Goal: Task Accomplishment & Management: Use online tool/utility

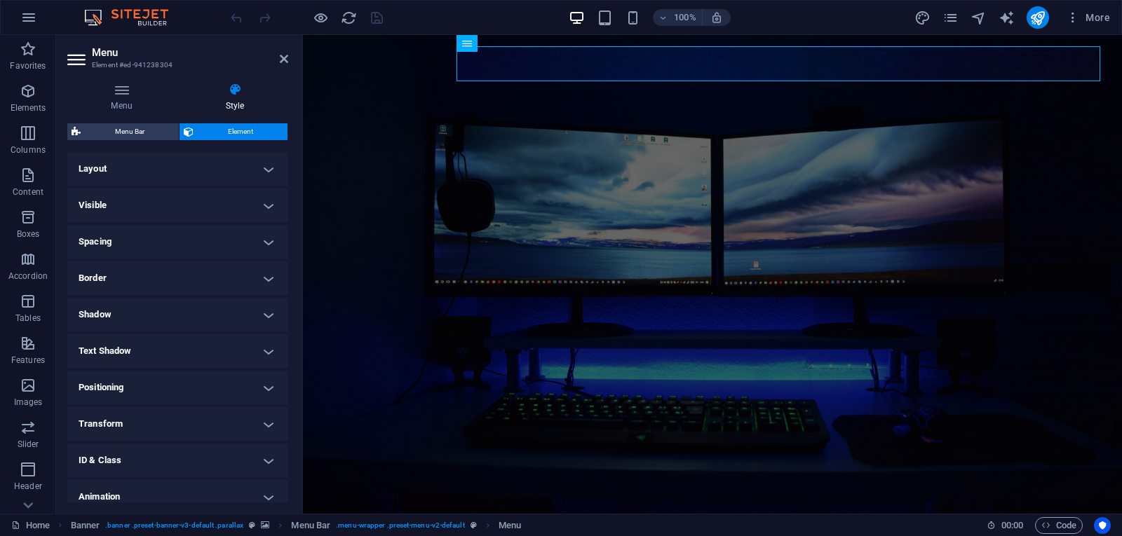
click at [109, 98] on h4 "Menu" at bounding box center [124, 97] width 114 height 29
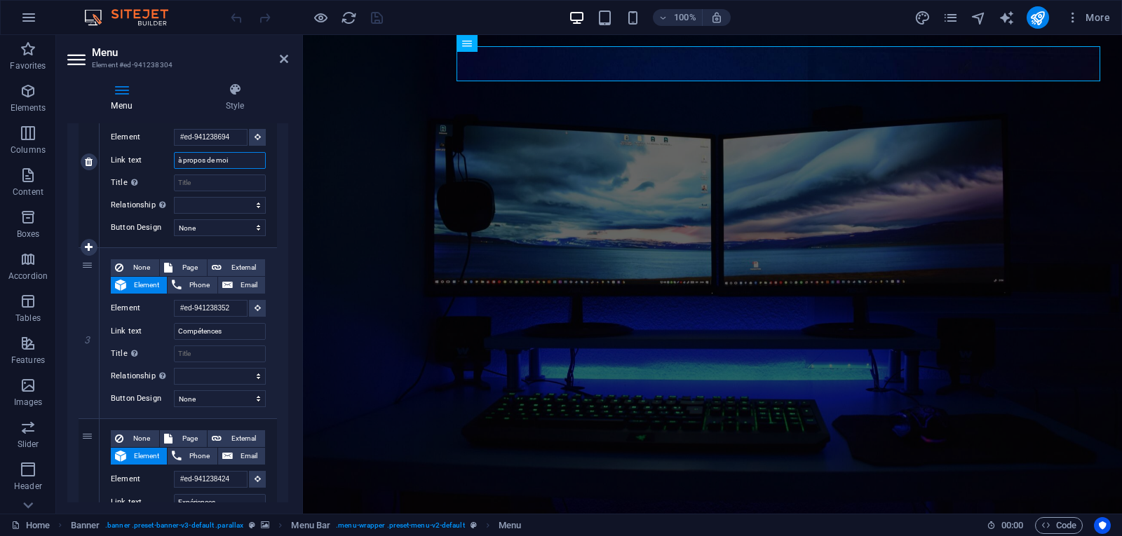
click at [220, 163] on input "à propos de moi" at bounding box center [220, 160] width 92 height 17
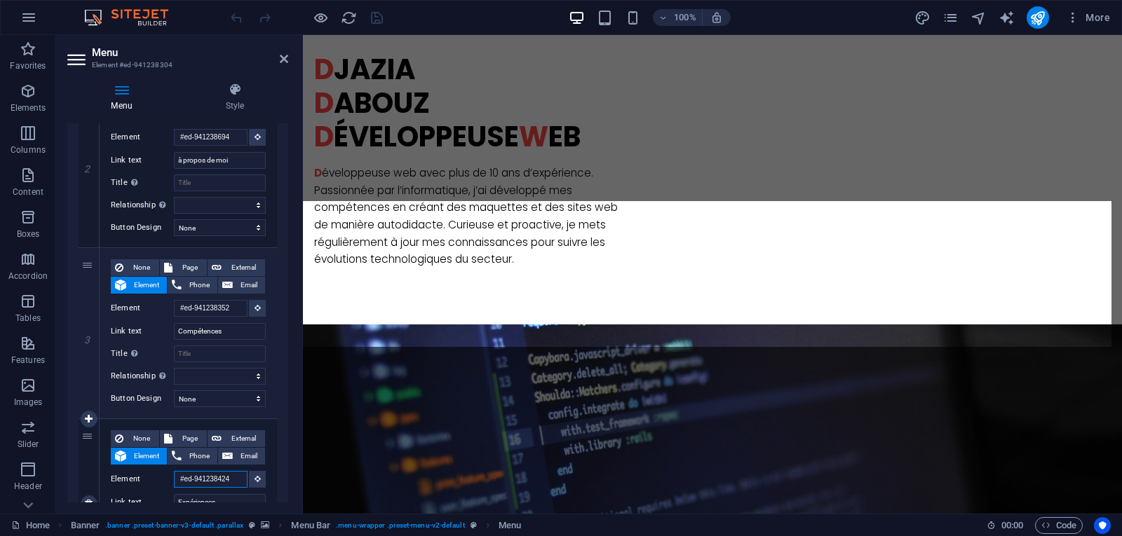
click at [203, 480] on input "#ed-941238424" at bounding box center [211, 479] width 74 height 17
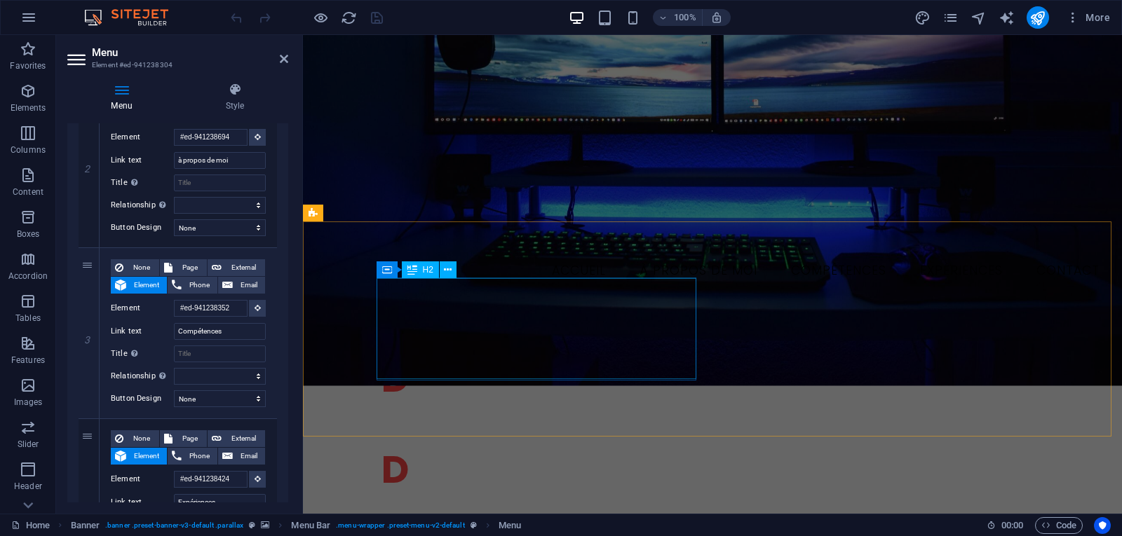
scroll to position [361, 0]
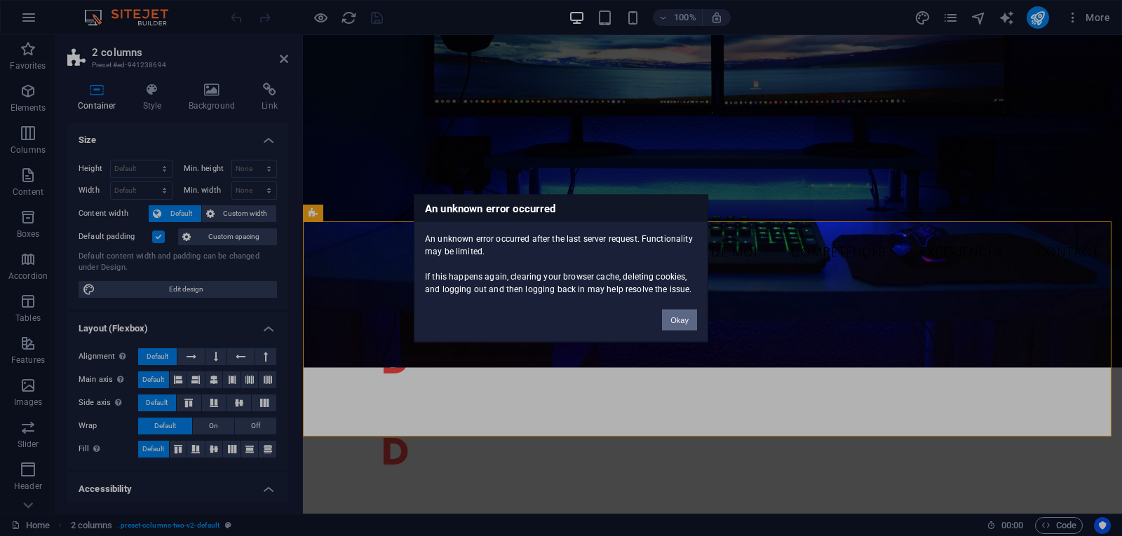
drag, startPoint x: 681, startPoint y: 314, endPoint x: 69, endPoint y: 136, distance: 636.9
click at [681, 314] on button "Okay" at bounding box center [679, 319] width 35 height 21
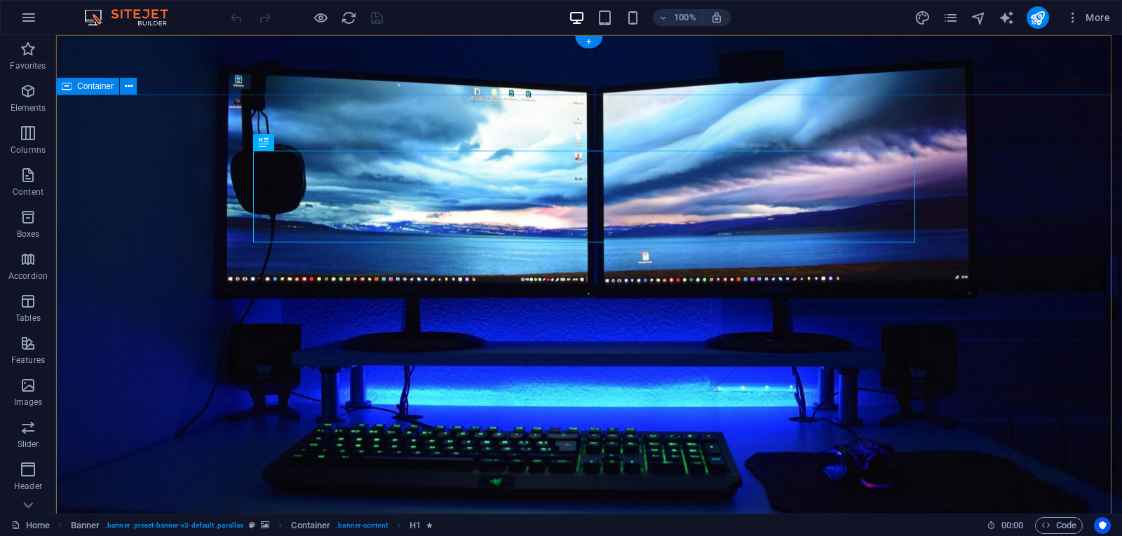
click at [125, 86] on icon at bounding box center [129, 86] width 8 height 15
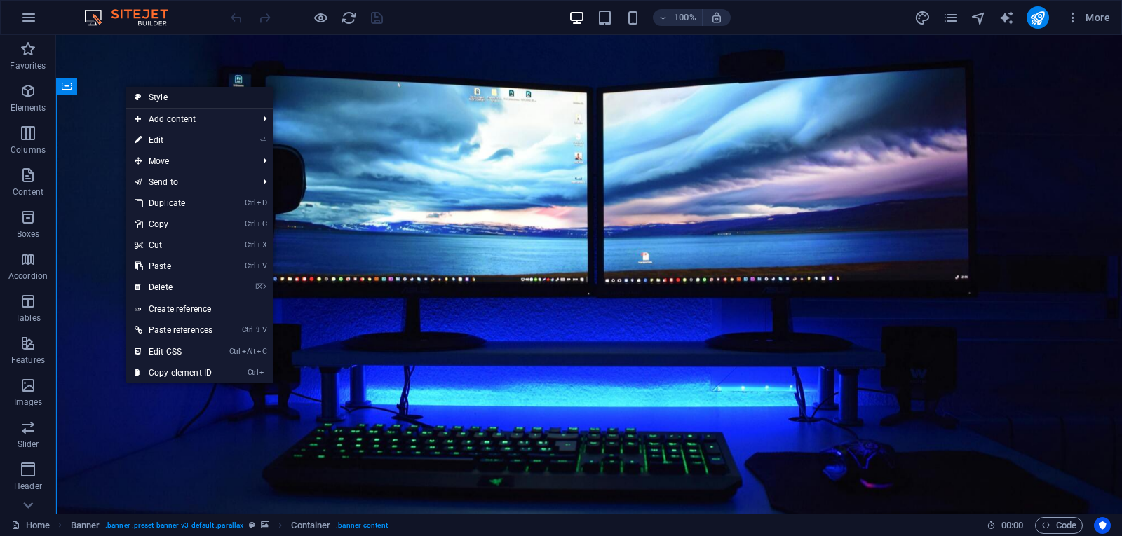
click at [158, 95] on link "Style" at bounding box center [199, 97] width 147 height 21
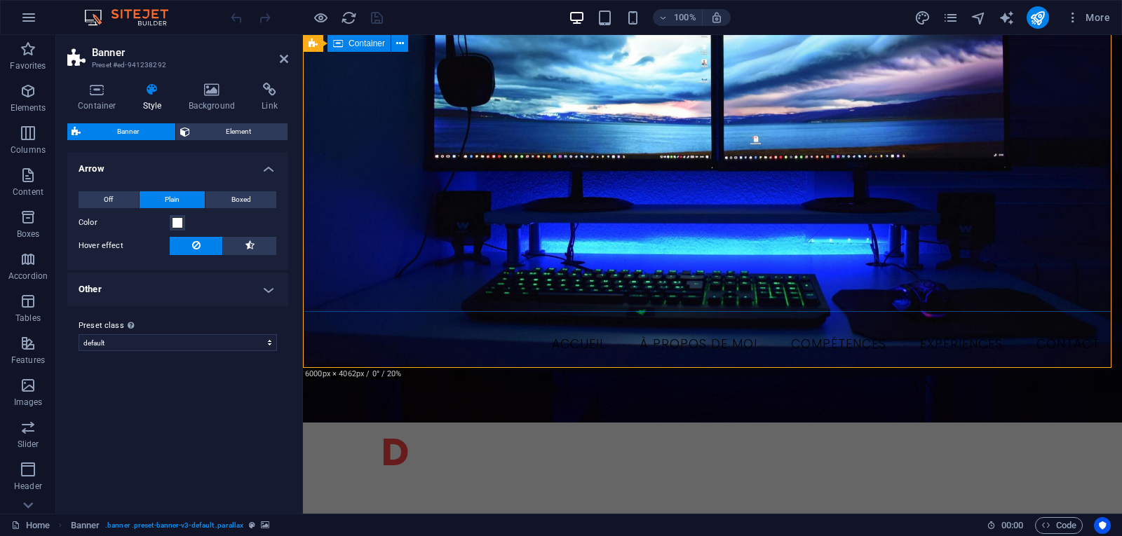
scroll to position [351, 0]
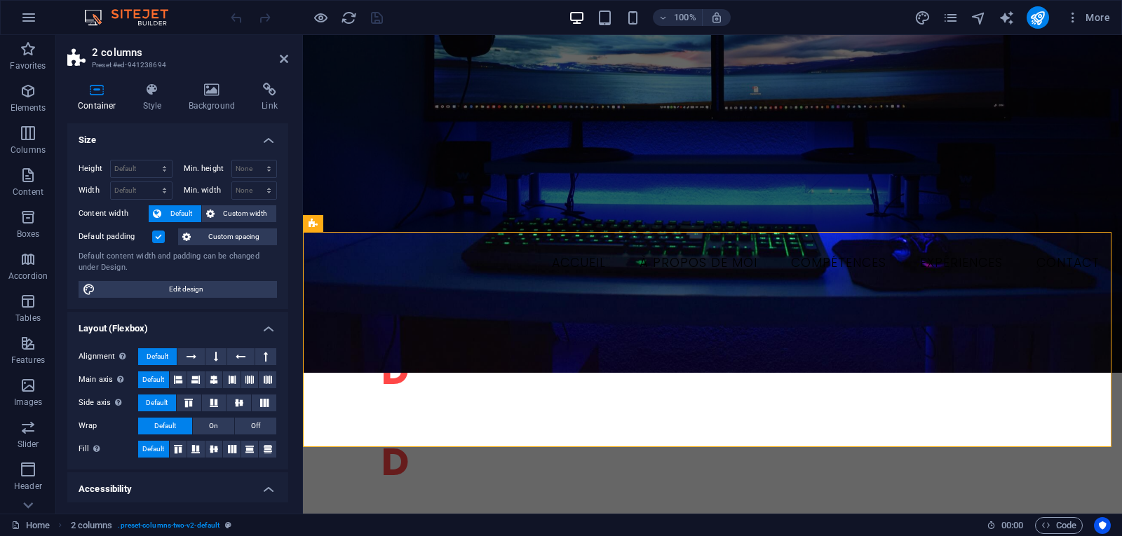
click at [150, 61] on h3 "Preset #ed-941238694" at bounding box center [176, 65] width 168 height 13
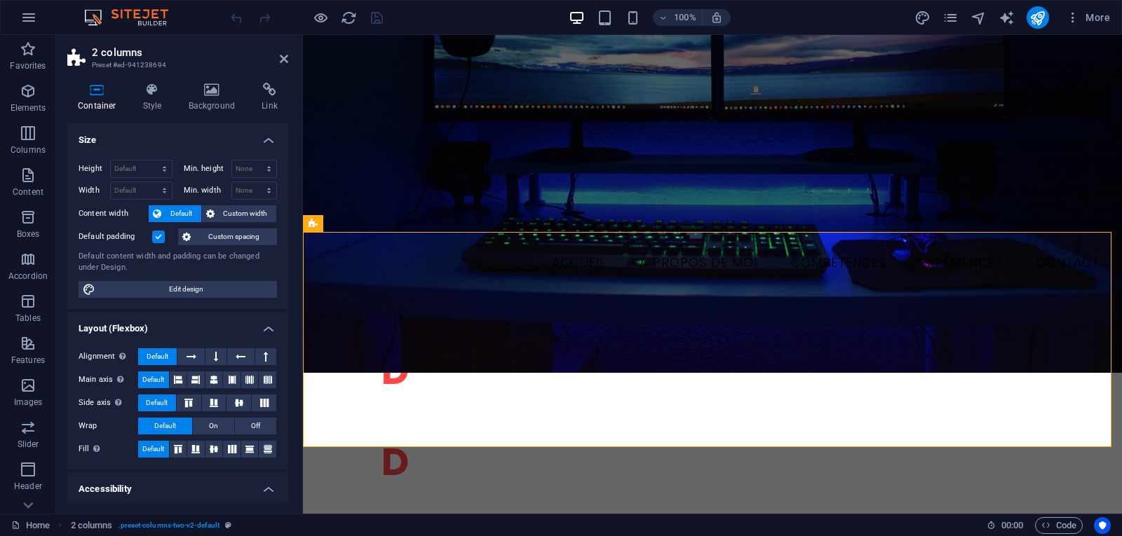
click at [150, 61] on h3 "Preset #ed-941238694" at bounding box center [176, 65] width 168 height 13
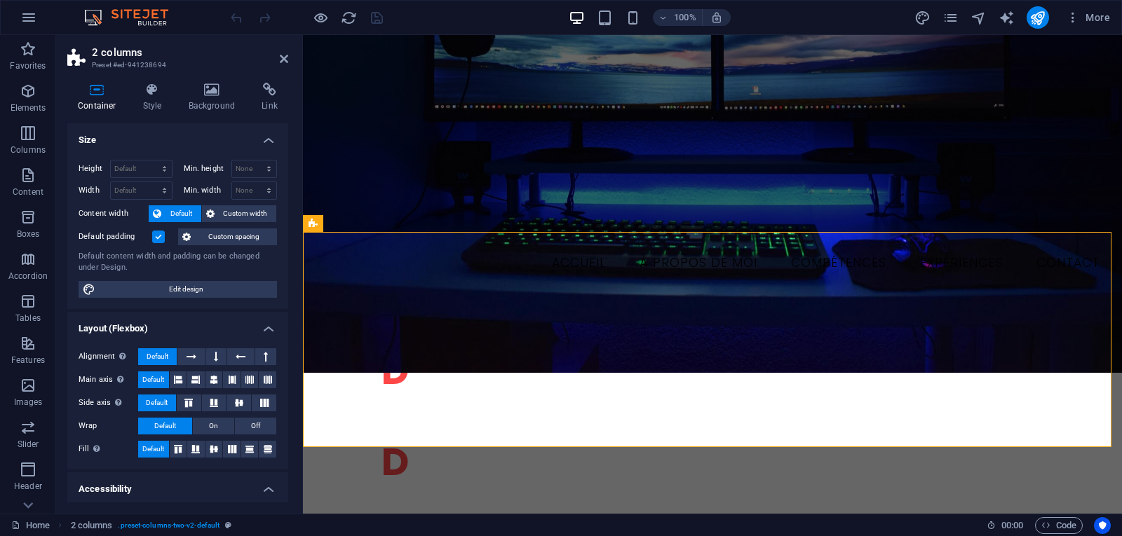
click at [150, 61] on h3 "Preset #ed-941238694" at bounding box center [176, 65] width 168 height 13
click at [111, 62] on h3 "Preset #ed-941238694" at bounding box center [176, 65] width 168 height 13
click at [260, 84] on icon at bounding box center [269, 90] width 37 height 14
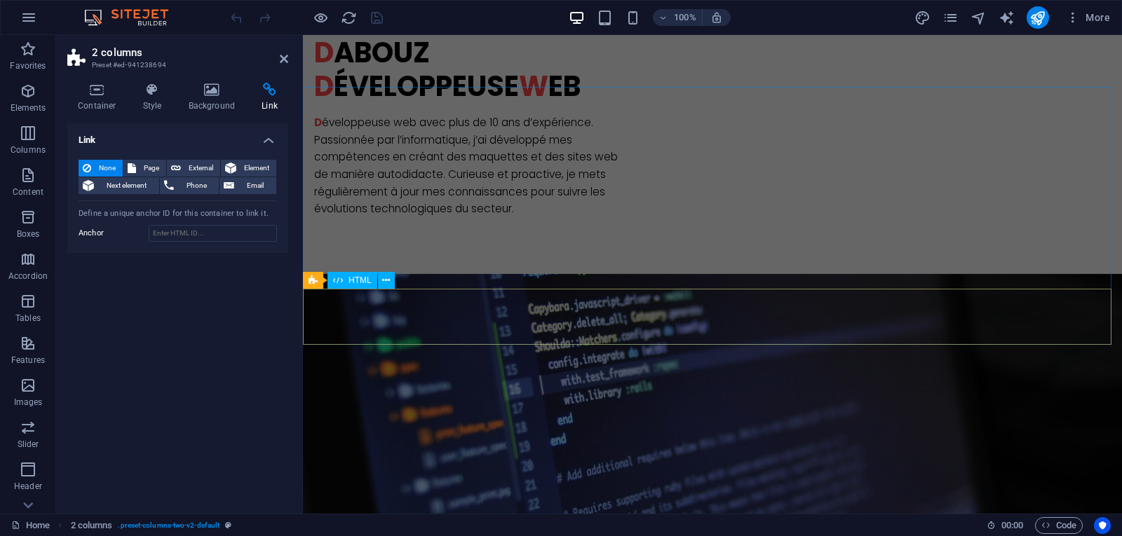
scroll to position [1192, 0]
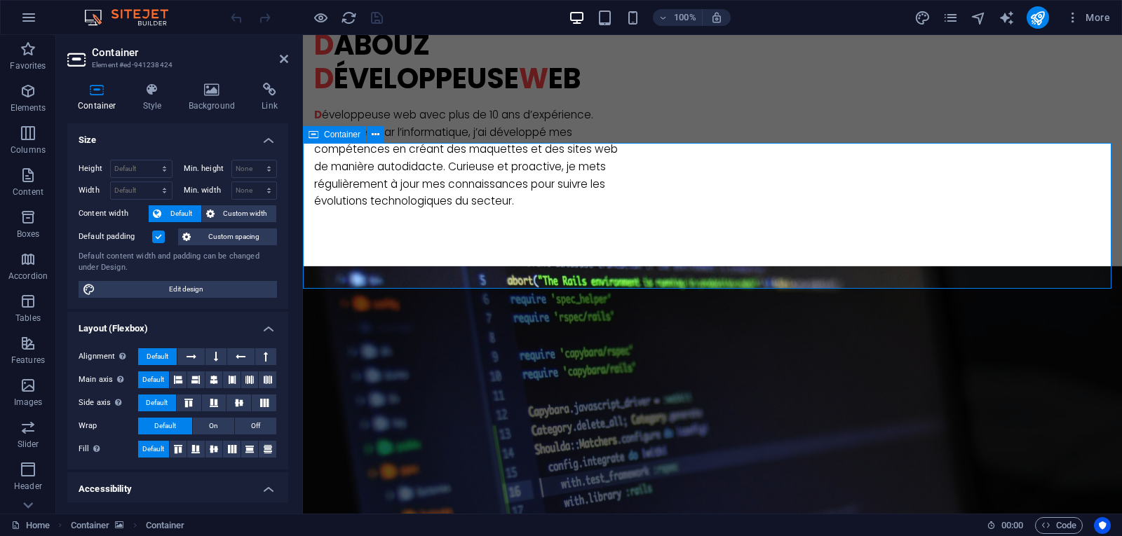
click at [269, 97] on h4 "Link" at bounding box center [269, 97] width 37 height 29
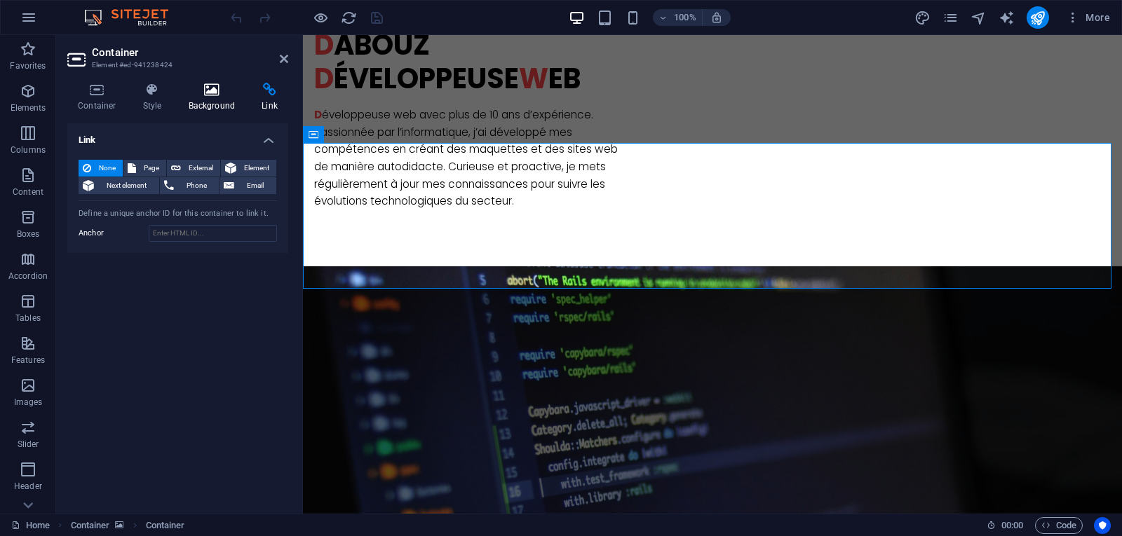
click at [219, 106] on h4 "Background" at bounding box center [215, 97] width 74 height 29
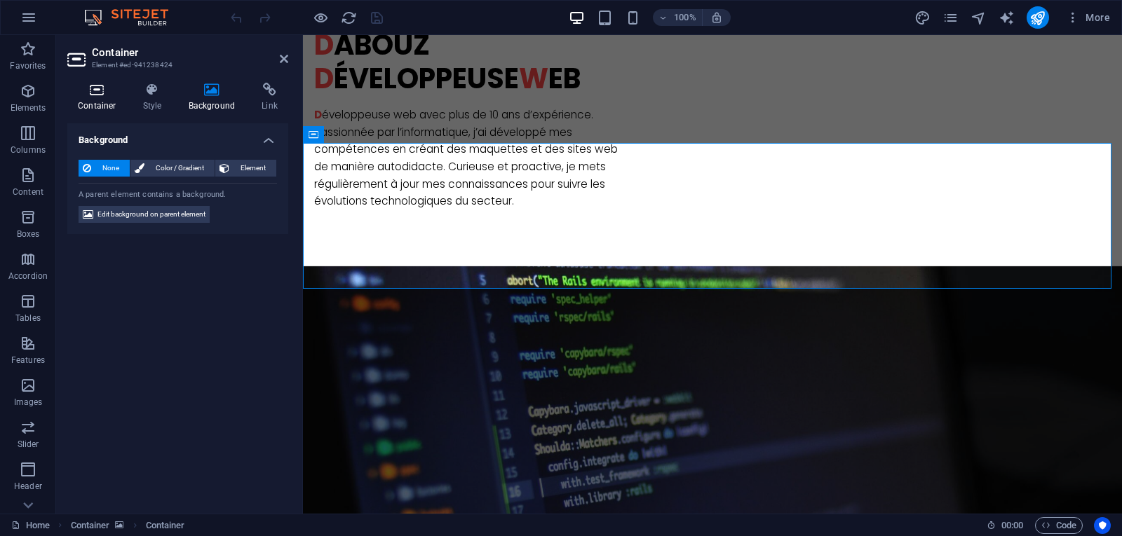
click at [102, 92] on icon at bounding box center [97, 90] width 60 height 14
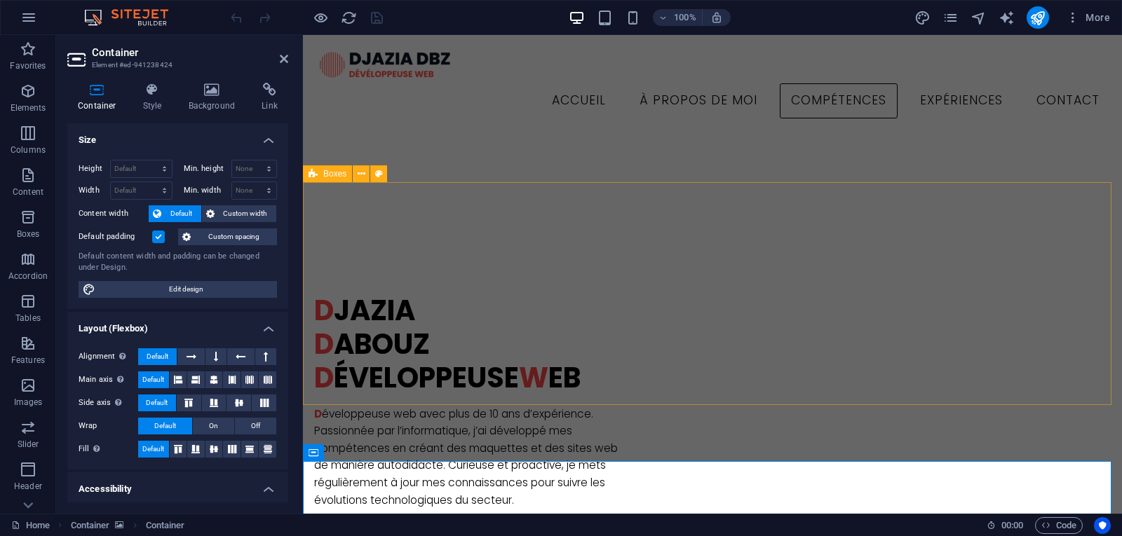
scroll to position [841, 0]
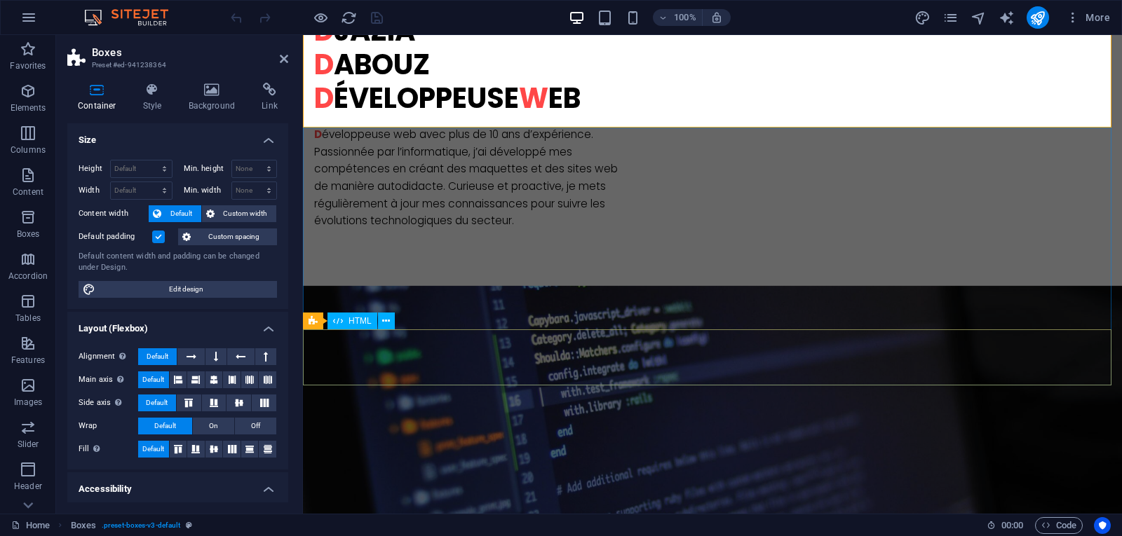
scroll to position [1192, 0]
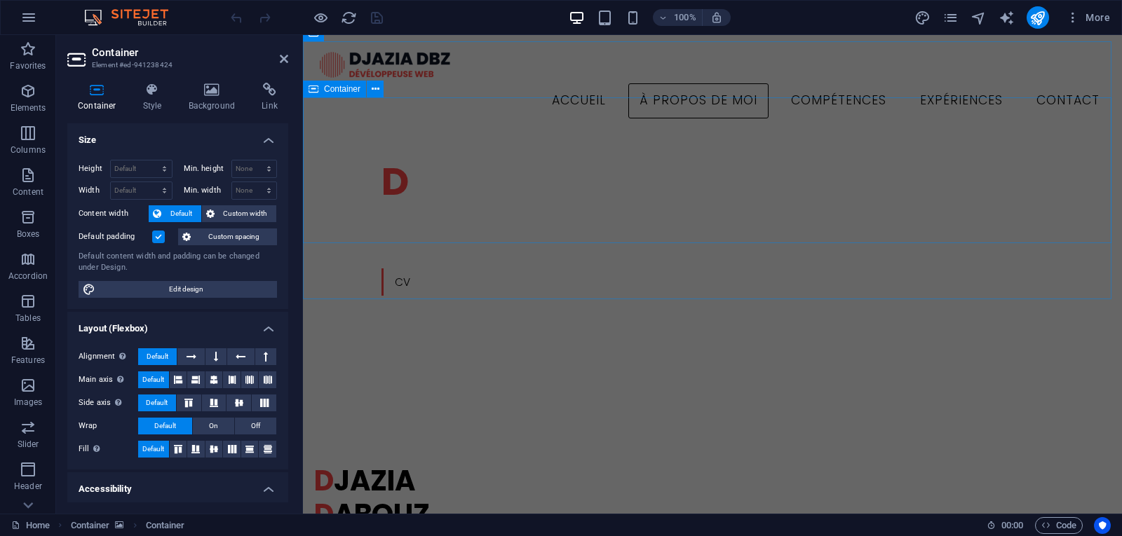
scroll to position [631, 0]
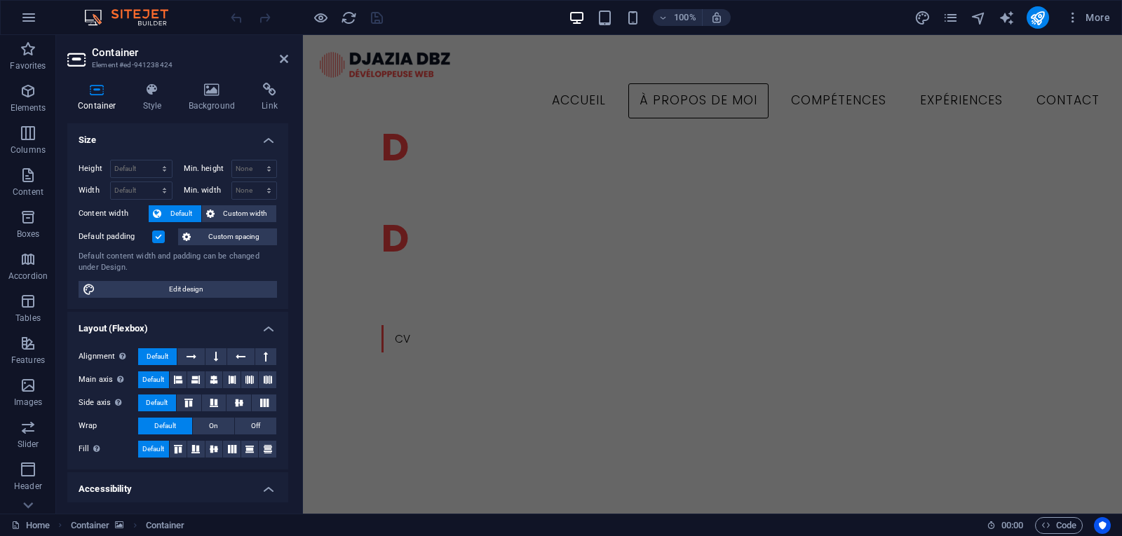
click at [131, 65] on h3 "Element #ed-941238424" at bounding box center [176, 65] width 168 height 13
drag, startPoint x: 131, startPoint y: 65, endPoint x: 107, endPoint y: 70, distance: 24.5
click at [107, 70] on h3 "Element #ed-941238424" at bounding box center [176, 65] width 168 height 13
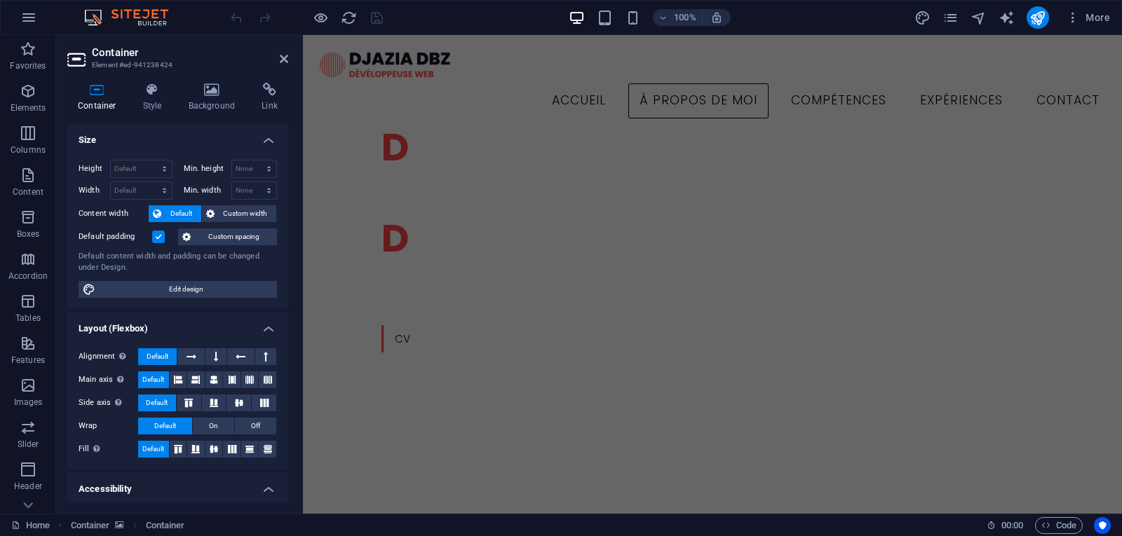
click at [107, 70] on h3 "Element #ed-941238424" at bounding box center [176, 65] width 168 height 13
click at [152, 522] on span "Container" at bounding box center [165, 526] width 39 height 17
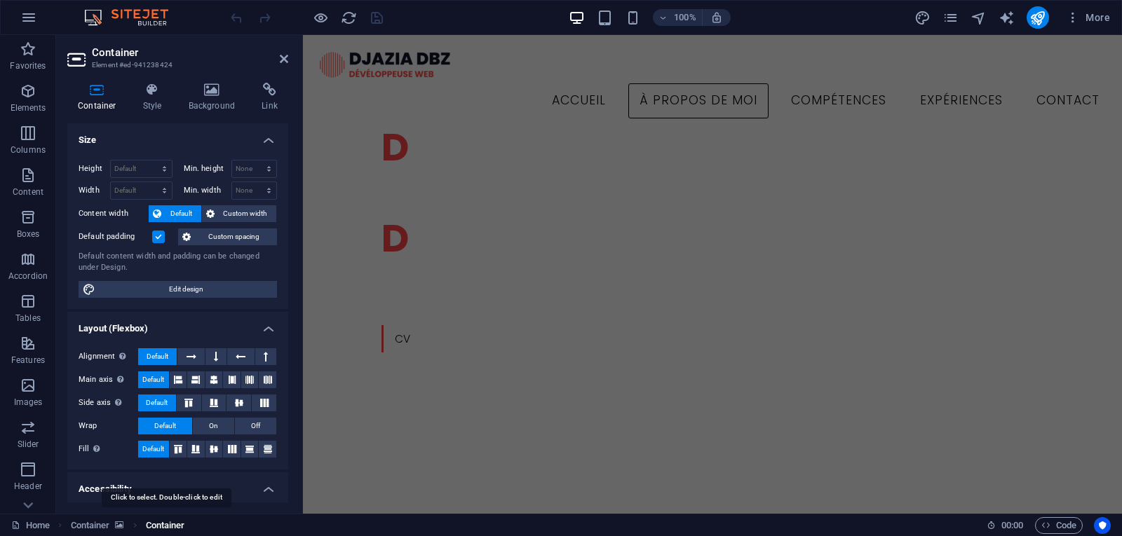
click at [153, 521] on span "Container" at bounding box center [165, 526] width 39 height 17
click at [19, 101] on span "Elements" at bounding box center [28, 100] width 56 height 34
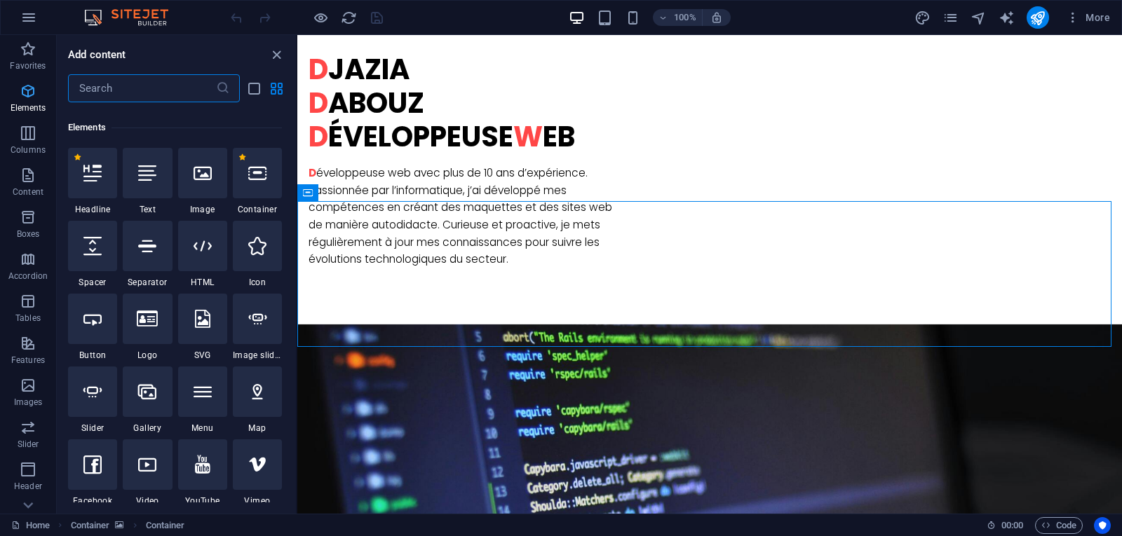
scroll to position [149, 0]
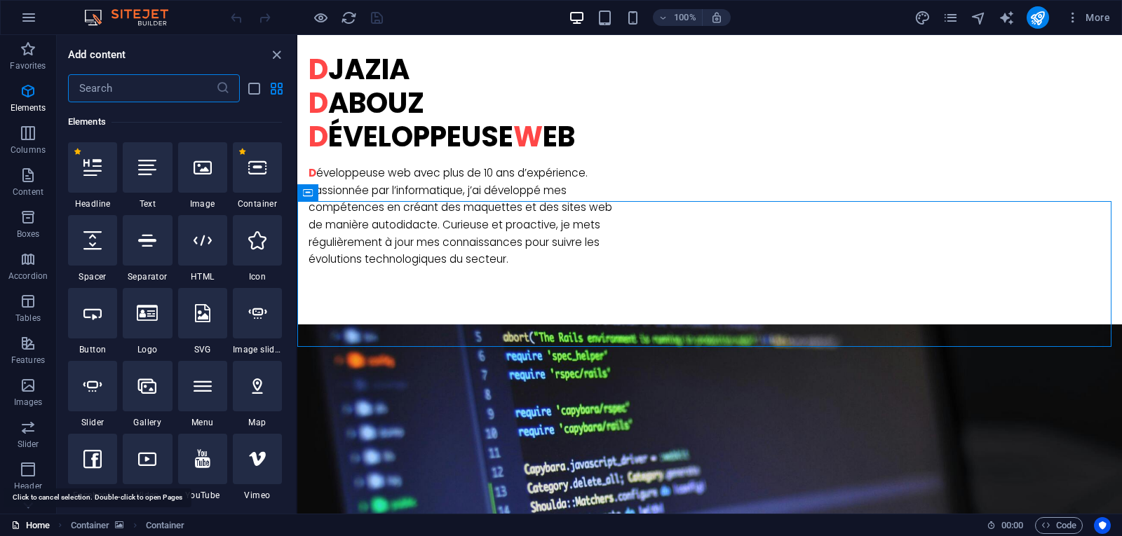
click at [38, 522] on link "Home" at bounding box center [30, 526] width 39 height 17
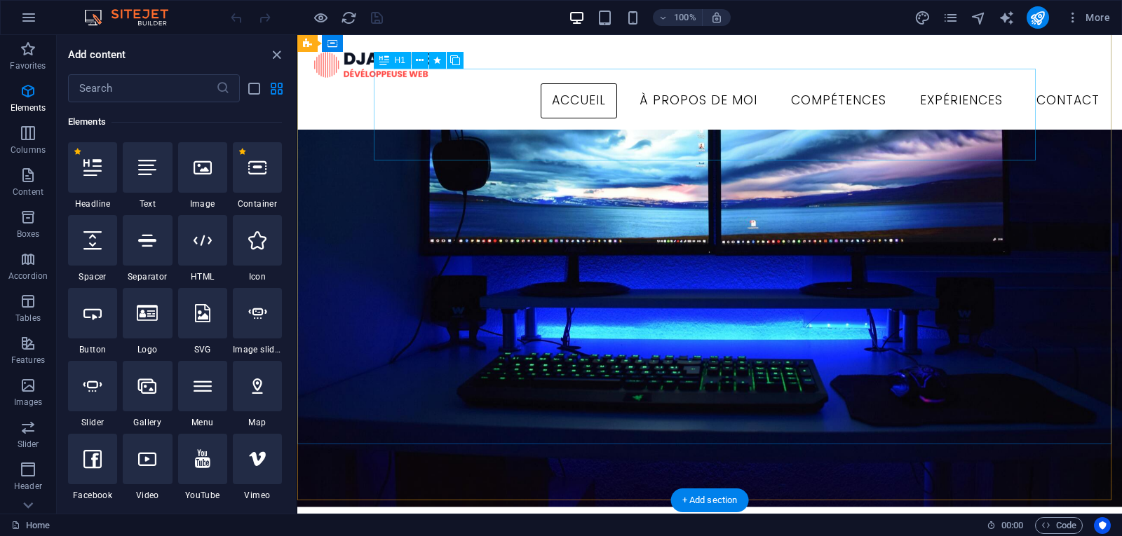
scroll to position [0, 0]
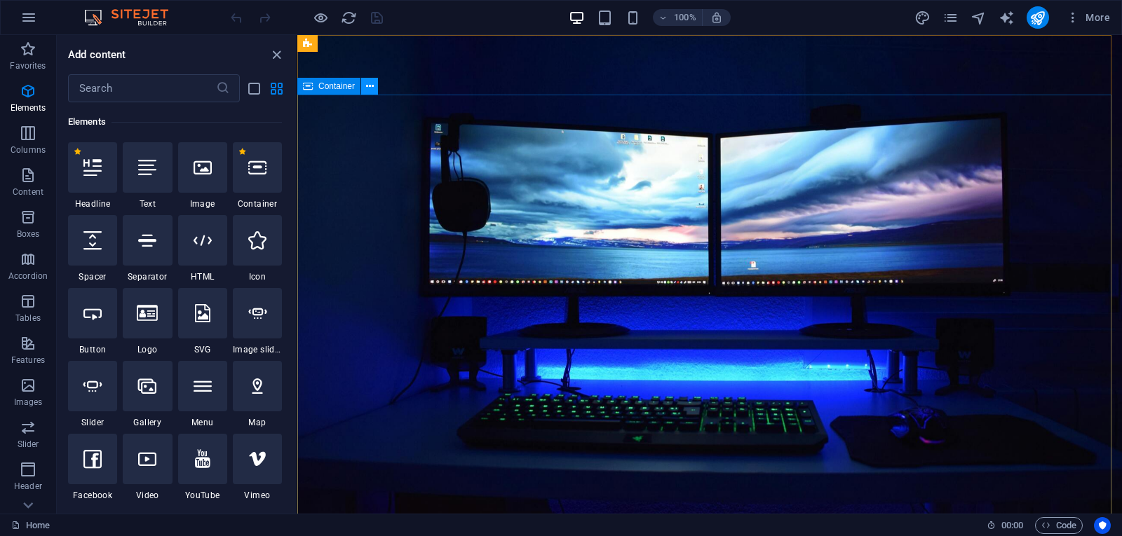
click at [372, 88] on icon at bounding box center [370, 86] width 8 height 15
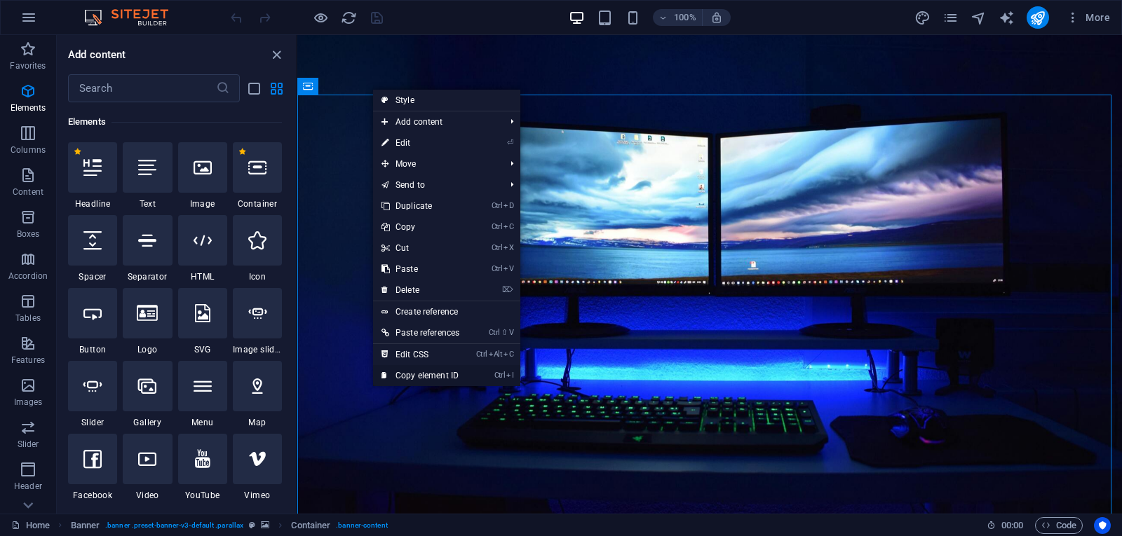
click at [460, 378] on link "Ctrl I Copy element ID" at bounding box center [420, 375] width 95 height 21
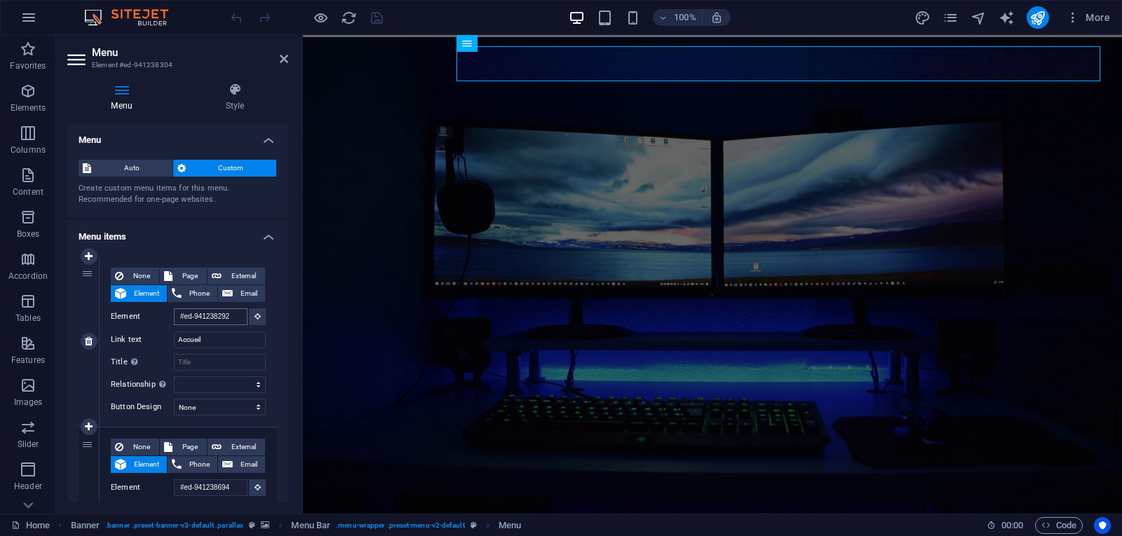
scroll to position [34, 0]
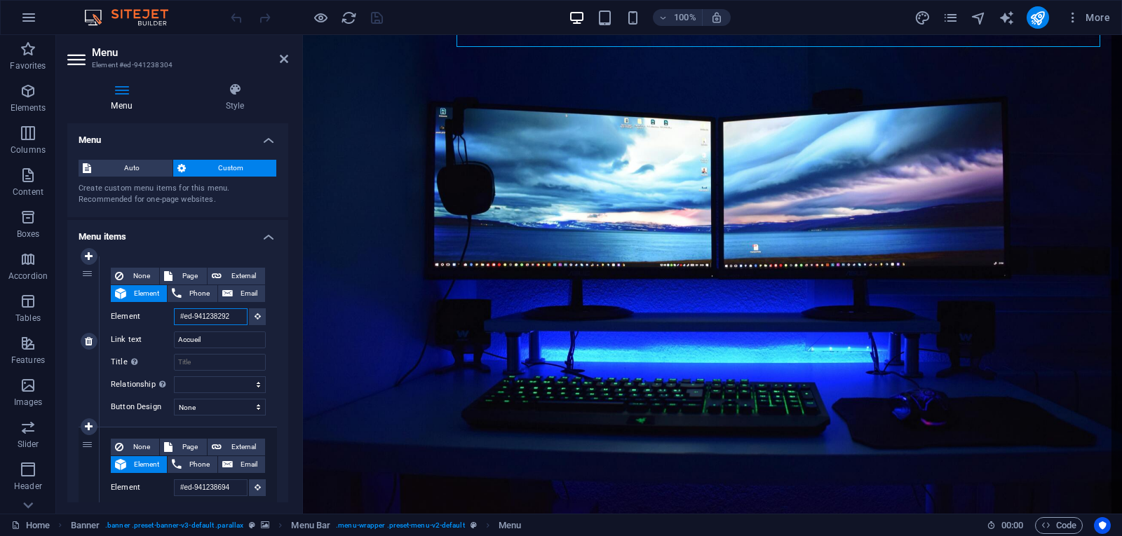
click at [198, 314] on input "#ed-941238292" at bounding box center [211, 317] width 74 height 17
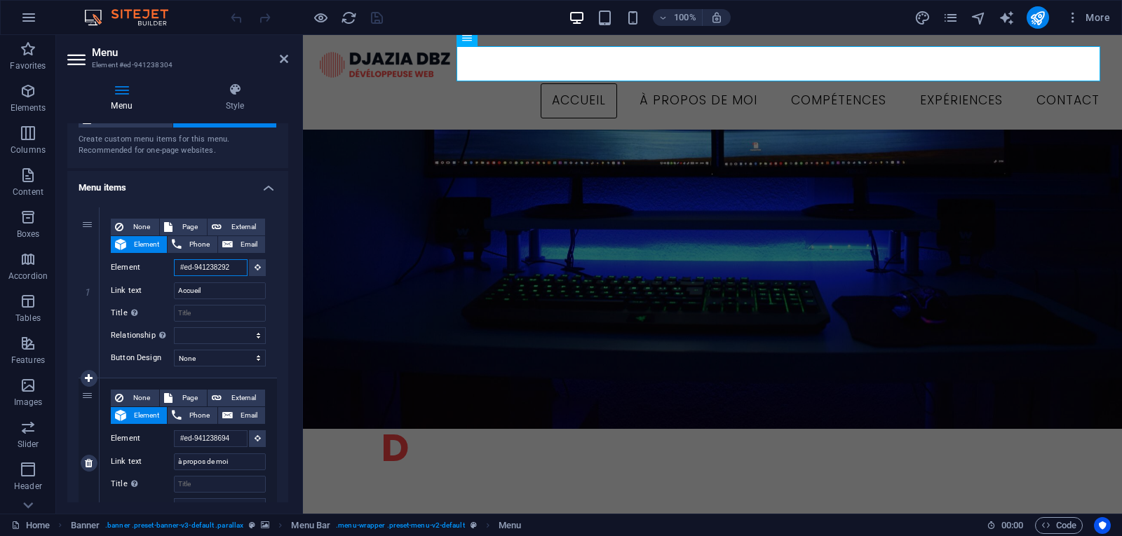
scroll to position [70, 0]
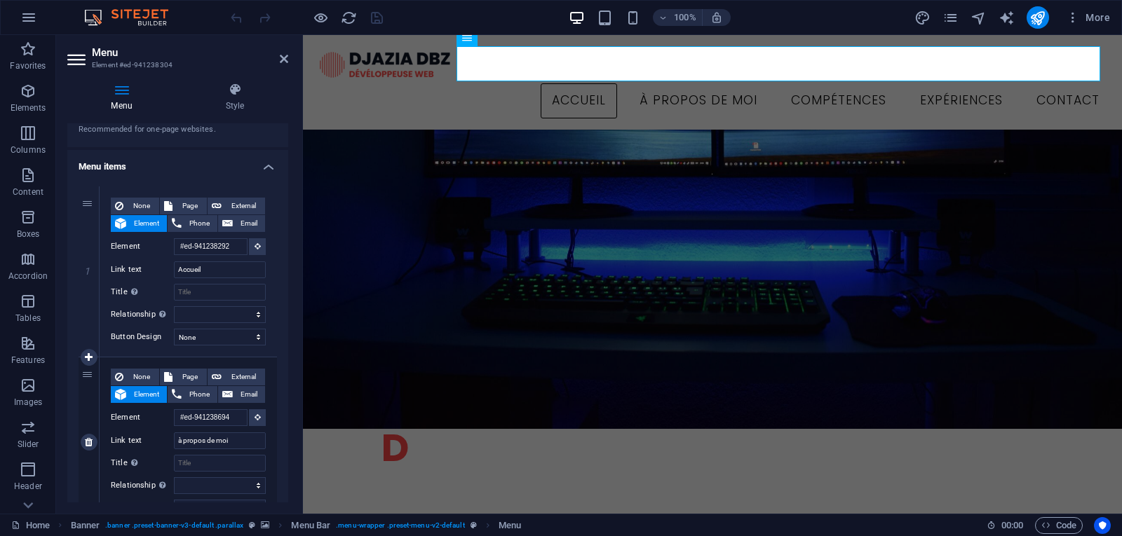
click at [92, 405] on div "2" at bounding box center [89, 443] width 21 height 170
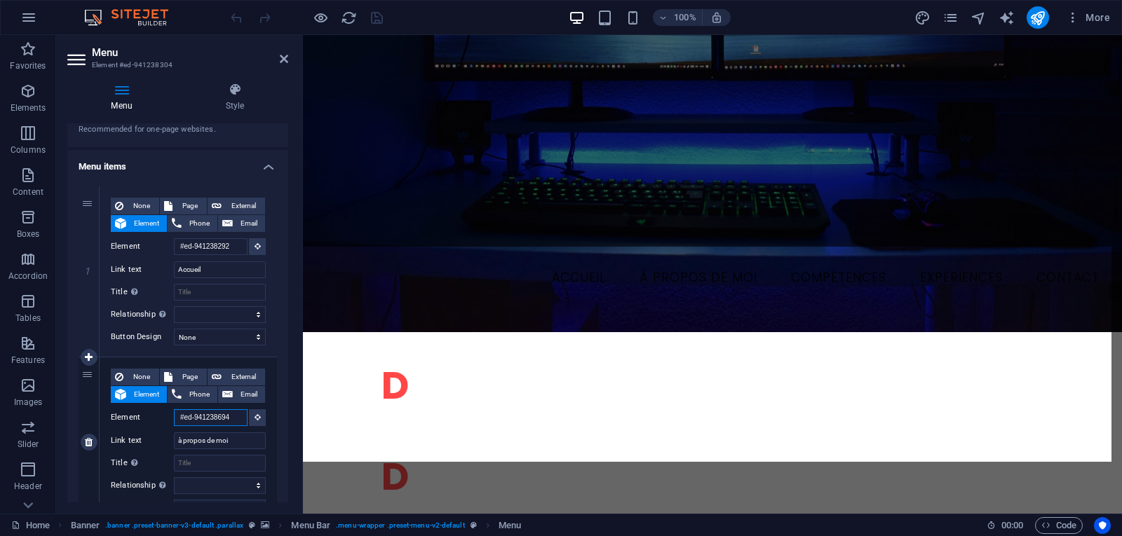
scroll to position [416, 0]
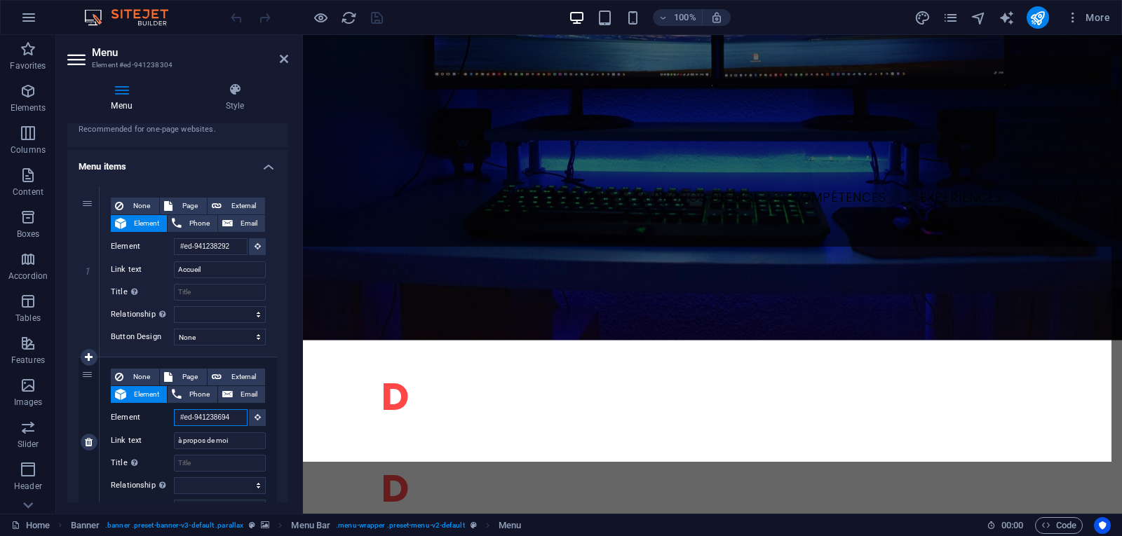
click at [191, 417] on input "#ed-941238694" at bounding box center [211, 418] width 74 height 17
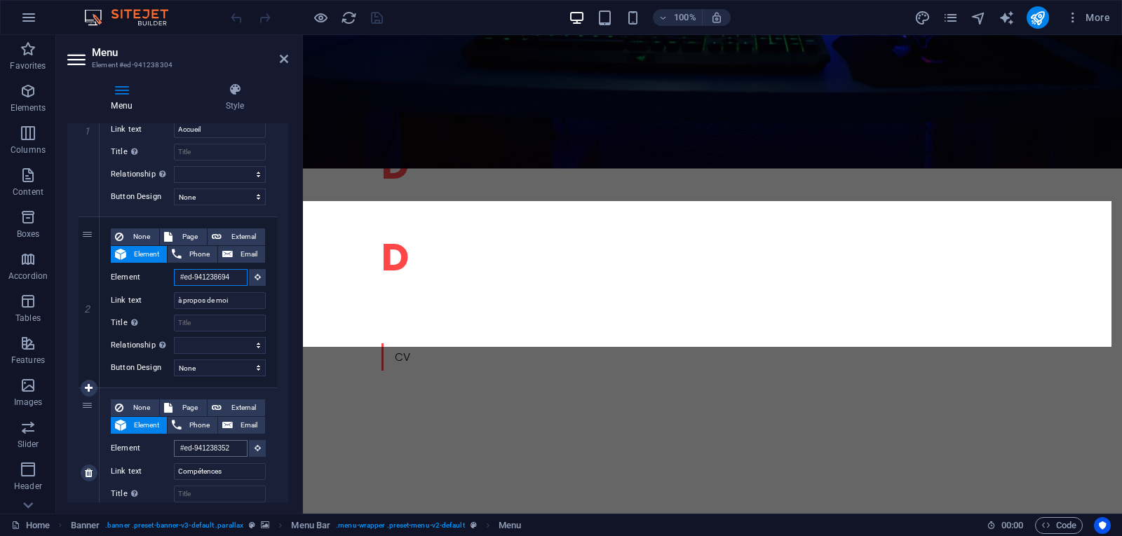
scroll to position [653, 0]
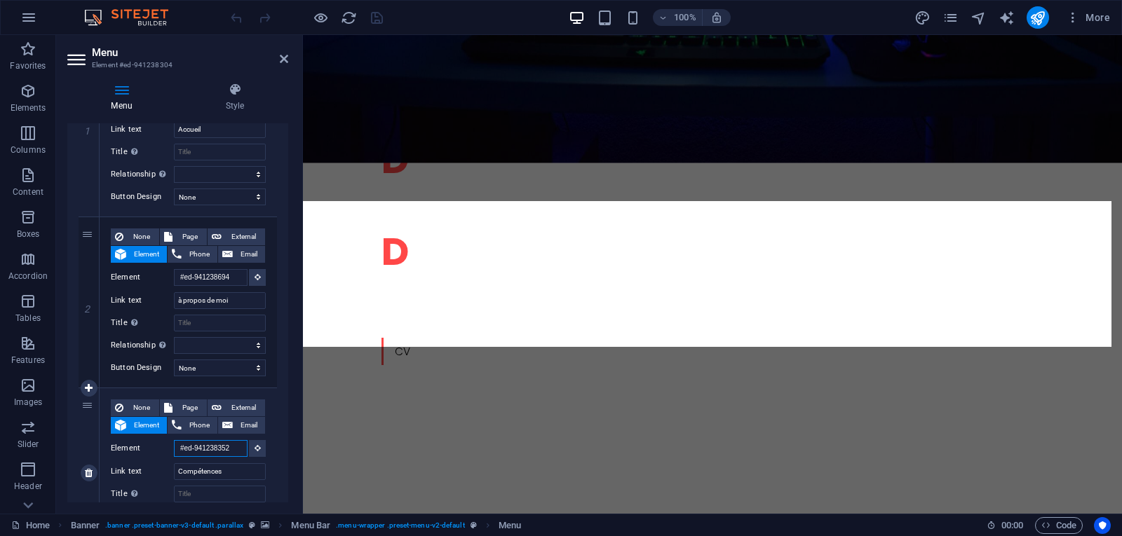
click at [196, 444] on input "#ed-941238352" at bounding box center [211, 448] width 74 height 17
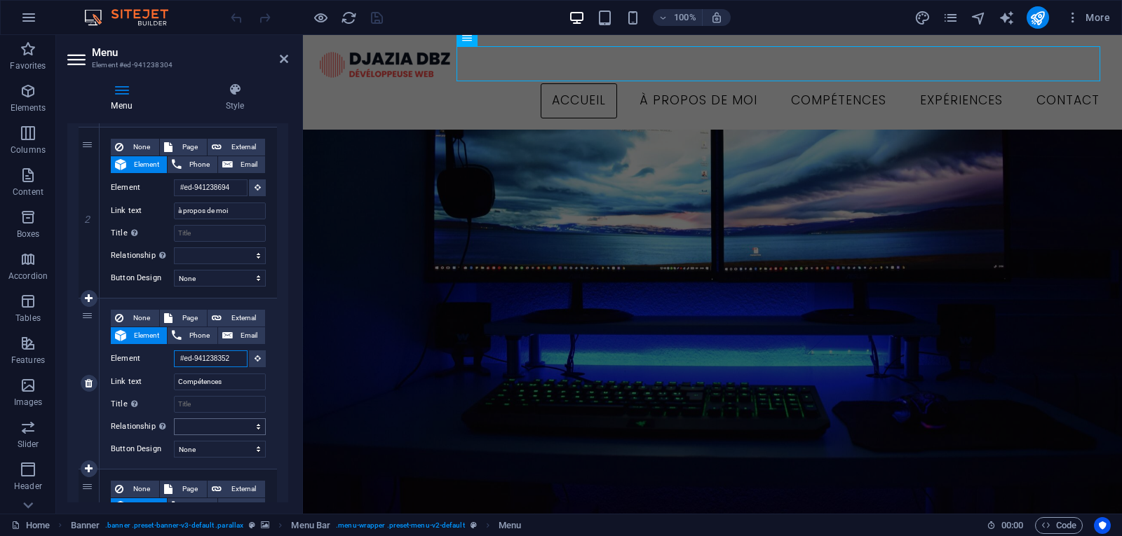
scroll to position [0, 0]
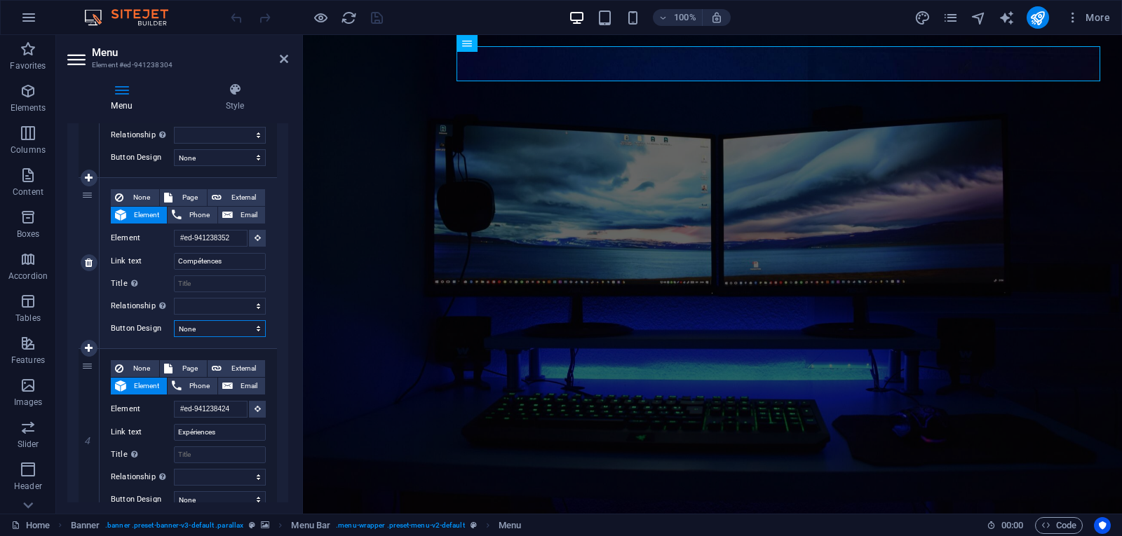
click at [232, 323] on select "None Default Primary Secondary" at bounding box center [220, 328] width 92 height 17
click at [79, 241] on div "3" at bounding box center [89, 263] width 21 height 170
select select
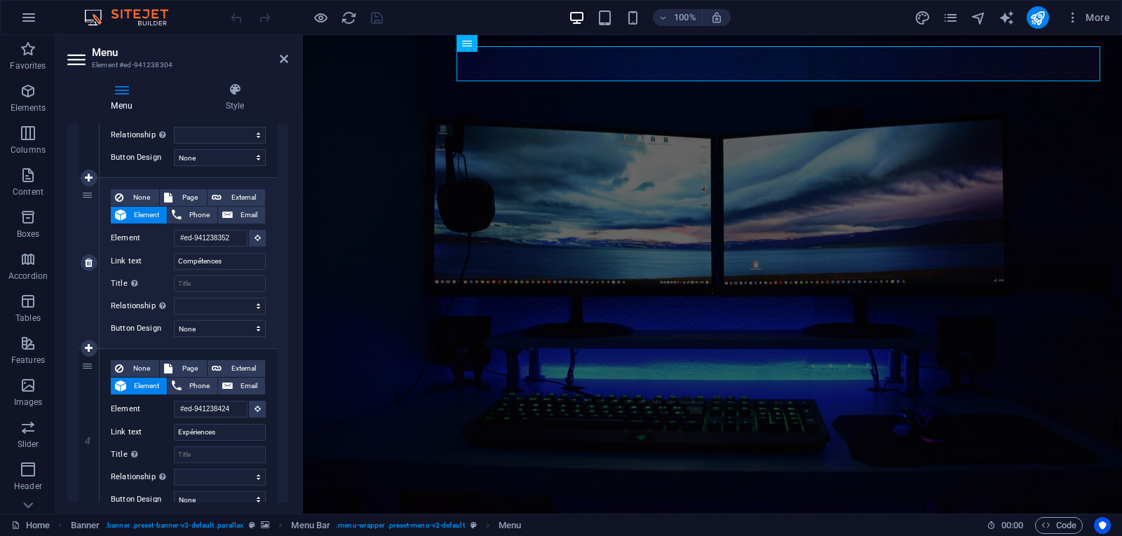
select select
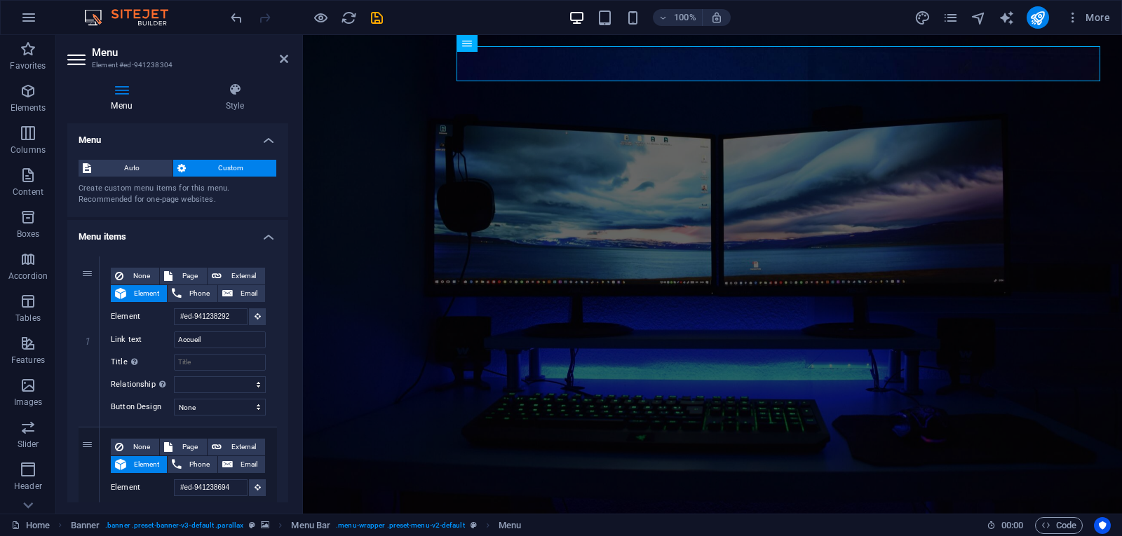
click at [266, 239] on h4 "Menu items" at bounding box center [177, 232] width 221 height 25
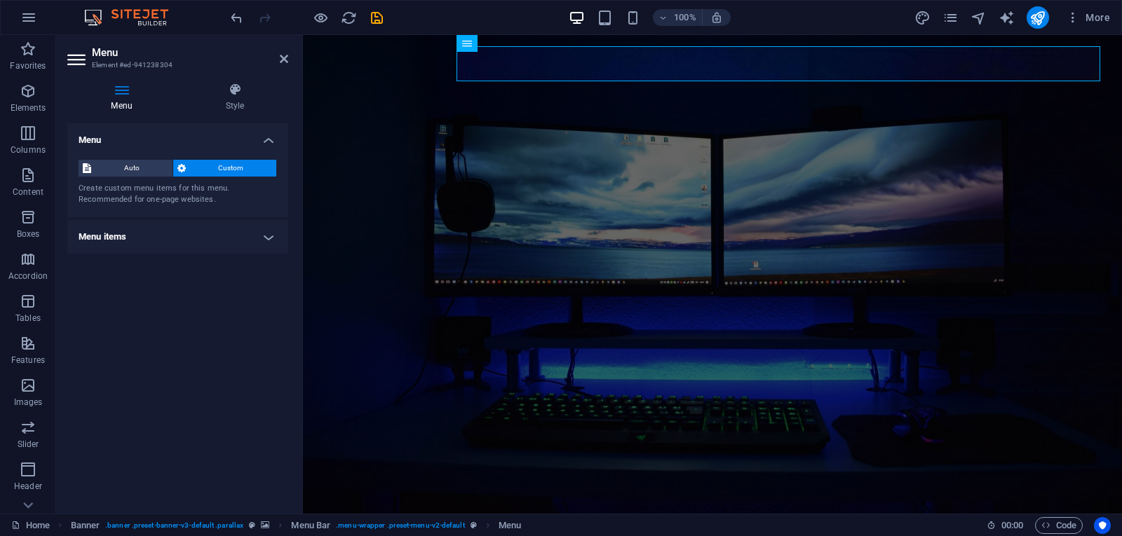
click at [266, 239] on h4 "Menu items" at bounding box center [177, 237] width 221 height 34
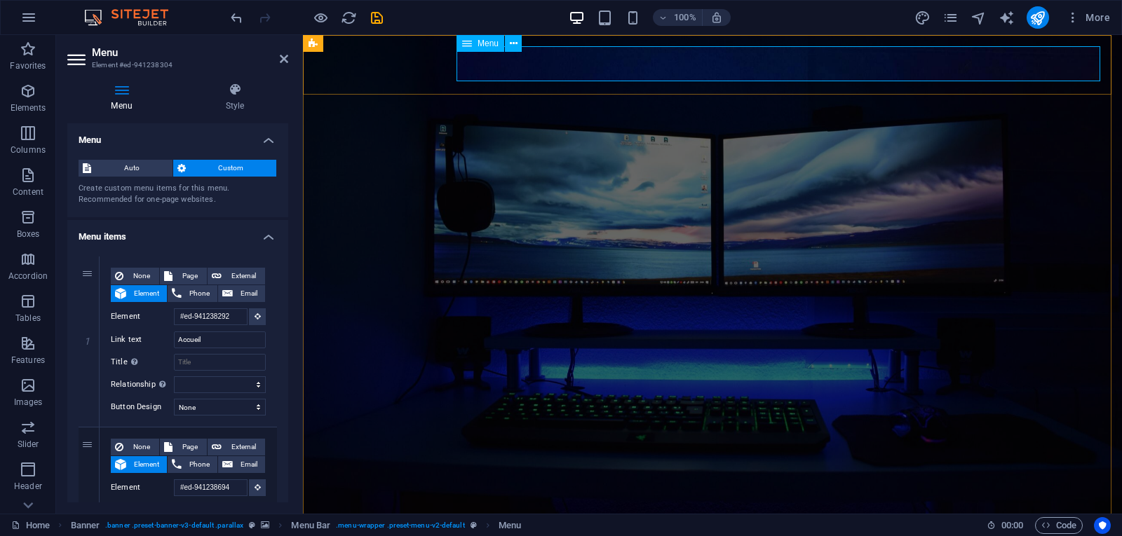
click at [513, 51] on button at bounding box center [513, 43] width 17 height 17
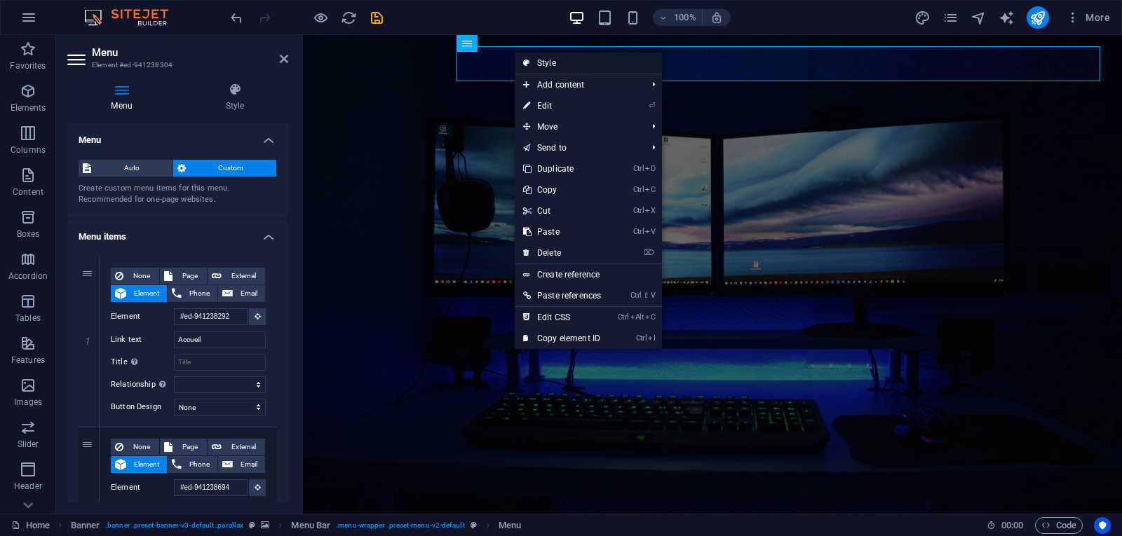
click at [530, 60] on link "Style" at bounding box center [588, 63] width 147 height 21
select select "rem"
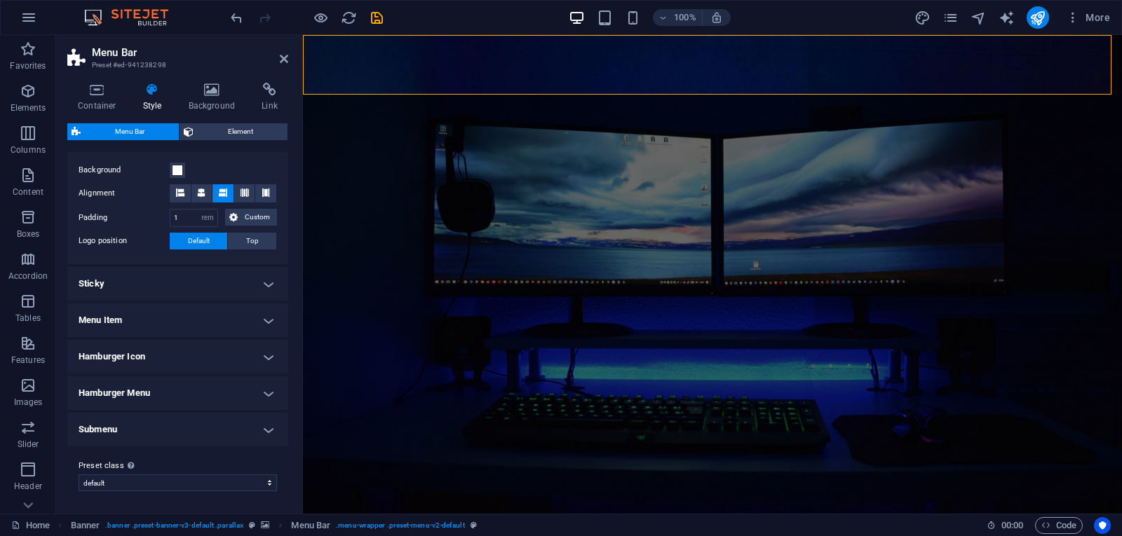
click at [205, 283] on h4 "Sticky" at bounding box center [177, 284] width 221 height 34
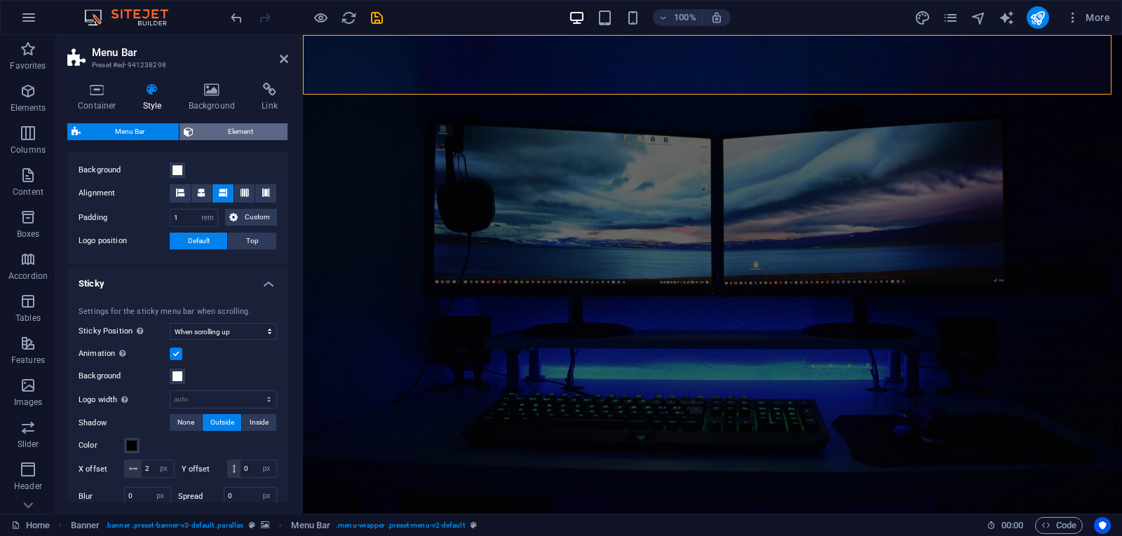
click at [250, 132] on span "Element" at bounding box center [241, 131] width 86 height 17
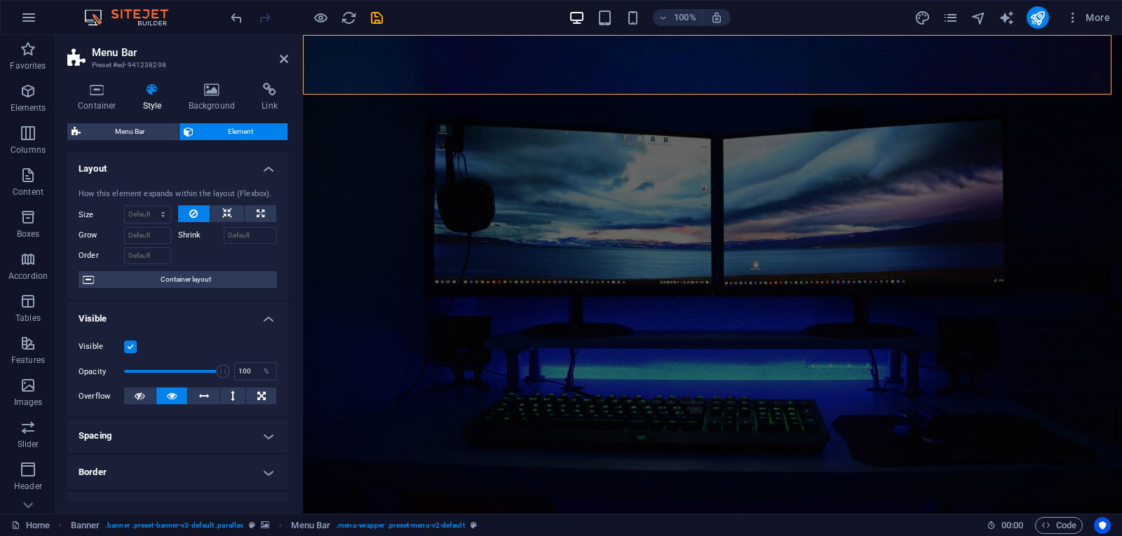
click at [273, 311] on h4 "Visible" at bounding box center [177, 314] width 221 height 25
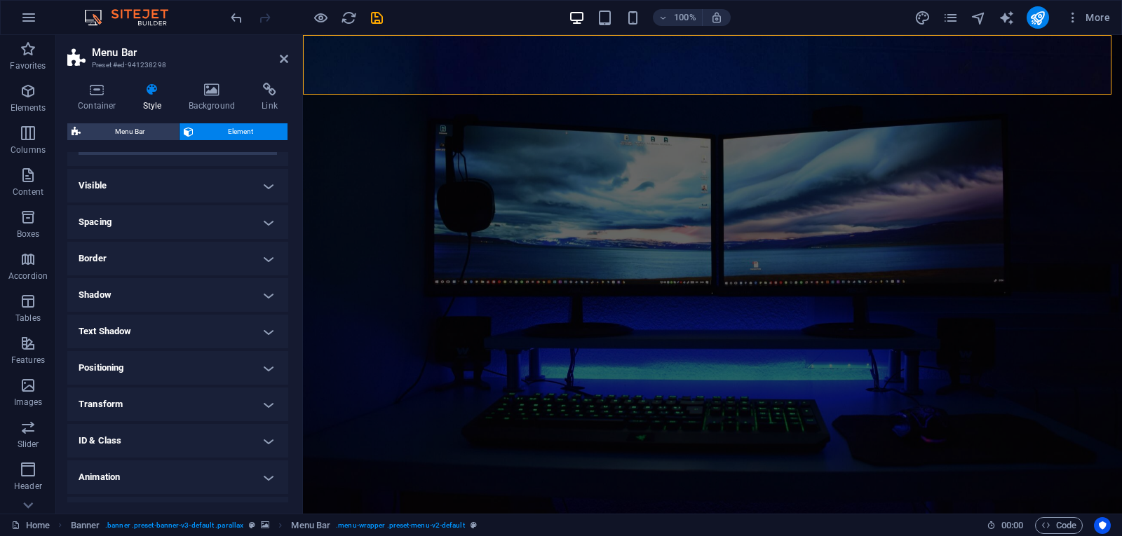
scroll to position [161, 0]
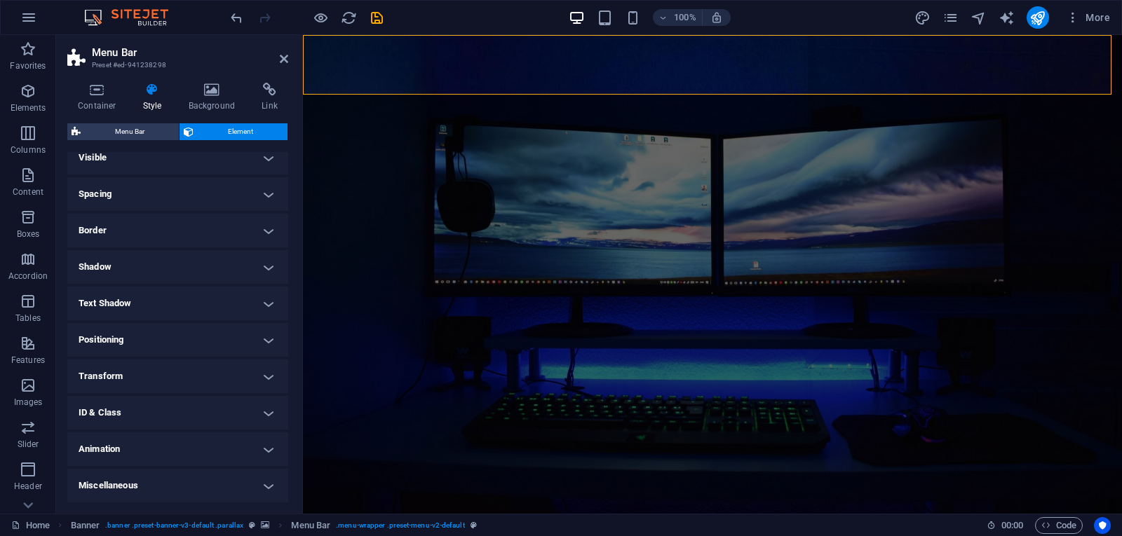
click at [259, 228] on h4 "Border" at bounding box center [177, 231] width 221 height 34
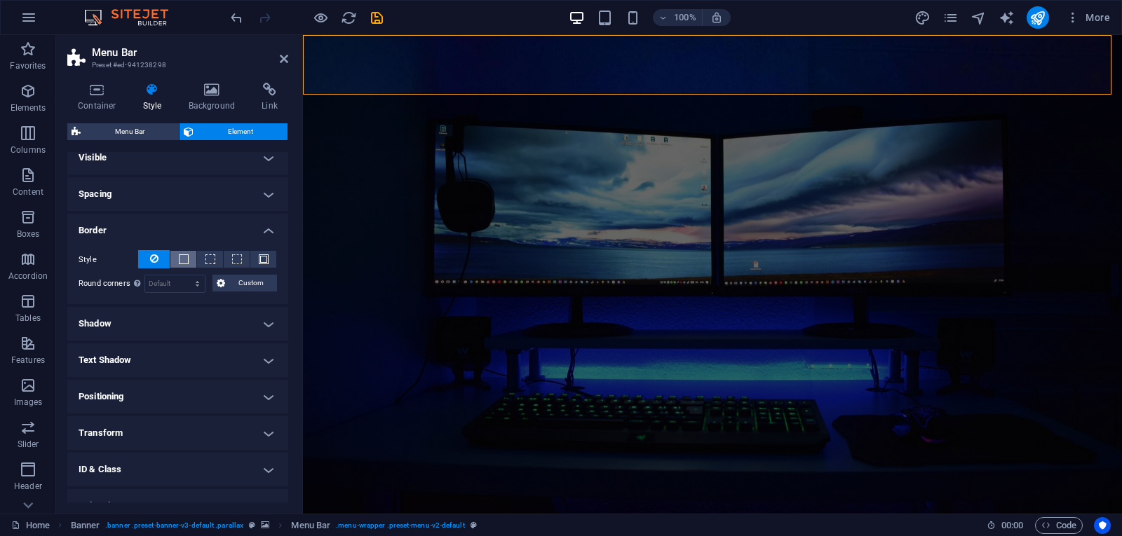
click at [186, 262] on span at bounding box center [184, 260] width 10 height 10
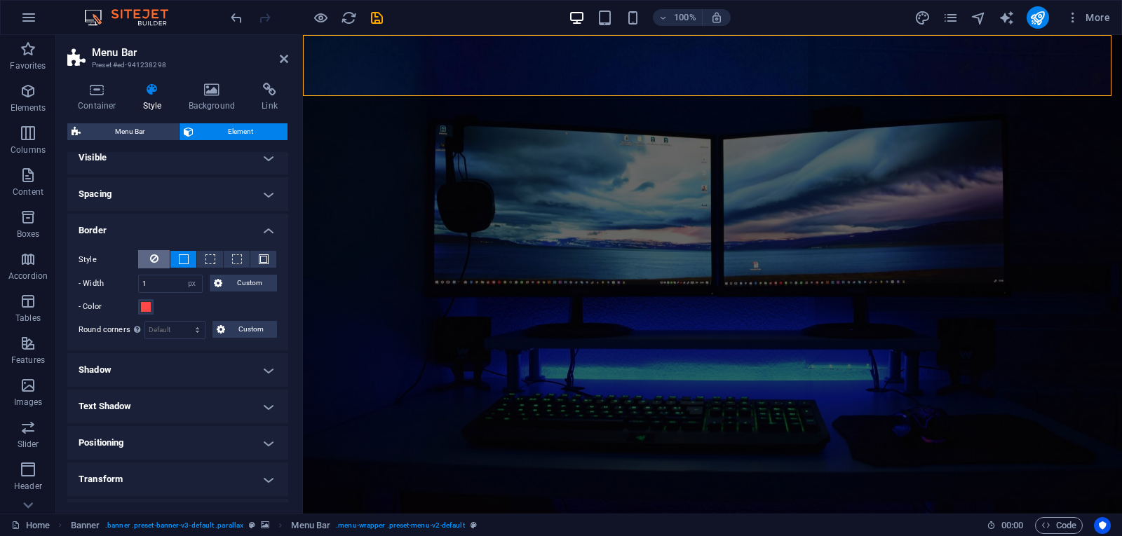
click at [147, 257] on button at bounding box center [154, 259] width 32 height 18
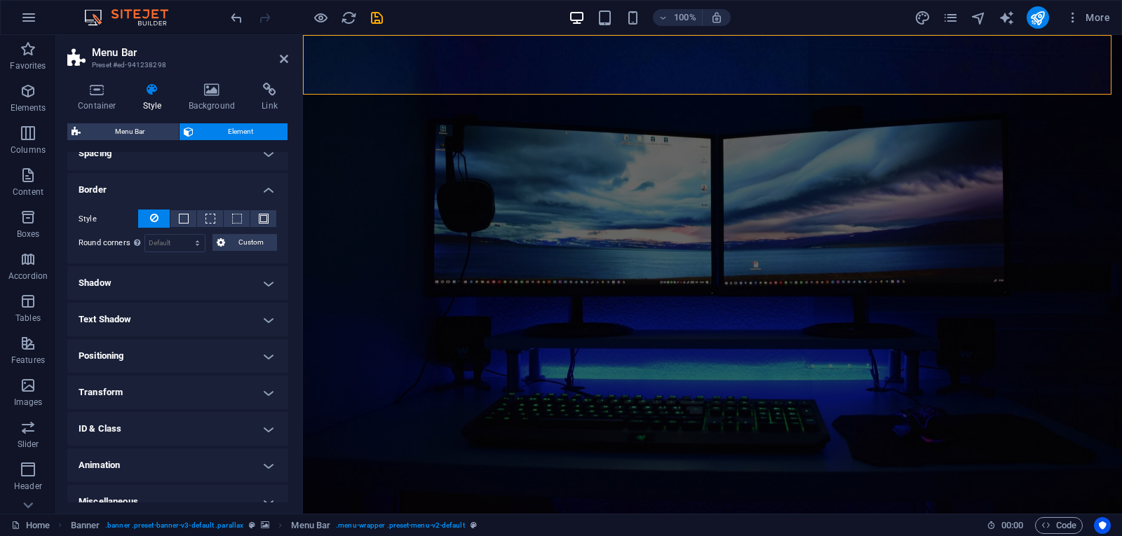
scroll to position [218, 0]
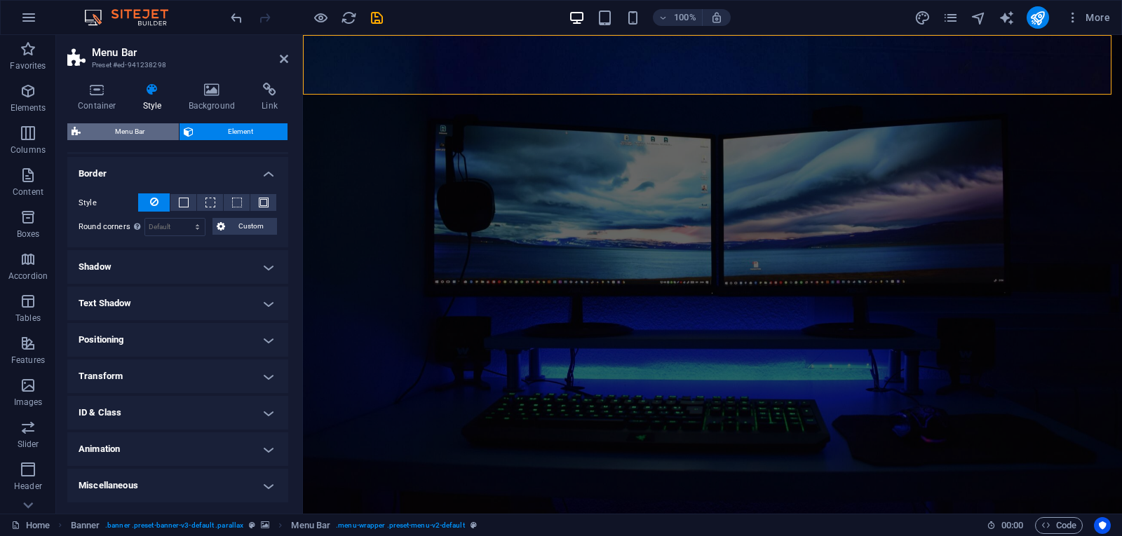
click at [151, 134] on span "Menu Bar" at bounding box center [130, 131] width 90 height 17
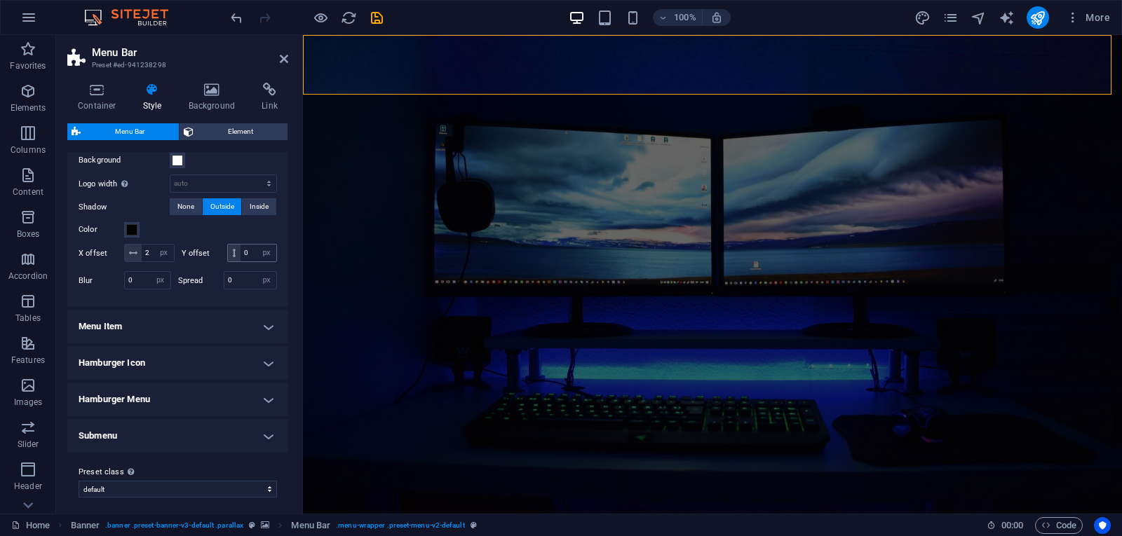
scroll to position [508, 0]
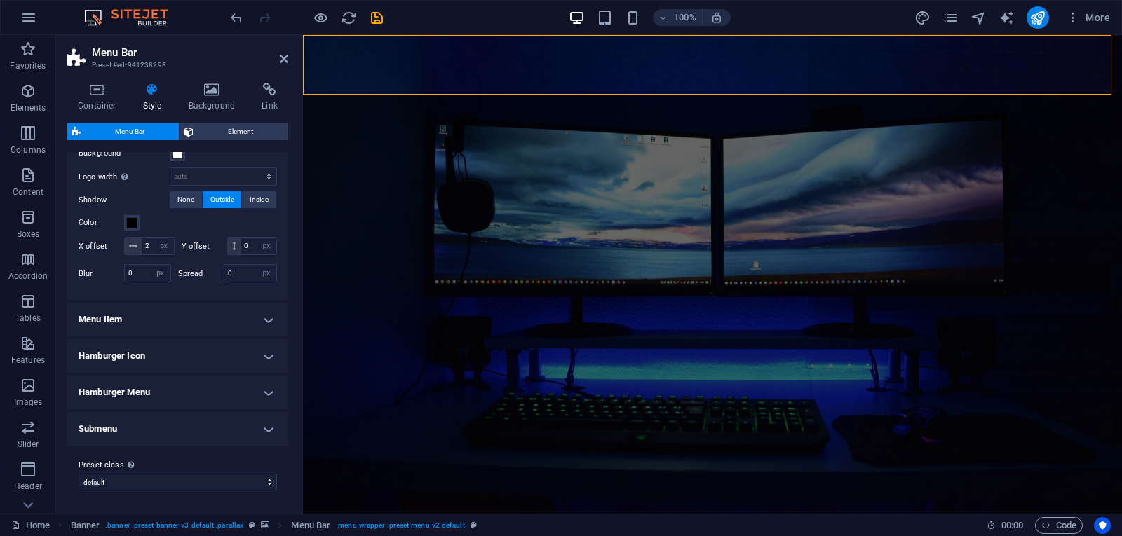
click at [215, 319] on h4 "Menu Item" at bounding box center [177, 320] width 221 height 34
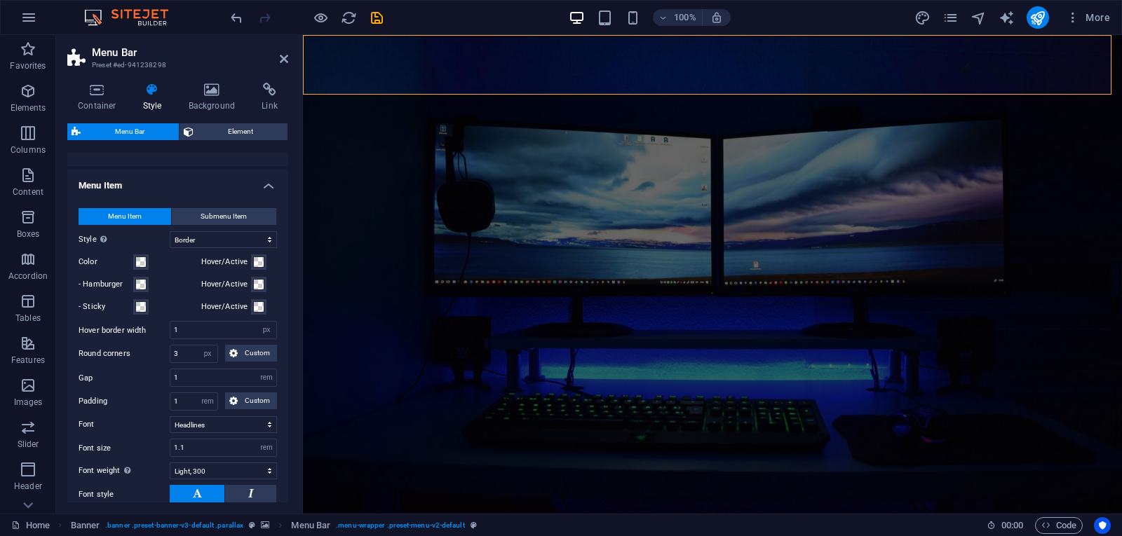
scroll to position [649, 0]
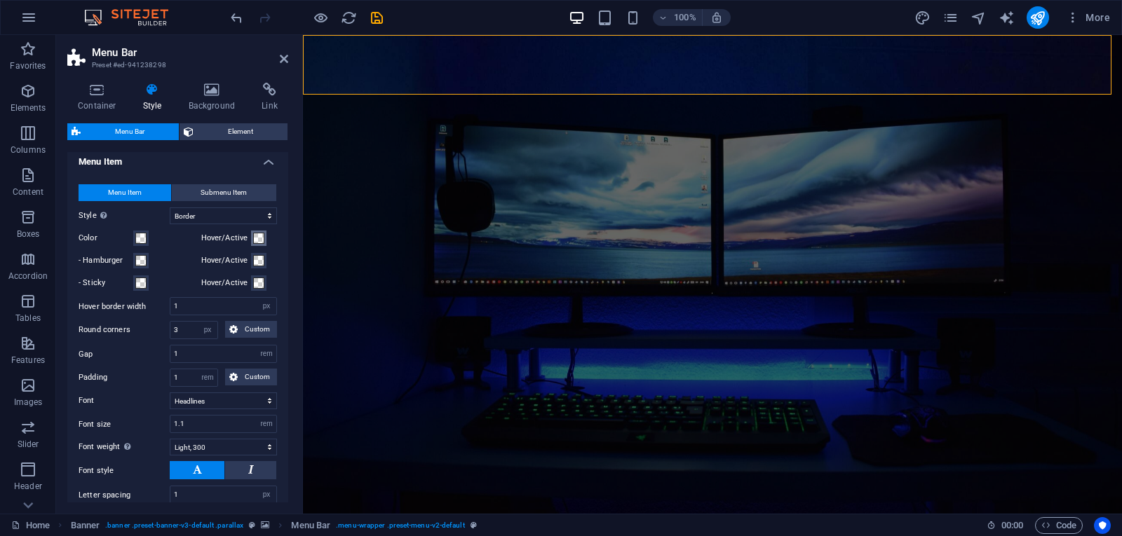
click at [255, 244] on span at bounding box center [258, 238] width 11 height 11
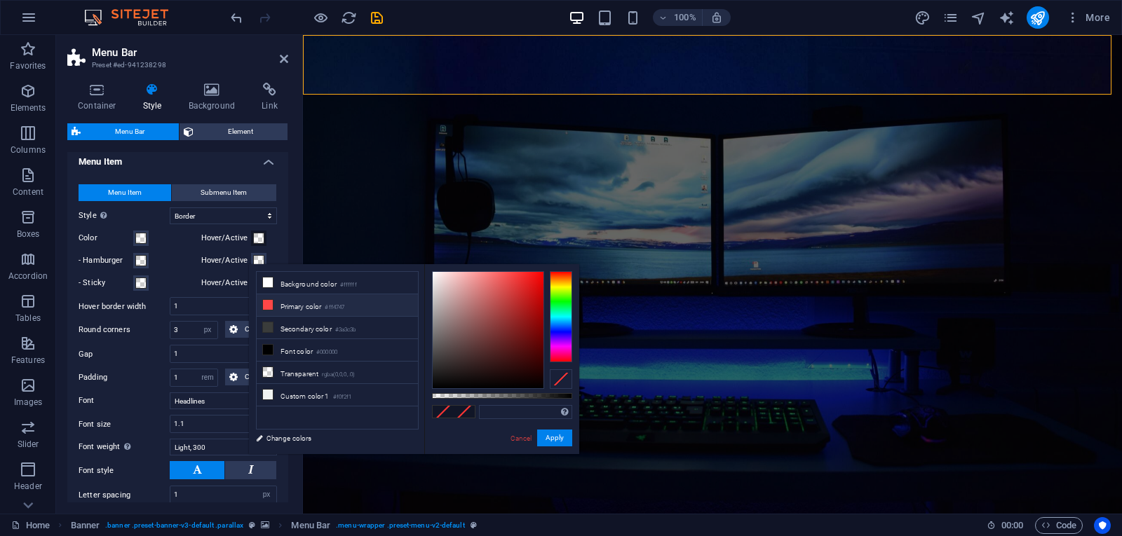
click at [282, 312] on li "Primary color #ff4747" at bounding box center [337, 306] width 161 height 22
type input "#ff4747"
click at [176, 269] on div "- Hamburger" at bounding box center [137, 260] width 117 height 17
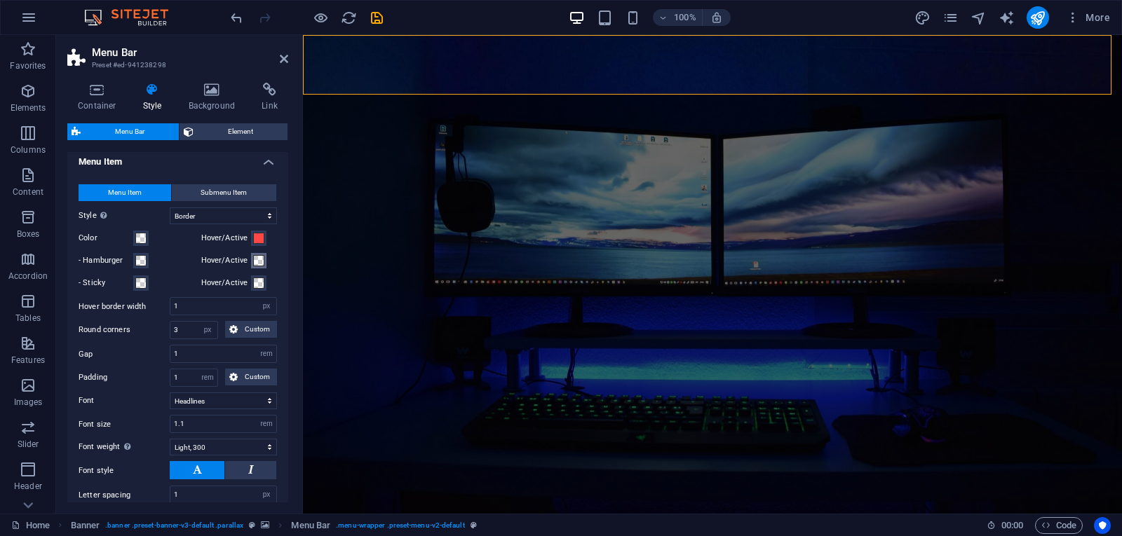
click at [253, 266] on span at bounding box center [258, 260] width 11 height 11
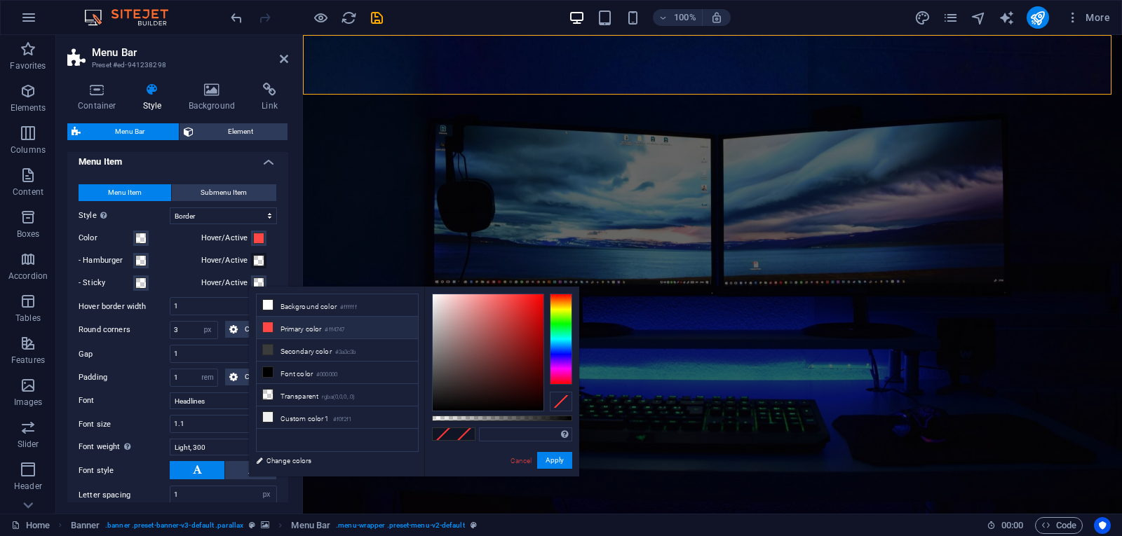
click at [281, 323] on li "Primary color #ff4747" at bounding box center [337, 328] width 161 height 22
type input "#ff4747"
click at [562, 464] on button "Apply" at bounding box center [554, 460] width 35 height 17
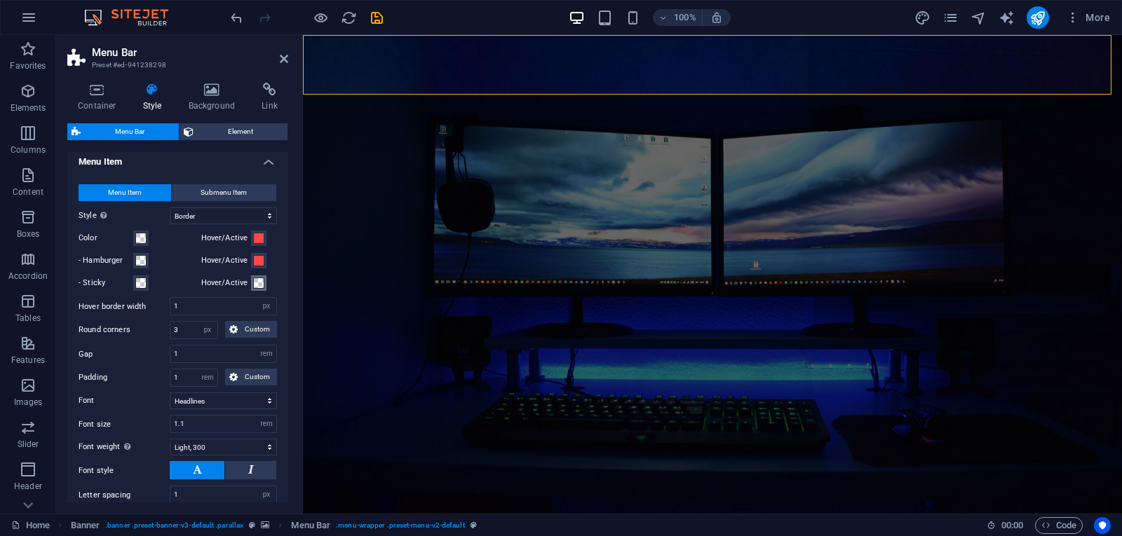
drag, startPoint x: 258, startPoint y: 304, endPoint x: 283, endPoint y: 315, distance: 27.0
click at [258, 289] on span at bounding box center [258, 283] width 11 height 11
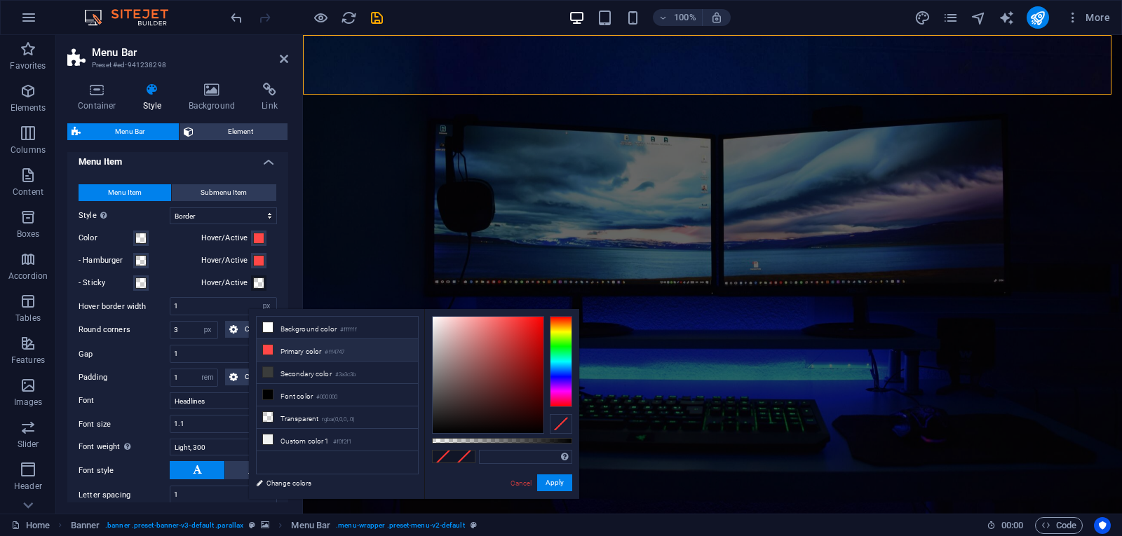
click at [370, 351] on li "Primary color #ff4747" at bounding box center [337, 350] width 161 height 22
type input "#ff4747"
click at [555, 480] on button "Apply" at bounding box center [554, 483] width 35 height 17
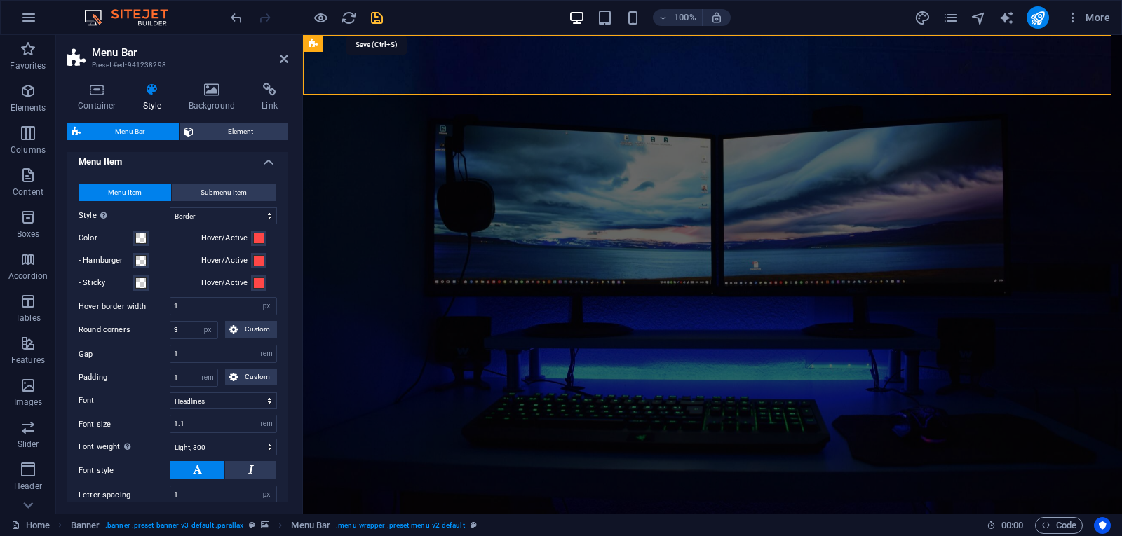
click at [377, 17] on icon "save" at bounding box center [377, 18] width 16 height 16
checkbox input "false"
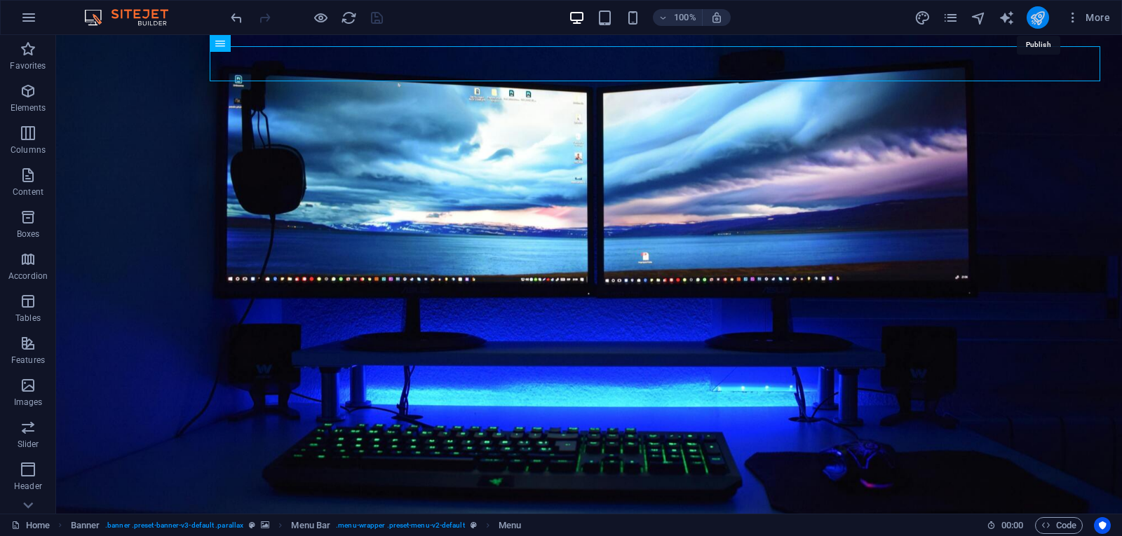
click at [1036, 19] on icon "publish" at bounding box center [1037, 18] width 16 height 16
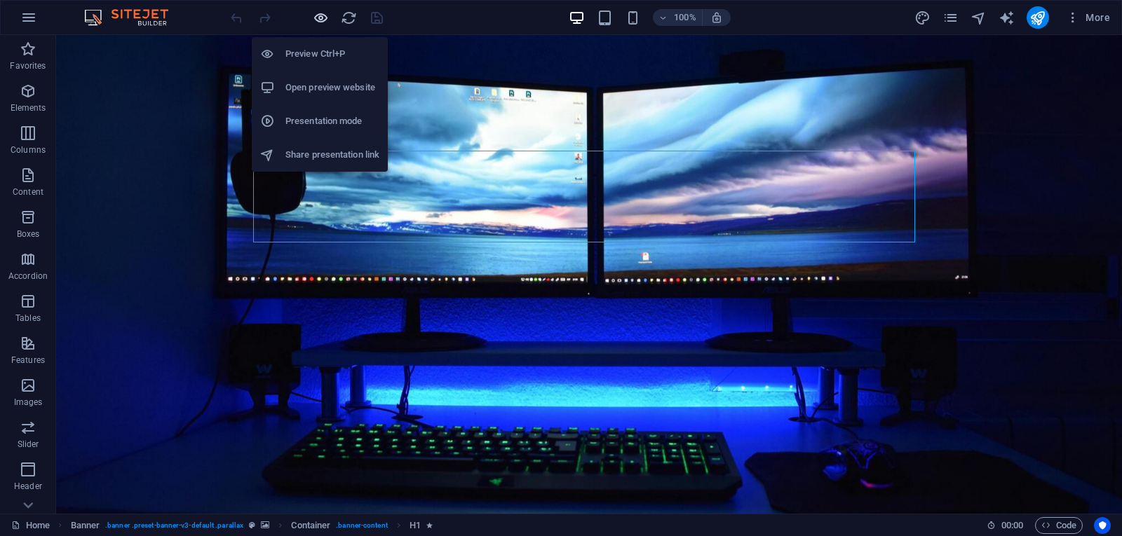
click at [318, 13] on icon "button" at bounding box center [321, 18] width 16 height 16
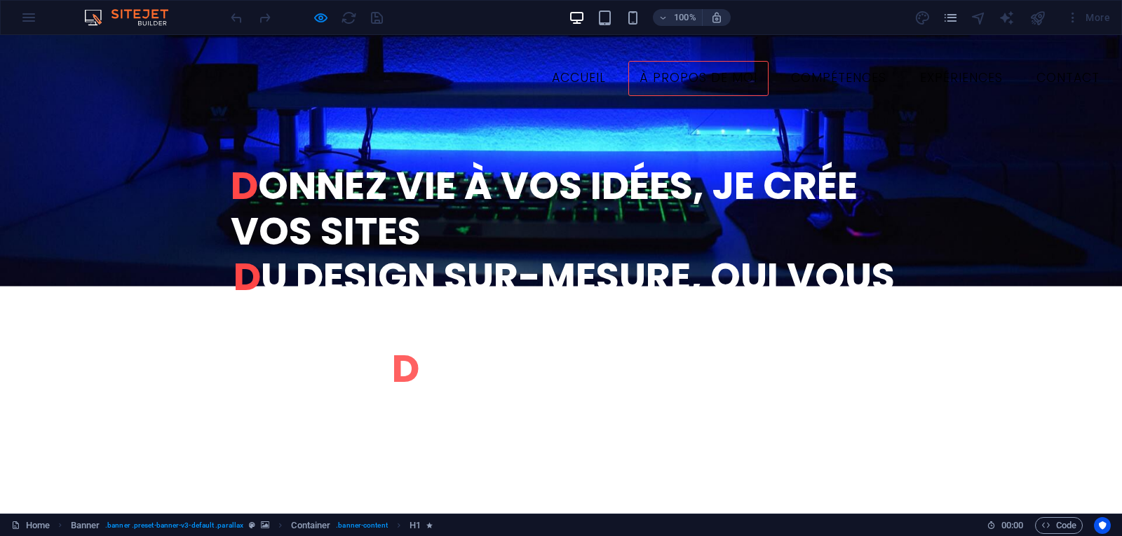
scroll to position [548, 0]
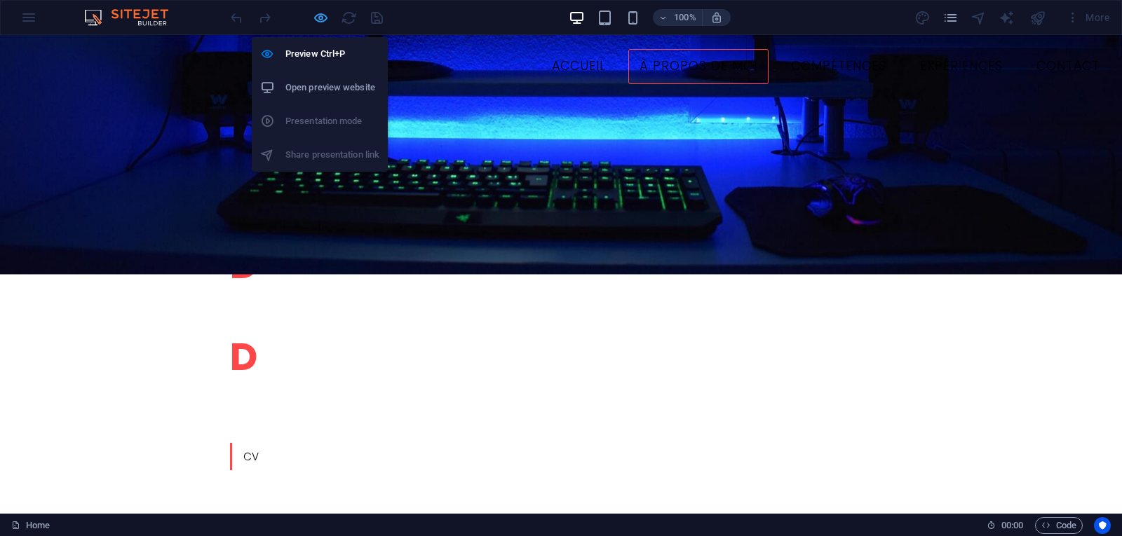
click at [323, 20] on icon "button" at bounding box center [321, 18] width 16 height 16
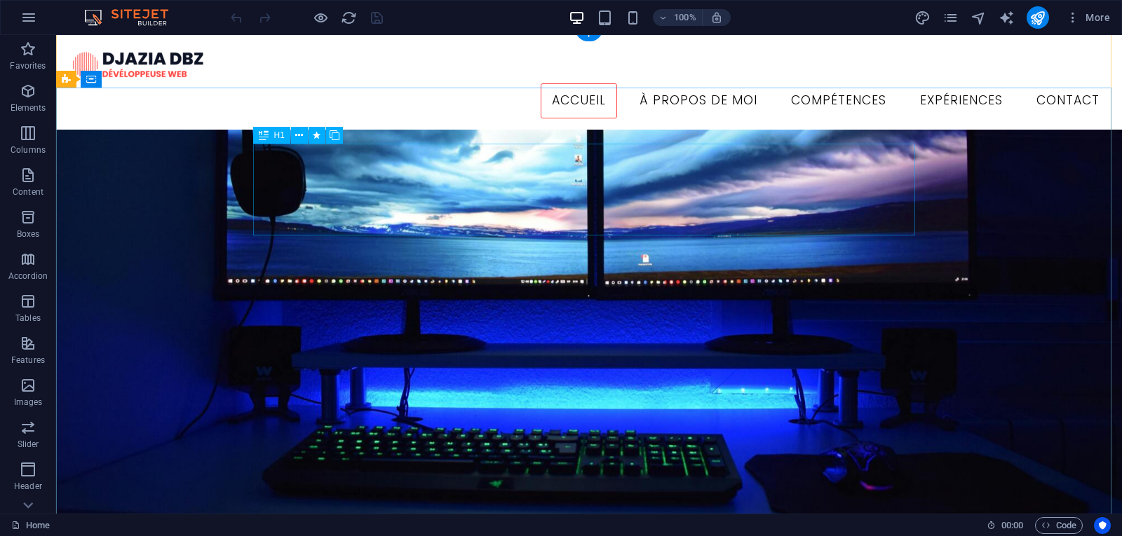
scroll to position [0, 0]
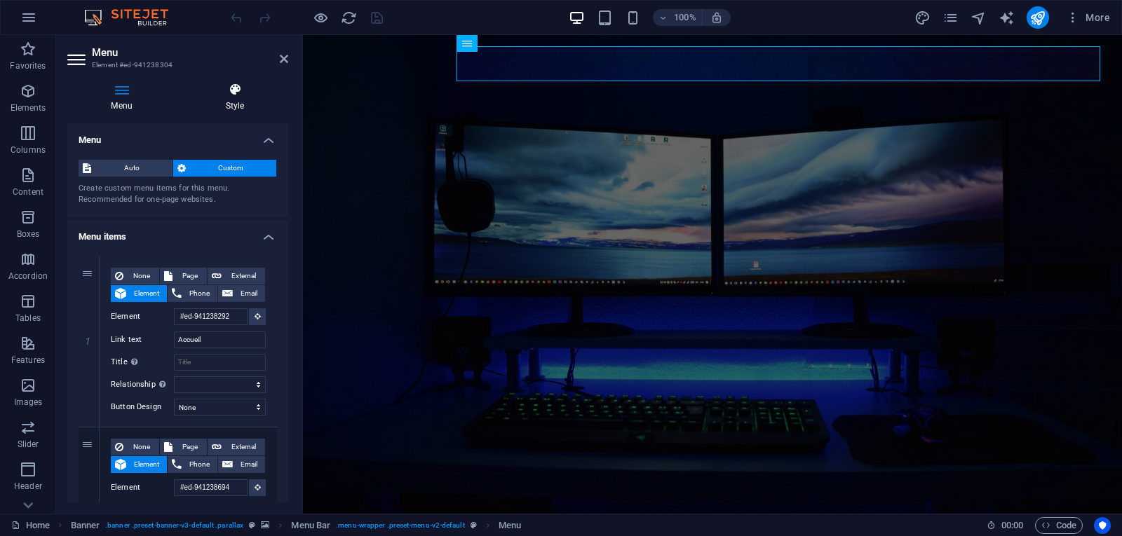
click at [242, 95] on icon at bounding box center [235, 90] width 107 height 14
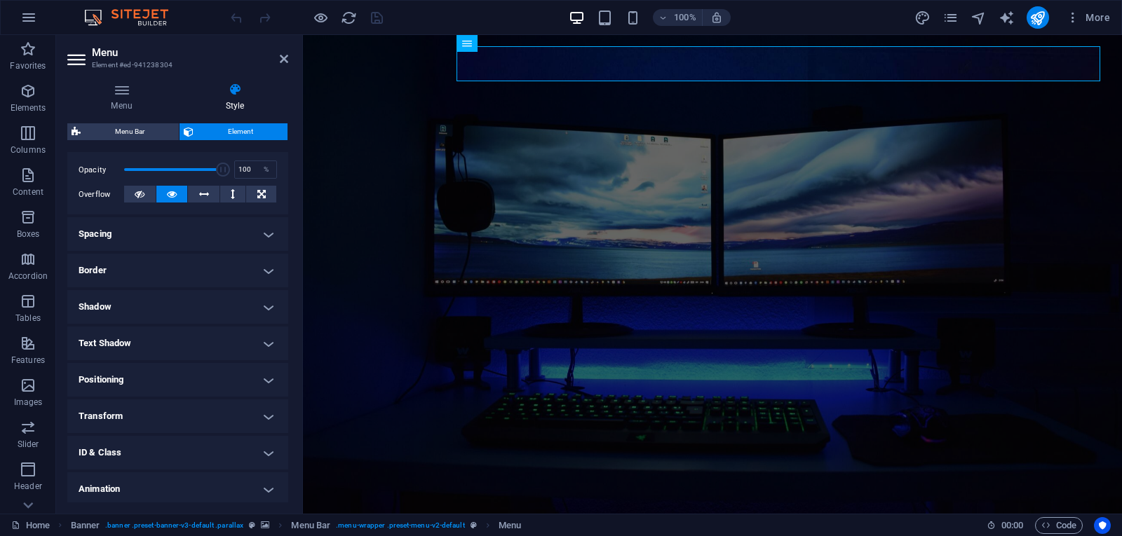
scroll to position [210, 0]
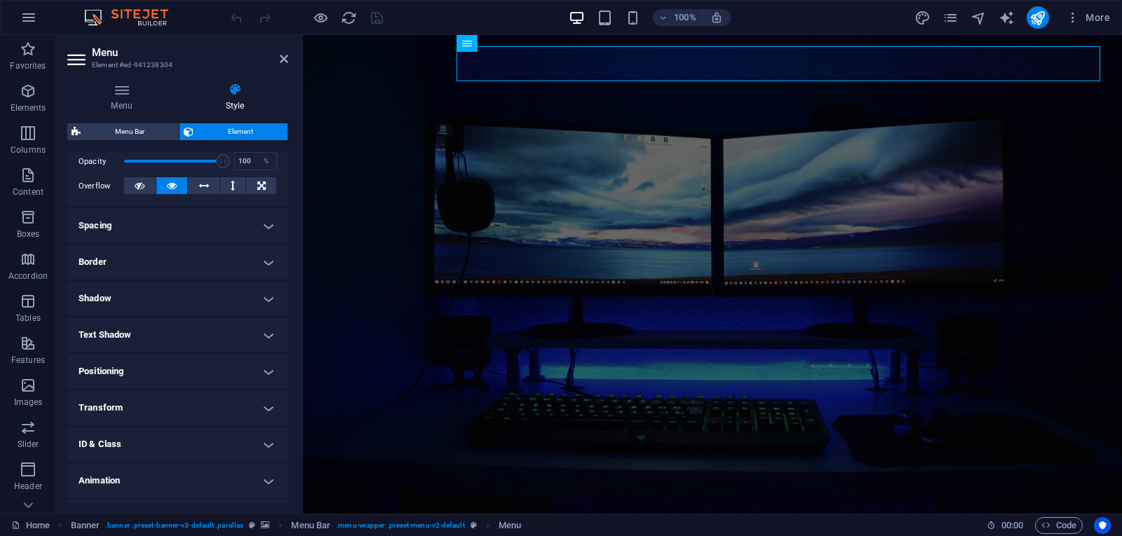
click at [173, 254] on h4 "Border" at bounding box center [177, 262] width 221 height 34
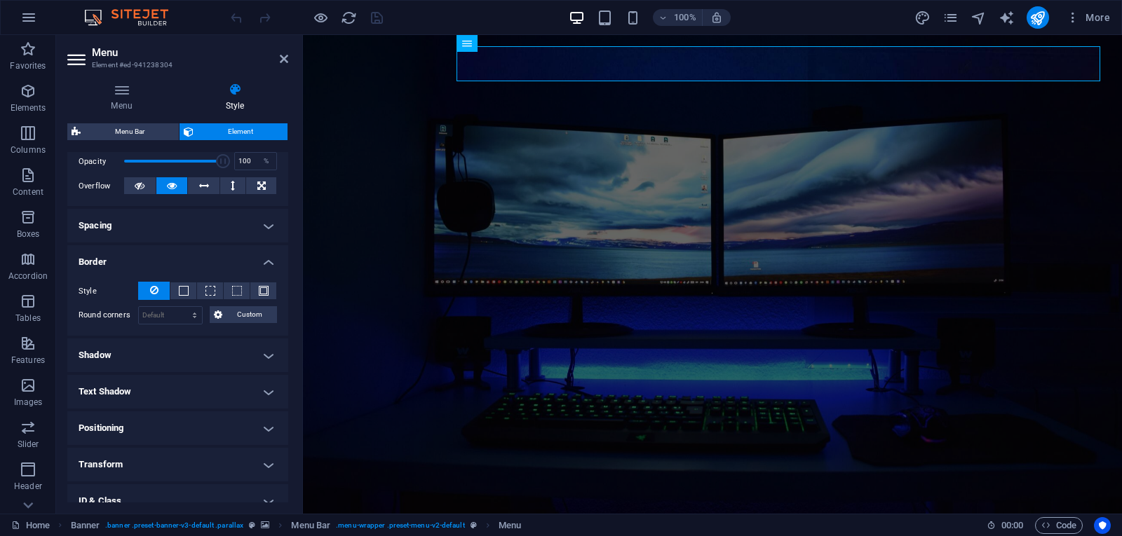
click at [173, 254] on h4 "Border" at bounding box center [177, 257] width 221 height 25
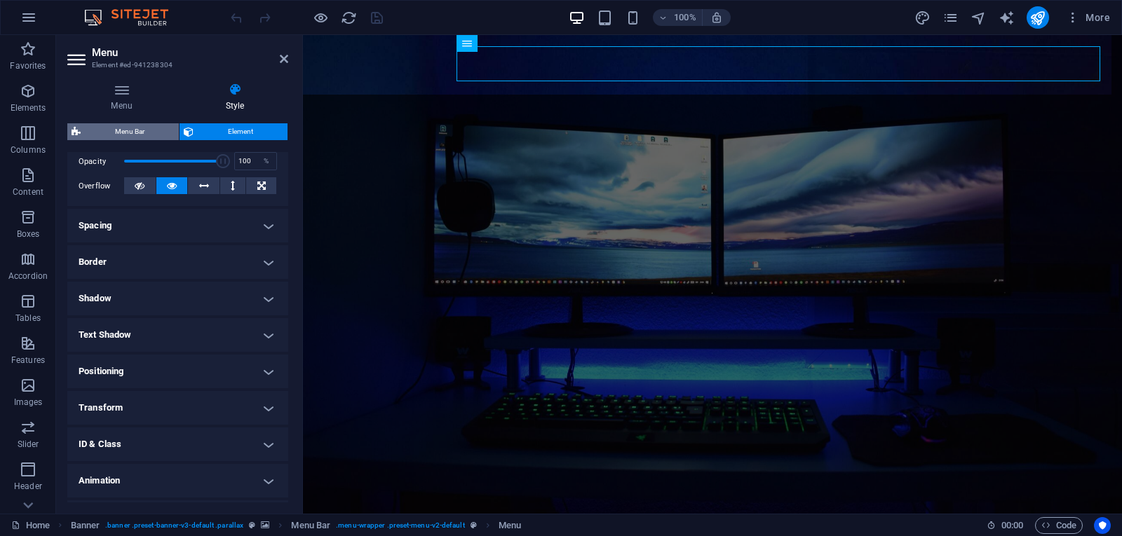
click at [117, 129] on span "Menu Bar" at bounding box center [130, 131] width 90 height 17
select select "rem"
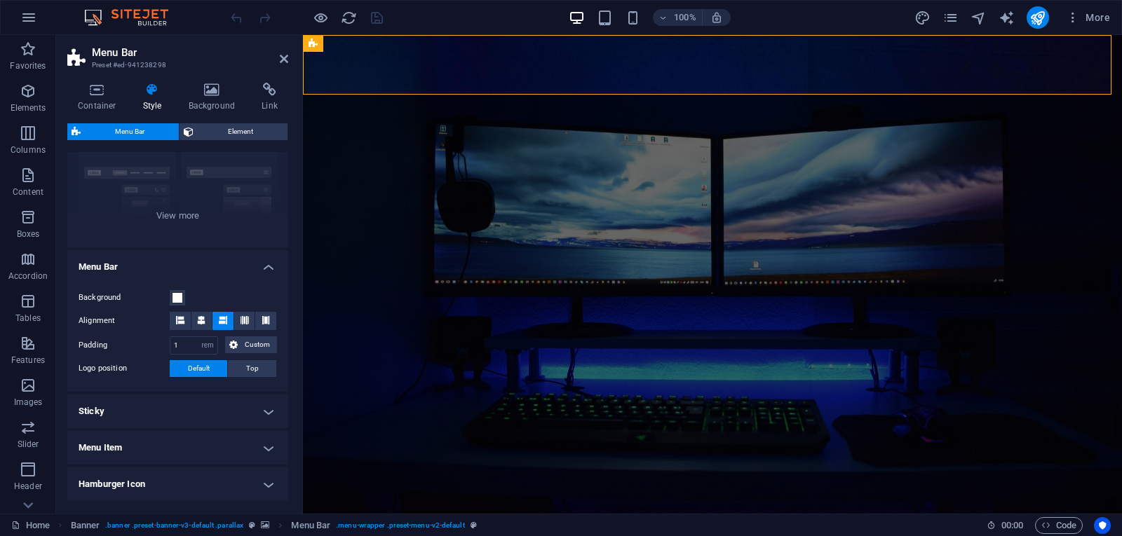
scroll to position [268, 0]
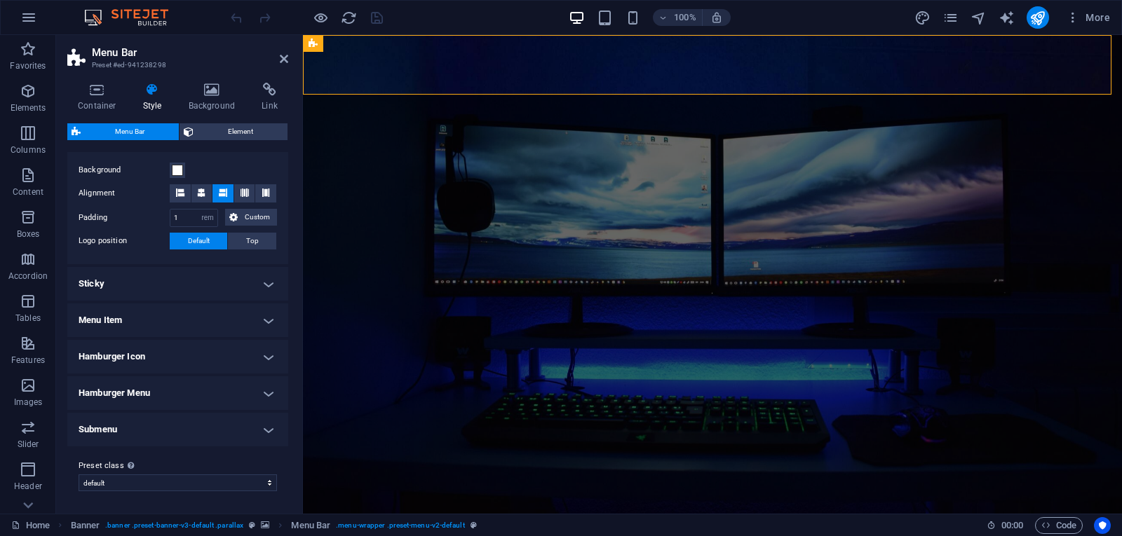
click at [198, 306] on h4 "Menu Item" at bounding box center [177, 321] width 221 height 34
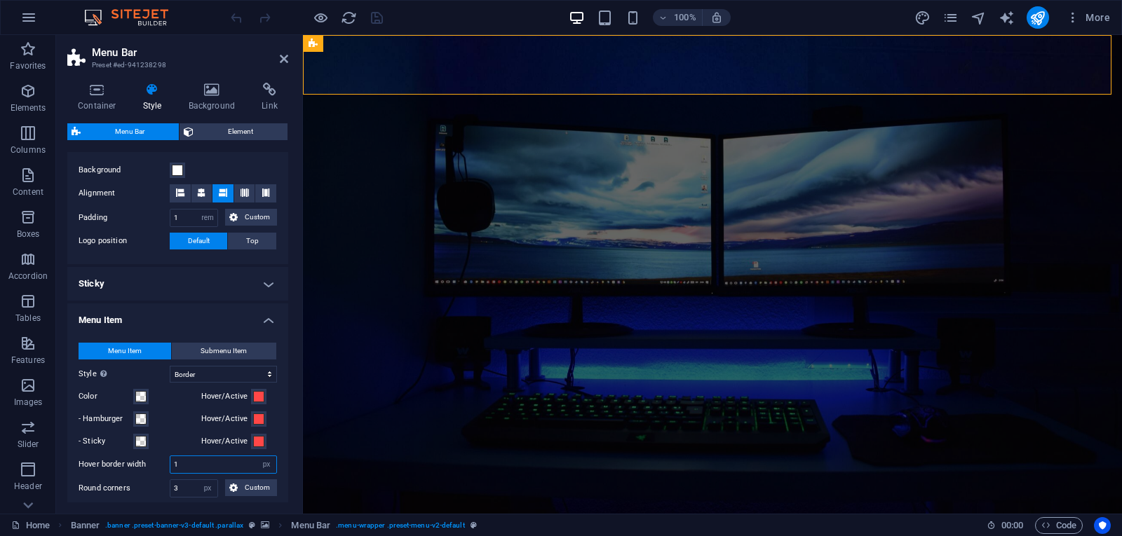
click at [227, 461] on input "1" at bounding box center [223, 465] width 106 height 17
type input "0"
click at [189, 486] on input "3" at bounding box center [193, 488] width 47 height 17
click at [244, 489] on span "Custom" at bounding box center [257, 488] width 31 height 17
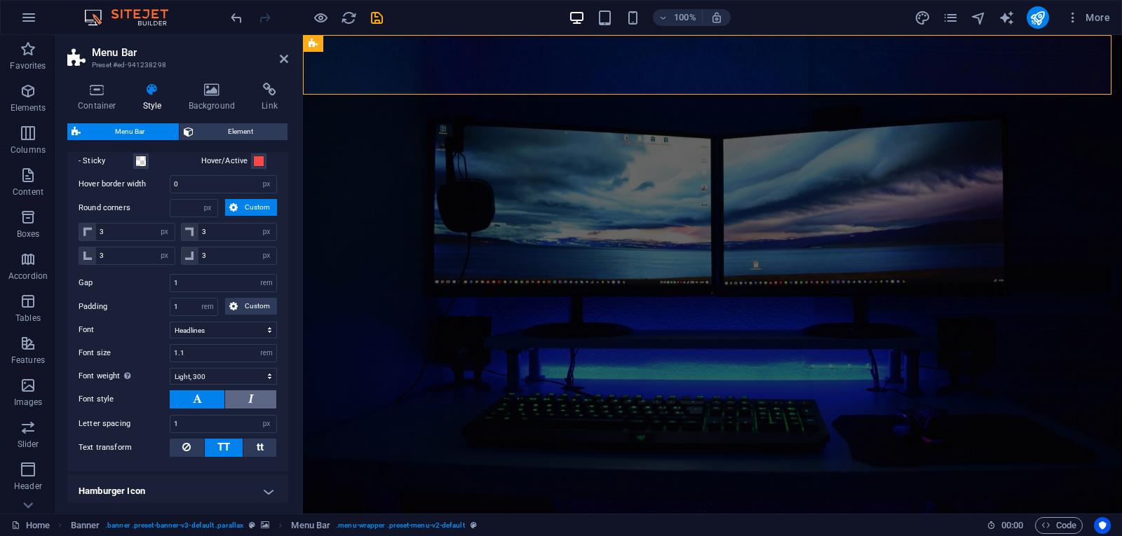
scroll to position [478, 0]
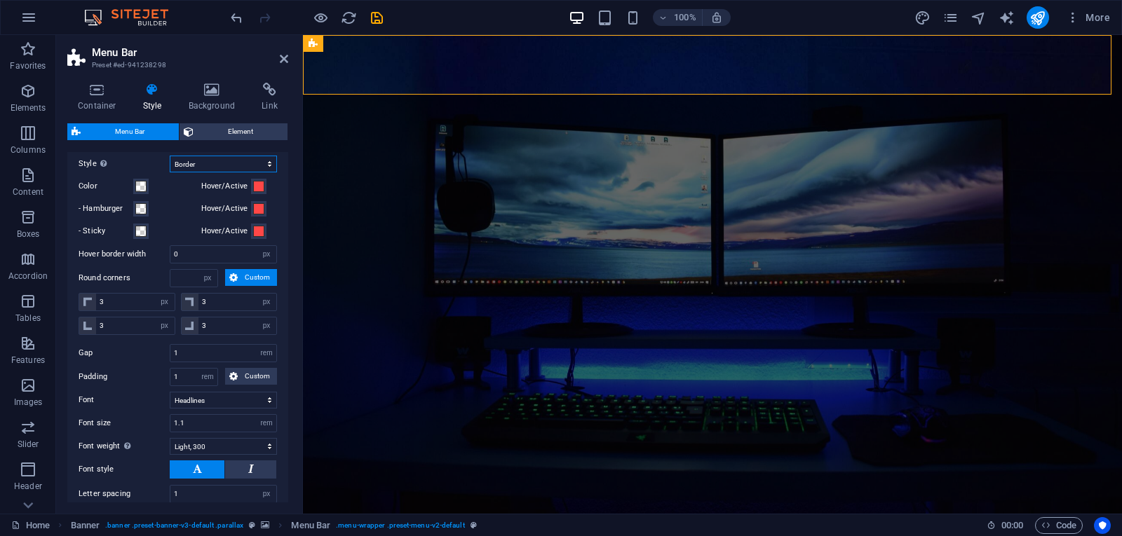
click at [208, 162] on select "Plain Text color Box: Fade Box: Flip vertical Box: Flip horizontal Box: Slide d…" at bounding box center [223, 164] width 107 height 17
select select "hover_none"
click at [170, 156] on select "Plain Text color Box: Fade Box: Flip vertical Box: Flip horizontal Box: Slide d…" at bounding box center [223, 164] width 107 height 17
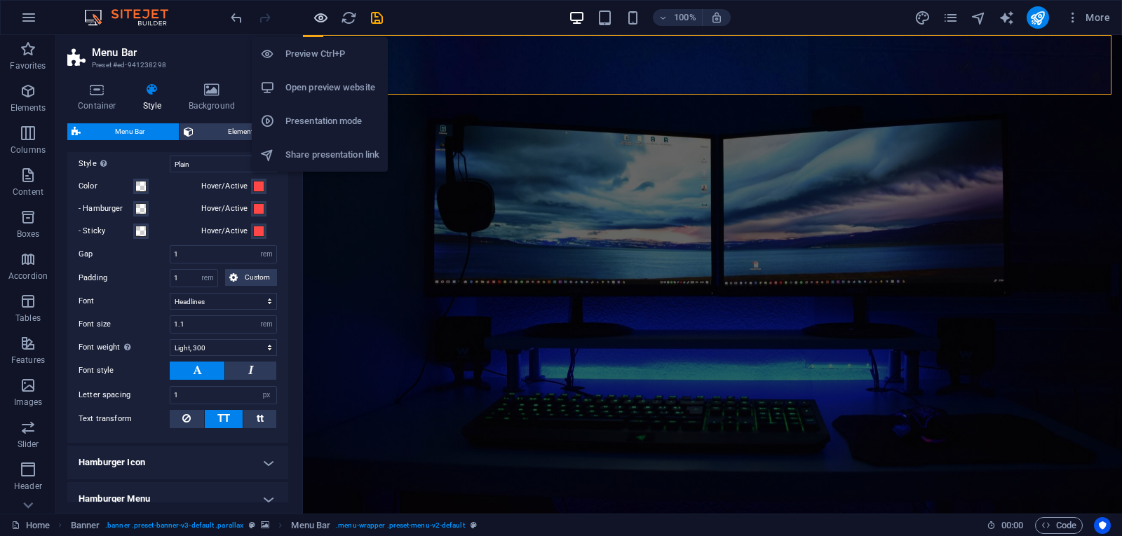
click at [324, 15] on icon "button" at bounding box center [321, 18] width 16 height 16
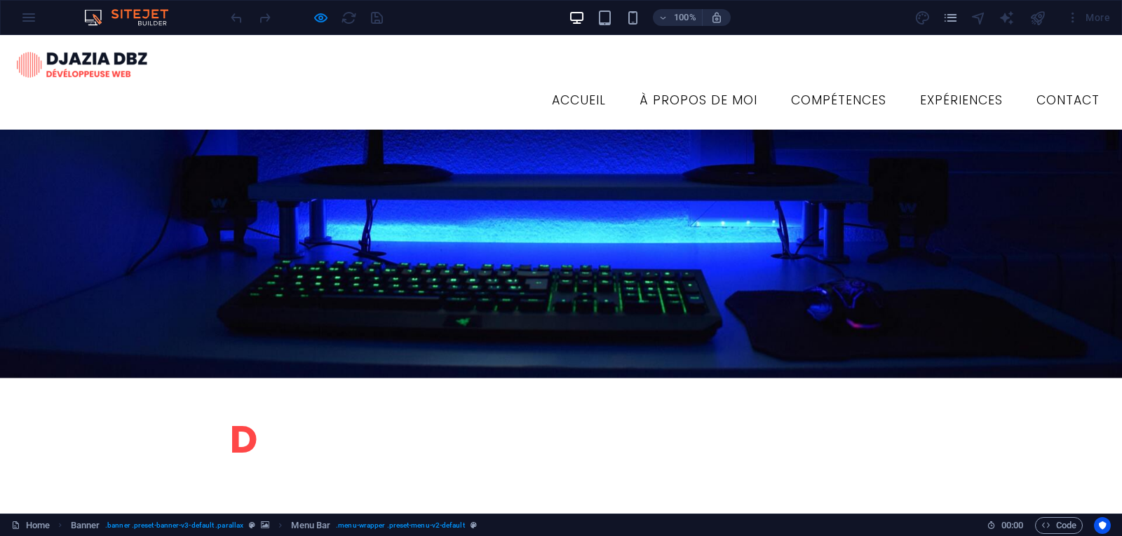
scroll to position [337, 0]
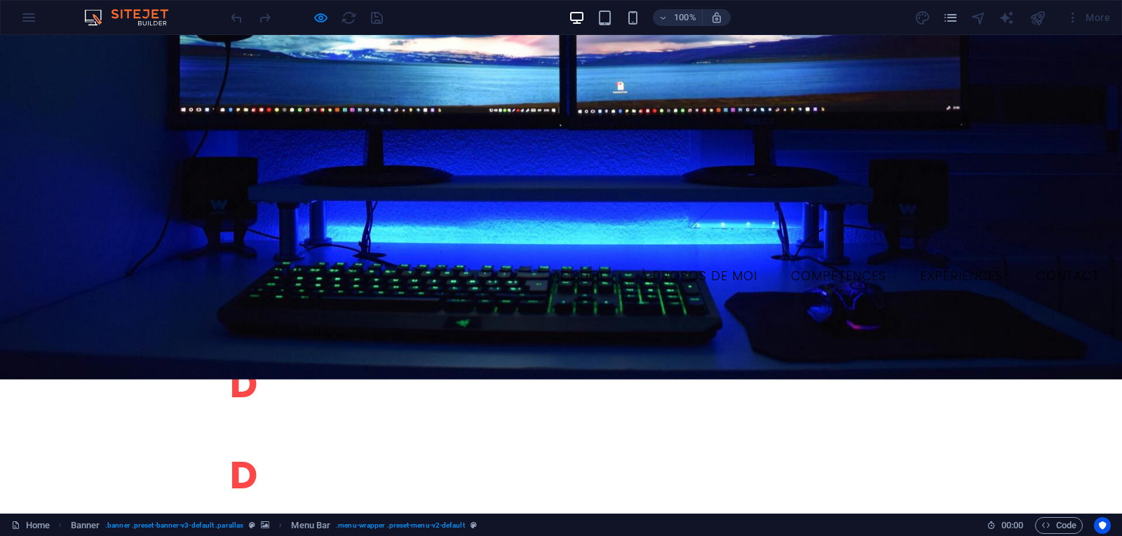
click at [306, 22] on div at bounding box center [306, 17] width 157 height 22
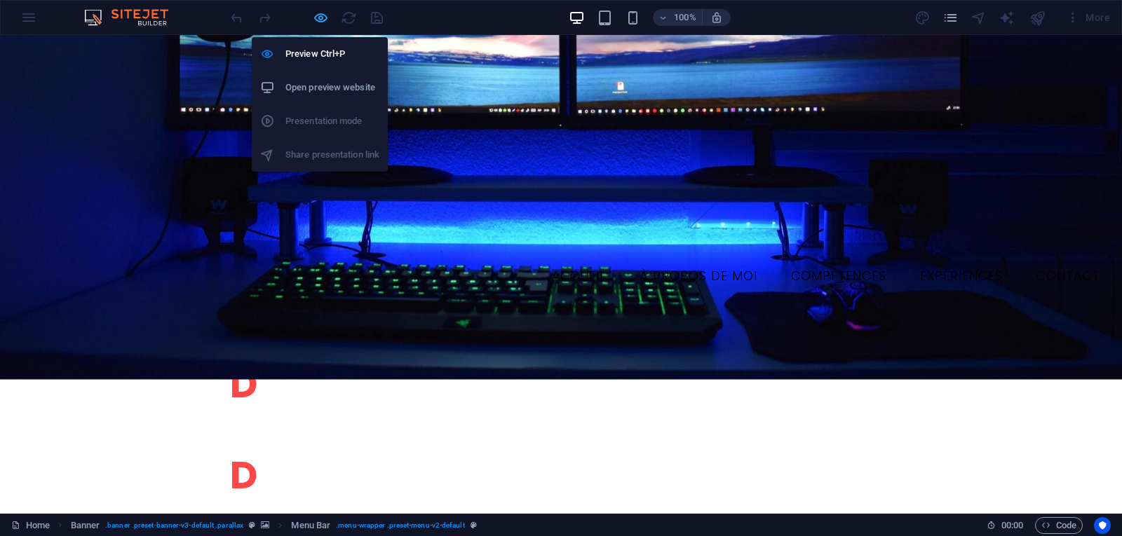
click at [317, 18] on icon "button" at bounding box center [321, 18] width 16 height 16
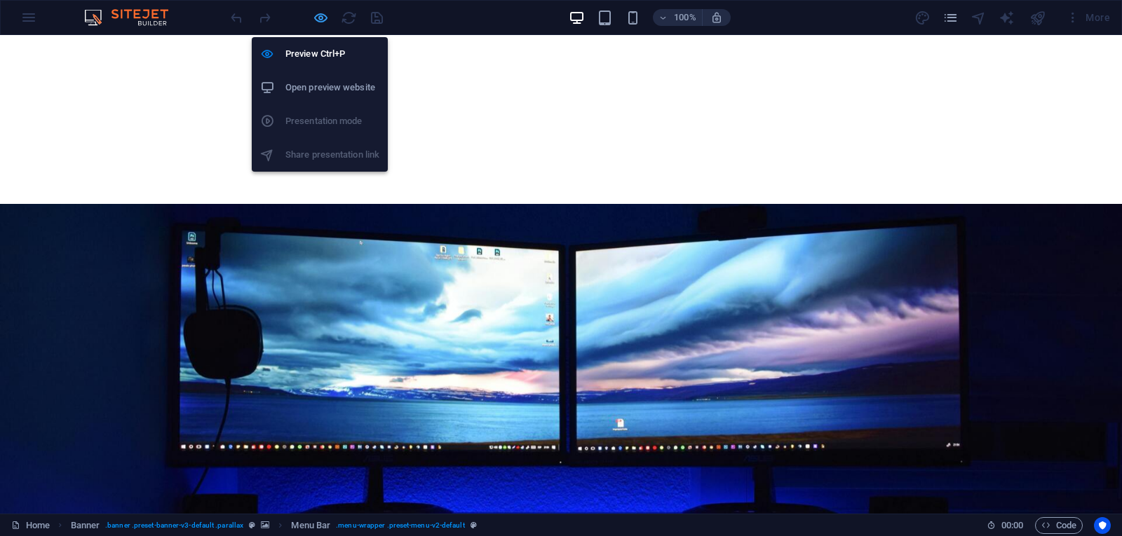
select select "rem"
select select "link-special-font"
select select "rem"
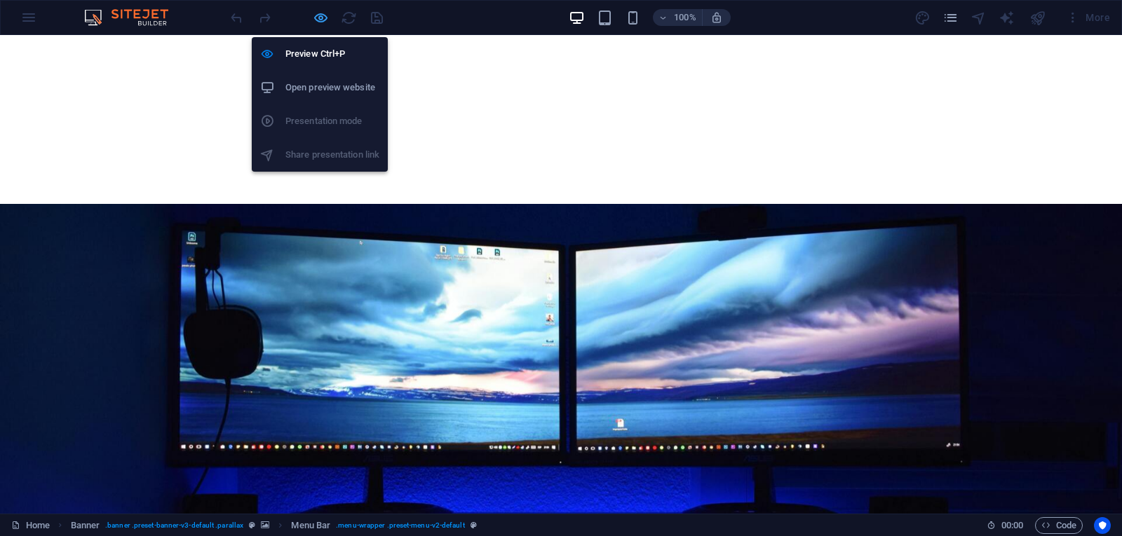
select select "300"
select select "px"
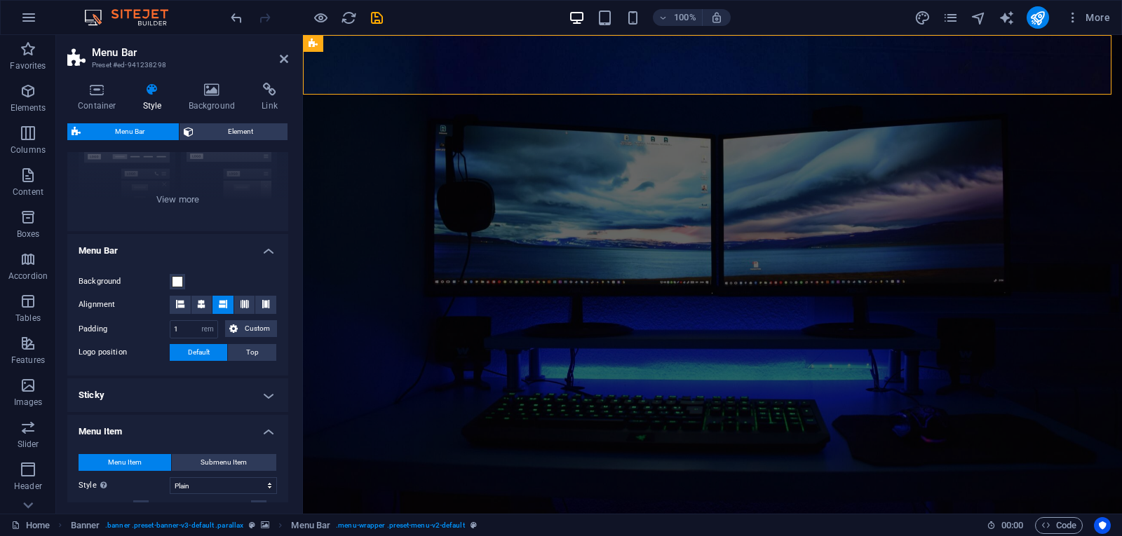
scroll to position [351, 0]
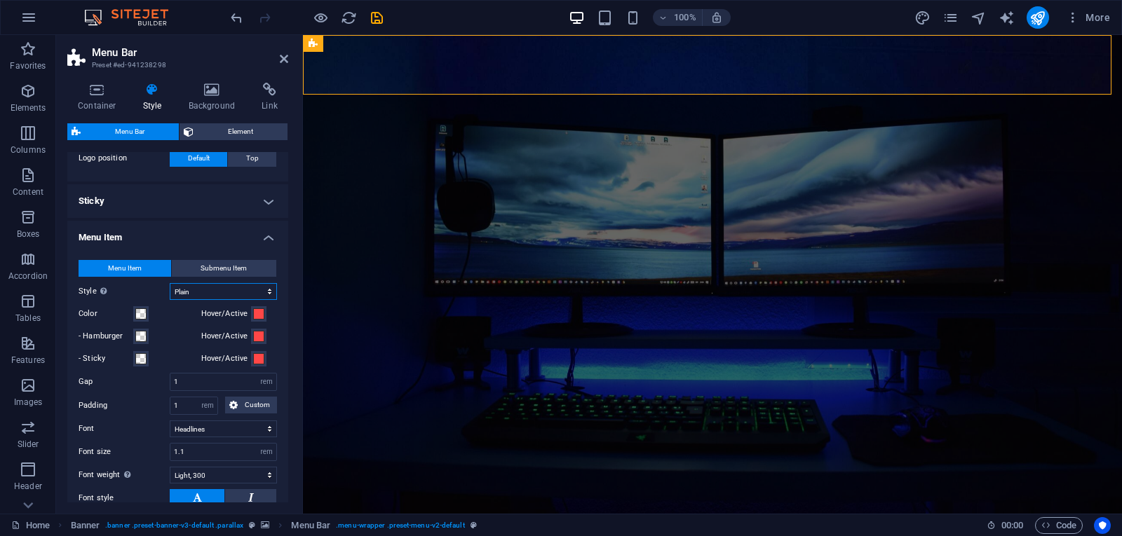
click at [212, 288] on select "Plain Text color Box: Fade Box: Flip vertical Box: Flip horizontal Box: Slide d…" at bounding box center [223, 291] width 107 height 17
select select "hover_border_bottom"
click at [170, 283] on select "Plain Text color Box: Fade Box: Flip vertical Box: Flip horizontal Box: Slide d…" at bounding box center [223, 291] width 107 height 17
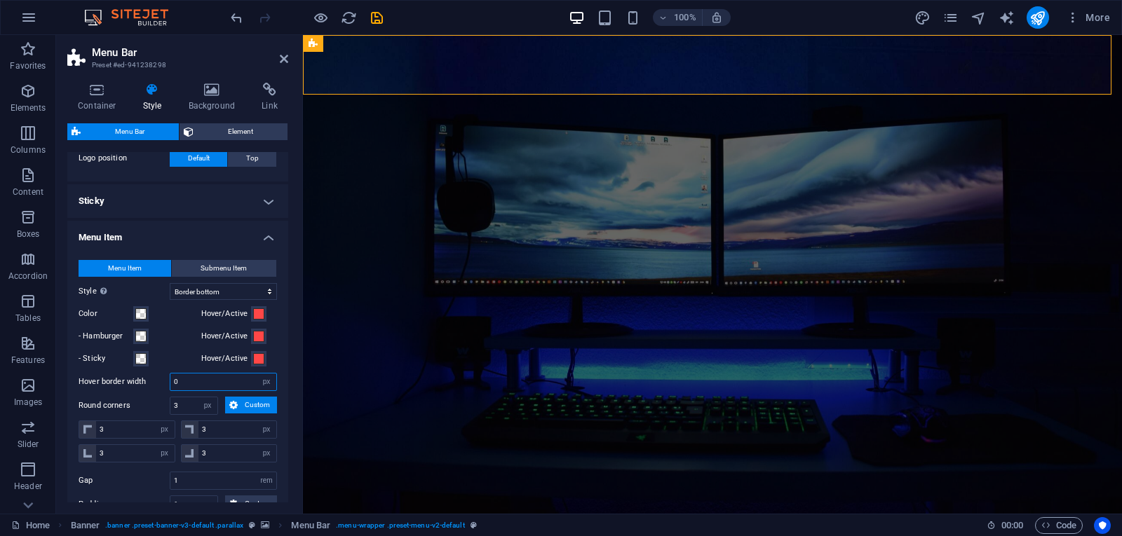
click at [216, 383] on input "0" at bounding box center [223, 382] width 106 height 17
type input "3"
click at [156, 400] on label "Round corners" at bounding box center [124, 406] width 91 height 17
click at [379, 19] on icon "save" at bounding box center [377, 18] width 16 height 16
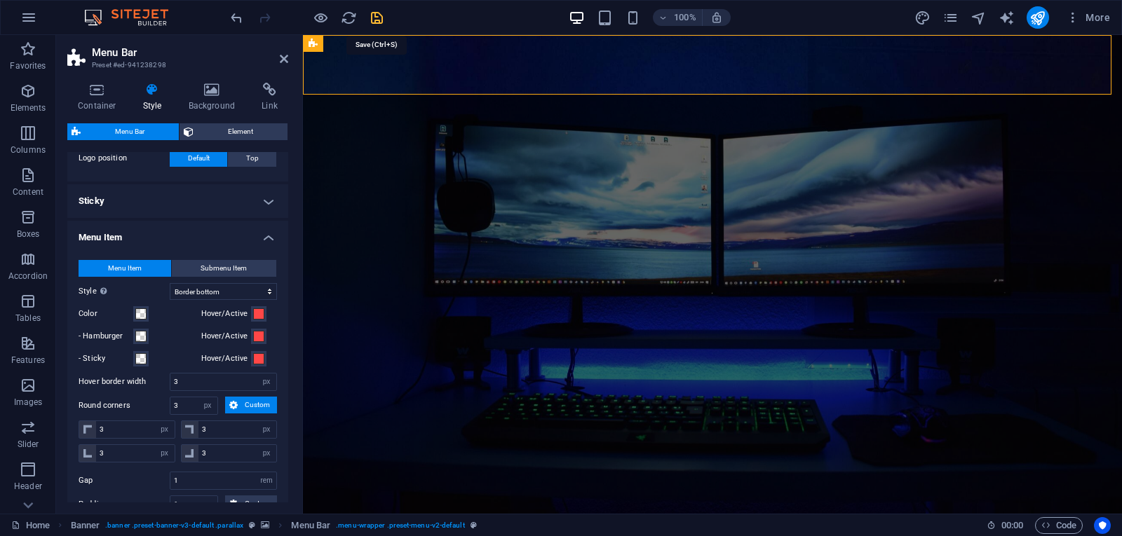
checkbox input "false"
select select "rem"
select select "hover_border_bottom"
select select "px"
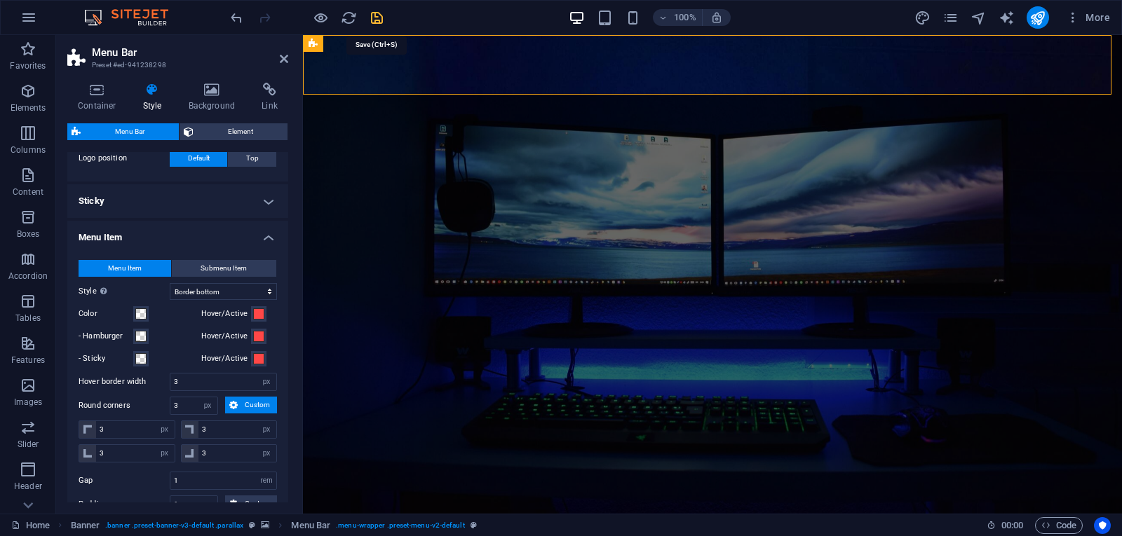
select select "px"
select select "rem"
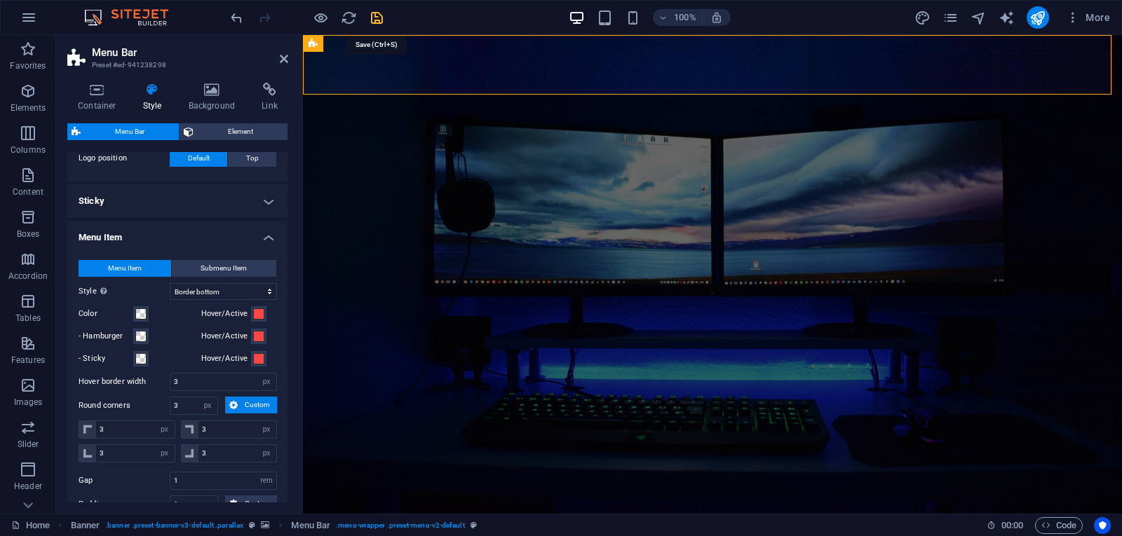
select select "rem"
select select "link-special-font"
select select "rem"
select select "300"
select select "px"
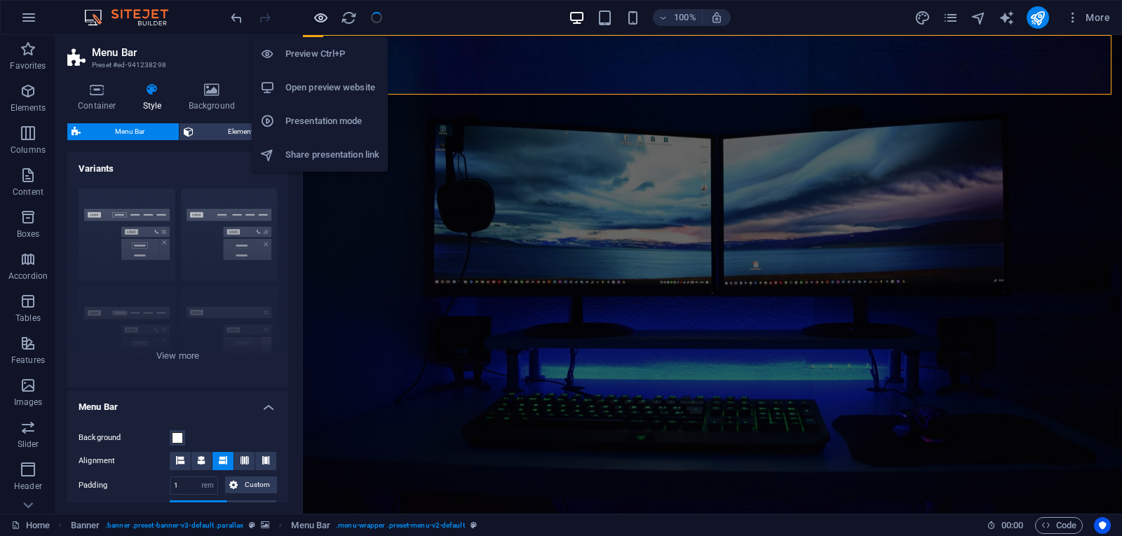
click at [322, 17] on icon "button" at bounding box center [321, 18] width 16 height 16
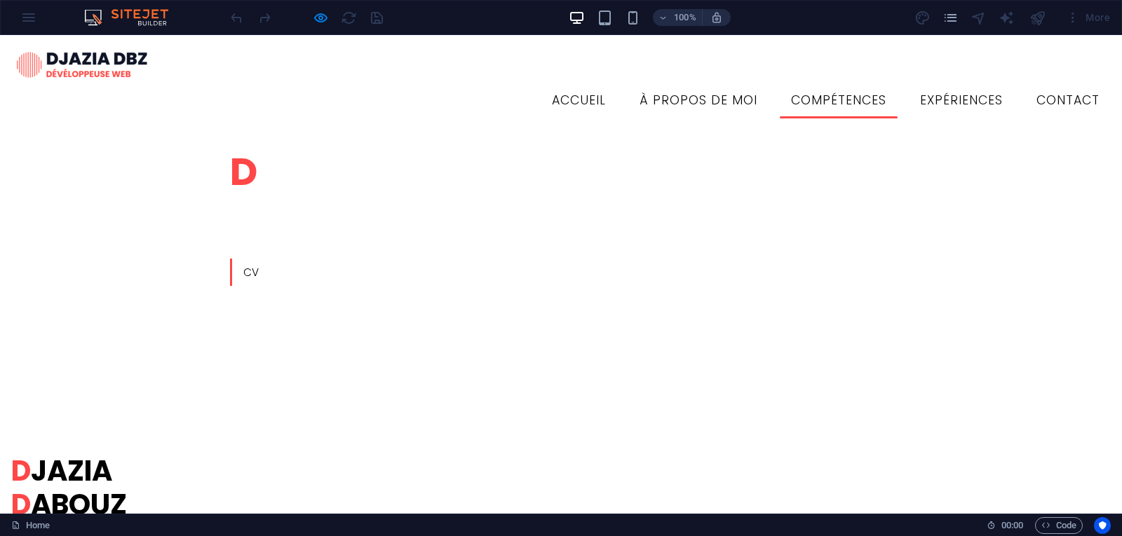
scroll to position [679, 0]
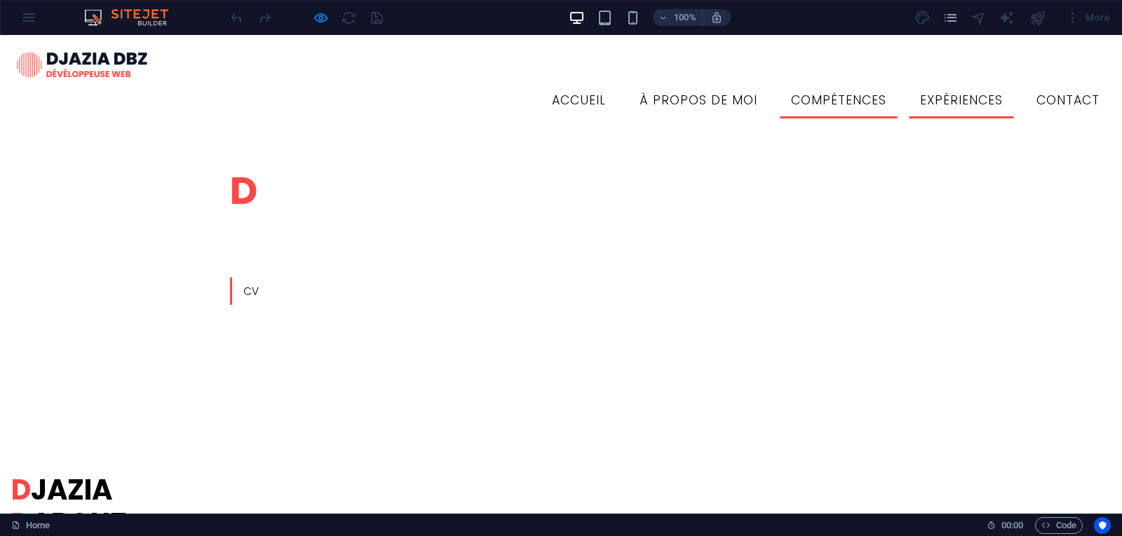
click at [945, 83] on link "Expériences" at bounding box center [961, 100] width 105 height 35
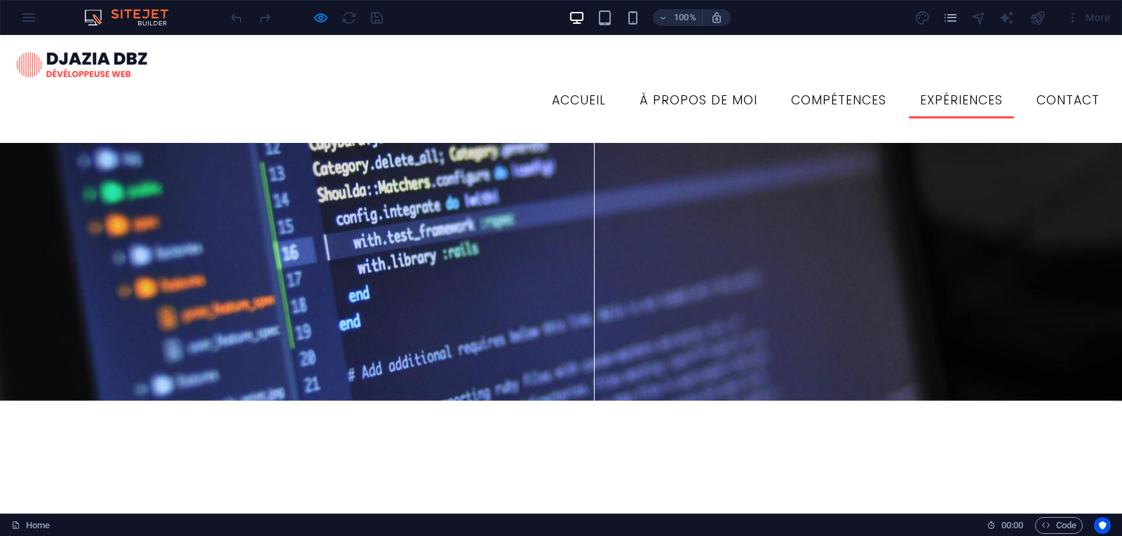
scroll to position [1230, 0]
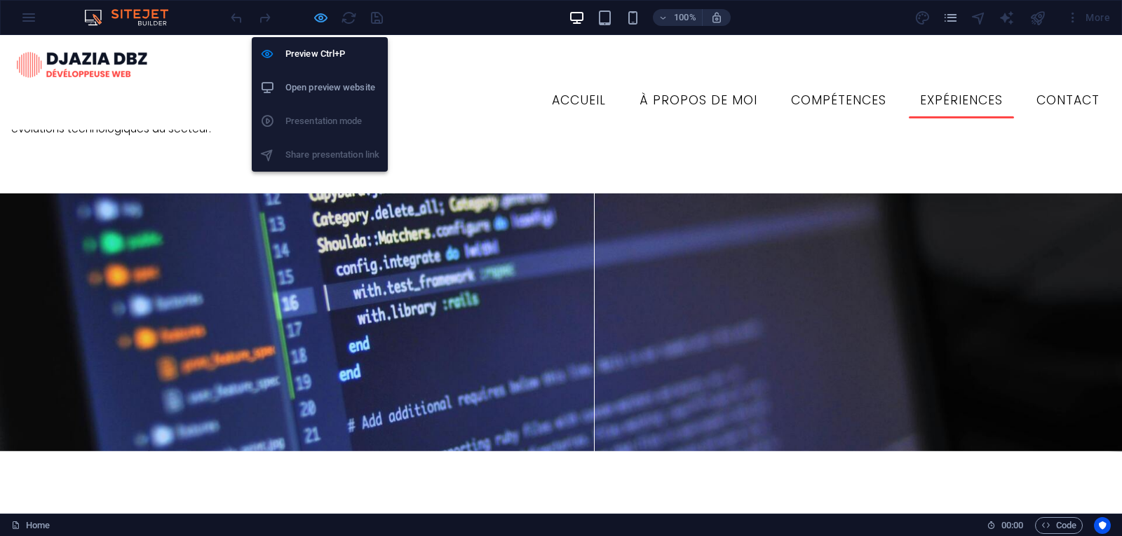
click at [318, 18] on icon "button" at bounding box center [321, 18] width 16 height 16
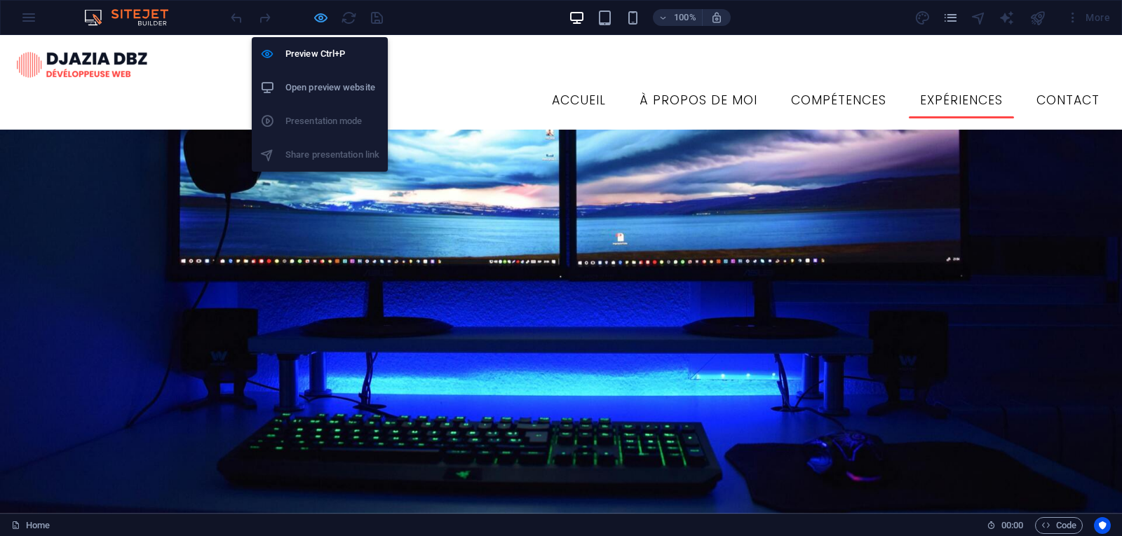
select select "rem"
select select "hover_border_bottom"
select select "px"
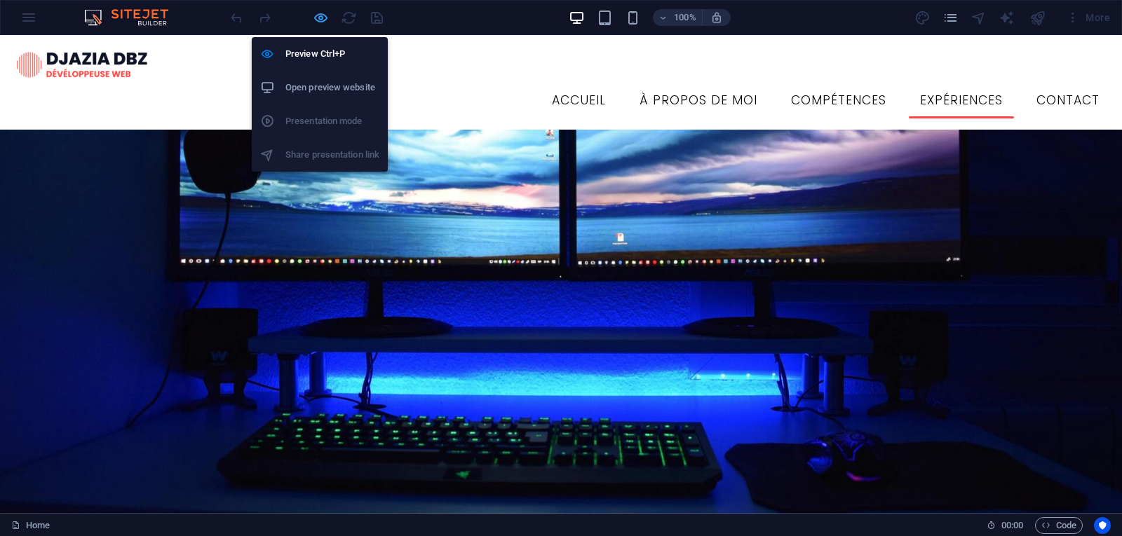
select select "px"
select select "rem"
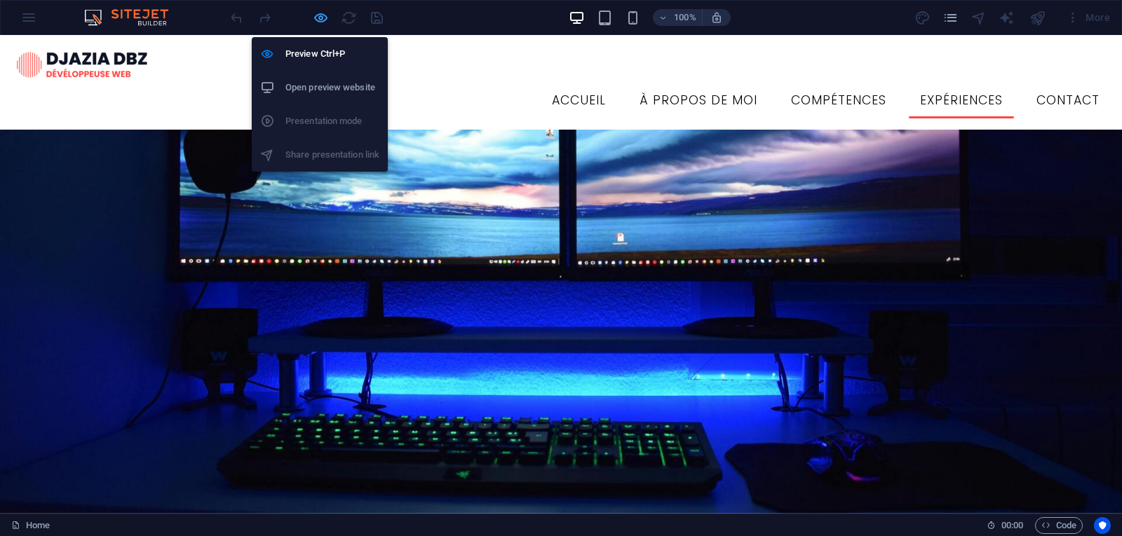
select select "link-special-font"
select select "rem"
select select "300"
select select "px"
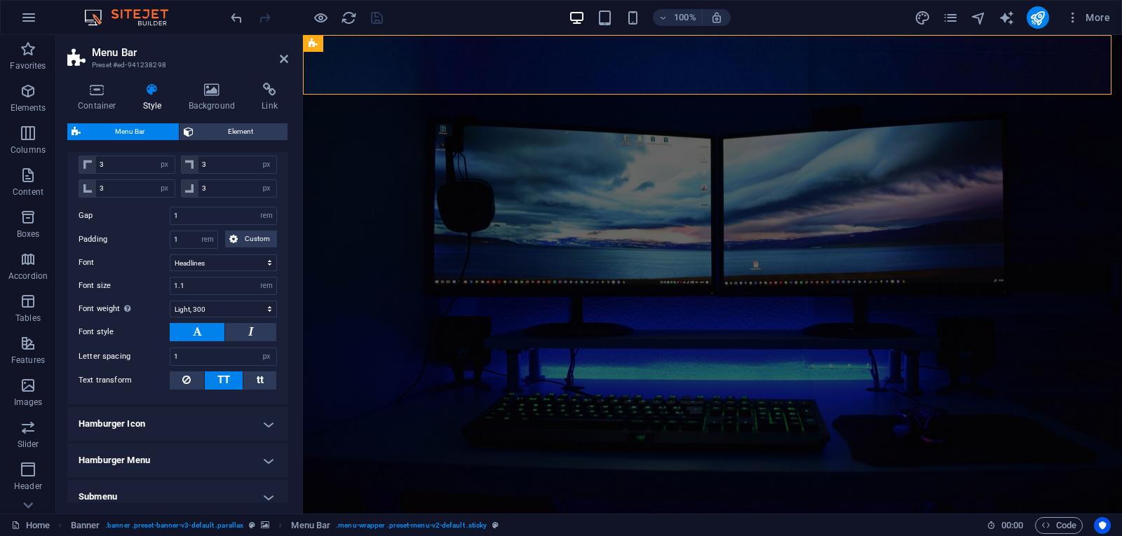
scroll to position [631, 0]
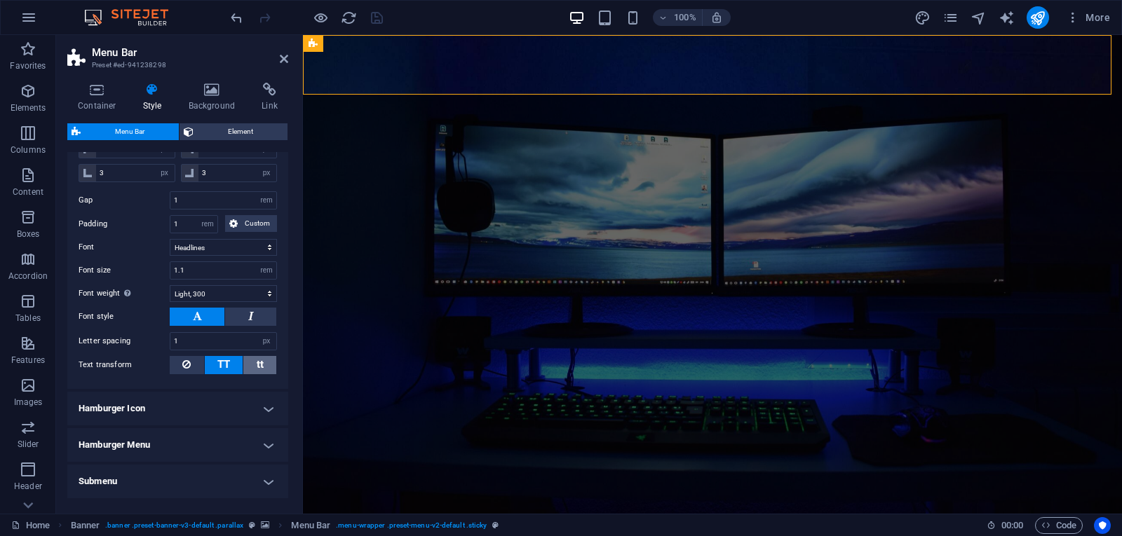
click at [266, 365] on button "tt" at bounding box center [259, 365] width 33 height 18
click at [228, 357] on span "TT" at bounding box center [223, 365] width 13 height 18
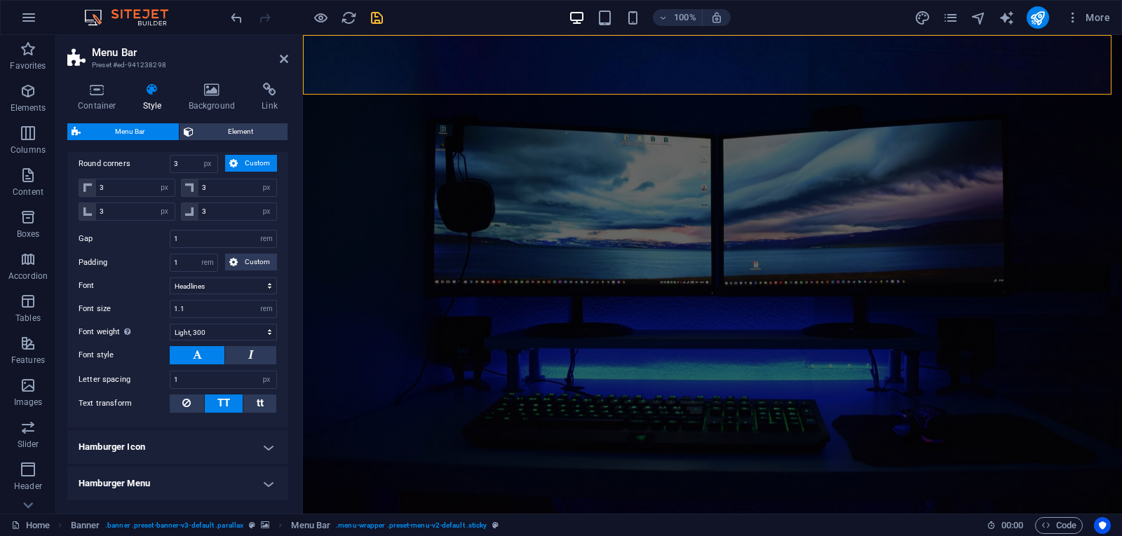
scroll to position [561, 0]
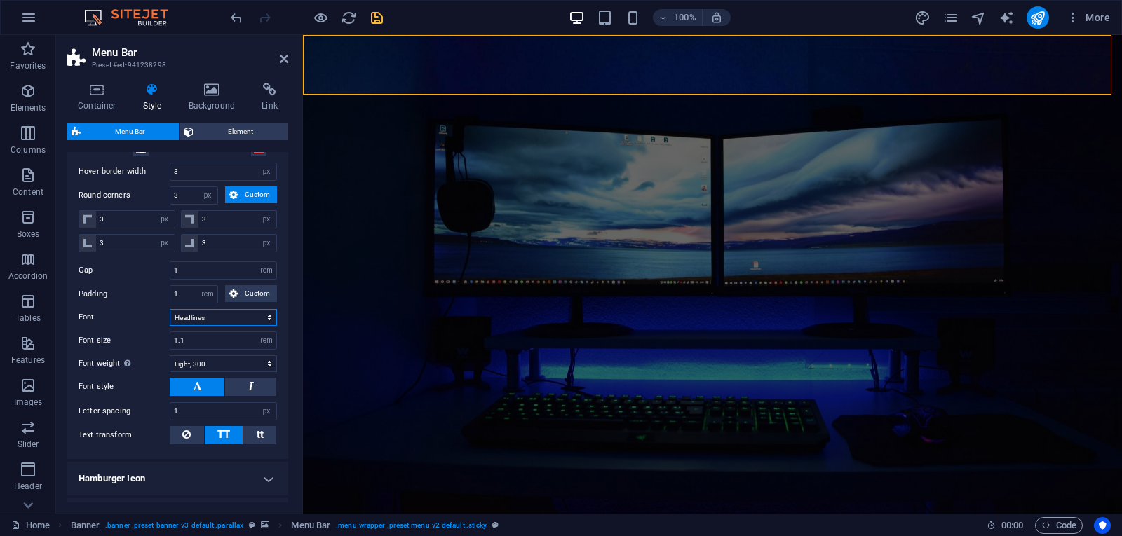
click at [196, 318] on select "Default Headlines" at bounding box center [223, 317] width 107 height 17
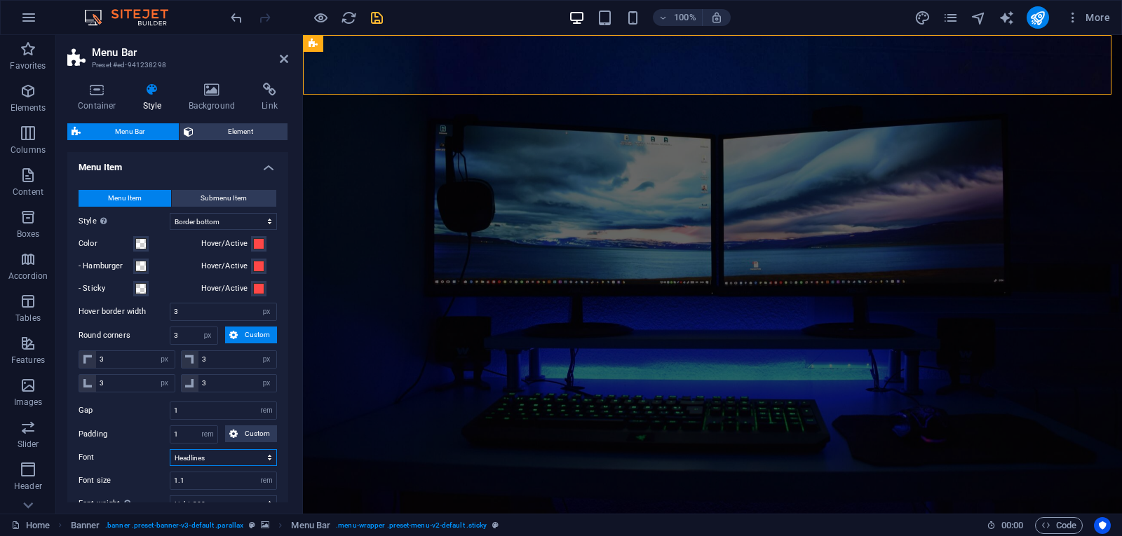
scroll to position [280, 0]
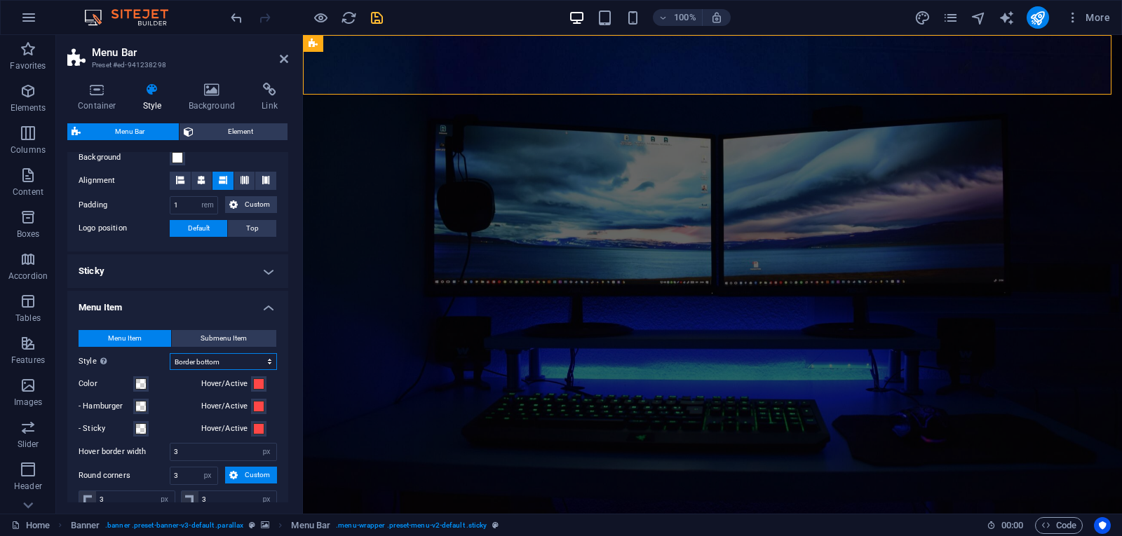
click at [242, 356] on select "Plain Text color Box: Fade Box: Flip vertical Box: Flip horizontal Box: Slide d…" at bounding box center [223, 361] width 107 height 17
click at [170, 353] on select "Plain Text color Box: Fade Box: Flip vertical Box: Flip horizontal Box: Slide d…" at bounding box center [223, 361] width 107 height 17
click at [230, 358] on select "Plain Text color Box: Fade Box: Flip vertical Box: Flip horizontal Box: Slide d…" at bounding box center [223, 361] width 107 height 17
select select "hover_box_zoom"
click at [170, 353] on select "Plain Text color Box: Fade Box: Flip vertical Box: Flip horizontal Box: Slide d…" at bounding box center [223, 361] width 107 height 17
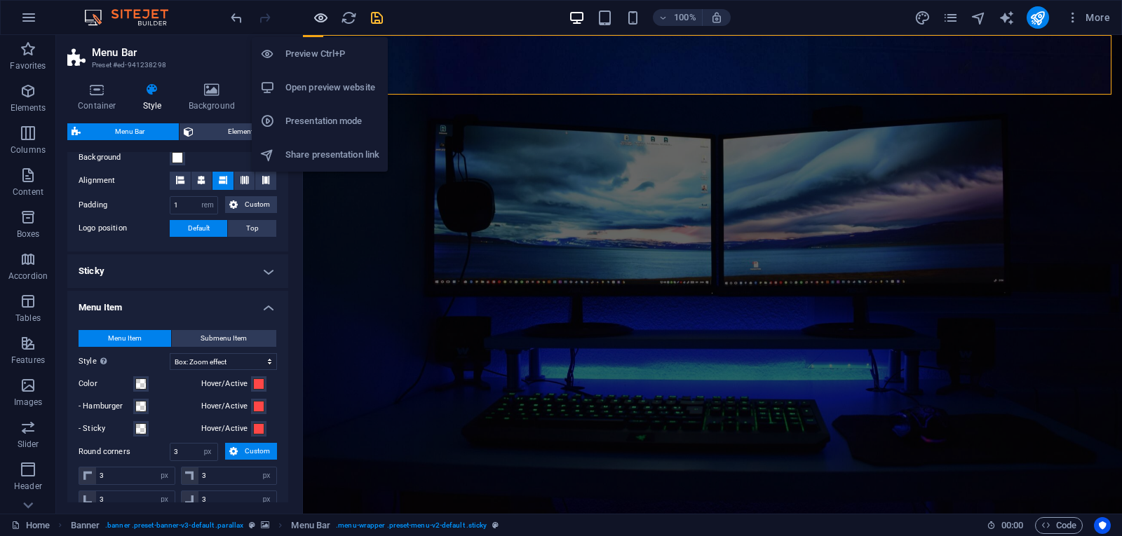
click at [318, 15] on icon "button" at bounding box center [321, 18] width 16 height 16
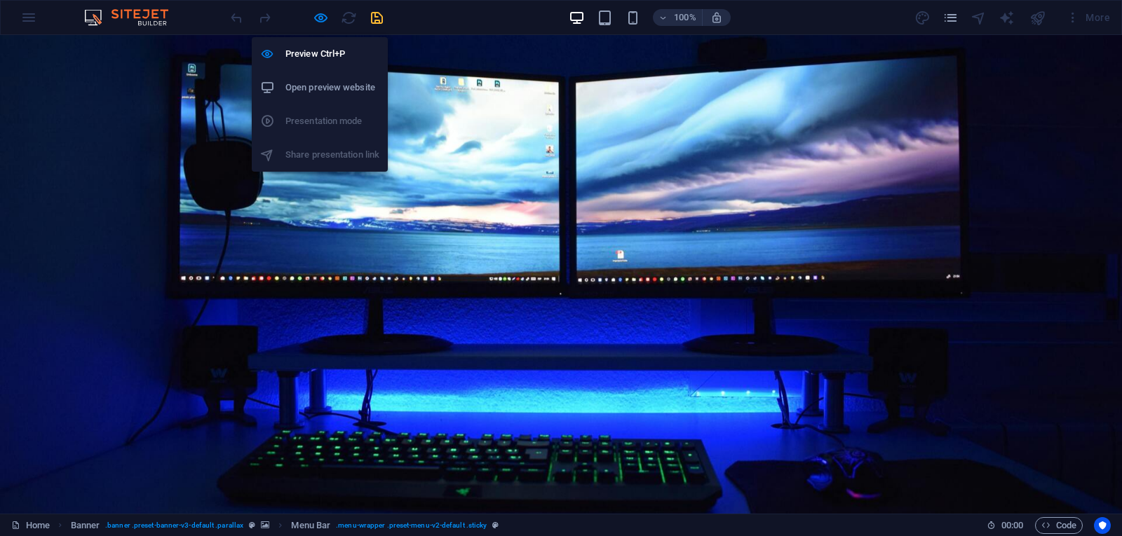
click at [322, 27] on div "Preview Ctrl+P Open preview website Presentation mode Share presentation link" at bounding box center [320, 99] width 136 height 146
click at [321, 25] on icon "button" at bounding box center [321, 18] width 16 height 16
select select "rem"
select select "hover_box_zoom"
select select "px"
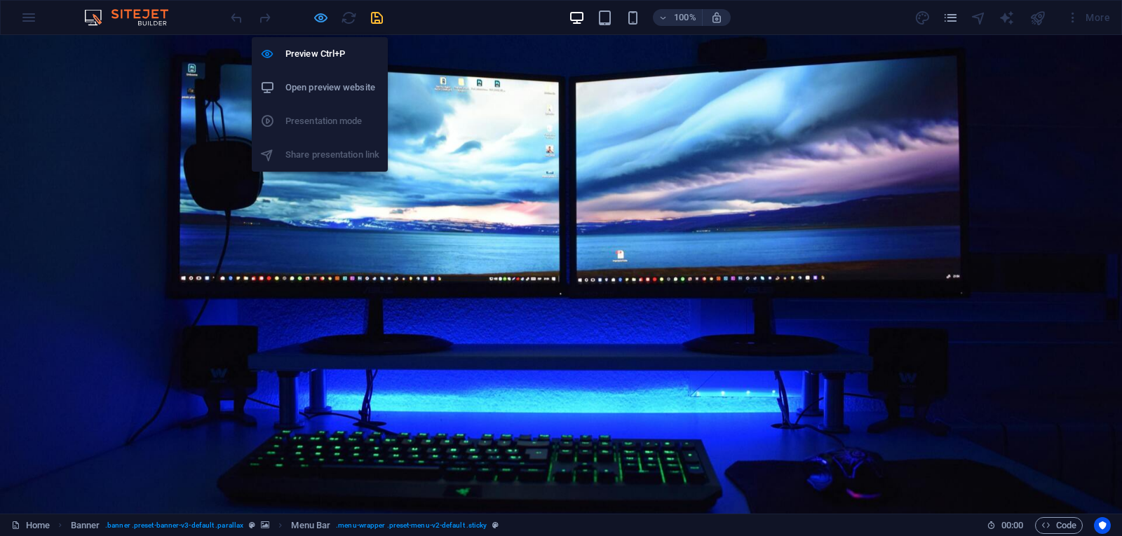
select select "px"
select select "rem"
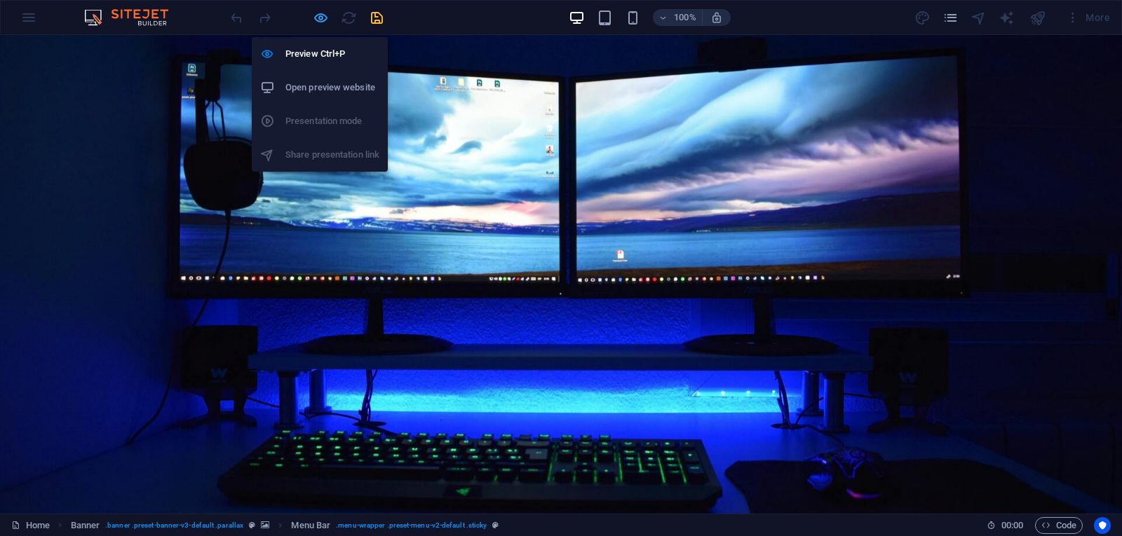
select select "rem"
select select "link-special-font"
select select "rem"
select select "300"
select select "px"
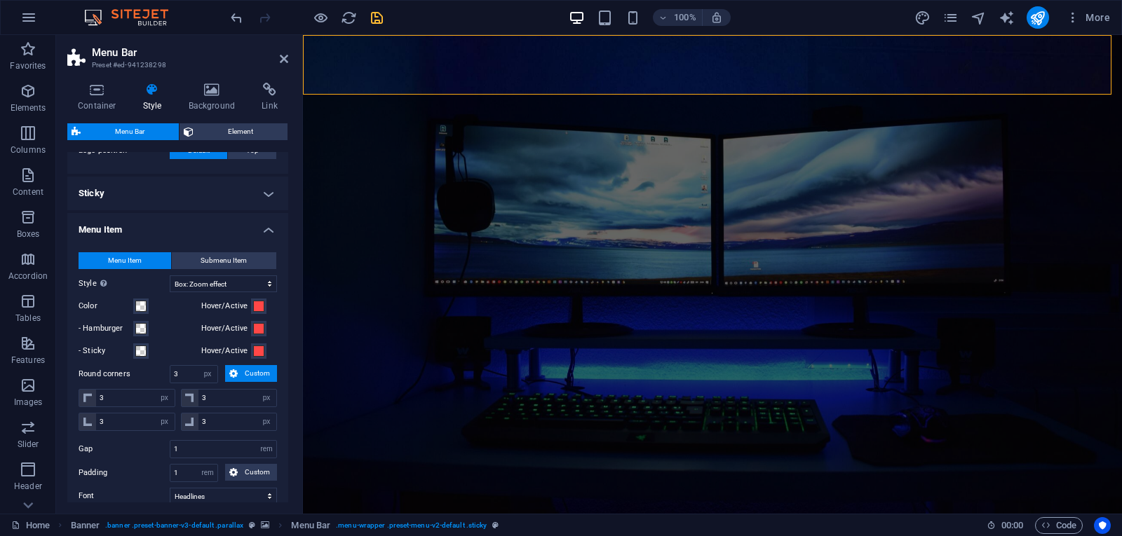
scroll to position [351, 0]
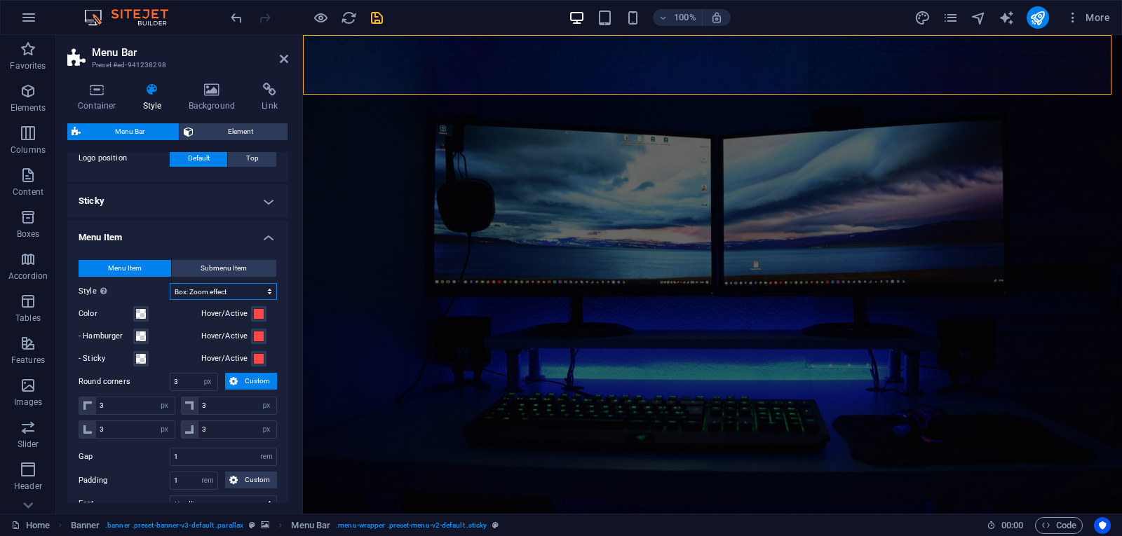
click at [219, 289] on select "Plain Text color Box: Fade Box: Flip vertical Box: Flip horizontal Box: Slide d…" at bounding box center [223, 291] width 107 height 17
select select "hover_box_right"
click at [170, 283] on select "Plain Text color Box: Fade Box: Flip vertical Box: Flip horizontal Box: Slide d…" at bounding box center [223, 291] width 107 height 17
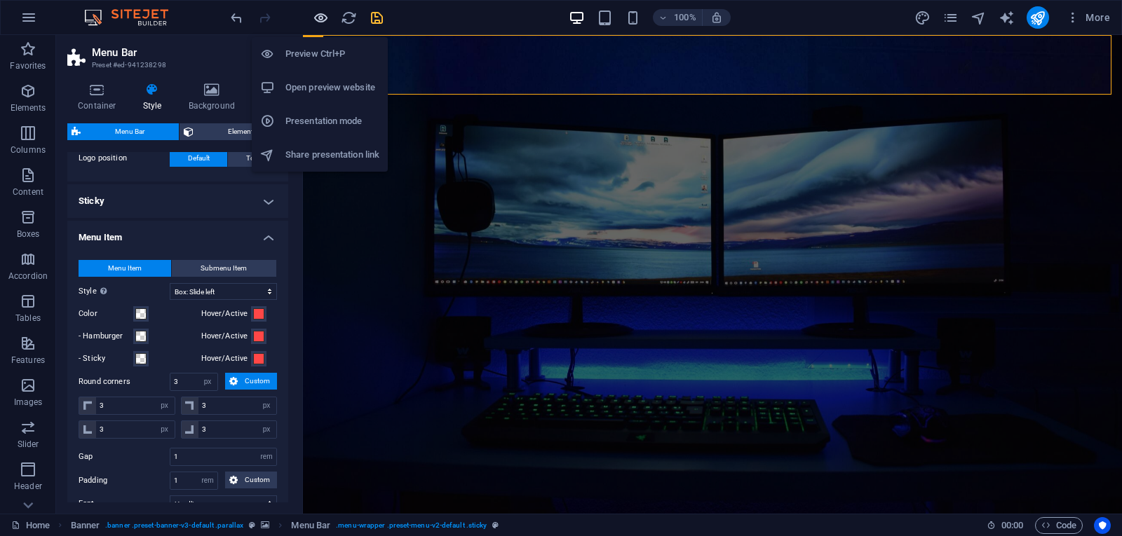
click at [327, 11] on icon "button" at bounding box center [321, 18] width 16 height 16
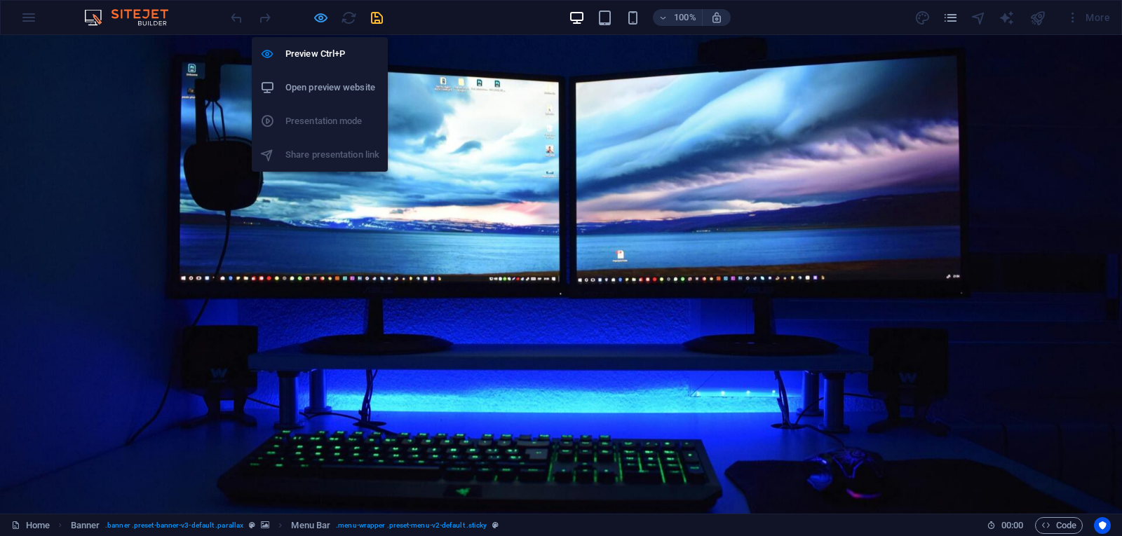
click at [317, 17] on icon "button" at bounding box center [321, 18] width 16 height 16
select select "rem"
select select "hover_box_right"
select select "px"
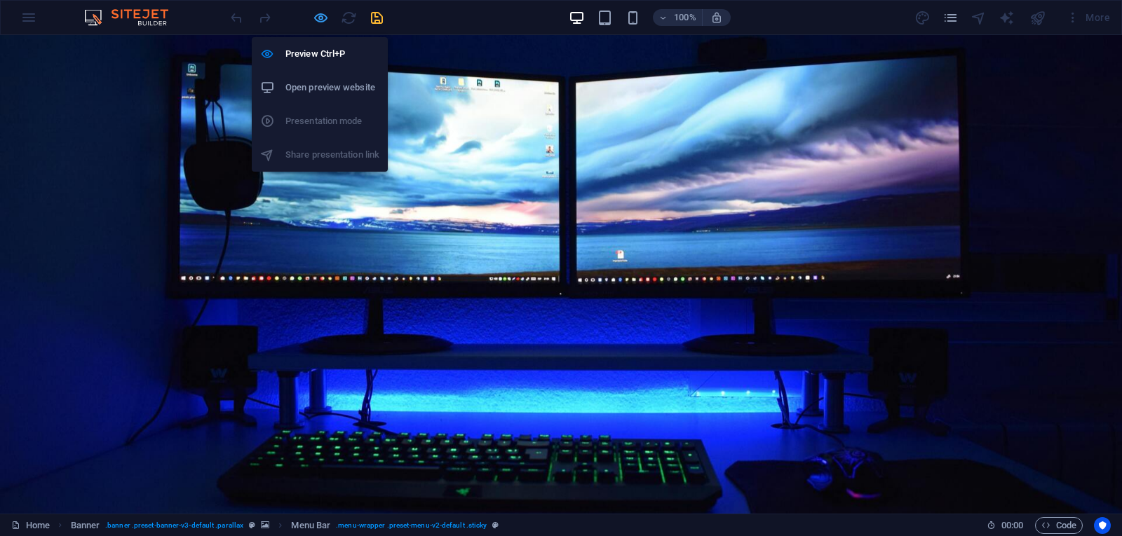
select select "px"
select select "rem"
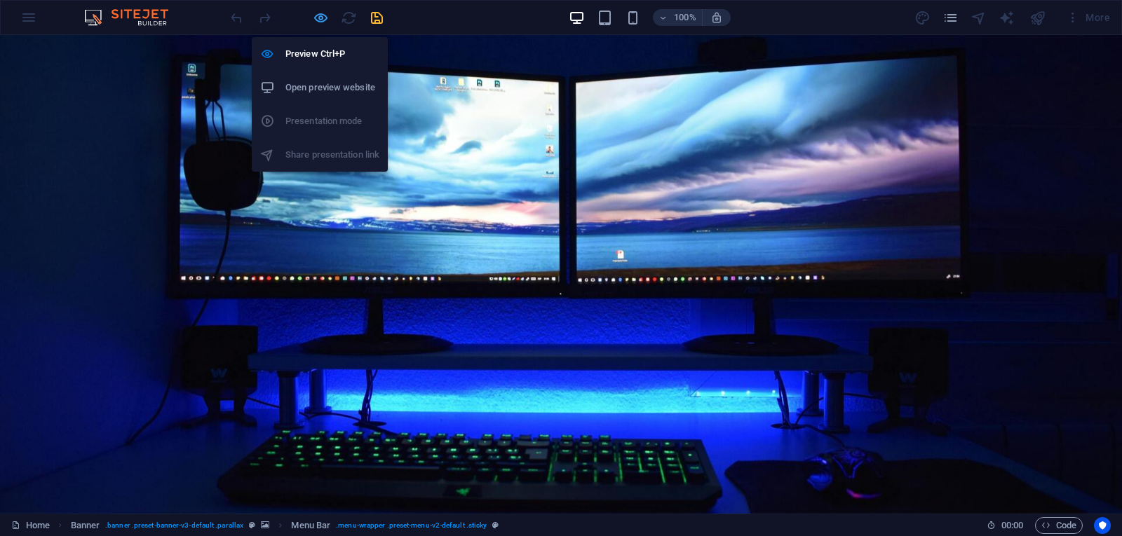
select select "link-special-font"
select select "rem"
select select "300"
select select "px"
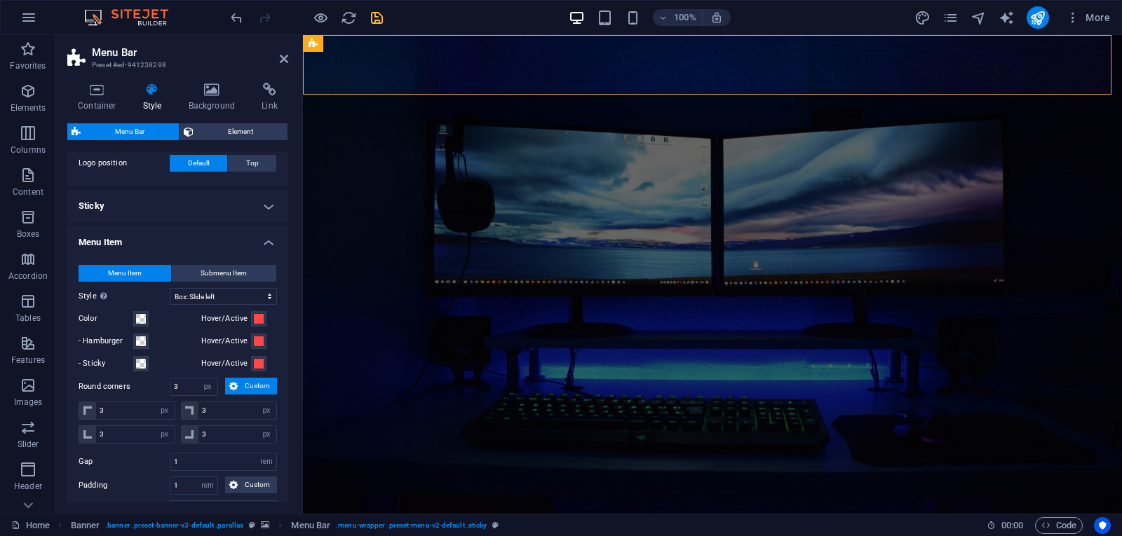
scroll to position [421, 0]
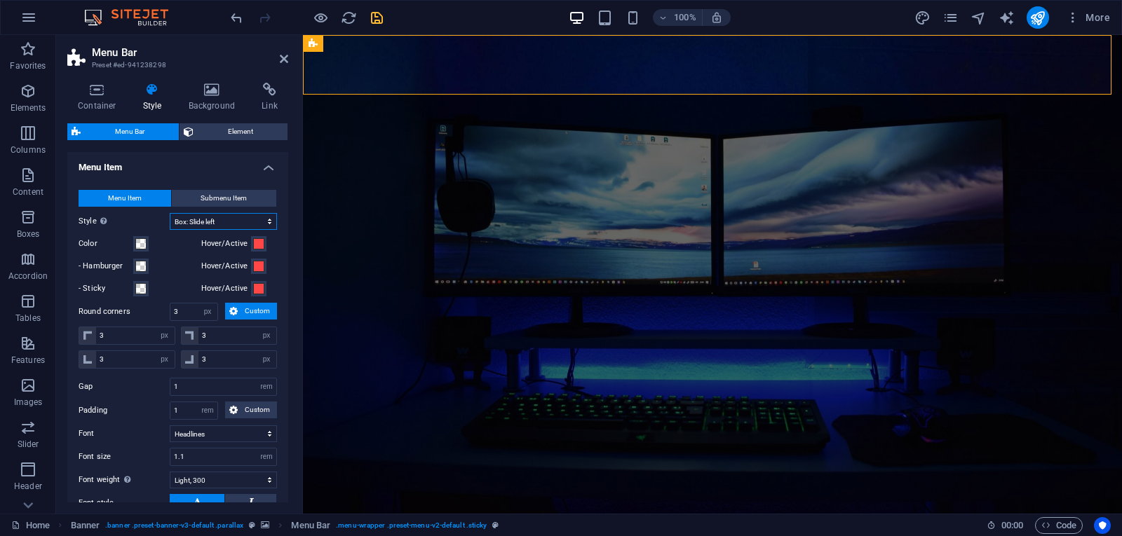
click at [223, 214] on select "Plain Text color Box: Fade Box: Flip vertical Box: Flip horizontal Box: Slide d…" at bounding box center [223, 221] width 107 height 17
select select "hover_box_fade"
click at [170, 213] on select "Plain Text color Box: Fade Box: Flip vertical Box: Flip horizontal Box: Slide d…" at bounding box center [223, 221] width 107 height 17
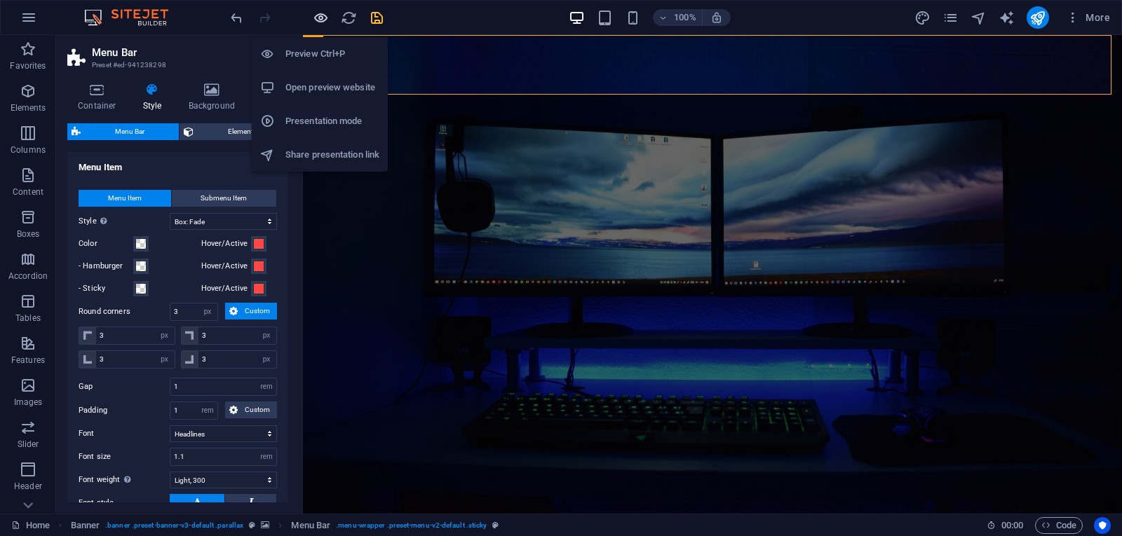
click at [322, 18] on icon "button" at bounding box center [321, 18] width 16 height 16
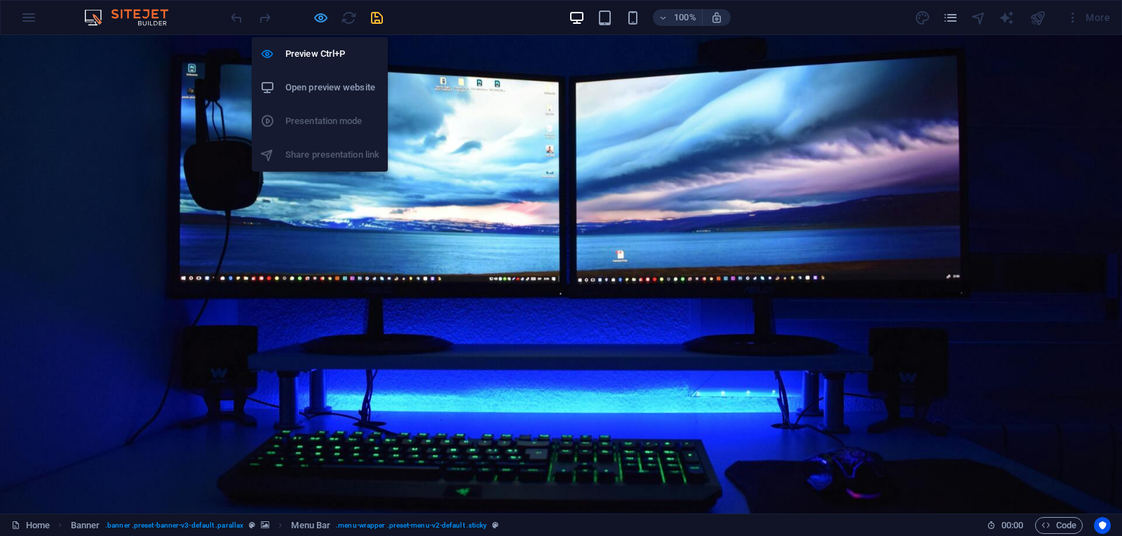
click at [321, 11] on icon "button" at bounding box center [321, 18] width 16 height 16
select select "rem"
select select "hover_box_fade"
select select "px"
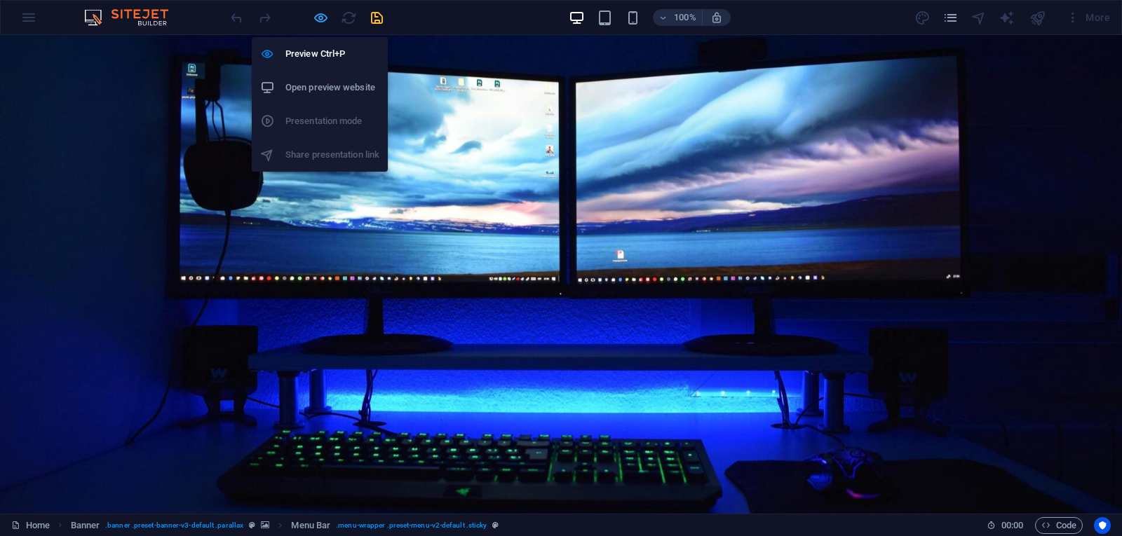
select select "px"
select select "rem"
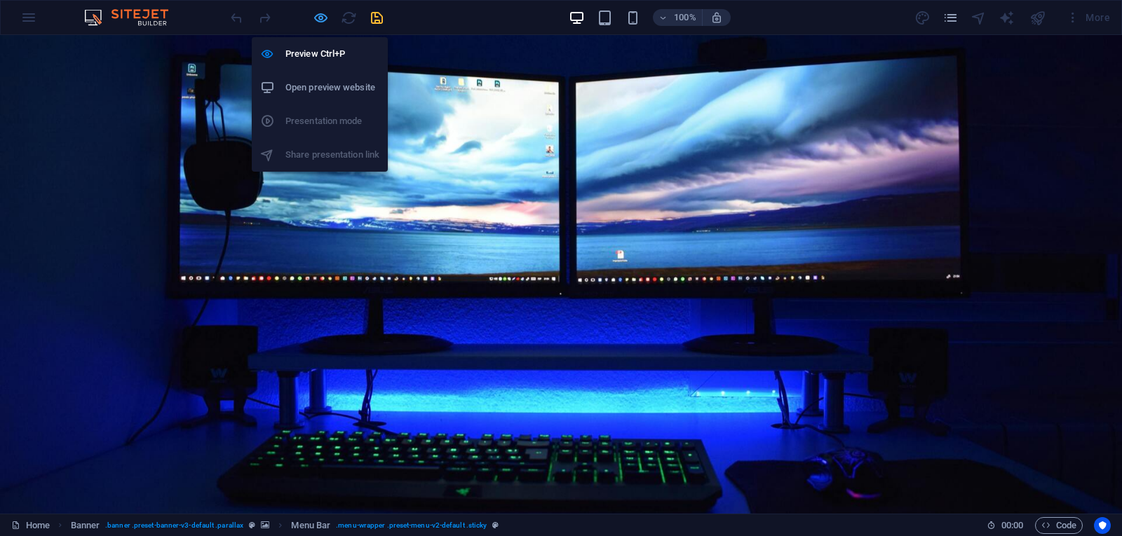
select select "link-special-font"
select select "rem"
select select "300"
select select "px"
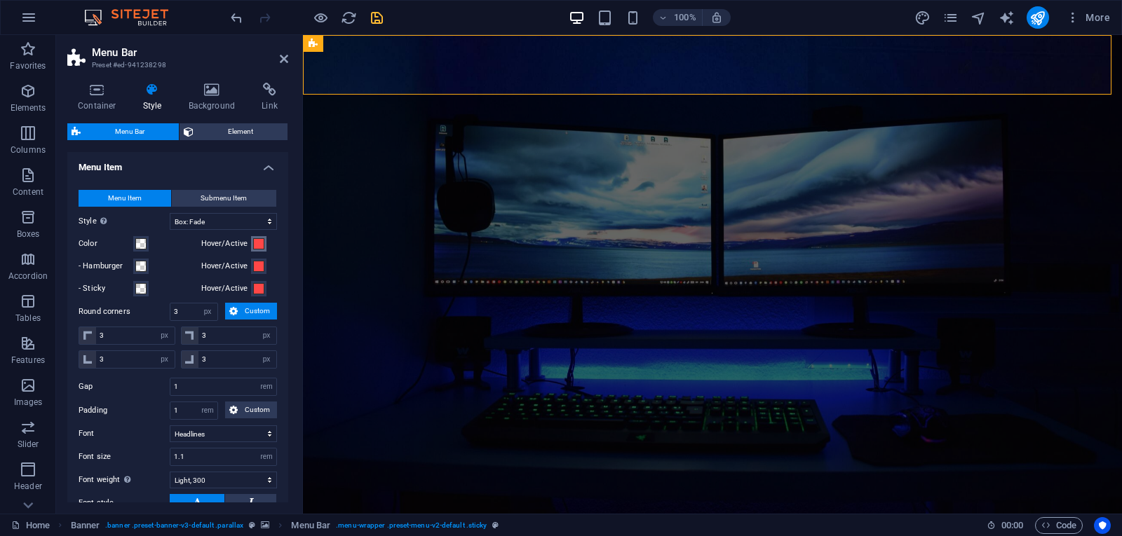
click at [261, 245] on span at bounding box center [258, 243] width 11 height 11
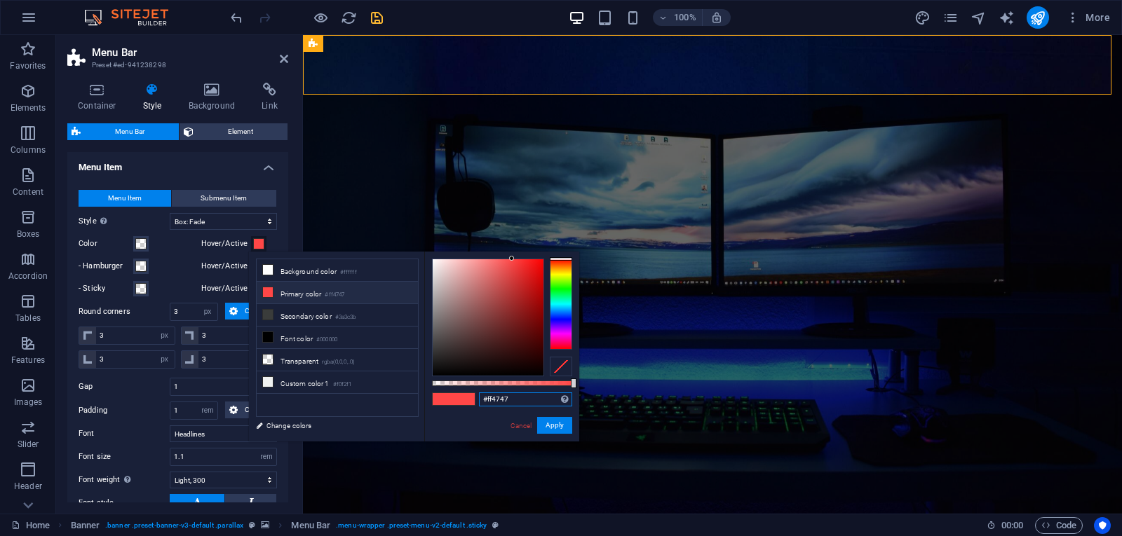
click at [503, 403] on input "#ff4747" at bounding box center [525, 400] width 93 height 14
click at [513, 399] on input "#ff4747" at bounding box center [525, 400] width 93 height 14
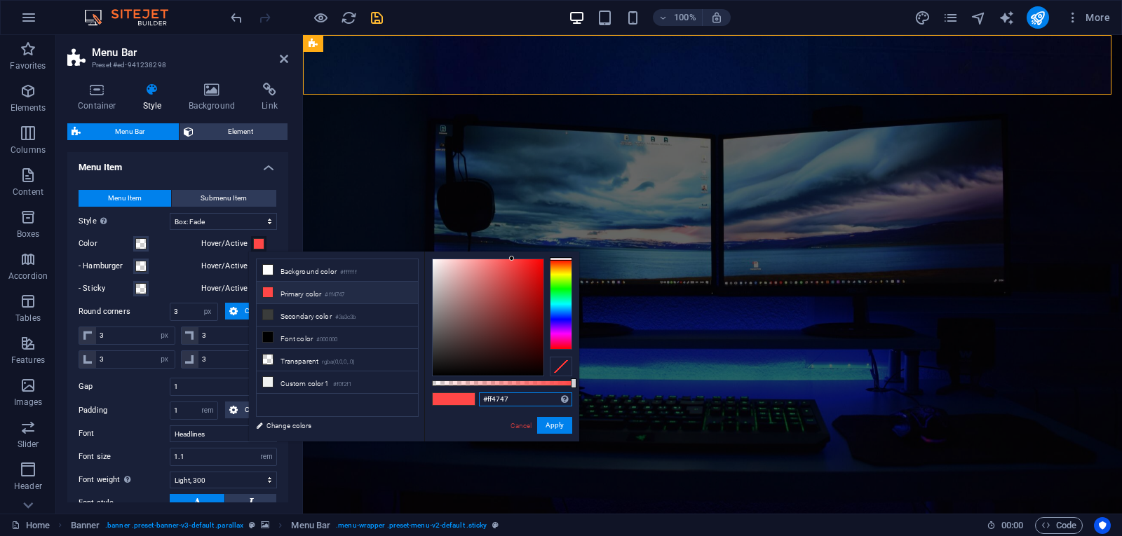
paste input "8a73"
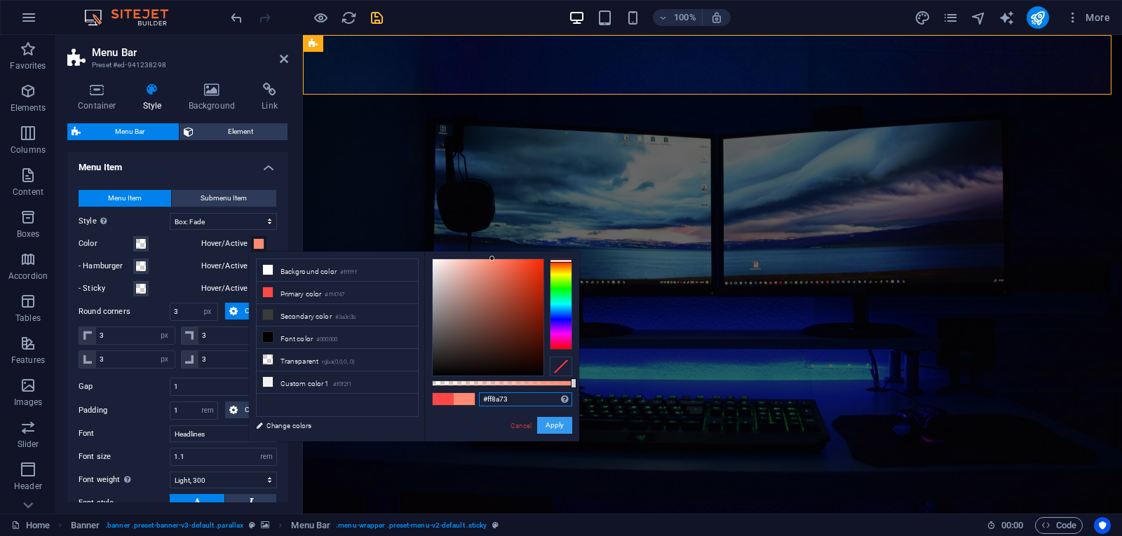
type input "#ff8a73"
click at [559, 426] on button "Apply" at bounding box center [554, 425] width 35 height 17
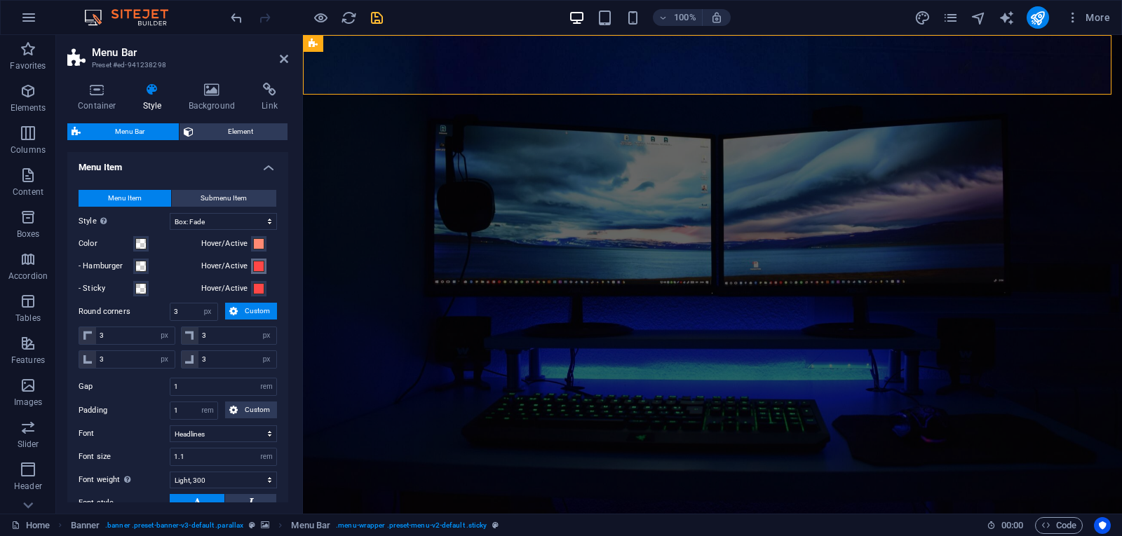
click at [253, 264] on span at bounding box center [258, 266] width 11 height 11
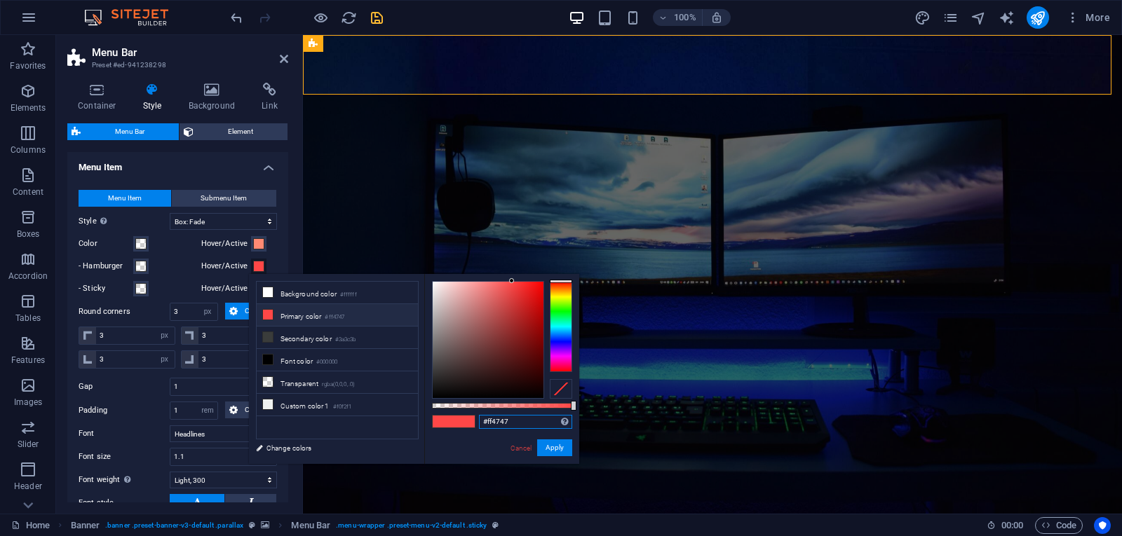
click at [523, 419] on input "#ff4747" at bounding box center [525, 422] width 93 height 14
paste input "8a73"
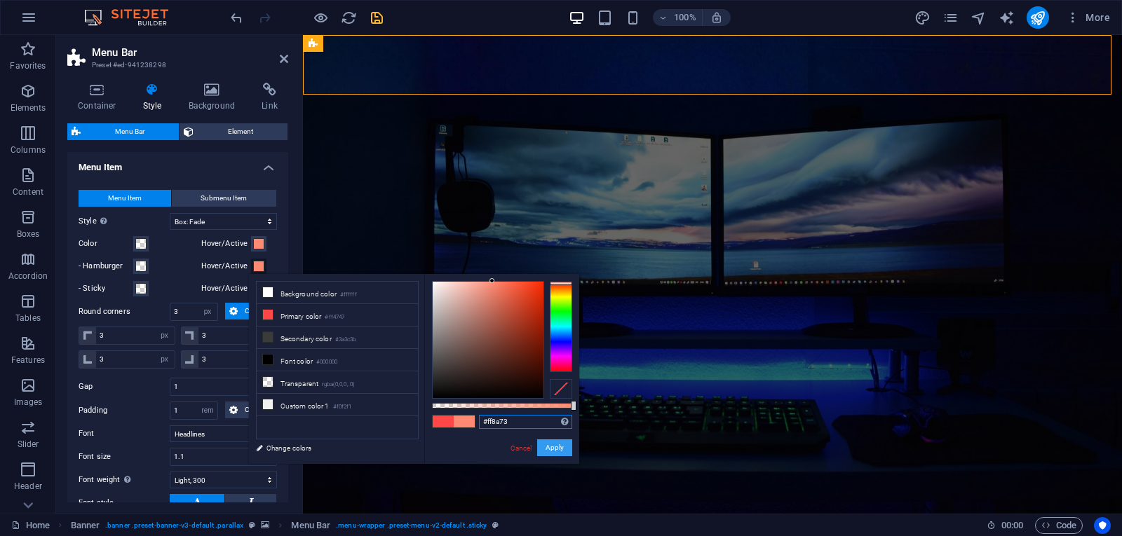
type input "#ff8a73"
click at [555, 453] on button "Apply" at bounding box center [554, 448] width 35 height 17
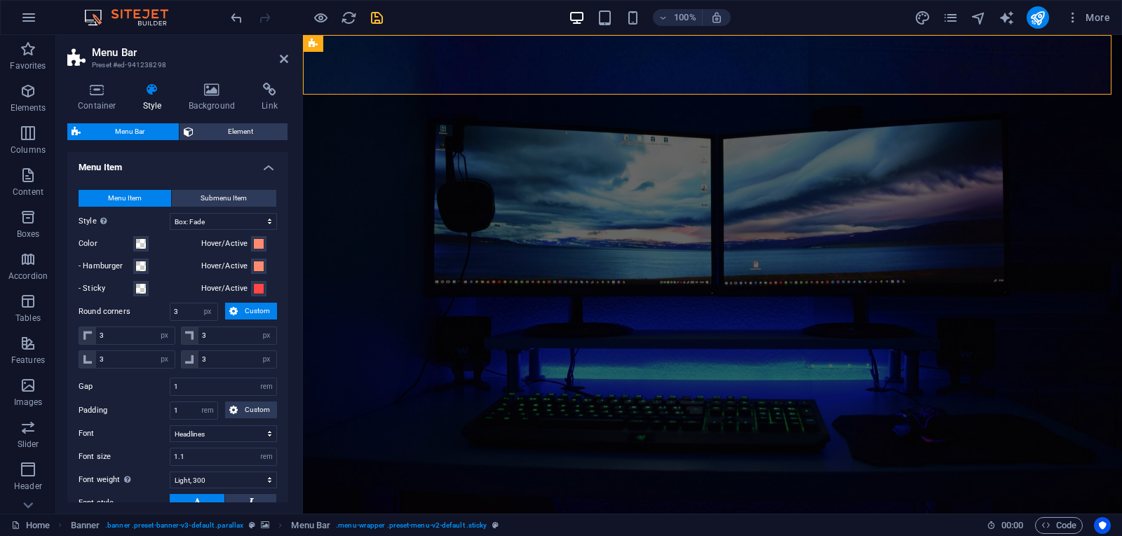
click at [248, 290] on label "Hover/Active" at bounding box center [226, 288] width 50 height 17
click at [251, 290] on button "Hover/Active" at bounding box center [258, 288] width 15 height 15
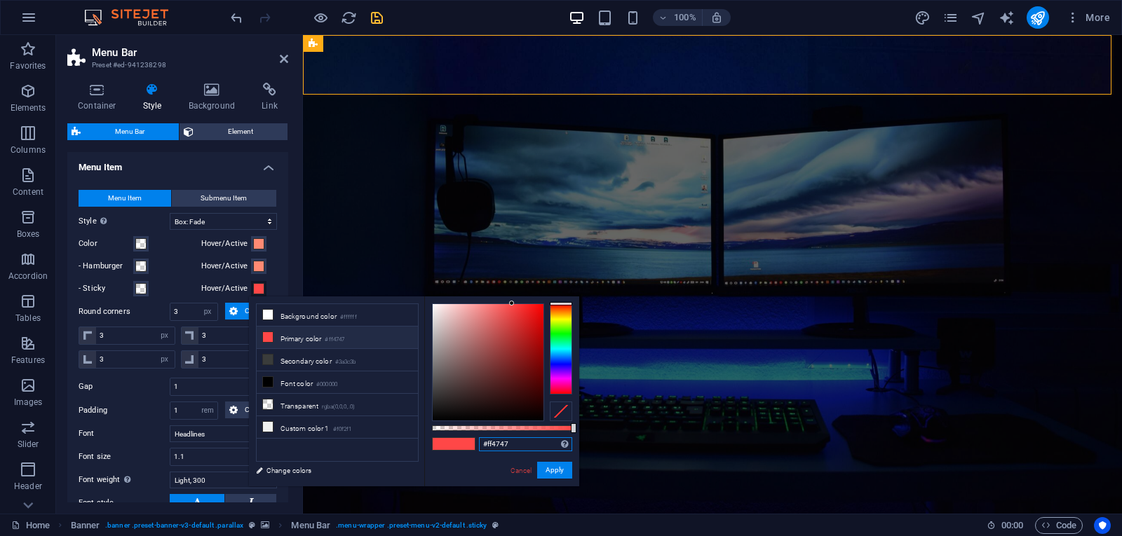
click at [506, 438] on input "#ff4747" at bounding box center [525, 445] width 93 height 14
paste input "8a73"
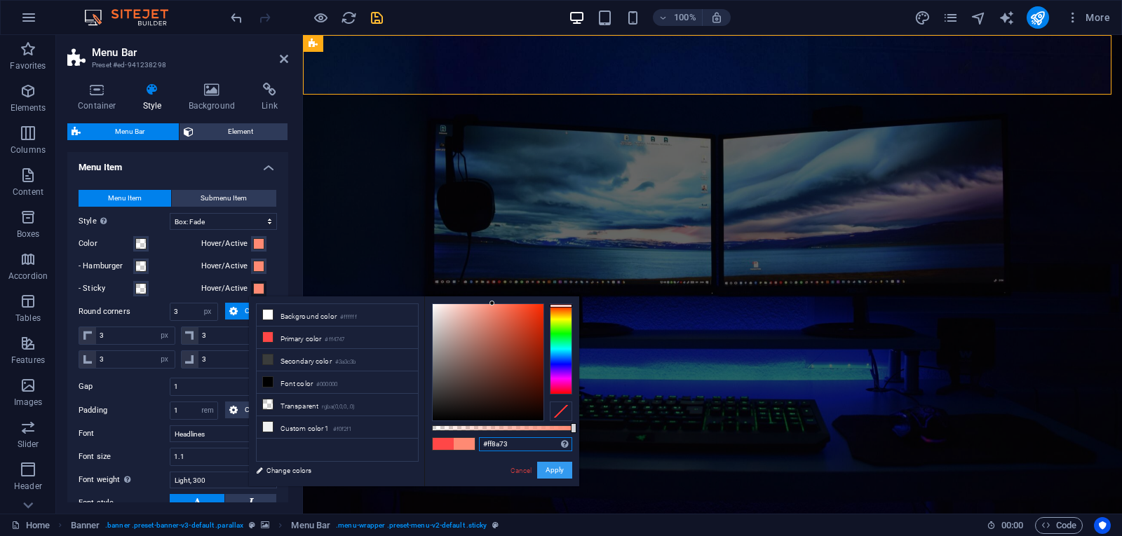
type input "#ff8a73"
click at [546, 468] on button "Apply" at bounding box center [554, 470] width 35 height 17
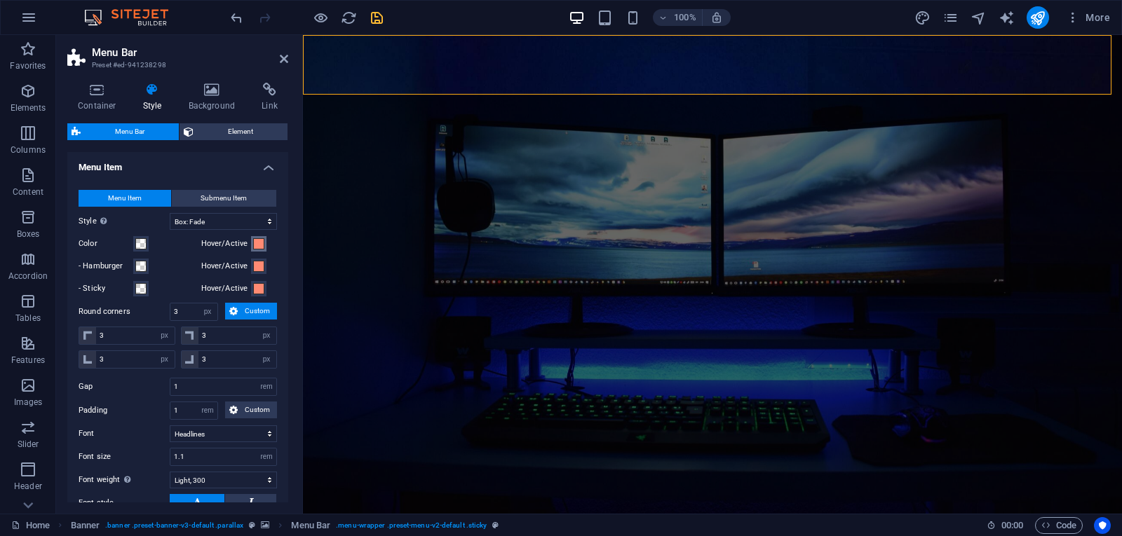
click at [258, 243] on span at bounding box center [258, 243] width 11 height 11
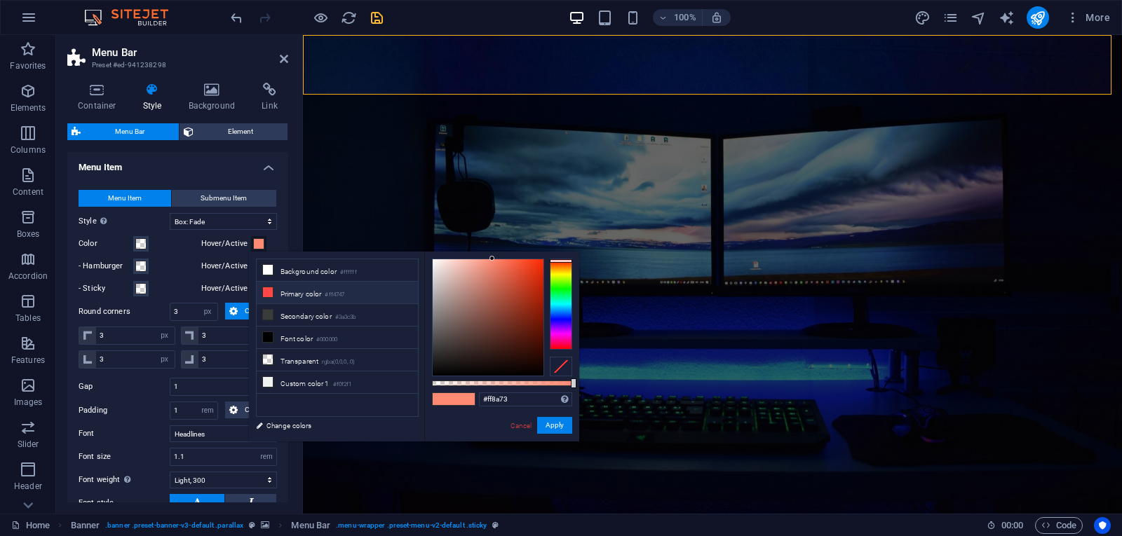
click at [313, 291] on li "Primary color #ff4747" at bounding box center [337, 293] width 161 height 22
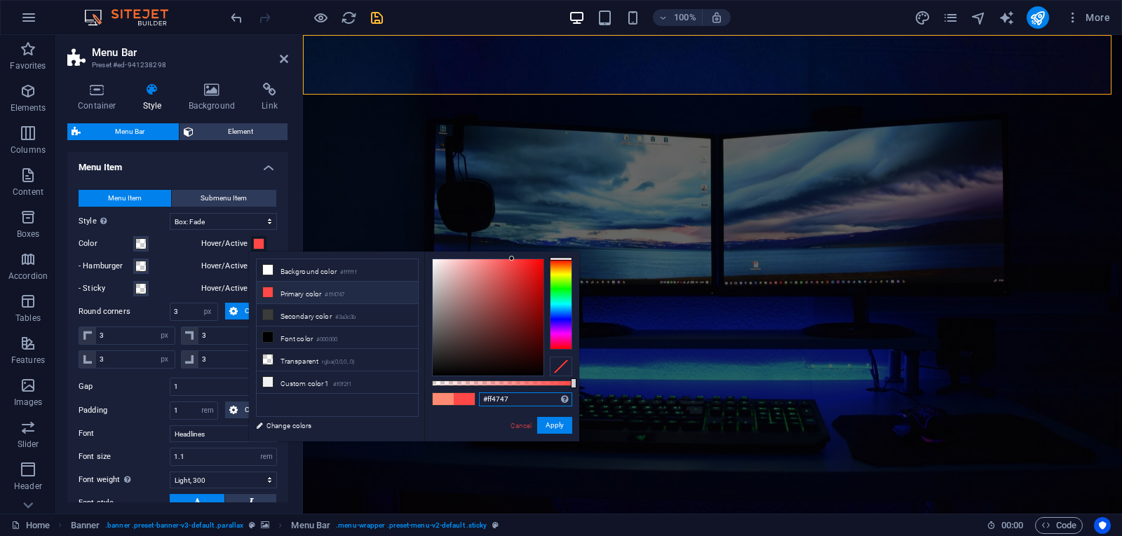
click at [508, 396] on input "#ff4747" at bounding box center [525, 400] width 93 height 14
paste input "#e65a5a"
drag, startPoint x: 549, startPoint y: 396, endPoint x: 419, endPoint y: 397, distance: 130.4
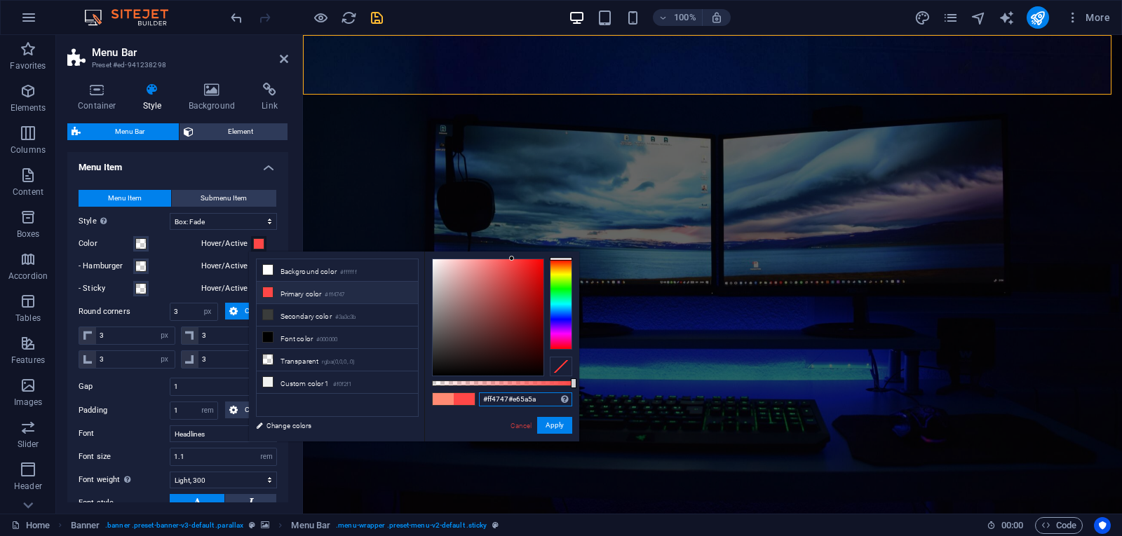
click at [419, 397] on div "less Background color #ffffff Primary color #ff4747 Secondary color #3a3c3b Fon…" at bounding box center [414, 347] width 330 height 190
paste input "text"
type input "#e65a5a"
click at [552, 431] on button "Apply" at bounding box center [554, 425] width 35 height 17
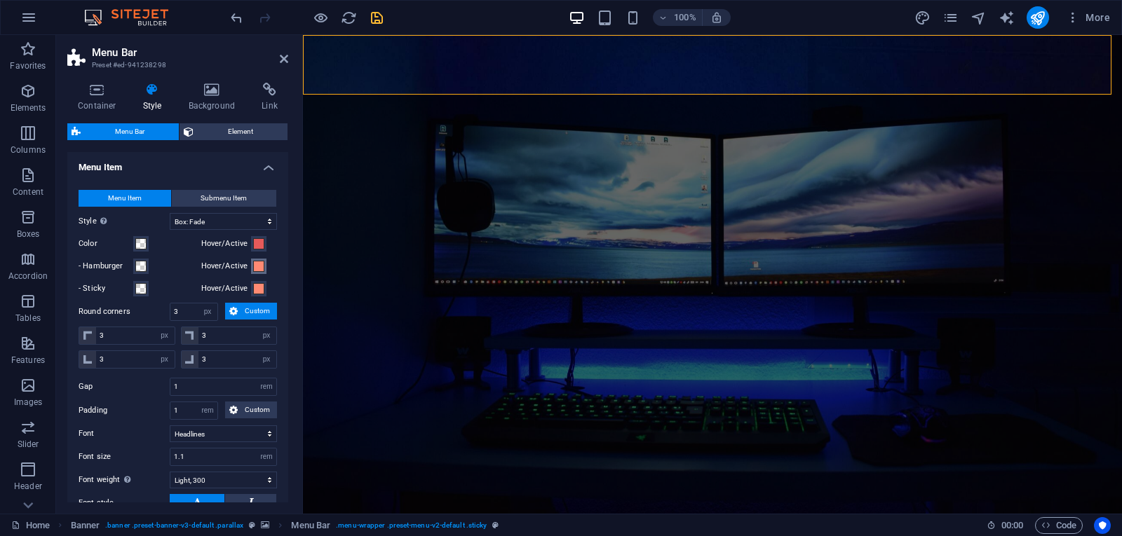
click at [254, 269] on span at bounding box center [258, 266] width 11 height 11
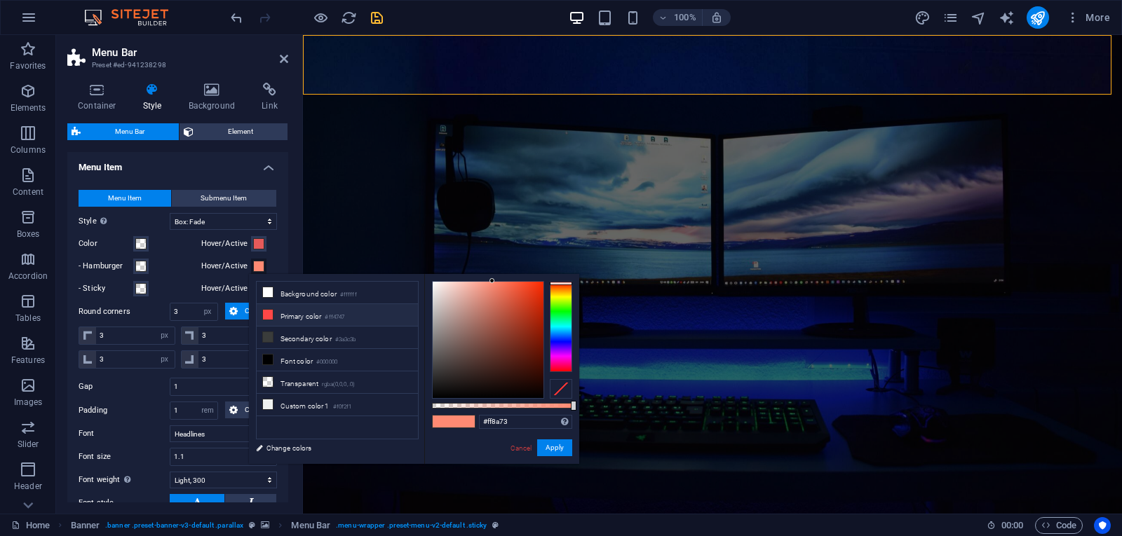
click at [301, 307] on li "Primary color #ff4747" at bounding box center [337, 315] width 161 height 22
type input "#ff4747"
click at [301, 307] on li "Primary color #ff4747" at bounding box center [337, 315] width 161 height 22
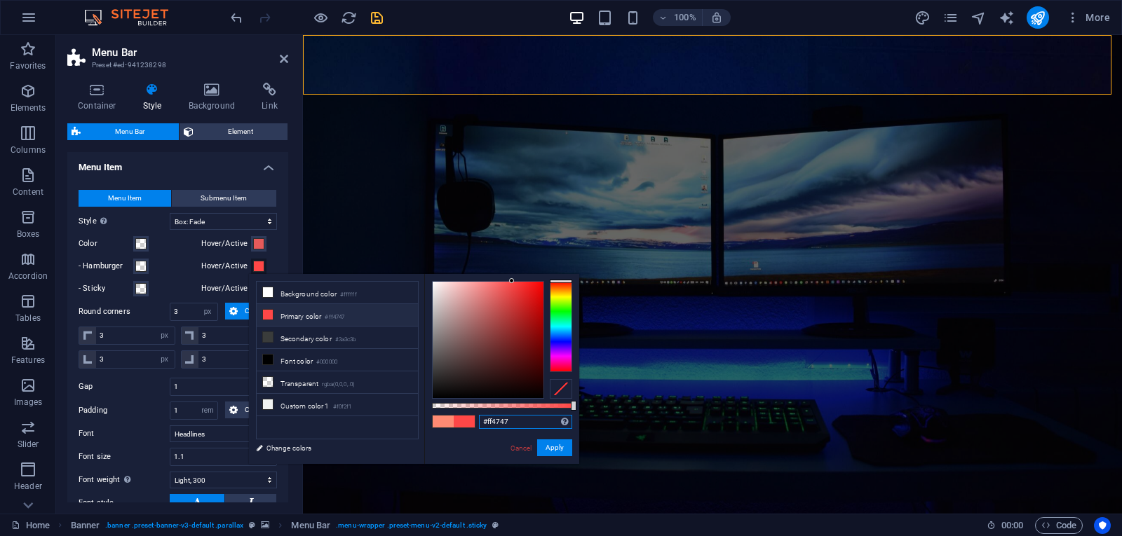
click at [505, 418] on input "#ff4747" at bounding box center [525, 422] width 93 height 14
drag, startPoint x: 302, startPoint y: 455, endPoint x: 294, endPoint y: 161, distance: 293.9
click at [302, 455] on link "Change colors" at bounding box center [330, 449] width 163 height 18
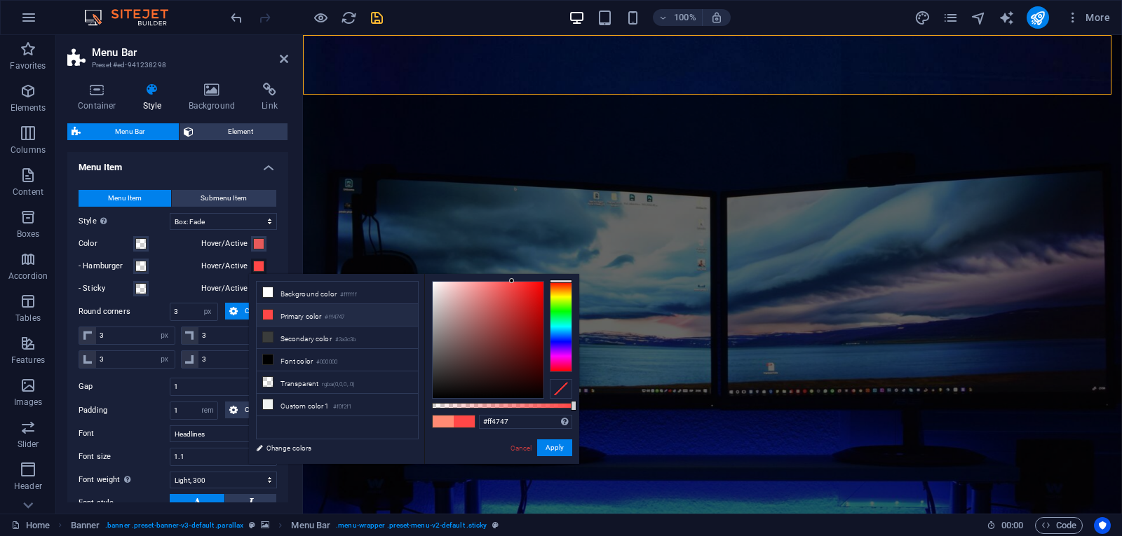
select select "ease-in-out"
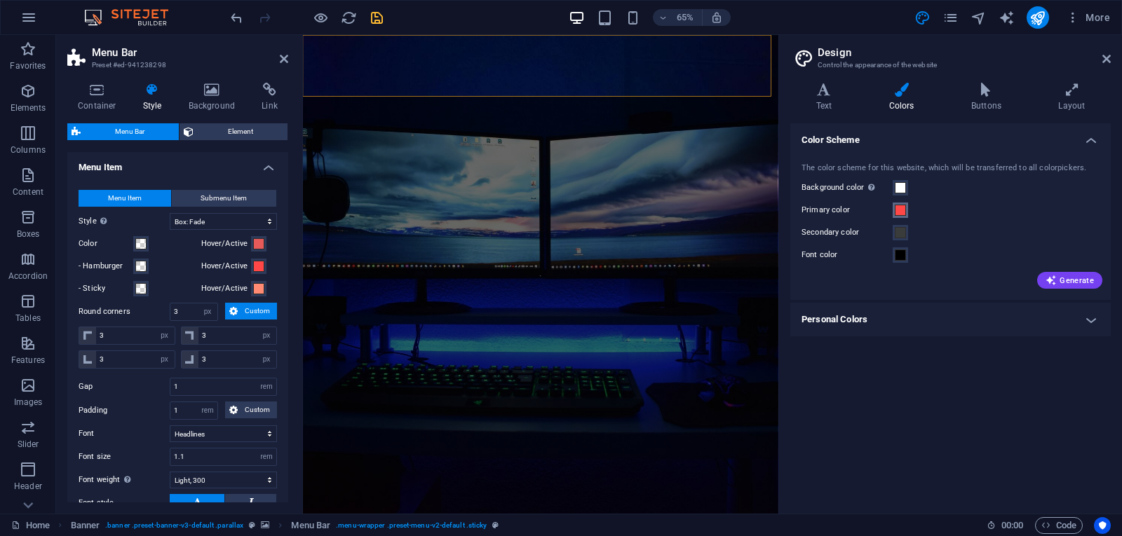
click at [898, 212] on span at bounding box center [900, 210] width 11 height 11
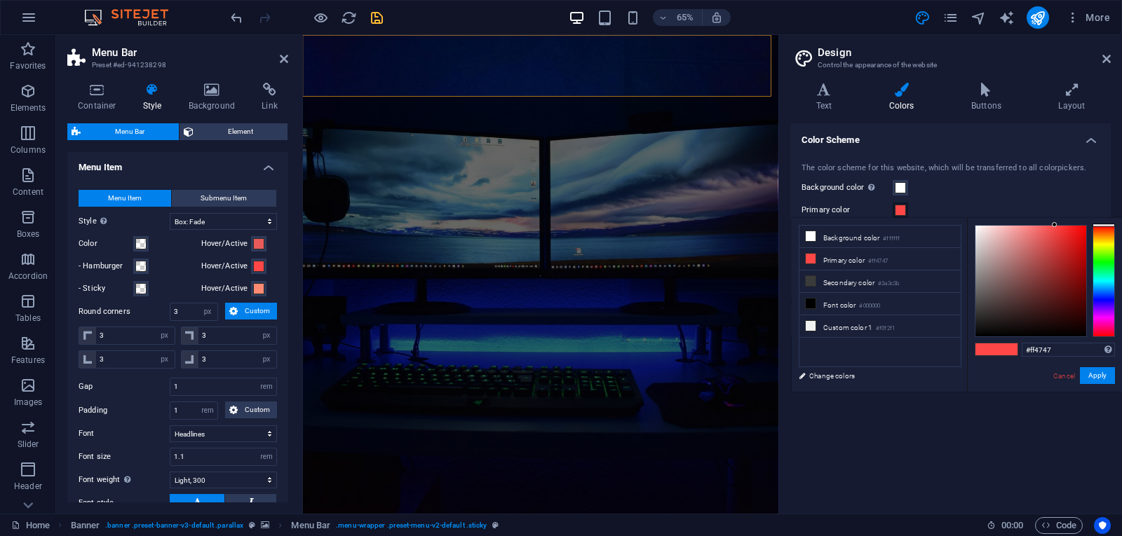
click at [898, 212] on span at bounding box center [900, 210] width 11 height 11
click at [1062, 343] on input "#ff4747" at bounding box center [1068, 350] width 93 height 14
click at [1062, 344] on input "#ff4747" at bounding box center [1068, 350] width 93 height 14
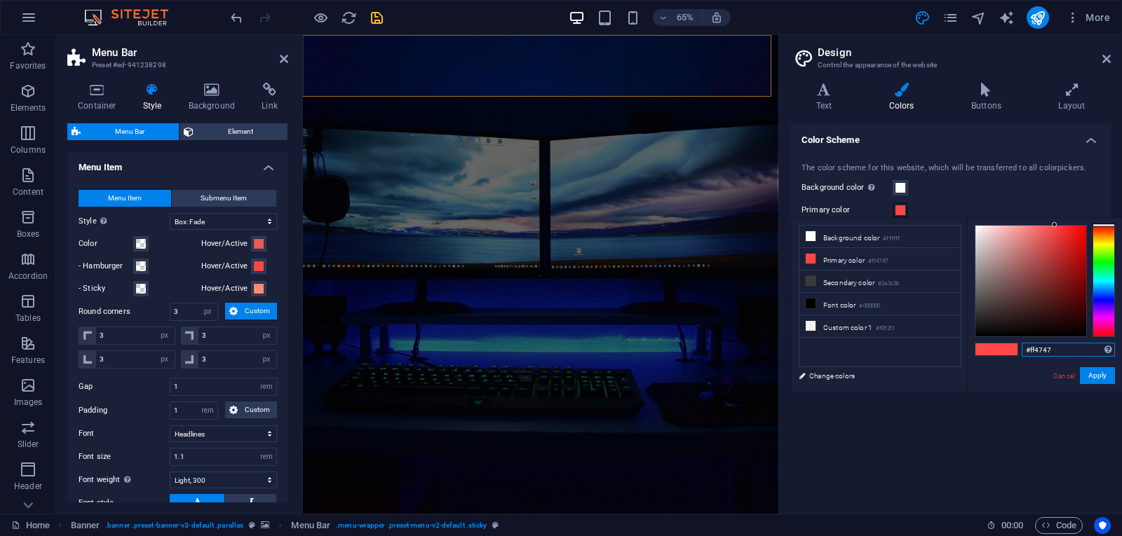
paste input "e65a5a"
type input "#e65a5a"
click at [1096, 374] on button "Apply" at bounding box center [1097, 375] width 35 height 17
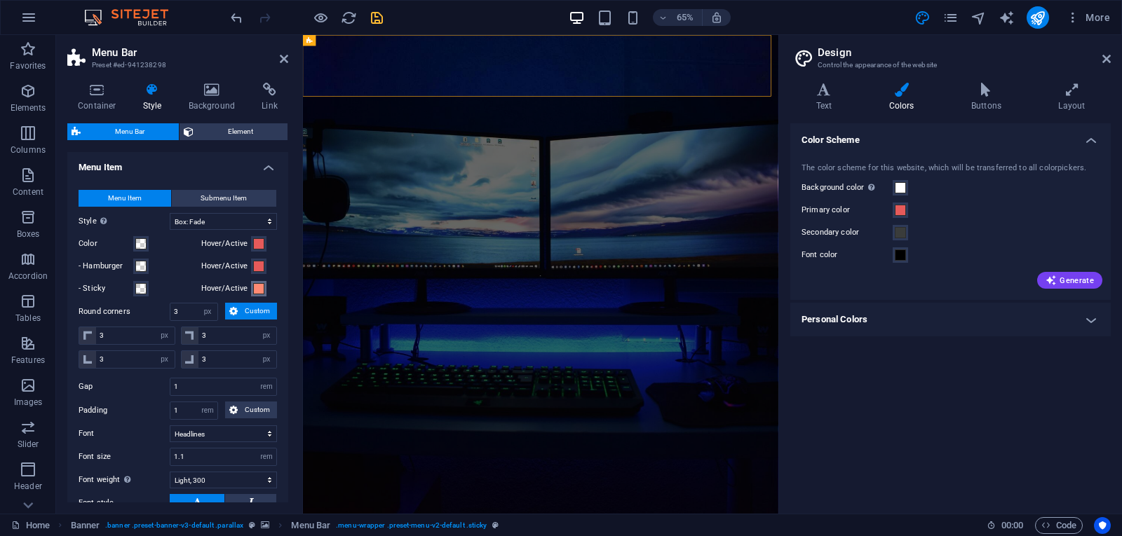
click at [255, 288] on span at bounding box center [258, 288] width 11 height 11
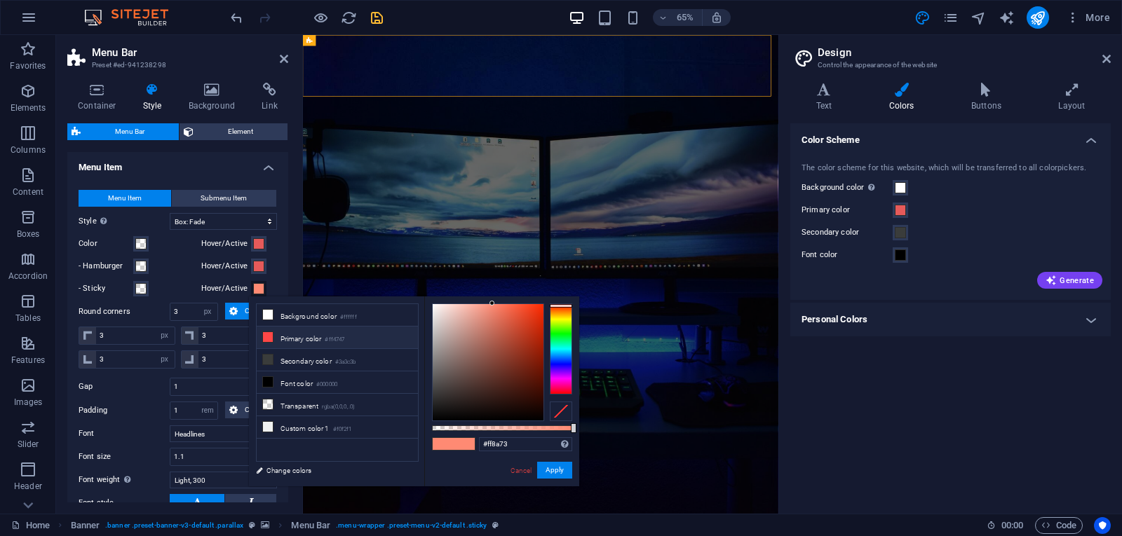
click at [303, 342] on li "Primary color #ff4747" at bounding box center [337, 338] width 161 height 22
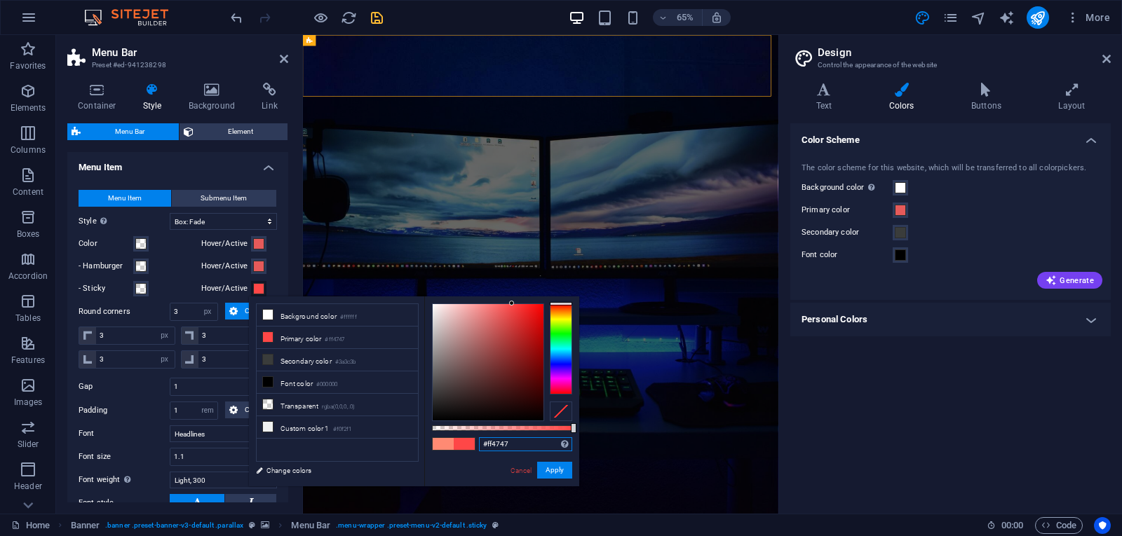
click at [521, 445] on input "#ff4747" at bounding box center [525, 445] width 93 height 14
paste input "e65a5a"
type input "#e65a5a"
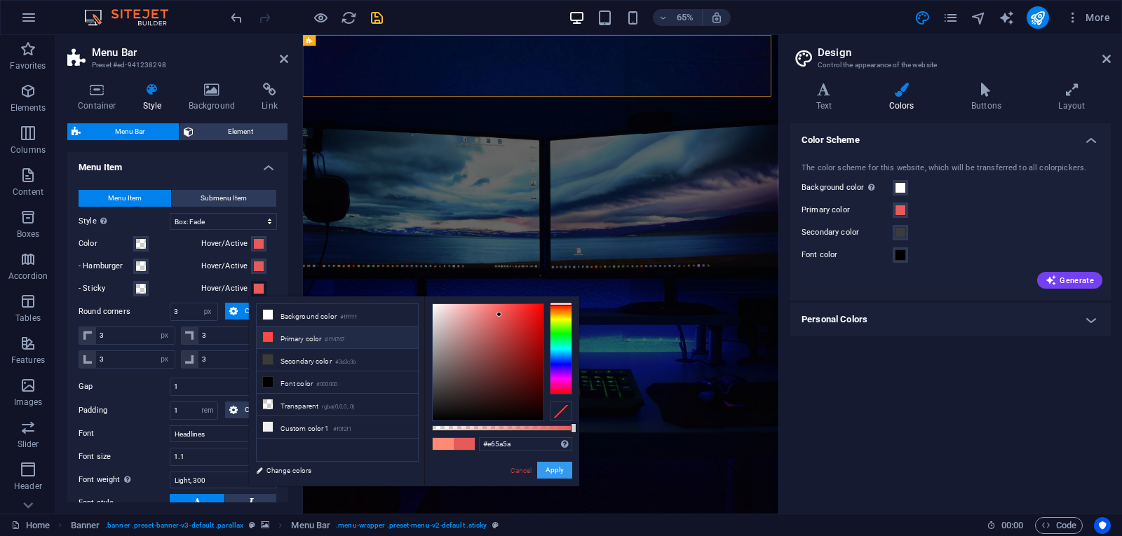
drag, startPoint x: 546, startPoint y: 466, endPoint x: 373, endPoint y: 663, distance: 261.9
click at [546, 466] on button "Apply" at bounding box center [554, 470] width 35 height 17
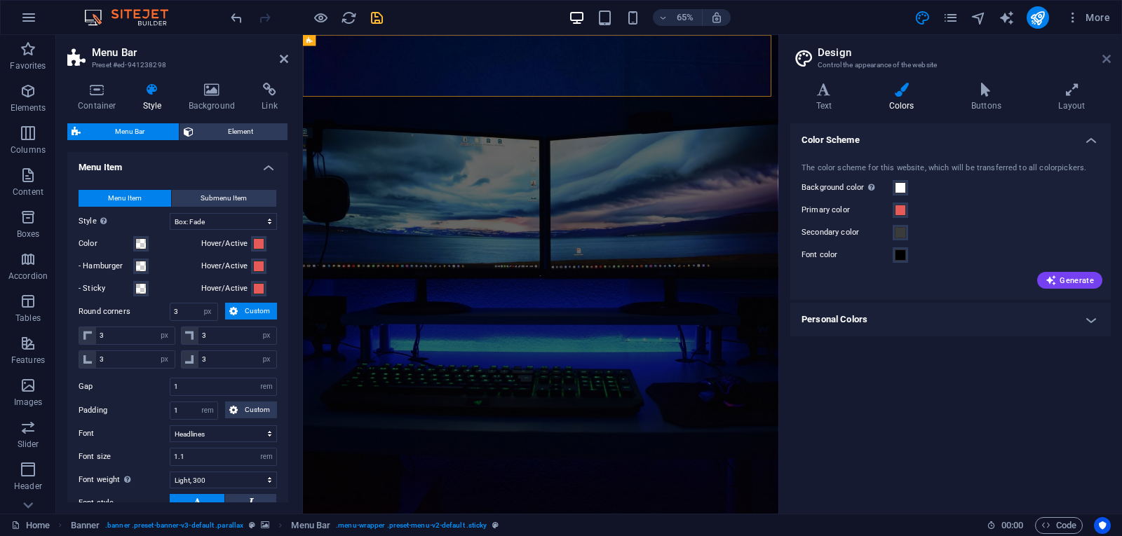
click at [1110, 56] on icon at bounding box center [1106, 58] width 8 height 11
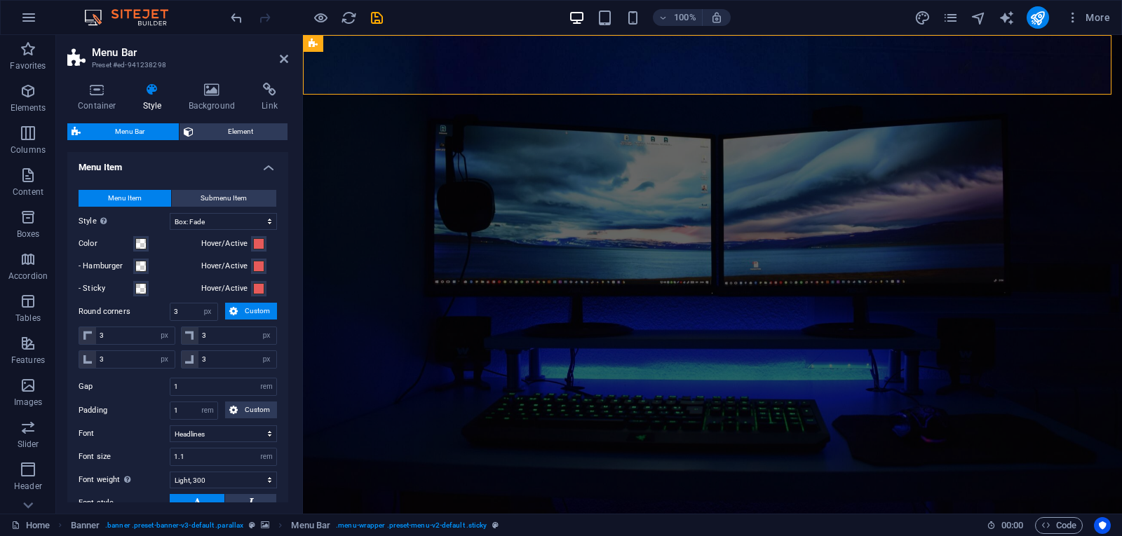
click at [379, 20] on icon "save" at bounding box center [377, 18] width 16 height 16
checkbox input "false"
select select "rem"
select select "hover_box_fade"
select select "px"
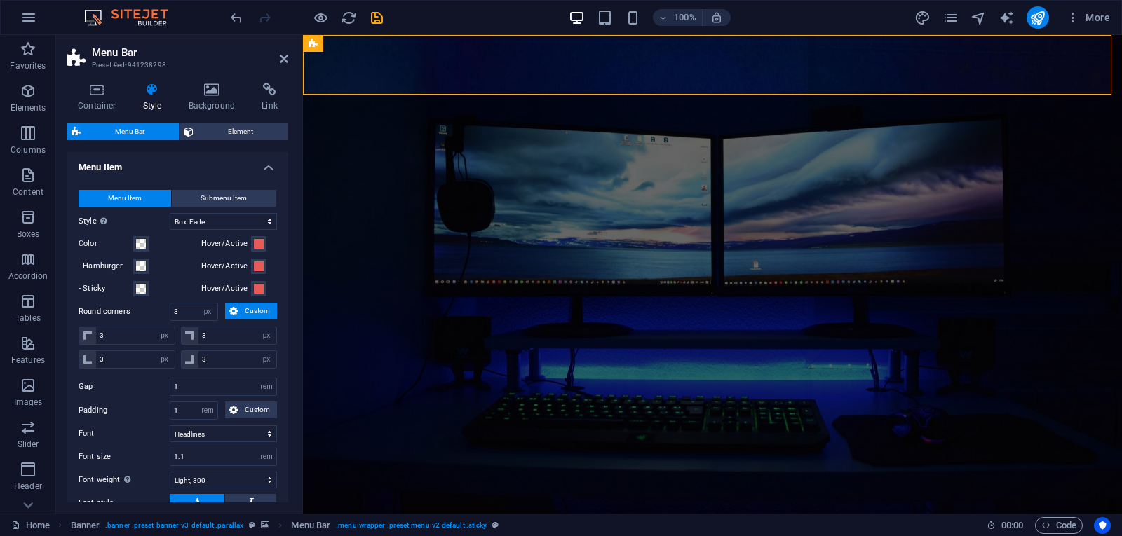
select select "px"
select select "rem"
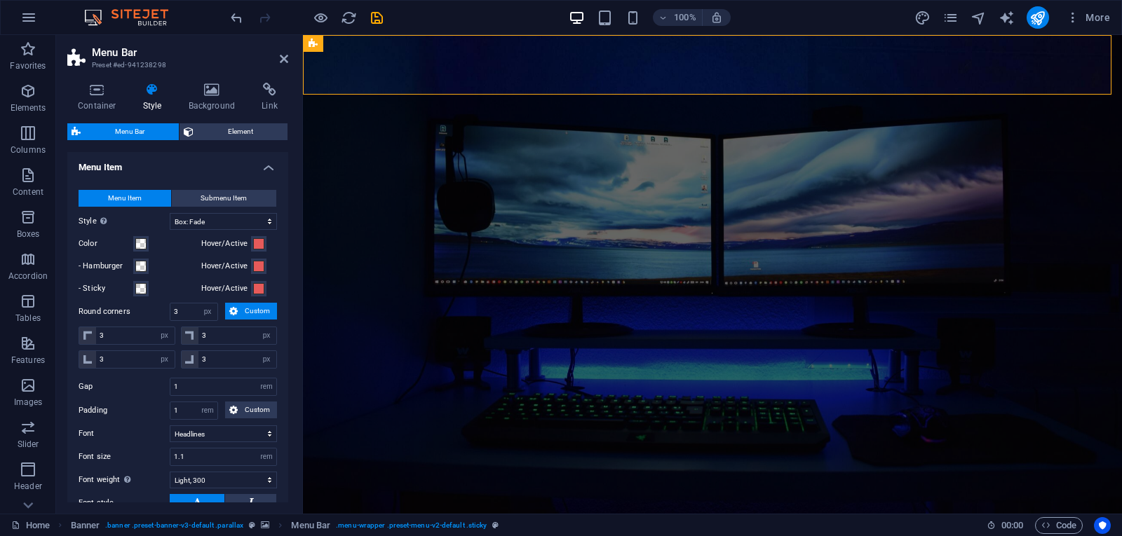
select select "rem"
select select "link-special-font"
select select "rem"
select select "300"
select select "px"
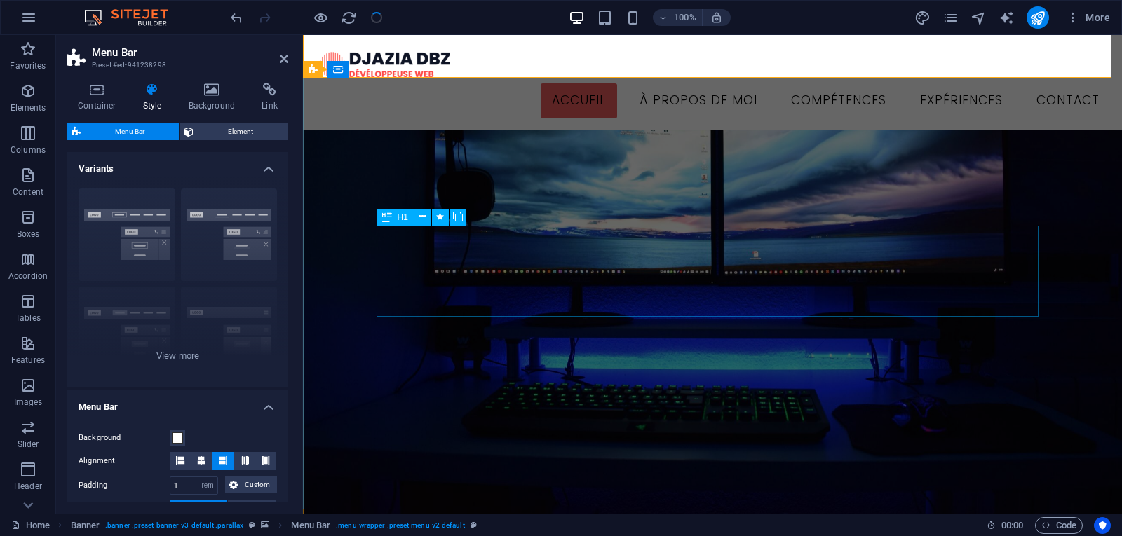
scroll to position [0, 0]
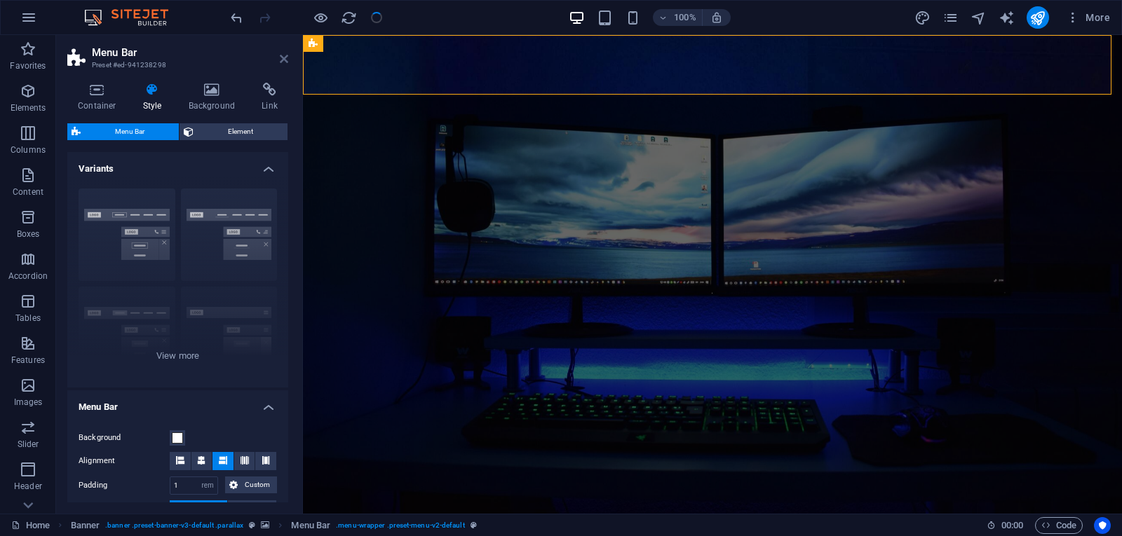
drag, startPoint x: 285, startPoint y: 60, endPoint x: 228, endPoint y: 25, distance: 66.4
click at [285, 60] on icon at bounding box center [284, 58] width 8 height 11
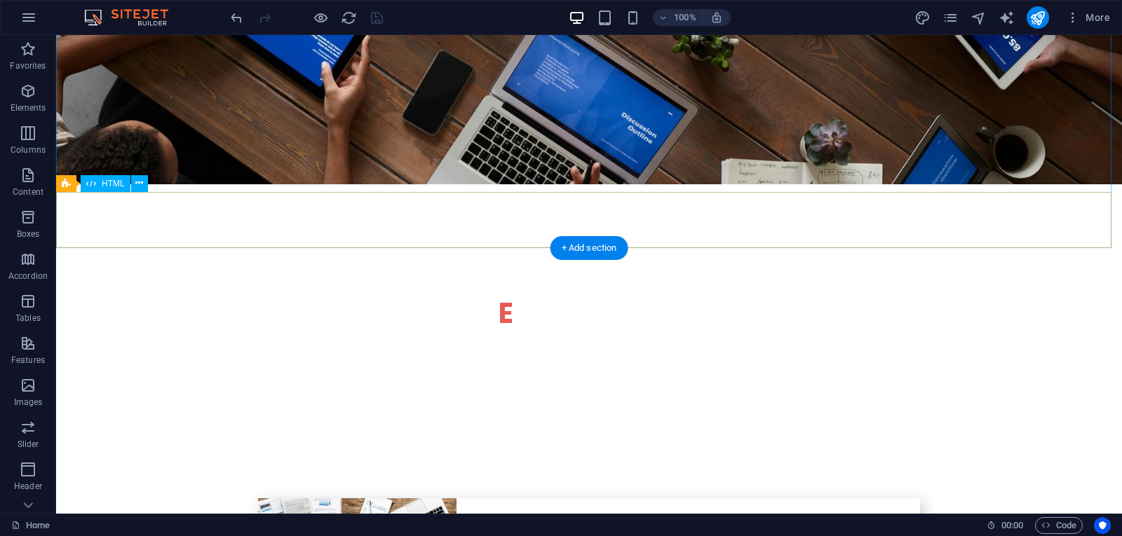
scroll to position [2875, 0]
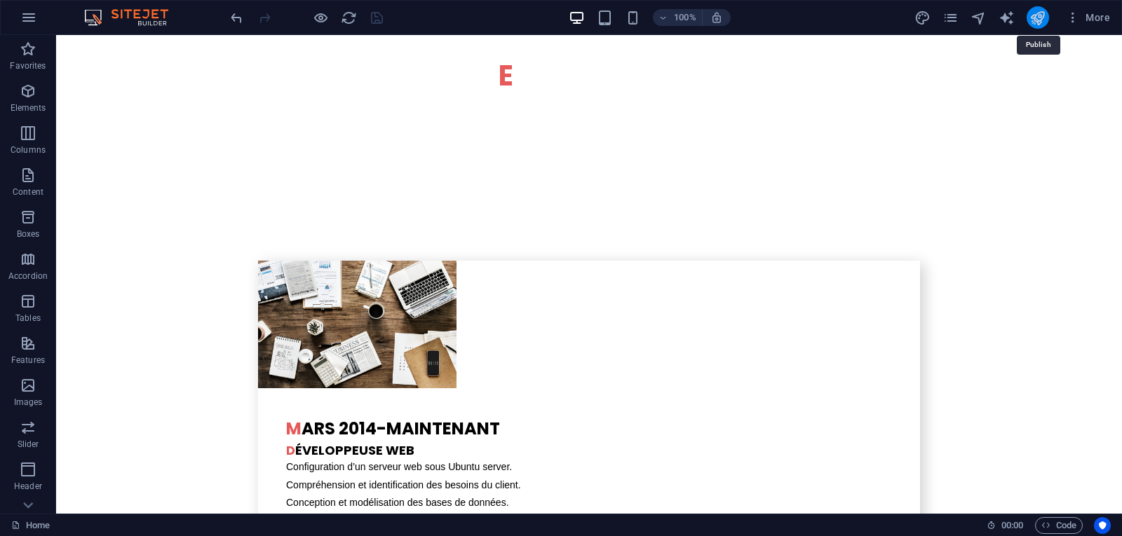
click at [1035, 25] on icon "publish" at bounding box center [1037, 18] width 16 height 16
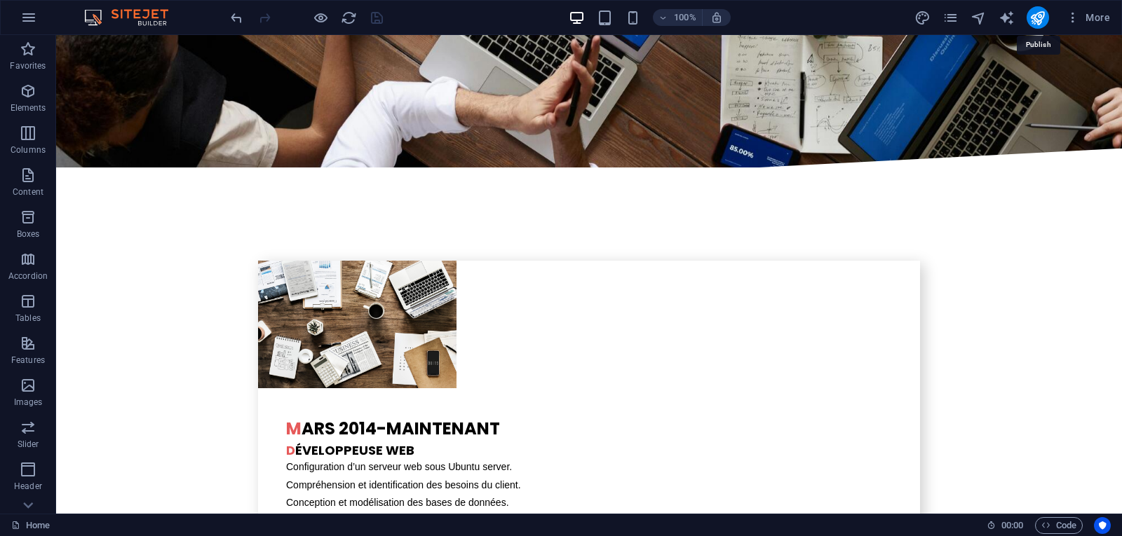
scroll to position [0, 0]
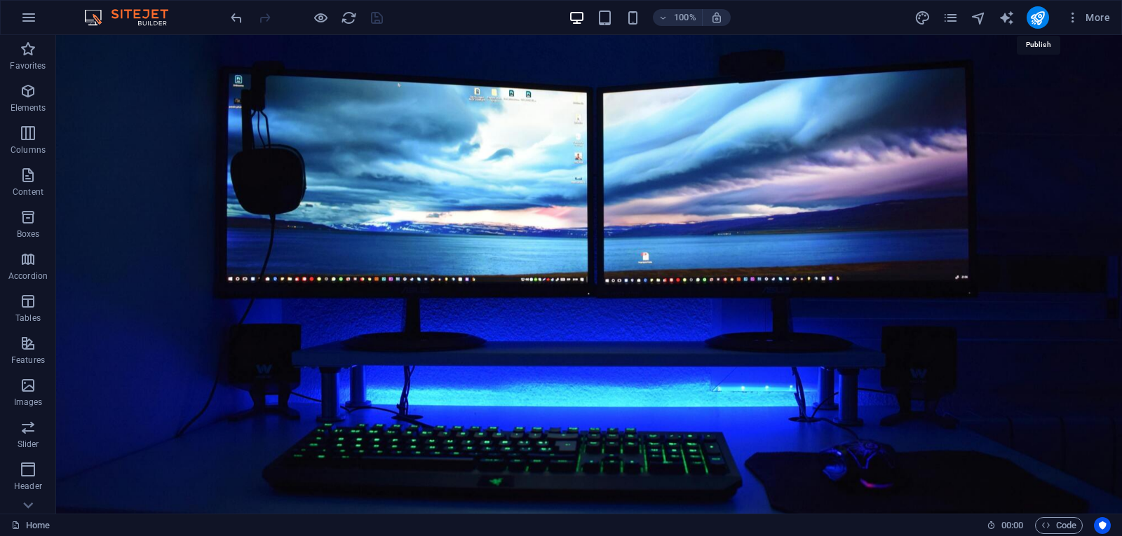
select select "rem"
select select "hover_box_fade"
select select "px"
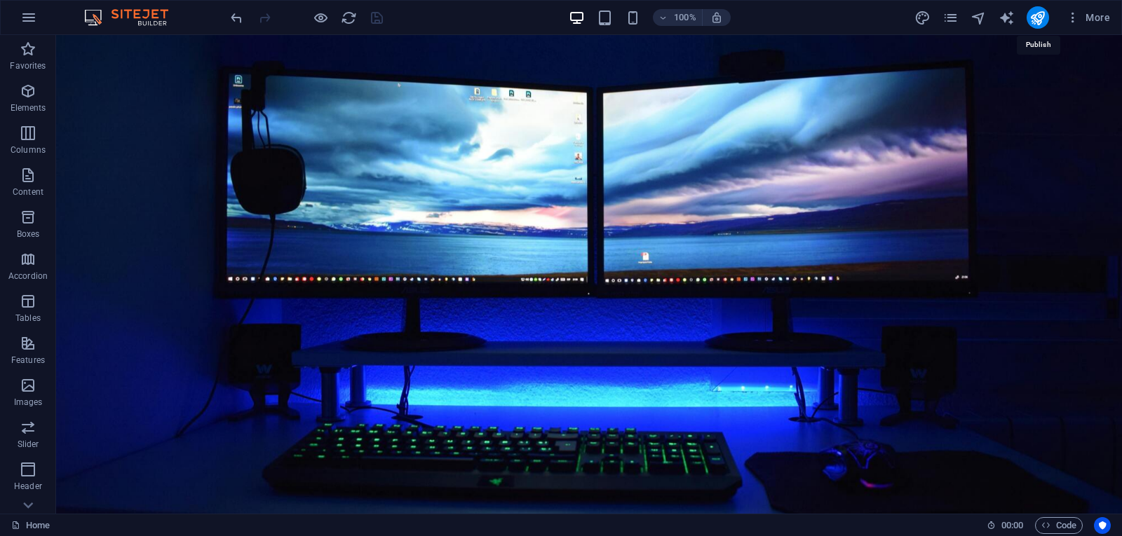
select select "px"
select select "rem"
select select "link-special-font"
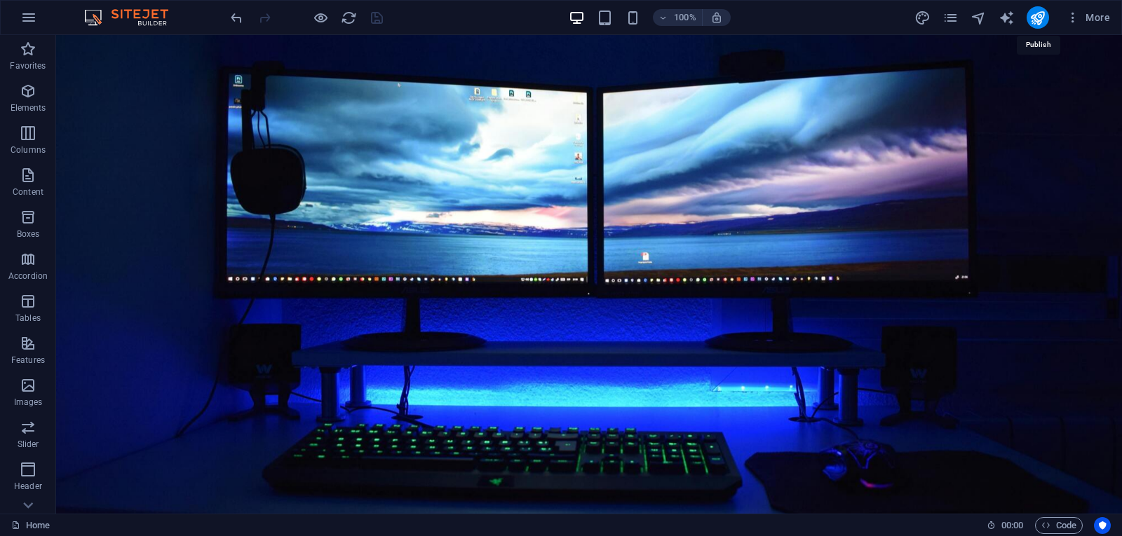
select select "rem"
select select "300"
select select "px"
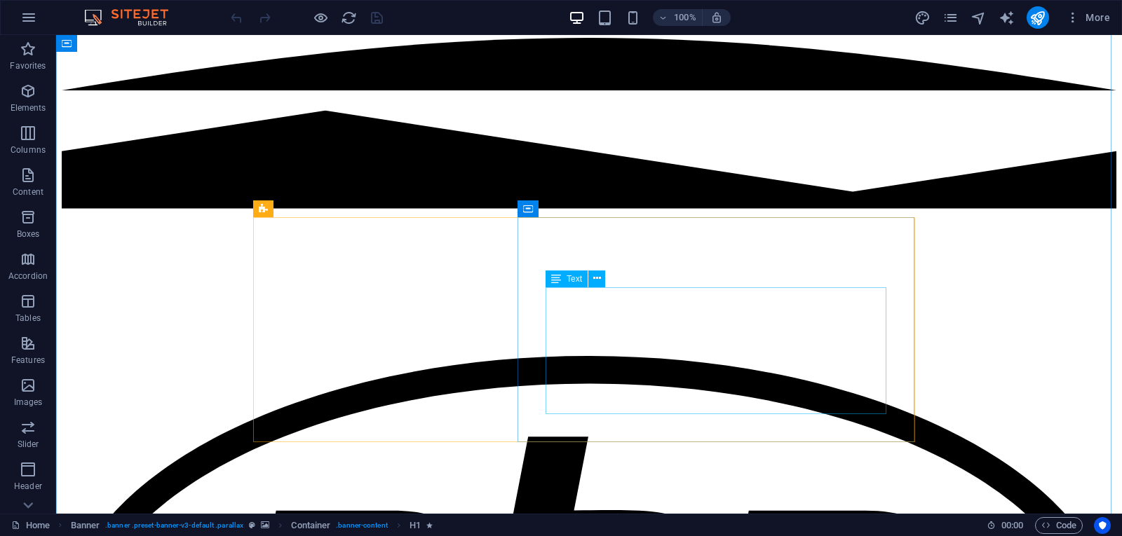
scroll to position [1893, 0]
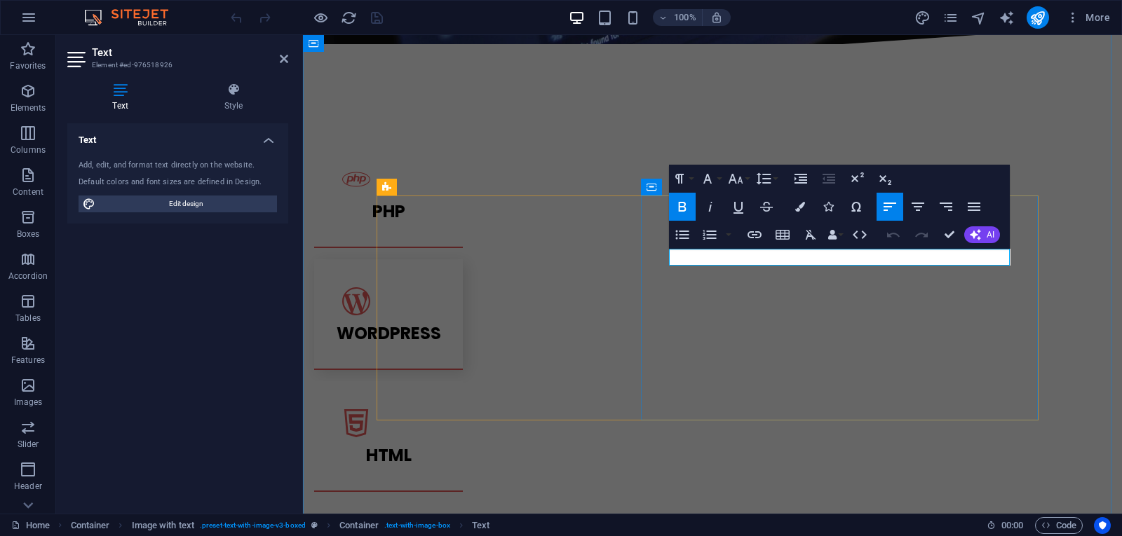
drag, startPoint x: 793, startPoint y: 259, endPoint x: 680, endPoint y: 255, distance: 113.7
click at [806, 209] on button "Colors" at bounding box center [800, 207] width 27 height 28
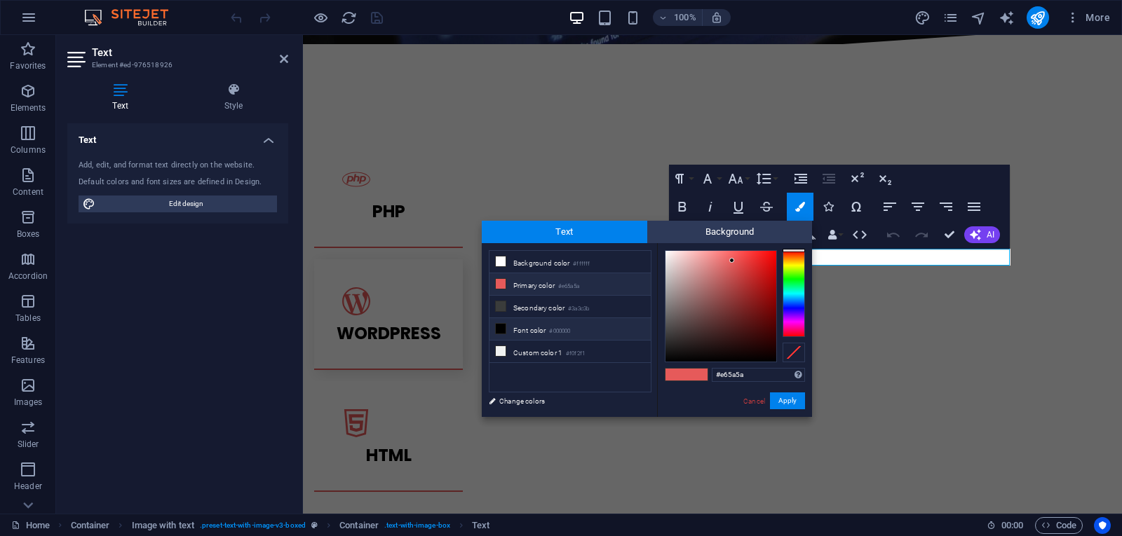
click at [529, 329] on li "Font color #000000" at bounding box center [569, 329] width 161 height 22
type input "#000000"
click at [780, 398] on button "Apply" at bounding box center [787, 401] width 35 height 17
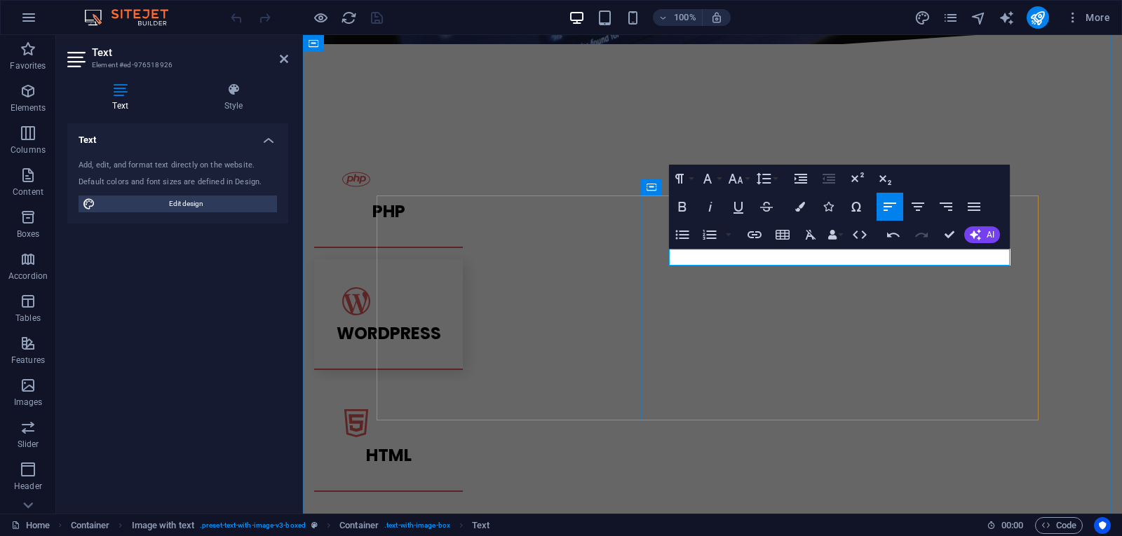
drag, startPoint x: 800, startPoint y: 258, endPoint x: 678, endPoint y: 262, distance: 122.1
click at [801, 210] on icon "button" at bounding box center [800, 207] width 10 height 10
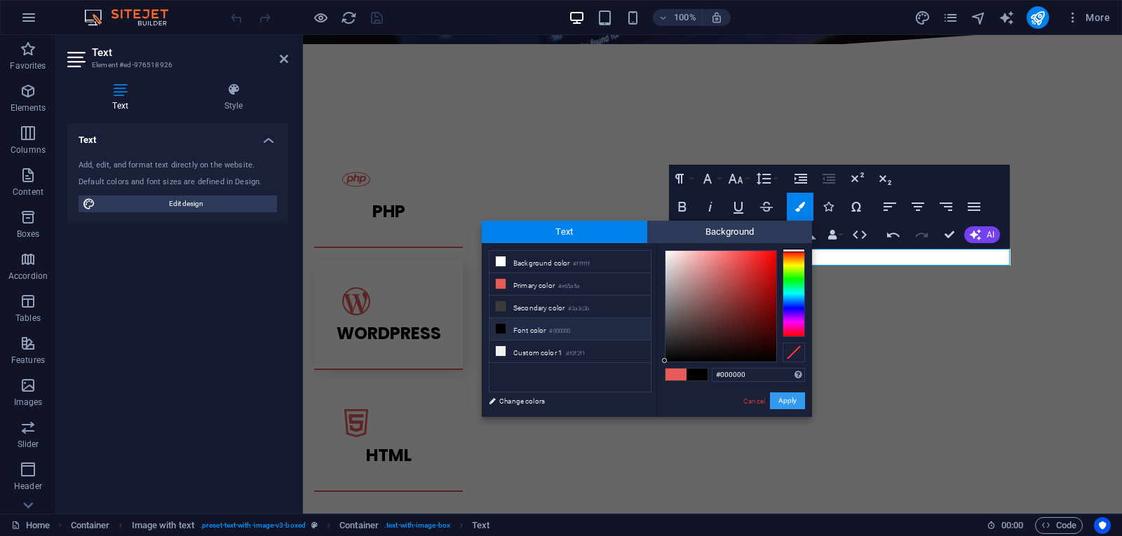
click at [786, 402] on button "Apply" at bounding box center [787, 401] width 35 height 17
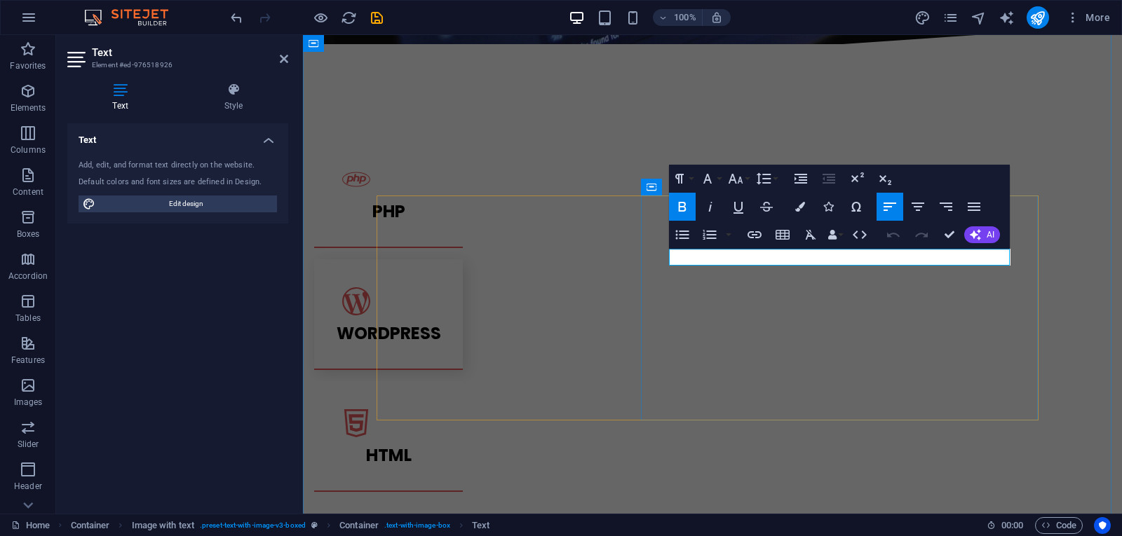
drag, startPoint x: 797, startPoint y: 255, endPoint x: 680, endPoint y: 254, distance: 117.1
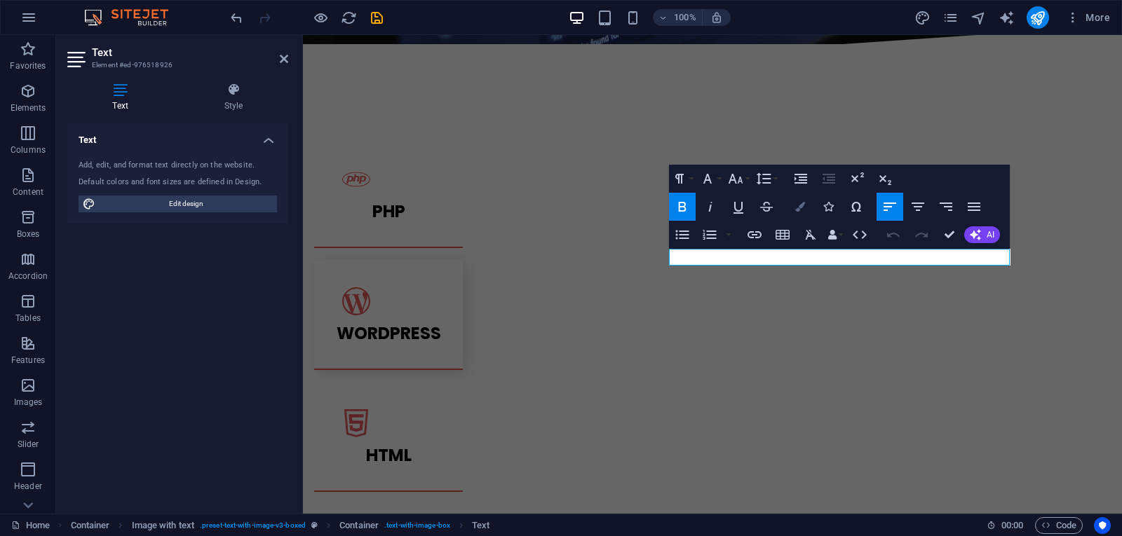
click at [802, 209] on icon "button" at bounding box center [800, 207] width 10 height 10
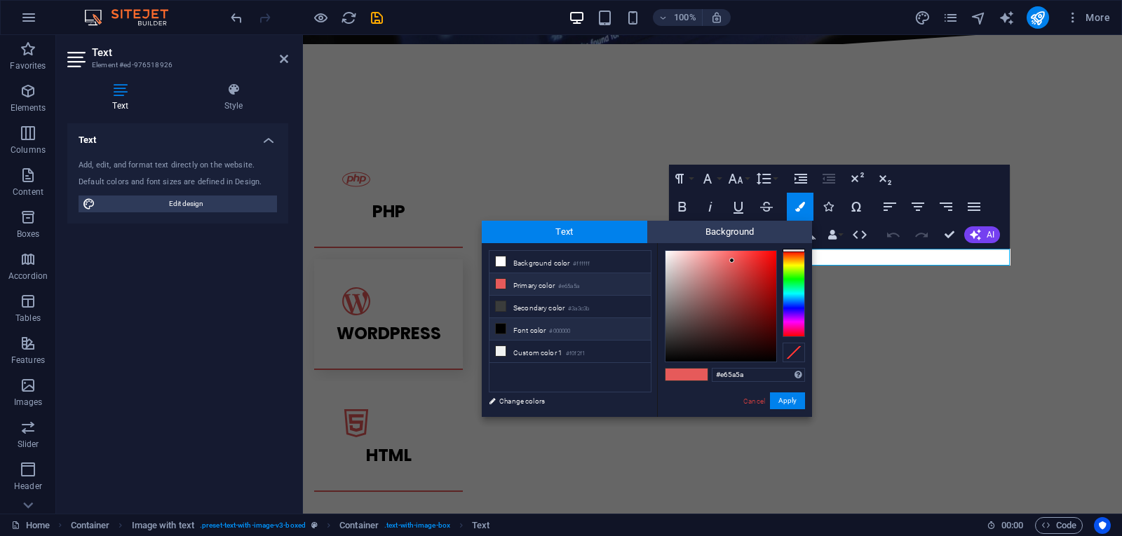
click at [548, 329] on li "Font color #000000" at bounding box center [569, 329] width 161 height 22
type input "#000000"
click at [778, 396] on button "Apply" at bounding box center [787, 401] width 35 height 17
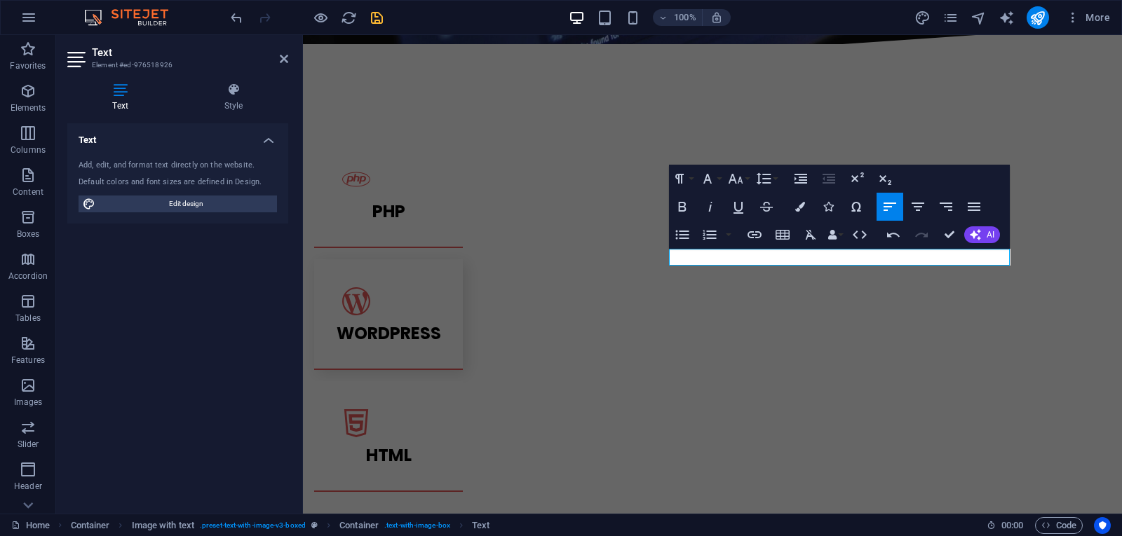
click at [381, 19] on icon "save" at bounding box center [377, 18] width 16 height 16
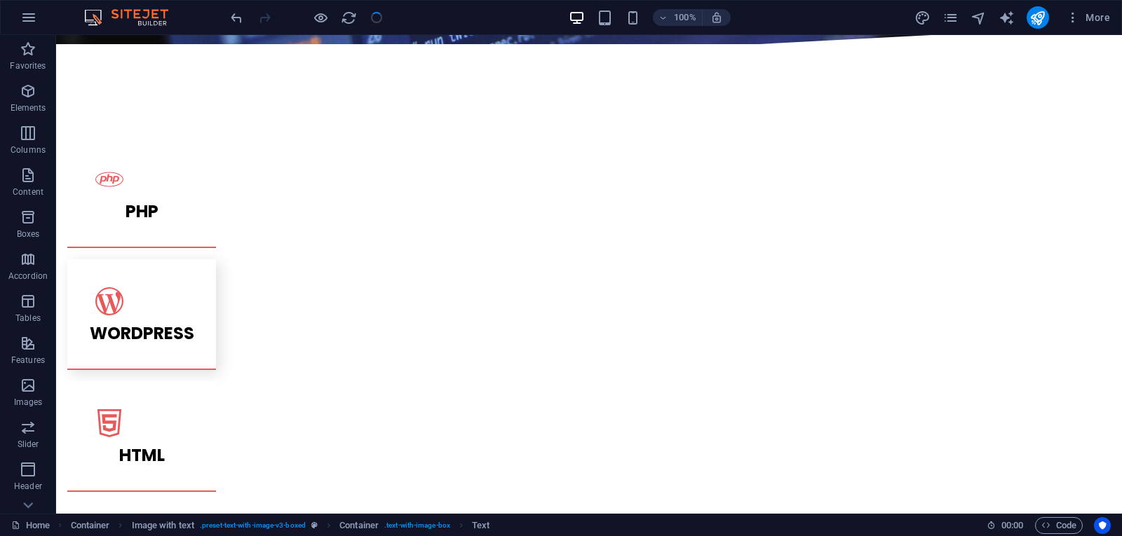
checkbox input "false"
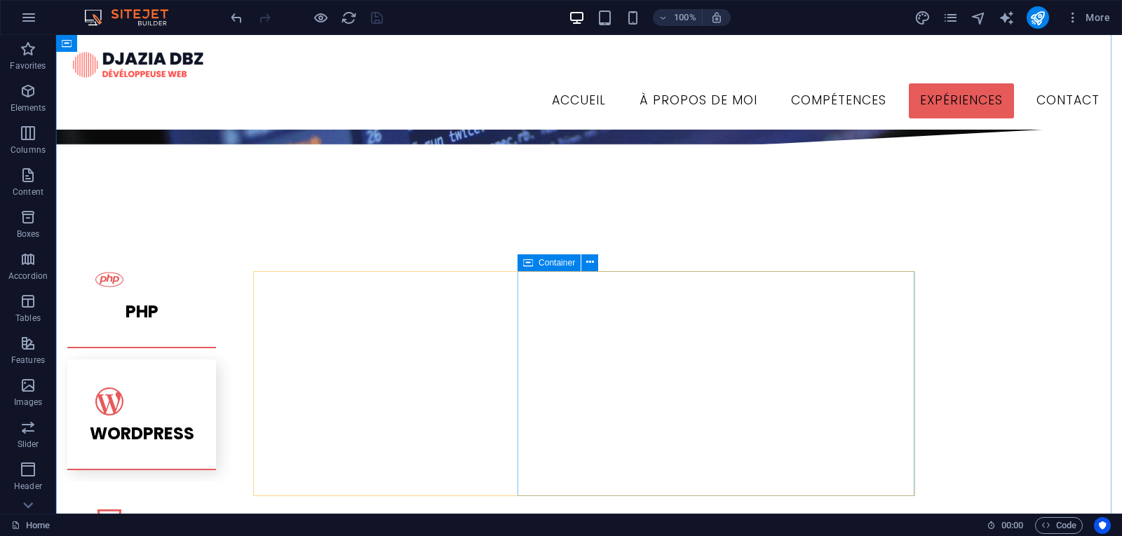
scroll to position [1753, 0]
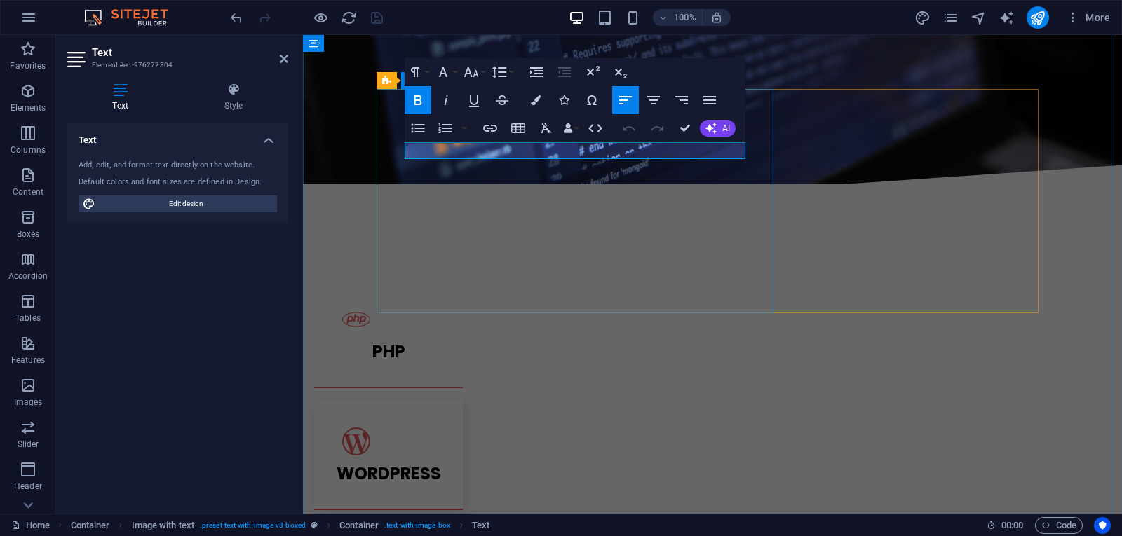
click at [539, 100] on icon "button" at bounding box center [536, 100] width 10 height 10
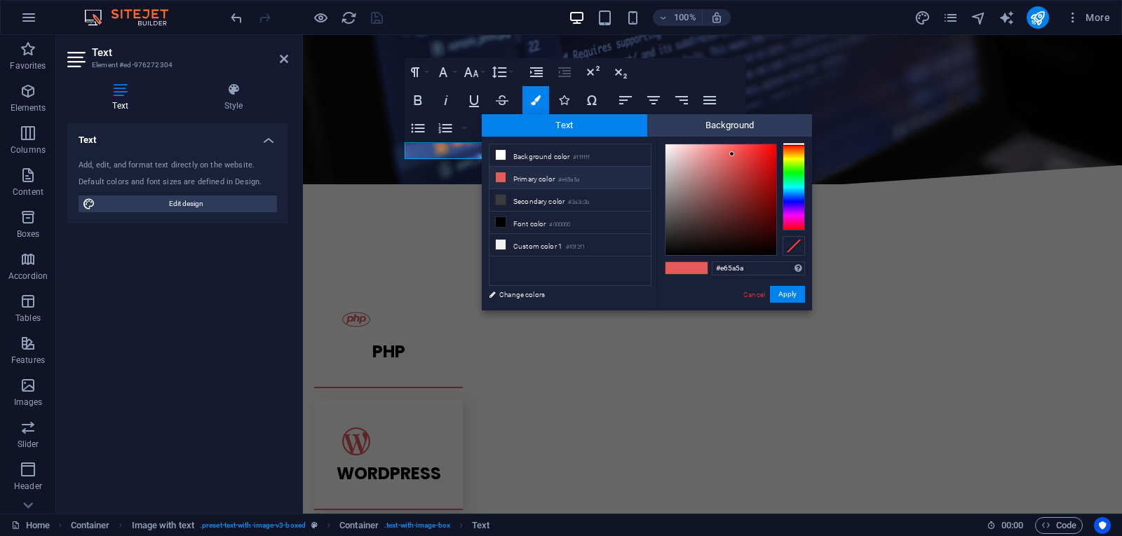
click at [543, 175] on li "Primary color #e65a5a" at bounding box center [569, 178] width 161 height 22
click at [782, 298] on button "Apply" at bounding box center [787, 294] width 35 height 17
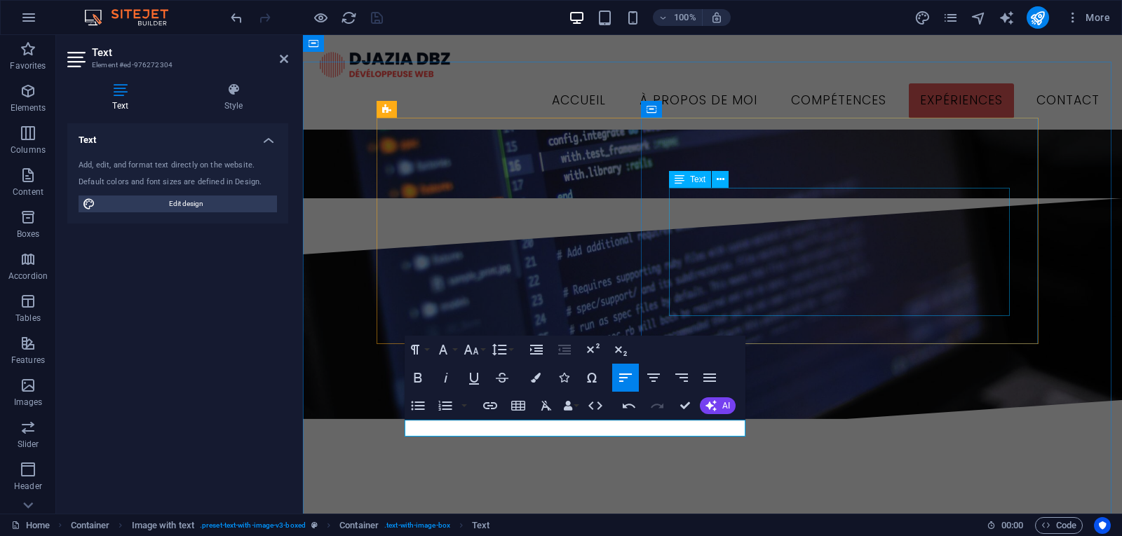
scroll to position [1473, 0]
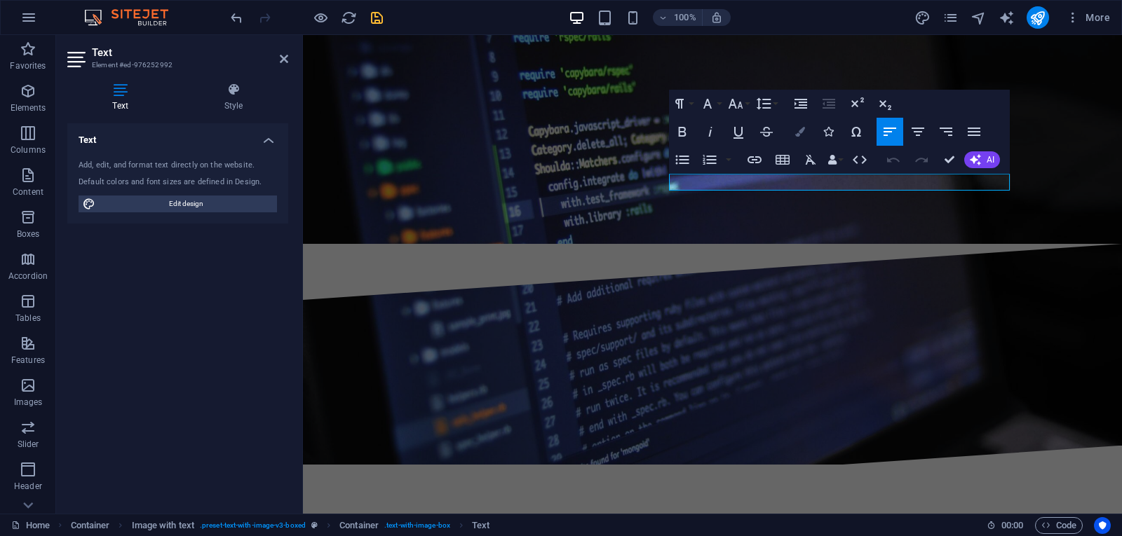
click at [799, 130] on icon "button" at bounding box center [800, 132] width 10 height 10
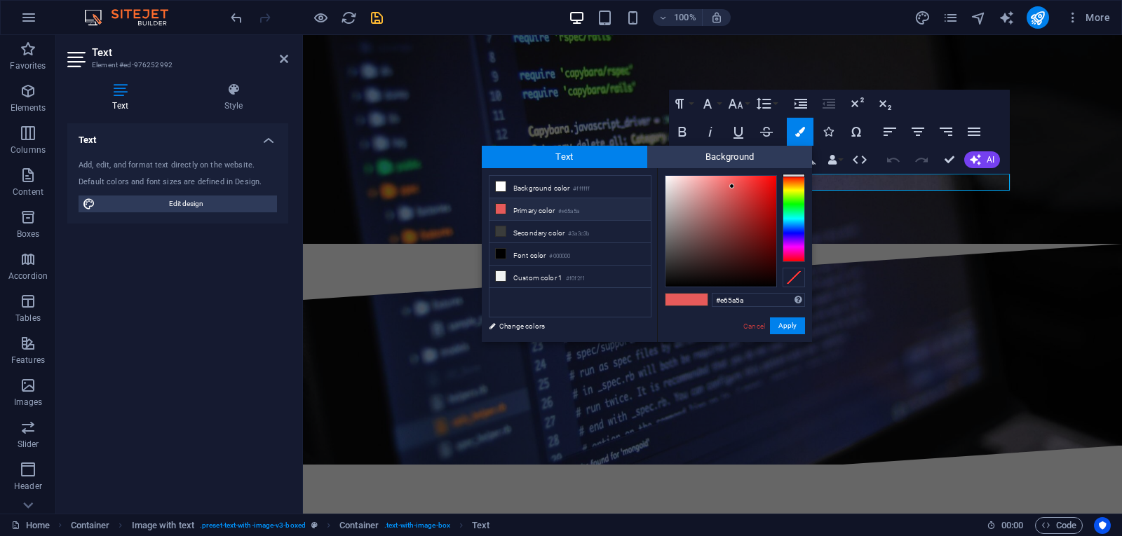
click at [534, 203] on li "Primary color #e65a5a" at bounding box center [569, 209] width 161 height 22
click at [780, 324] on button "Apply" at bounding box center [787, 326] width 35 height 17
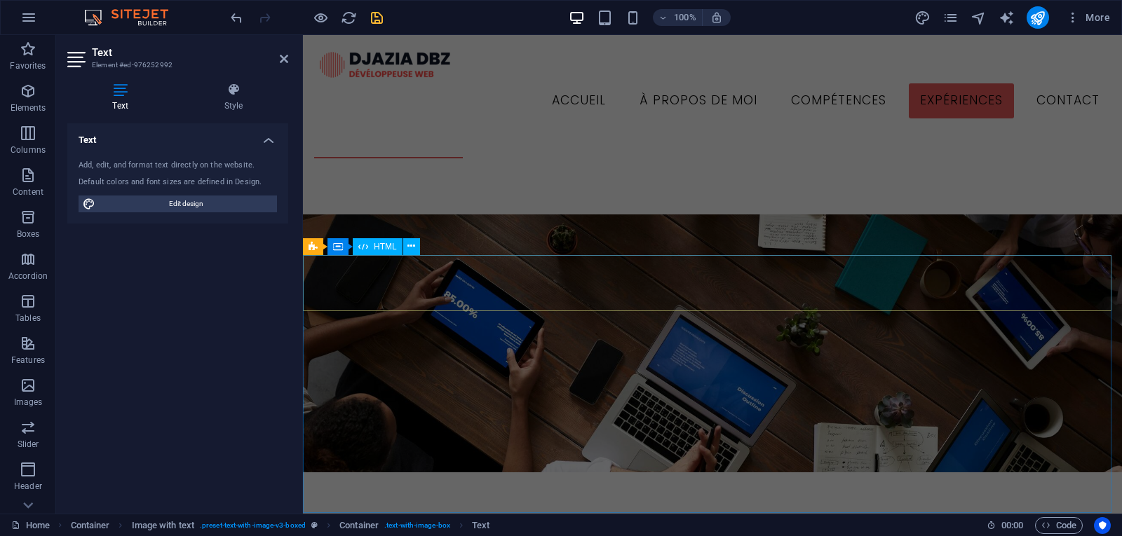
scroll to position [2104, 0]
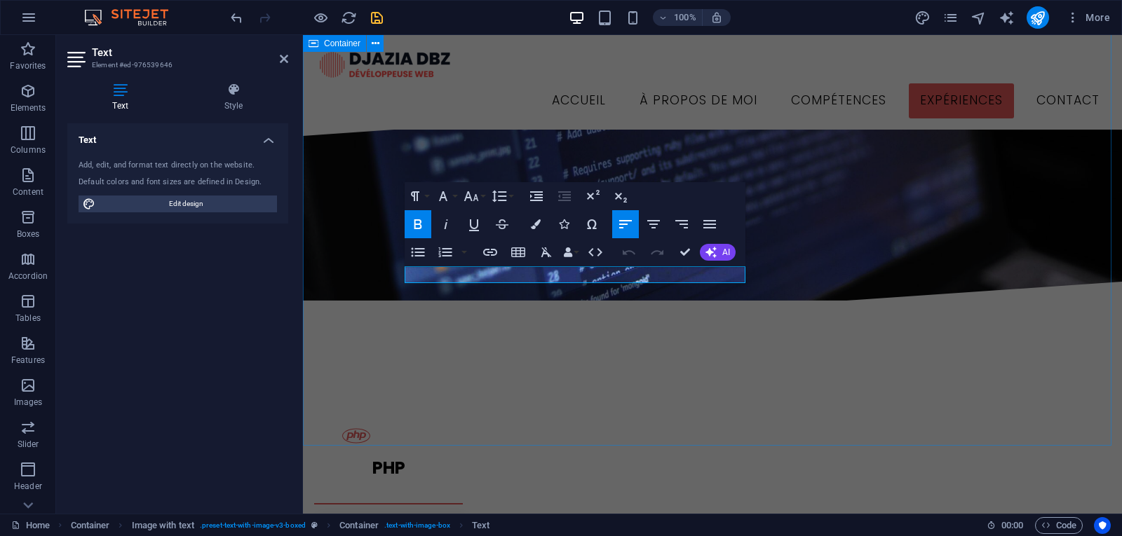
scroll to position [2123, 0]
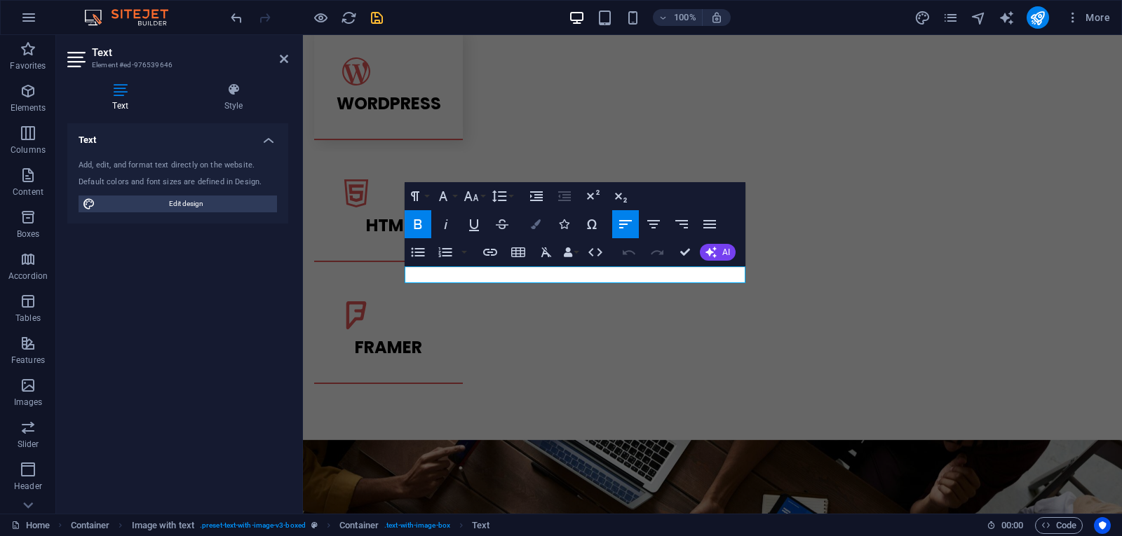
click at [537, 223] on icon "button" at bounding box center [536, 224] width 10 height 10
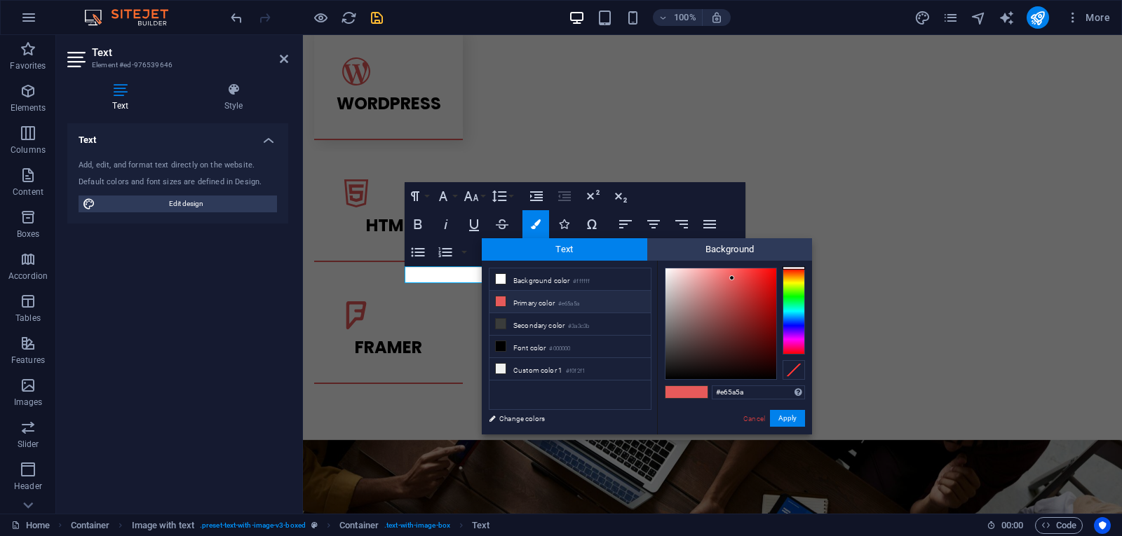
click at [579, 304] on small "#e65a5a" at bounding box center [568, 304] width 21 height 10
click at [787, 415] on button "Apply" at bounding box center [787, 418] width 35 height 17
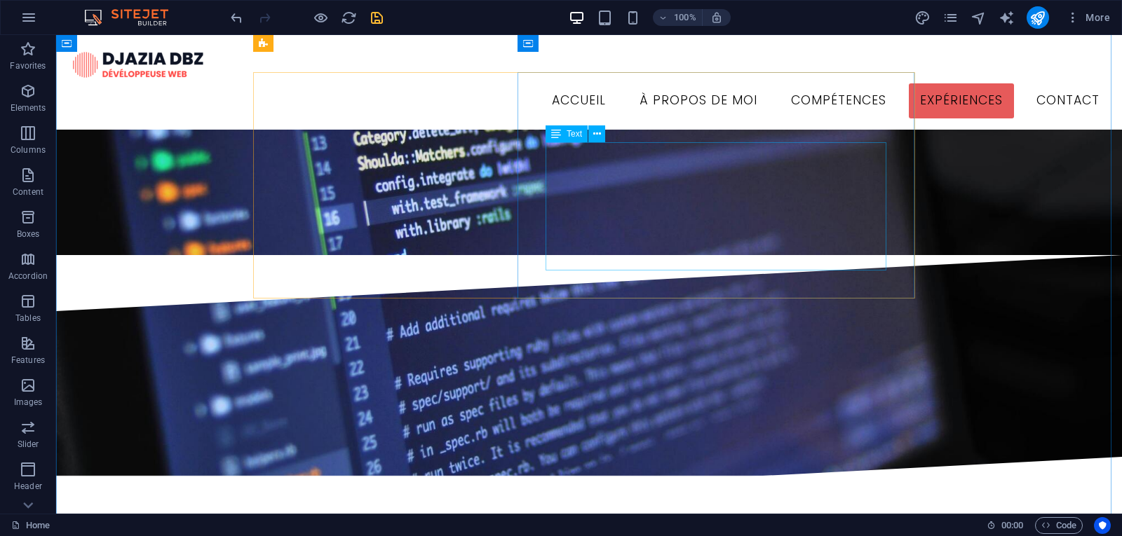
scroll to position [1422, 0]
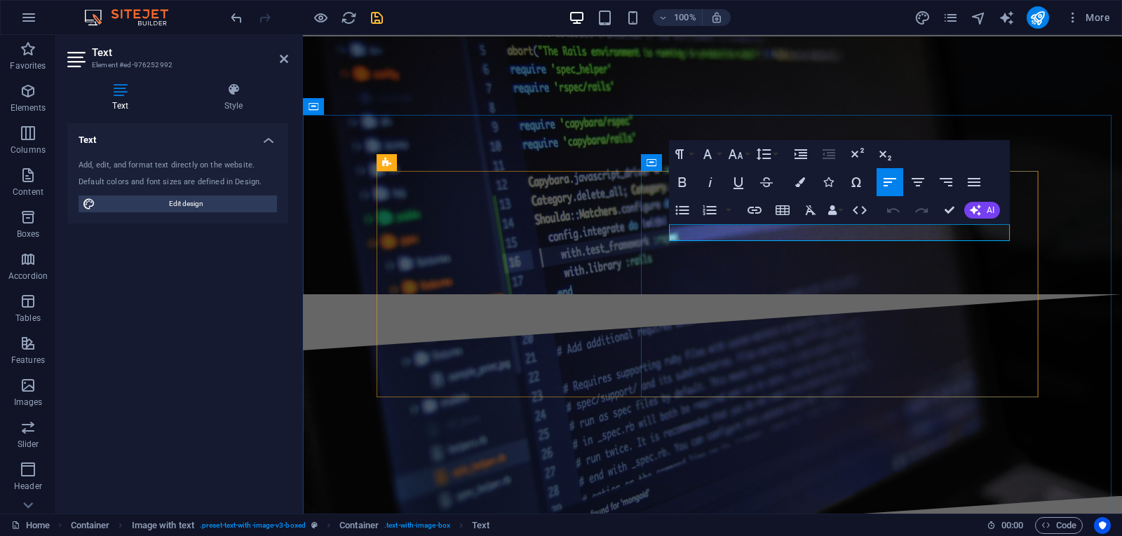
drag, startPoint x: 681, startPoint y: 232, endPoint x: 825, endPoint y: 232, distance: 143.8
drag, startPoint x: 679, startPoint y: 231, endPoint x: 670, endPoint y: 232, distance: 8.4
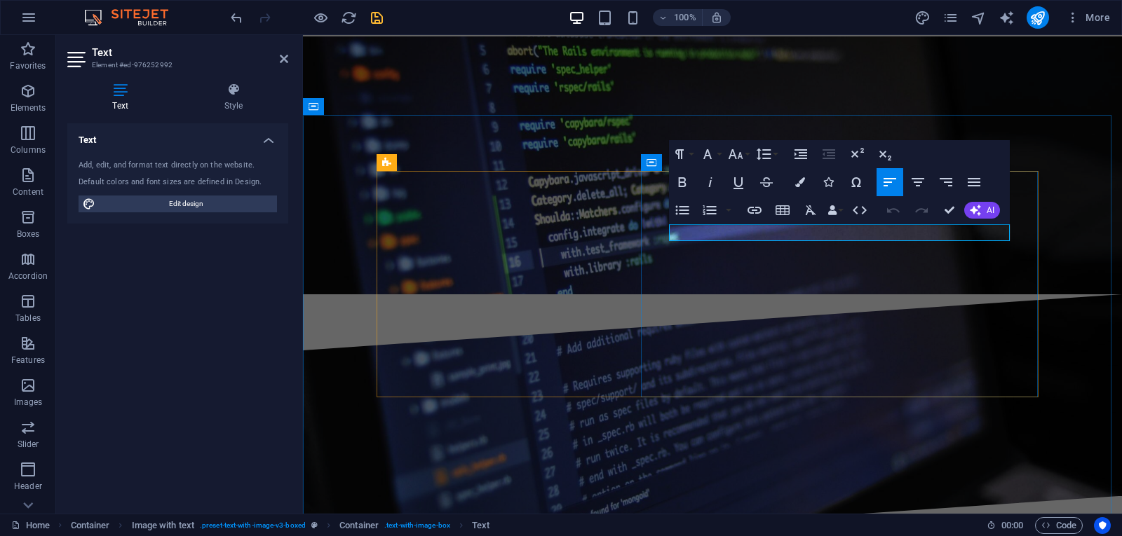
drag, startPoint x: 816, startPoint y: 232, endPoint x: 698, endPoint y: 243, distance: 119.0
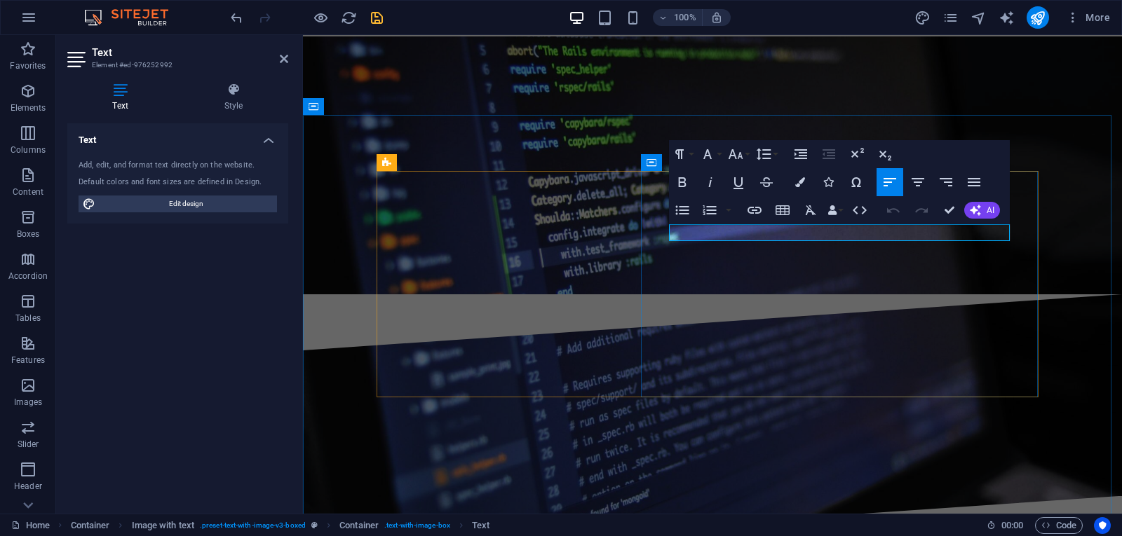
drag, startPoint x: 823, startPoint y: 233, endPoint x: 678, endPoint y: 231, distance: 145.2
click at [742, 153] on icon "button" at bounding box center [735, 154] width 17 height 17
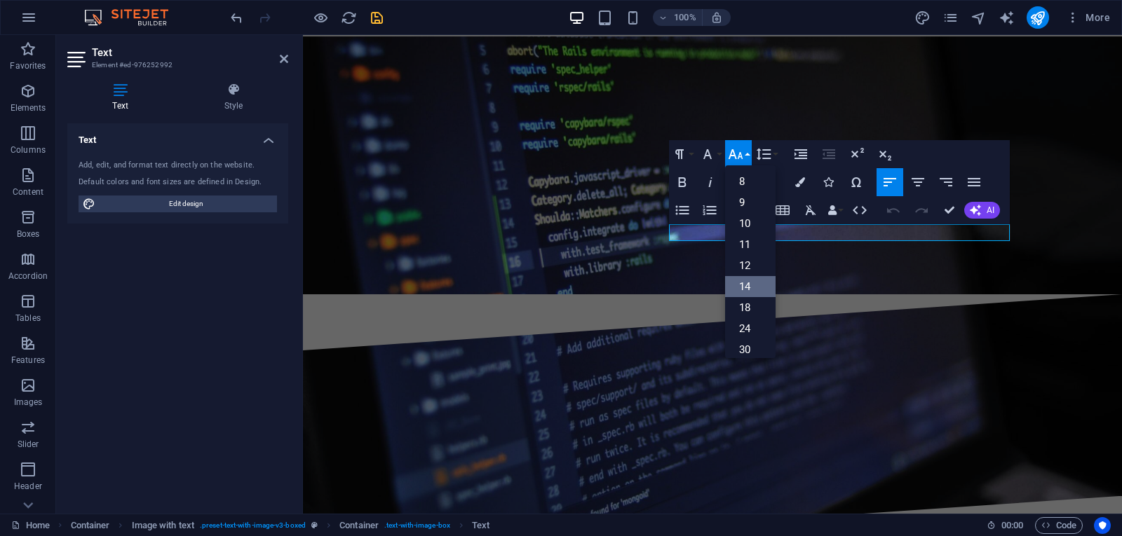
click at [752, 278] on link "14" at bounding box center [750, 286] width 50 height 21
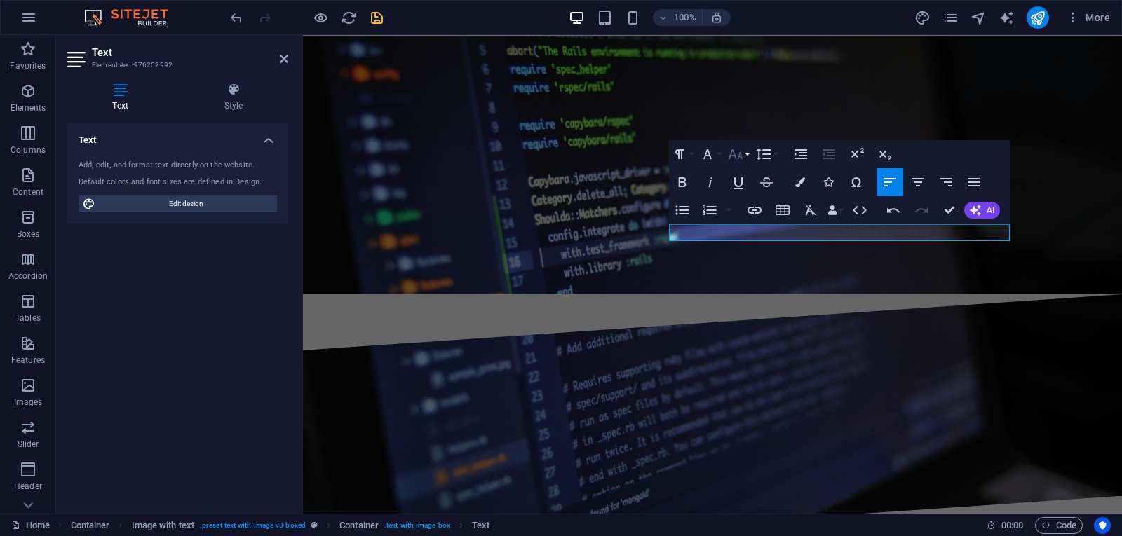
click at [733, 156] on icon "button" at bounding box center [736, 154] width 15 height 10
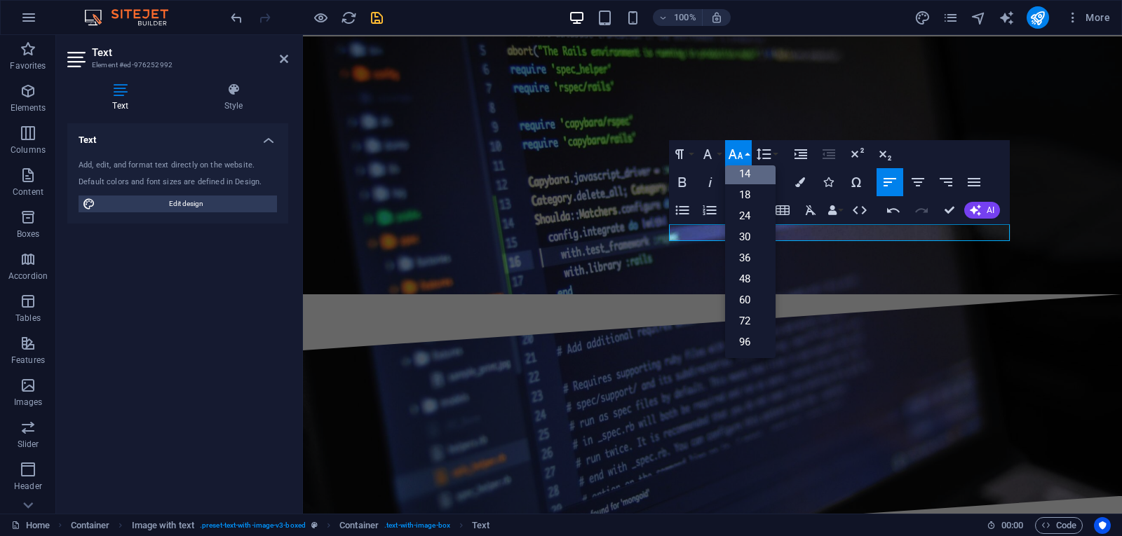
scroll to position [113, 0]
click at [750, 189] on link "18" at bounding box center [750, 194] width 50 height 21
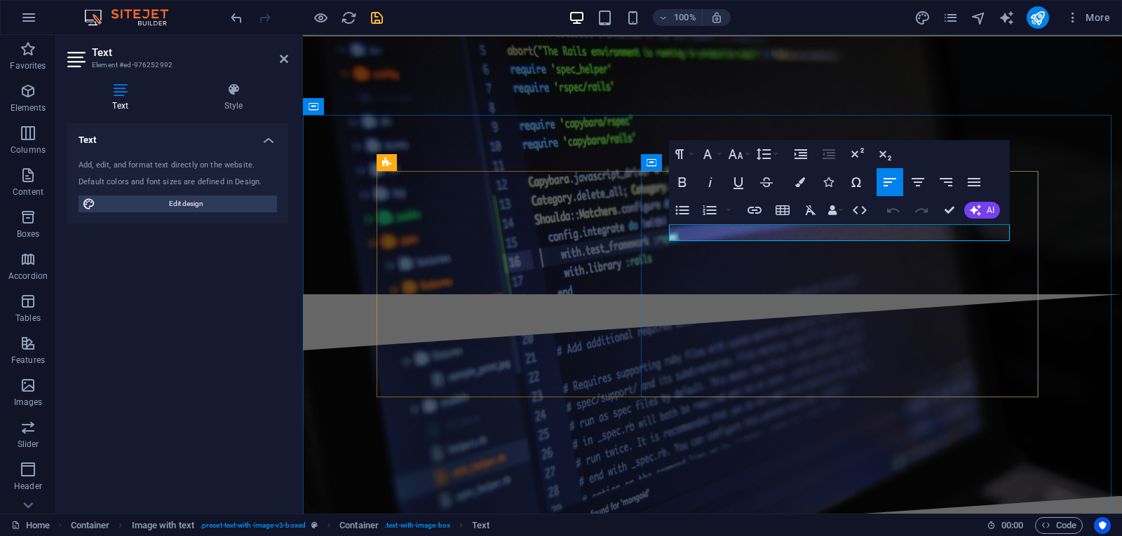
drag, startPoint x: 792, startPoint y: 234, endPoint x: 680, endPoint y: 234, distance: 112.9
click at [795, 182] on button "Colors" at bounding box center [800, 182] width 27 height 28
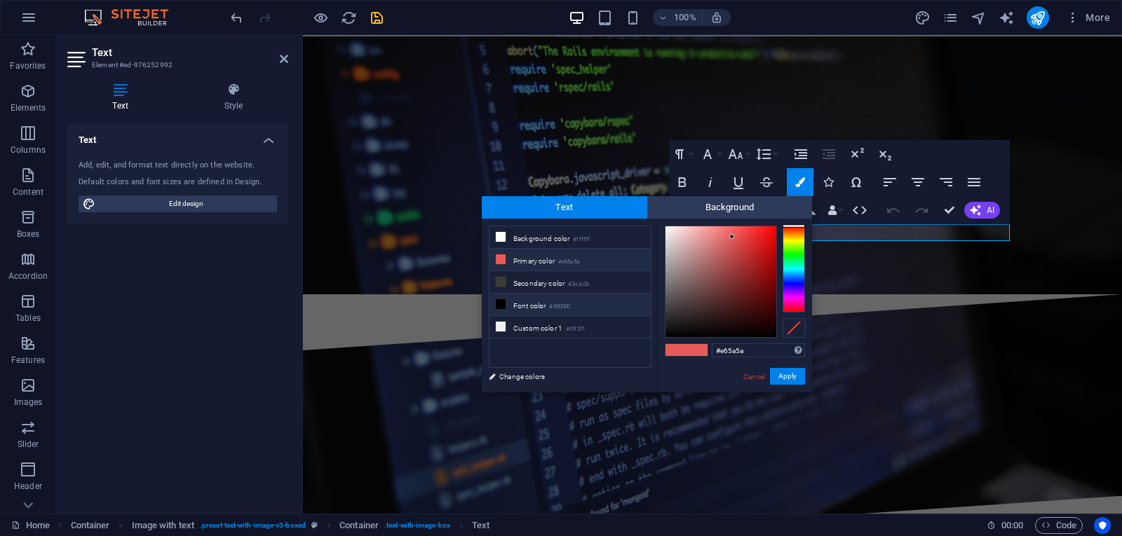
click at [546, 306] on li "Font color #000000" at bounding box center [569, 305] width 161 height 22
type input "#000000"
click at [783, 372] on button "Apply" at bounding box center [787, 376] width 35 height 17
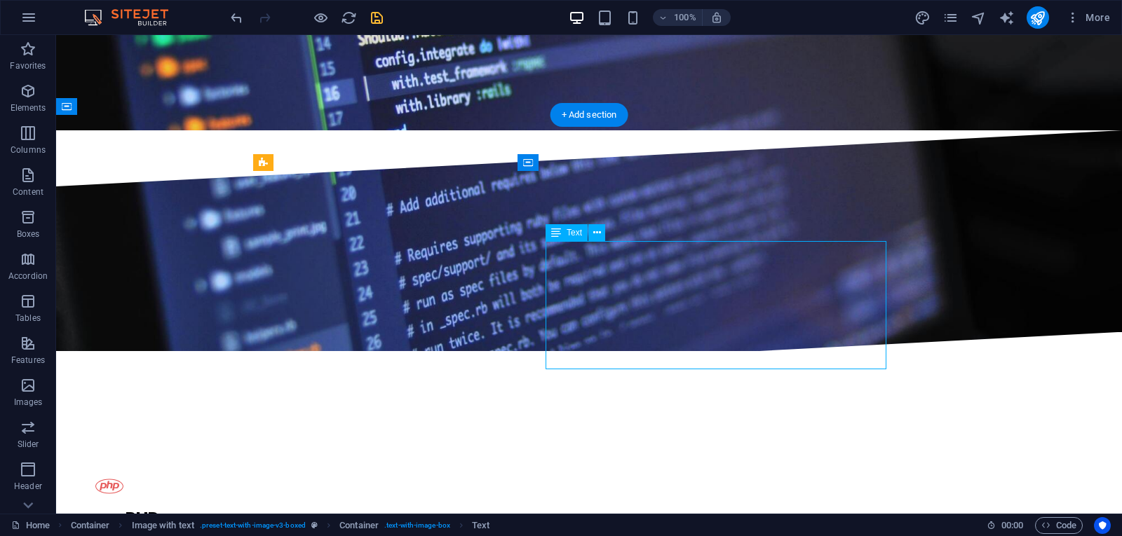
scroll to position [1703, 0]
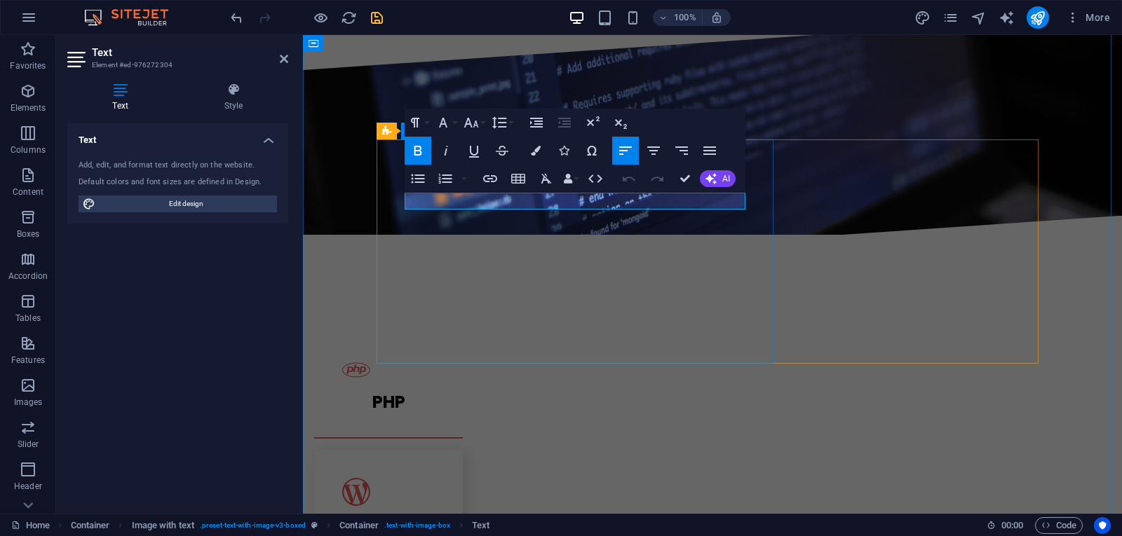
drag, startPoint x: 504, startPoint y: 200, endPoint x: 415, endPoint y: 194, distance: 89.3
click at [473, 127] on icon "button" at bounding box center [471, 123] width 15 height 10
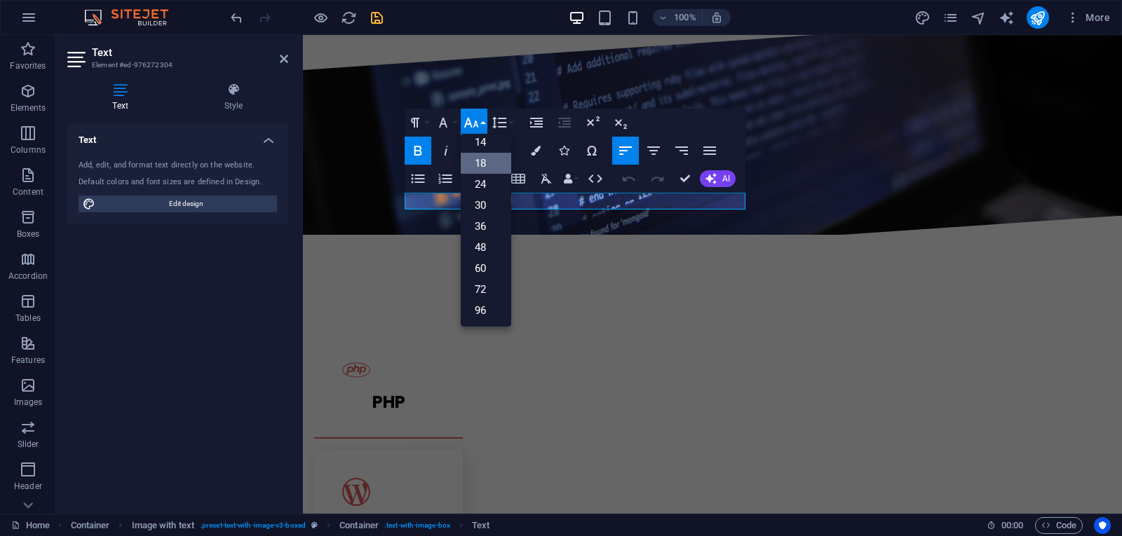
scroll to position [113, 0]
click at [541, 149] on button "Colors" at bounding box center [535, 151] width 27 height 28
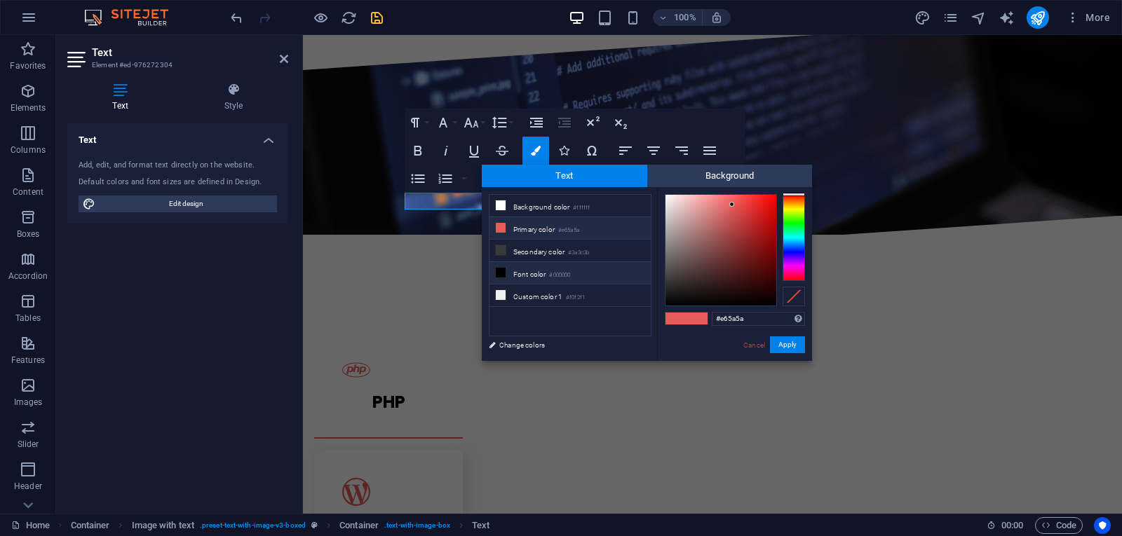
click at [538, 267] on li "Font color #000000" at bounding box center [569, 273] width 161 height 22
type input "#000000"
click at [790, 344] on button "Apply" at bounding box center [787, 345] width 35 height 17
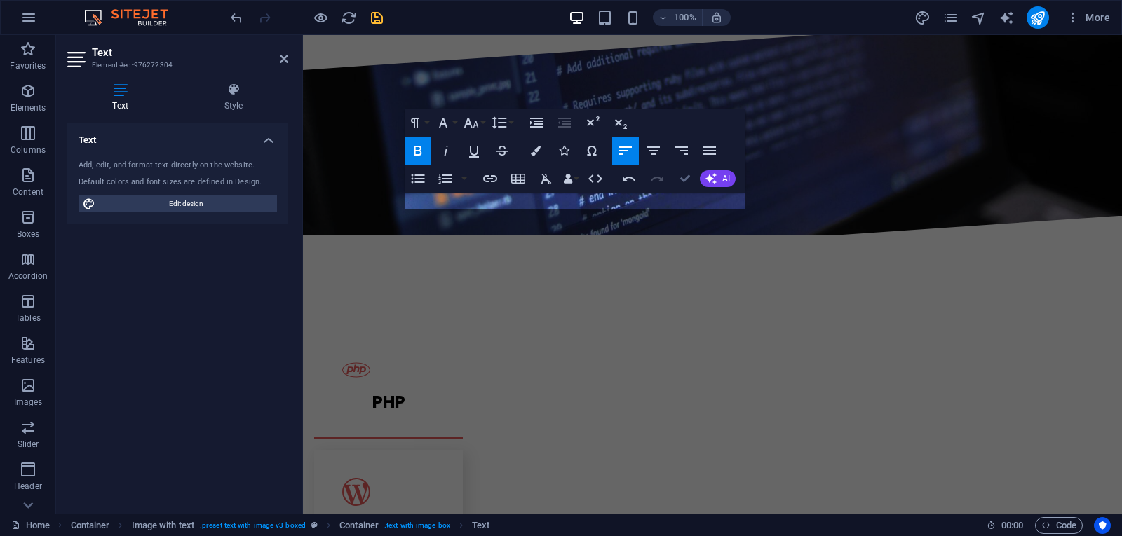
drag, startPoint x: 684, startPoint y: 176, endPoint x: 637, endPoint y: 153, distance: 52.4
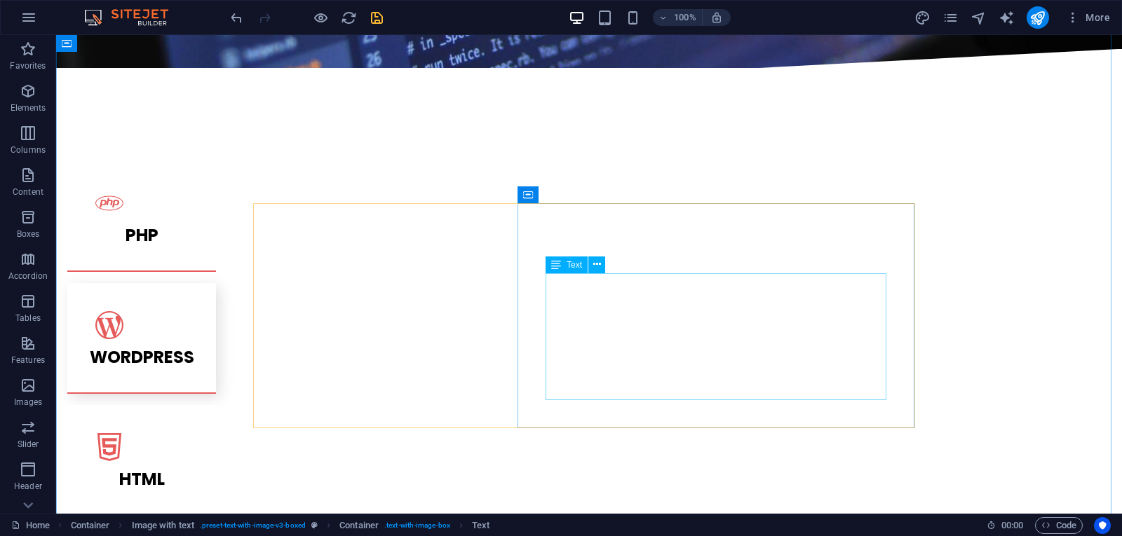
scroll to position [1913, 0]
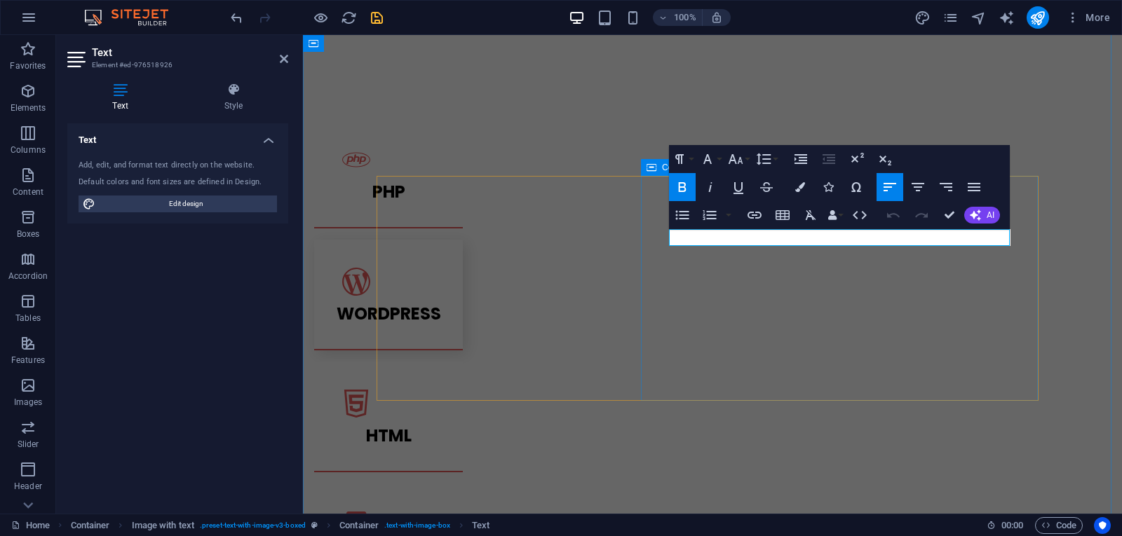
drag, startPoint x: 827, startPoint y: 236, endPoint x: 651, endPoint y: 242, distance: 176.1
click at [743, 166] on icon "button" at bounding box center [735, 159] width 17 height 17
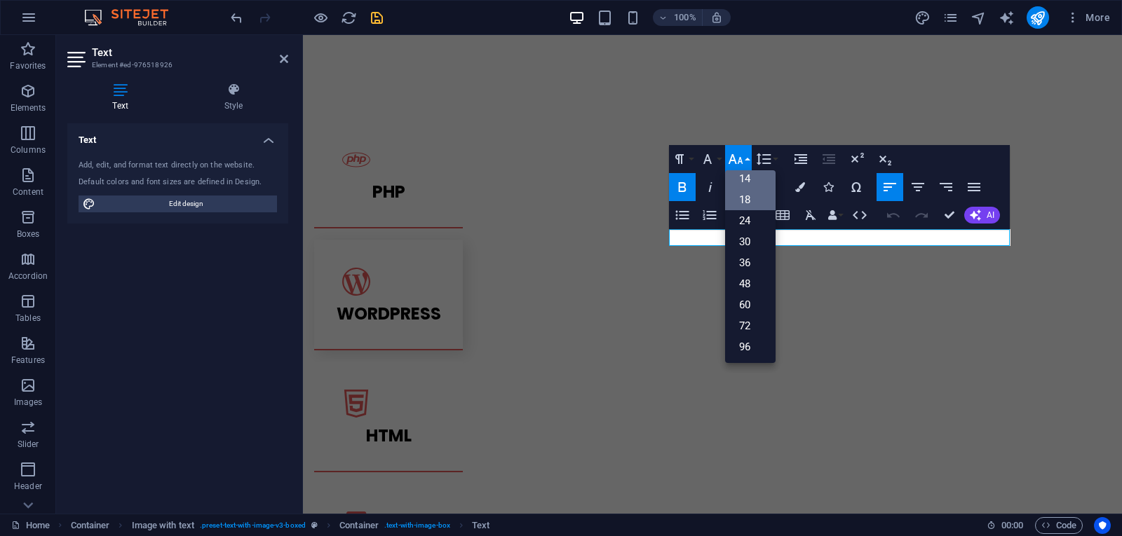
scroll to position [113, 0]
click at [743, 199] on link "18" at bounding box center [750, 199] width 50 height 21
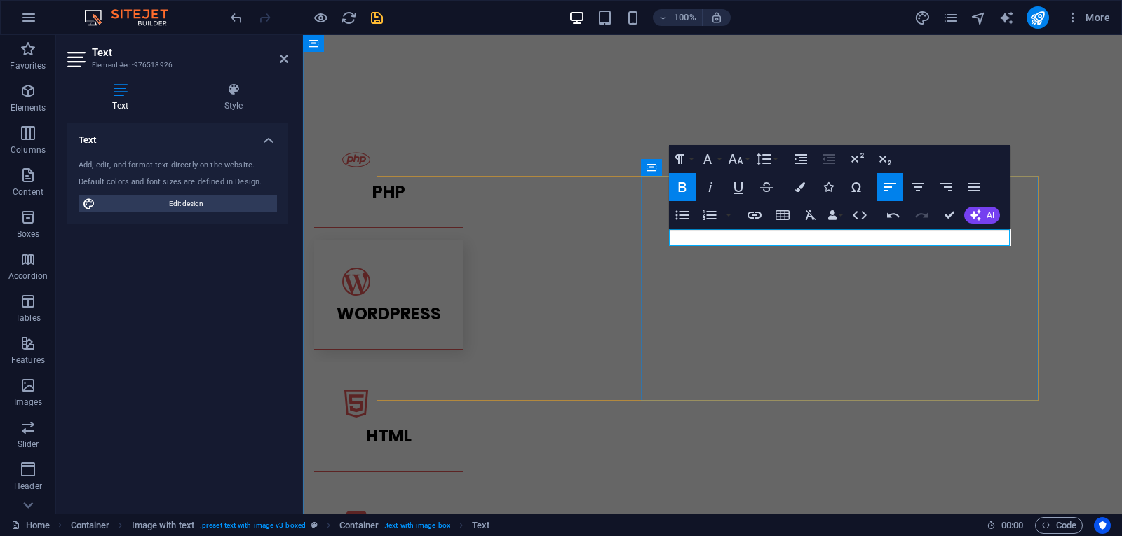
drag, startPoint x: 805, startPoint y: 234, endPoint x: 679, endPoint y: 238, distance: 126.3
click at [804, 188] on icon "button" at bounding box center [800, 187] width 10 height 10
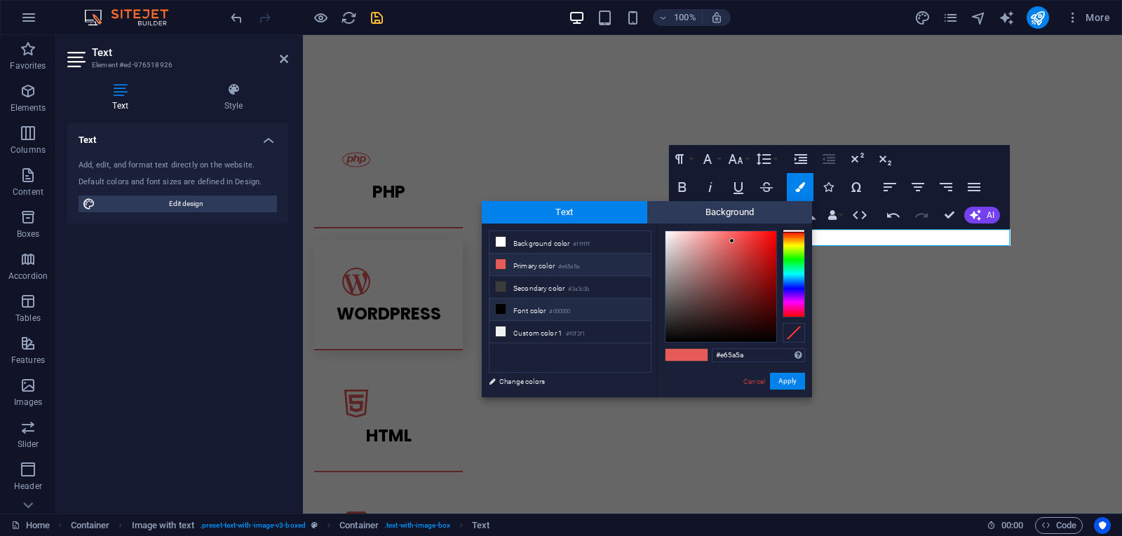
click at [542, 309] on li "Font color #000000" at bounding box center [569, 310] width 161 height 22
type input "#000000"
click at [789, 382] on button "Apply" at bounding box center [787, 381] width 35 height 17
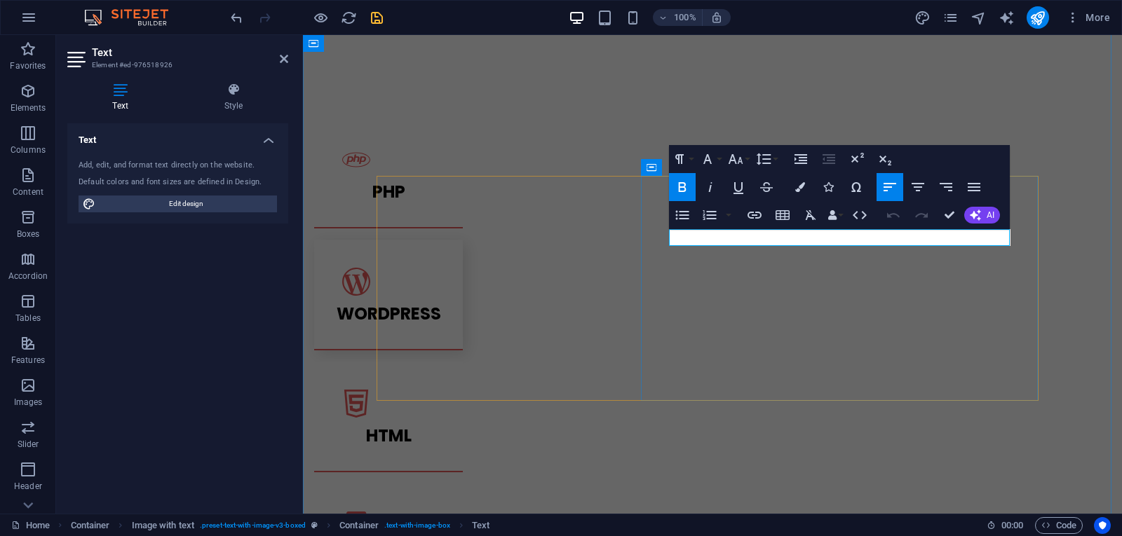
drag, startPoint x: 793, startPoint y: 236, endPoint x: 680, endPoint y: 233, distance: 113.6
click at [730, 161] on icon "button" at bounding box center [736, 159] width 15 height 10
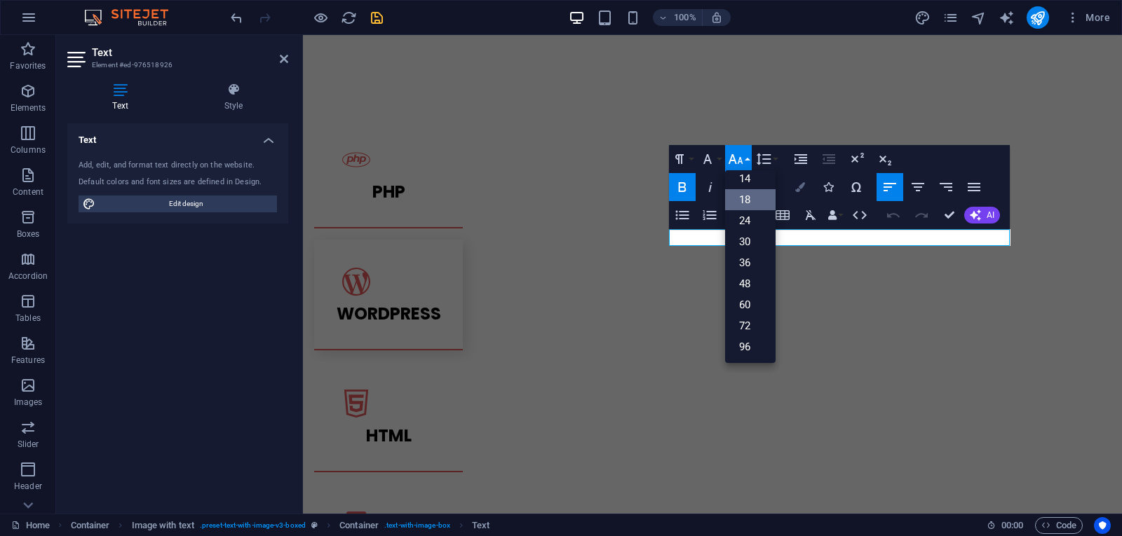
click at [800, 184] on icon "button" at bounding box center [800, 187] width 10 height 10
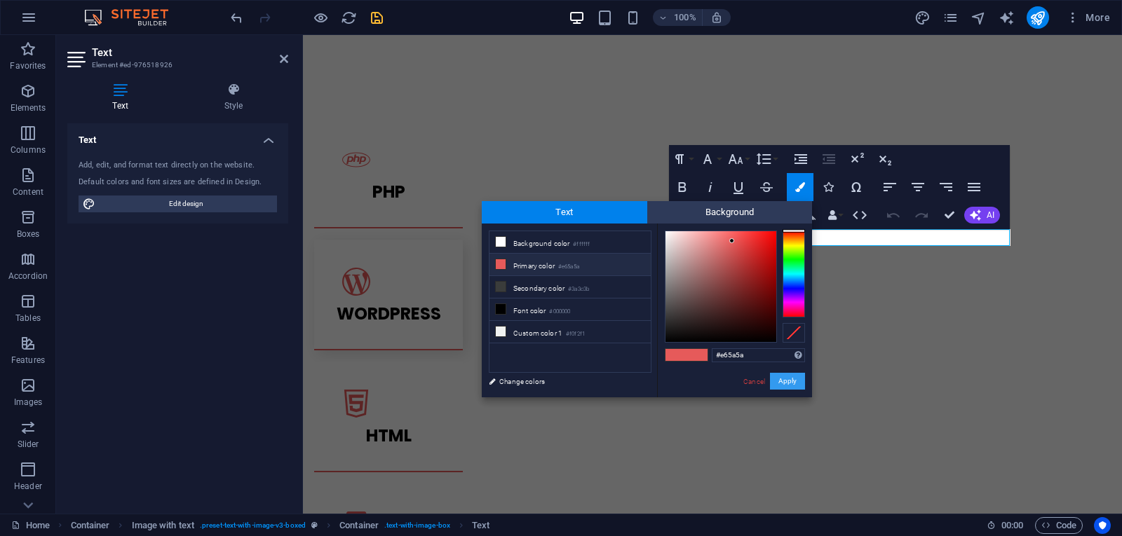
drag, startPoint x: 480, startPoint y: 350, endPoint x: 782, endPoint y: 385, distance: 304.3
click at [782, 385] on button "Apply" at bounding box center [787, 381] width 35 height 17
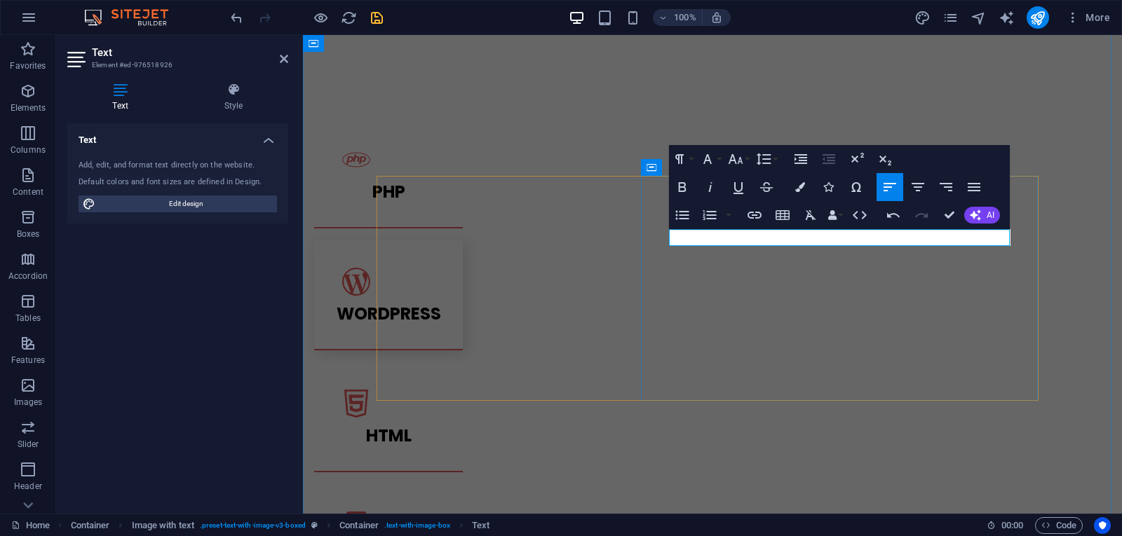
drag, startPoint x: 811, startPoint y: 235, endPoint x: 678, endPoint y: 234, distance: 133.2
click at [801, 186] on icon "button" at bounding box center [800, 187] width 10 height 10
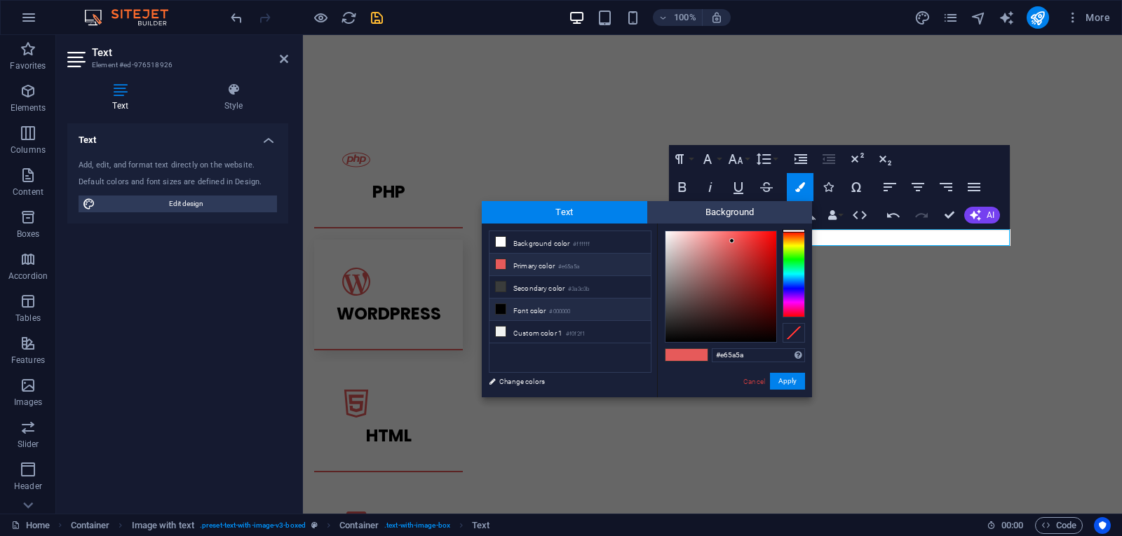
click at [545, 305] on li "Font color #000000" at bounding box center [569, 310] width 161 height 22
type input "#000000"
click at [788, 375] on button "Apply" at bounding box center [787, 381] width 35 height 17
click at [787, 378] on button "Apply" at bounding box center [787, 381] width 35 height 17
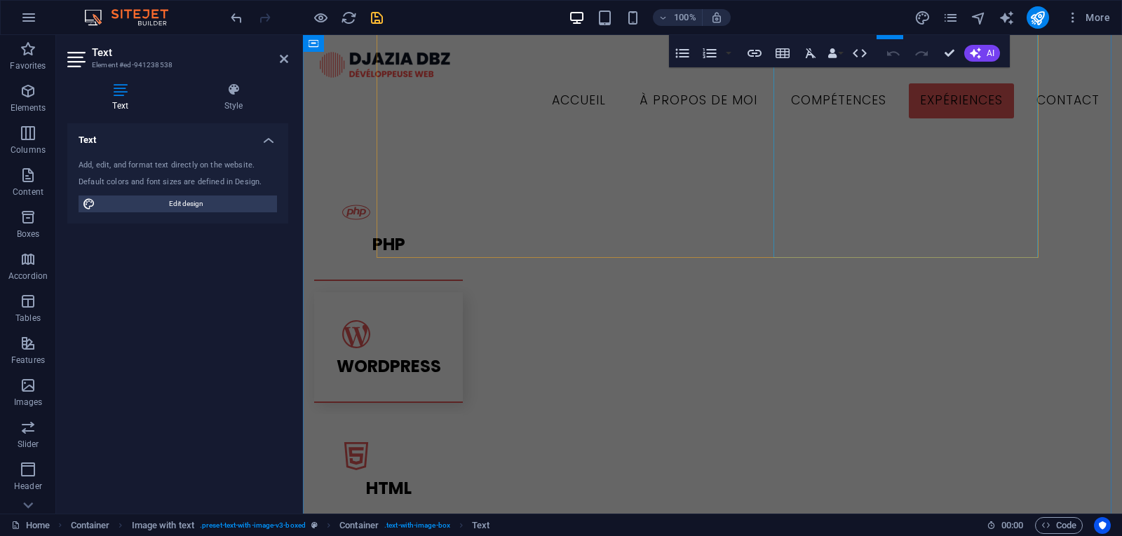
scroll to position [1453, 0]
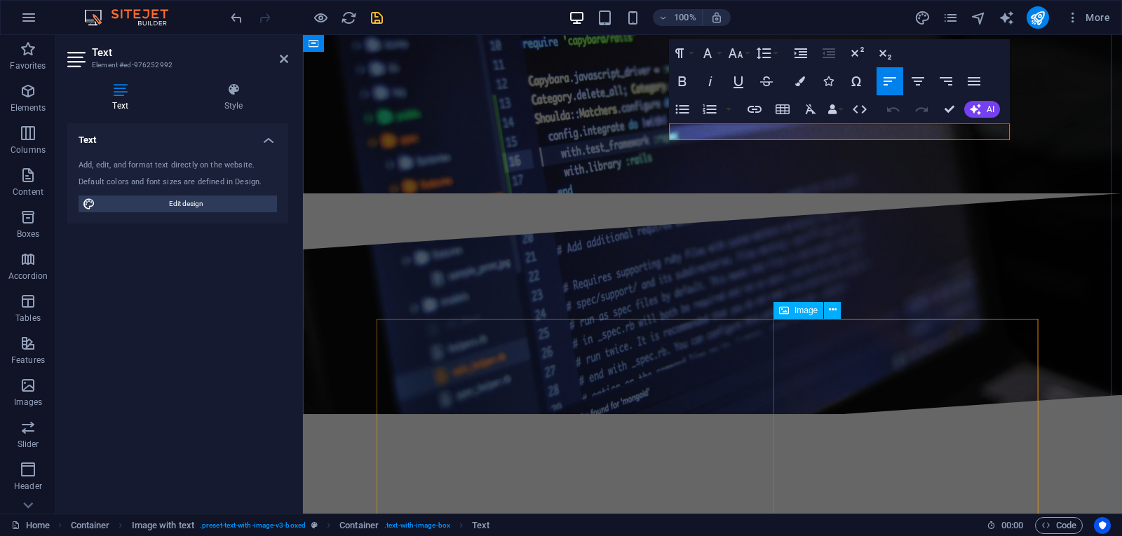
scroll to position [1733, 0]
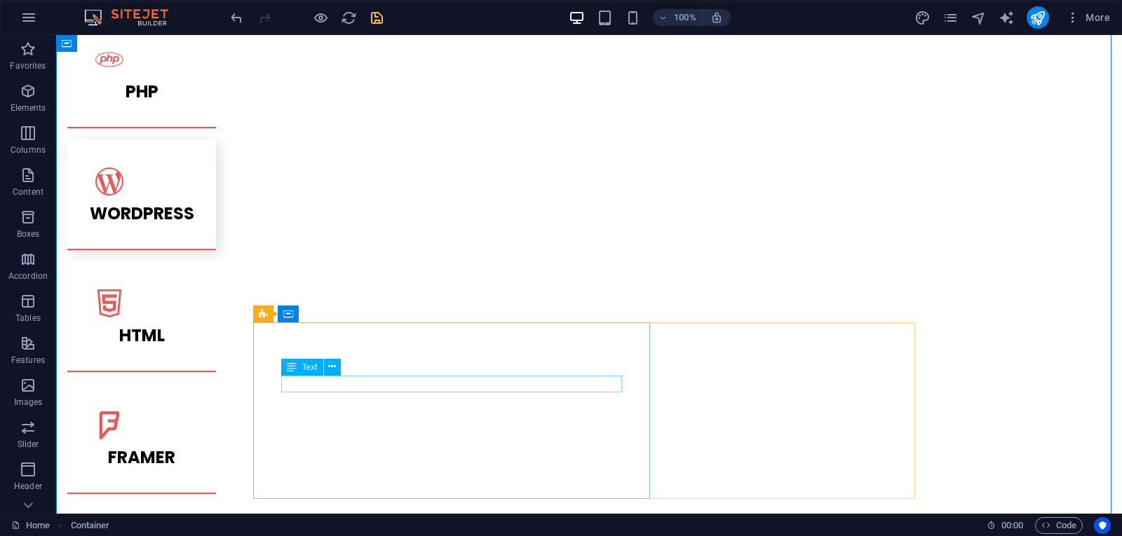
scroll to position [2014, 0]
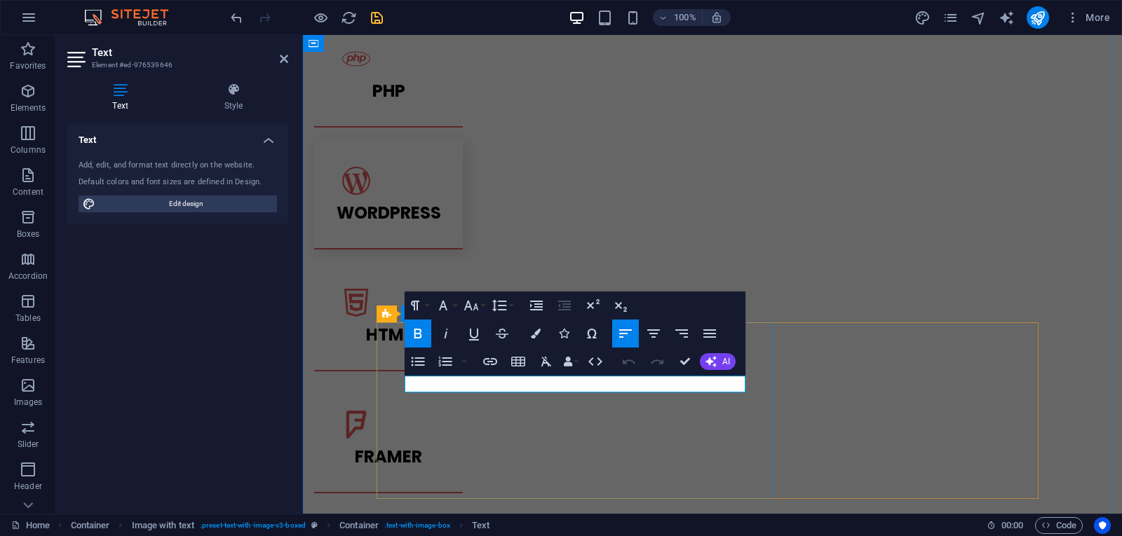
drag, startPoint x: 581, startPoint y: 386, endPoint x: 407, endPoint y: 377, distance: 174.2
click at [531, 332] on icon "button" at bounding box center [536, 334] width 10 height 10
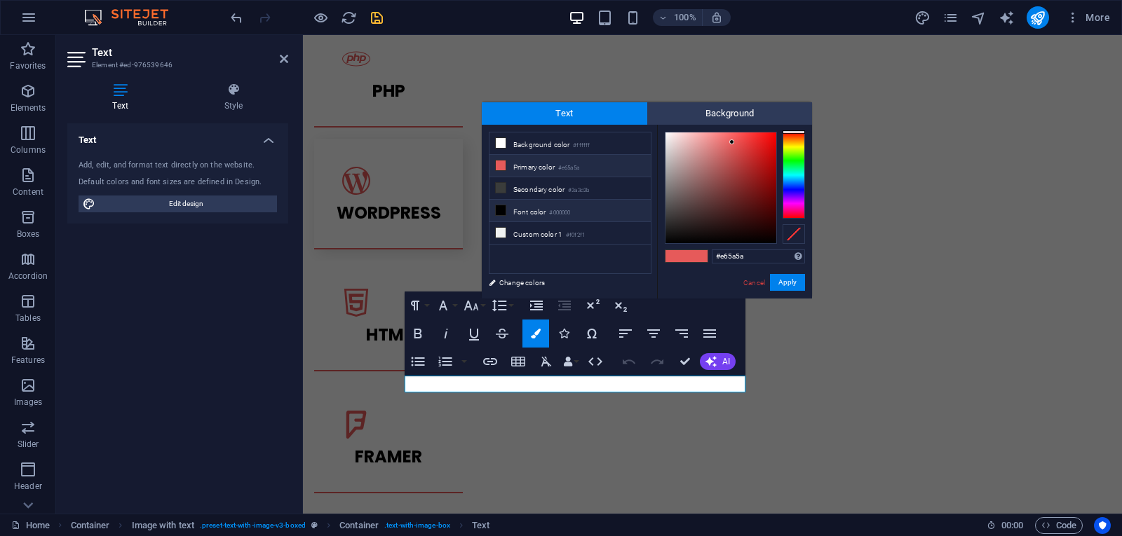
click at [546, 209] on li "Font color #000000" at bounding box center [569, 211] width 161 height 22
type input "#000000"
click at [785, 283] on button "Apply" at bounding box center [787, 282] width 35 height 17
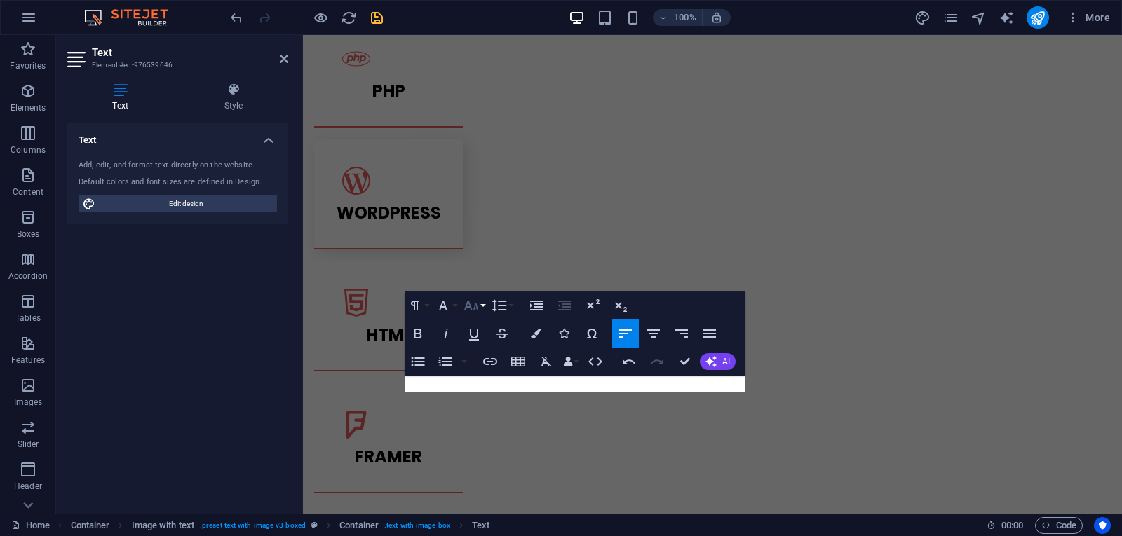
click at [472, 307] on icon "button" at bounding box center [471, 305] width 17 height 17
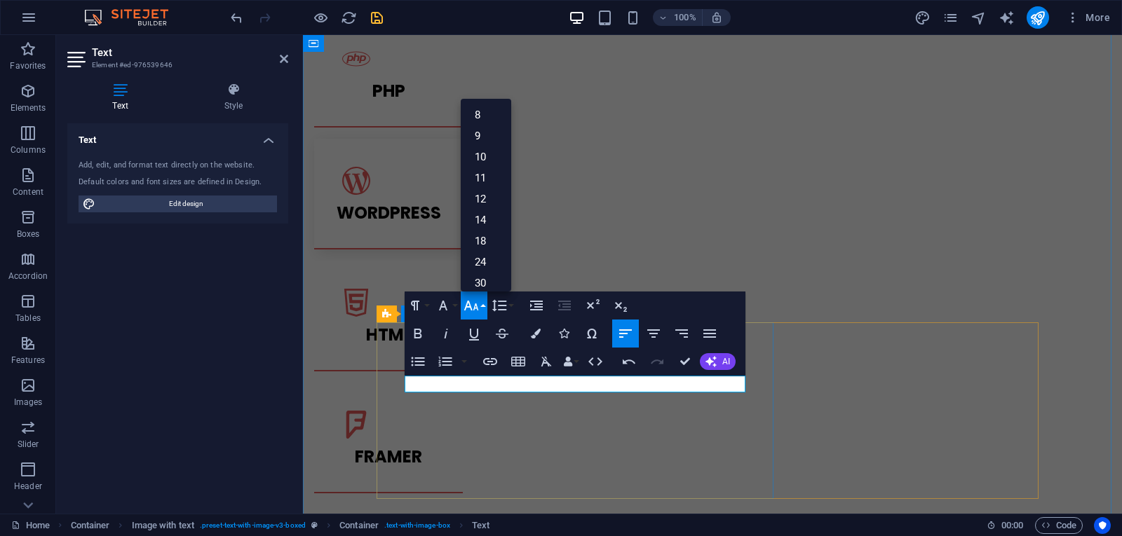
click at [485, 231] on link "18" at bounding box center [486, 241] width 50 height 21
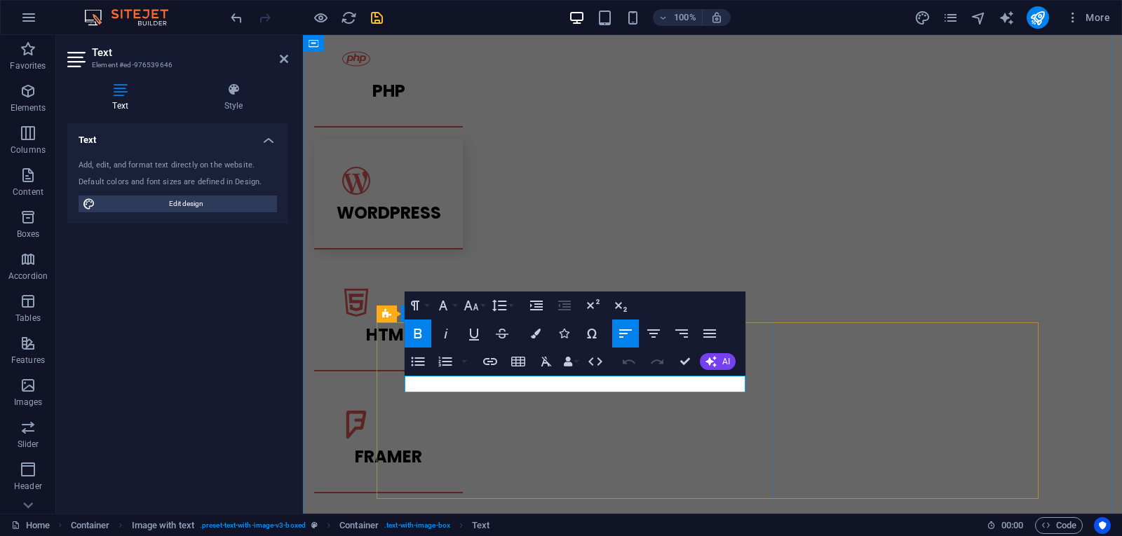
drag, startPoint x: 605, startPoint y: 383, endPoint x: 410, endPoint y: 379, distance: 195.7
click at [551, 340] on button "Icons" at bounding box center [563, 334] width 27 height 28
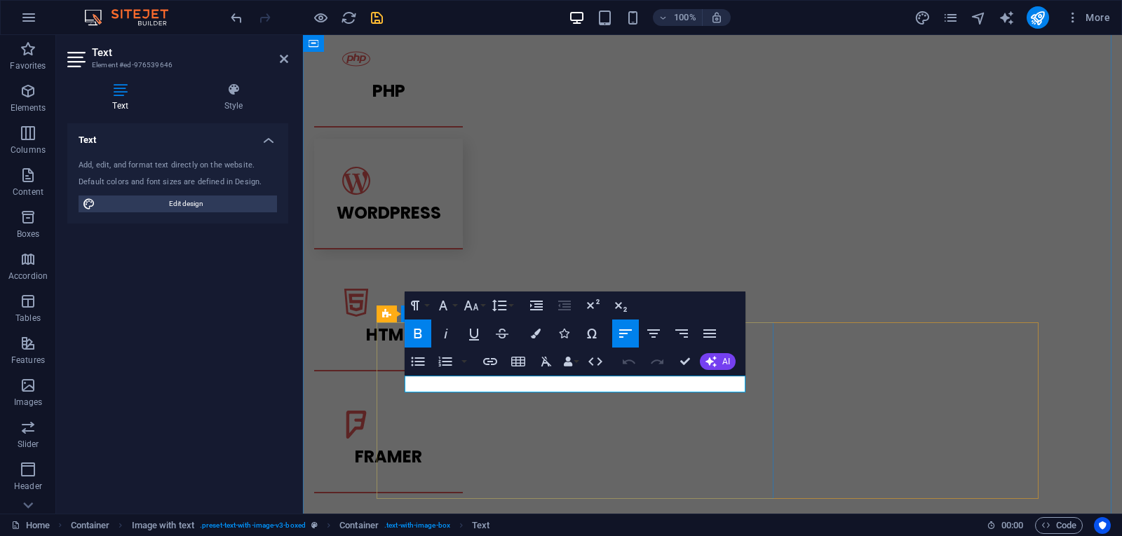
click at [532, 329] on icon "button" at bounding box center [536, 334] width 10 height 10
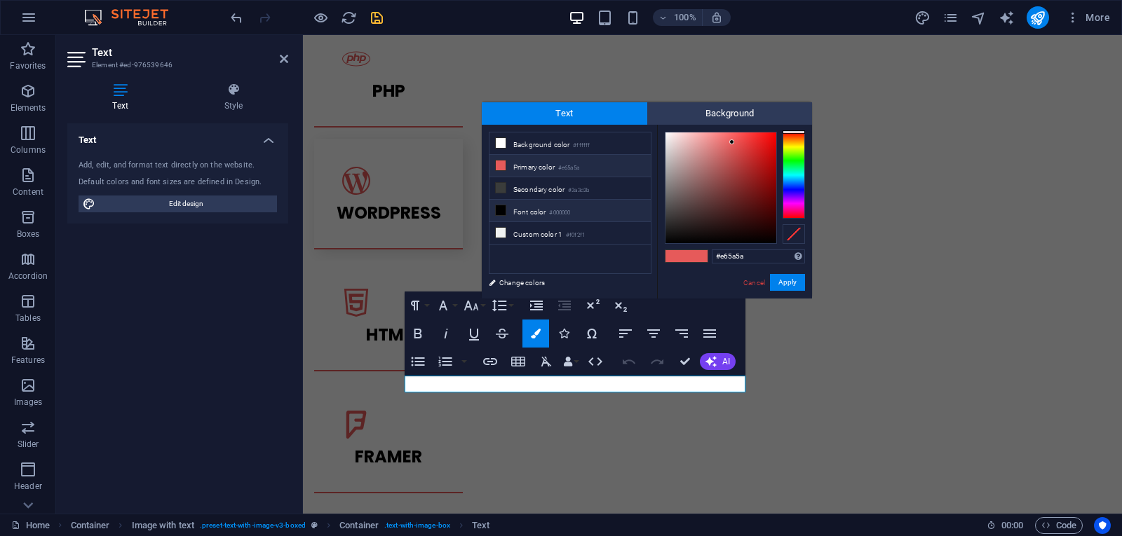
click at [524, 212] on li "Font color #000000" at bounding box center [569, 211] width 161 height 22
type input "#000000"
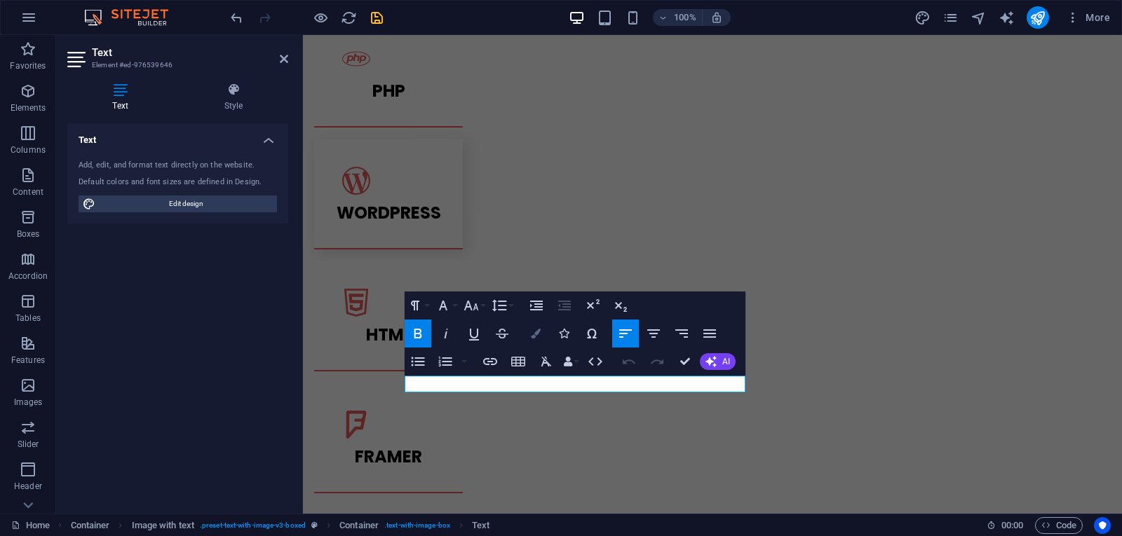
click at [539, 332] on icon "button" at bounding box center [536, 334] width 10 height 10
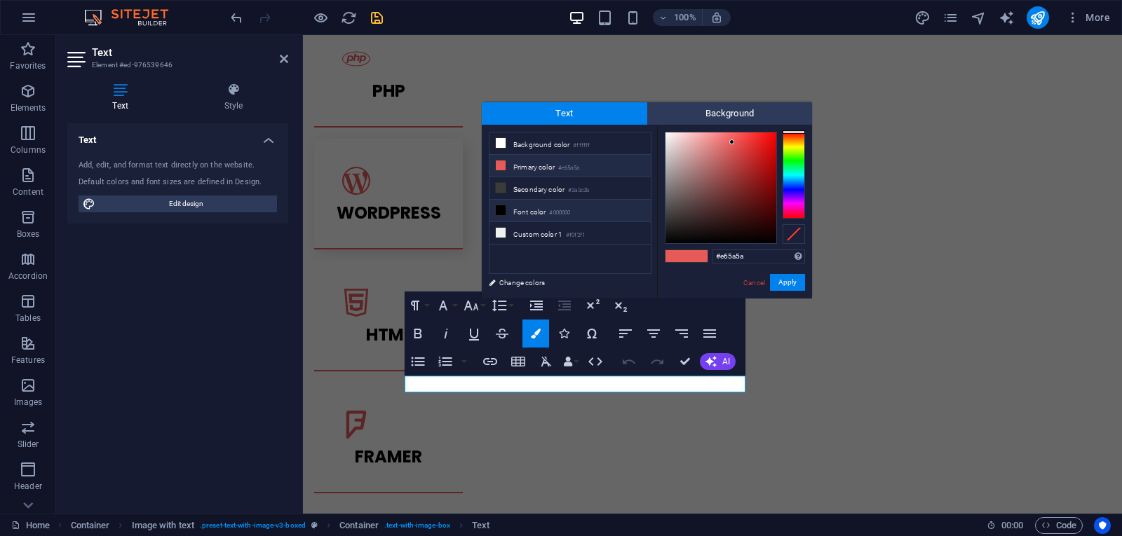
click at [569, 212] on small "#000000" at bounding box center [559, 213] width 21 height 10
click at [799, 279] on button "Apply" at bounding box center [787, 282] width 35 height 17
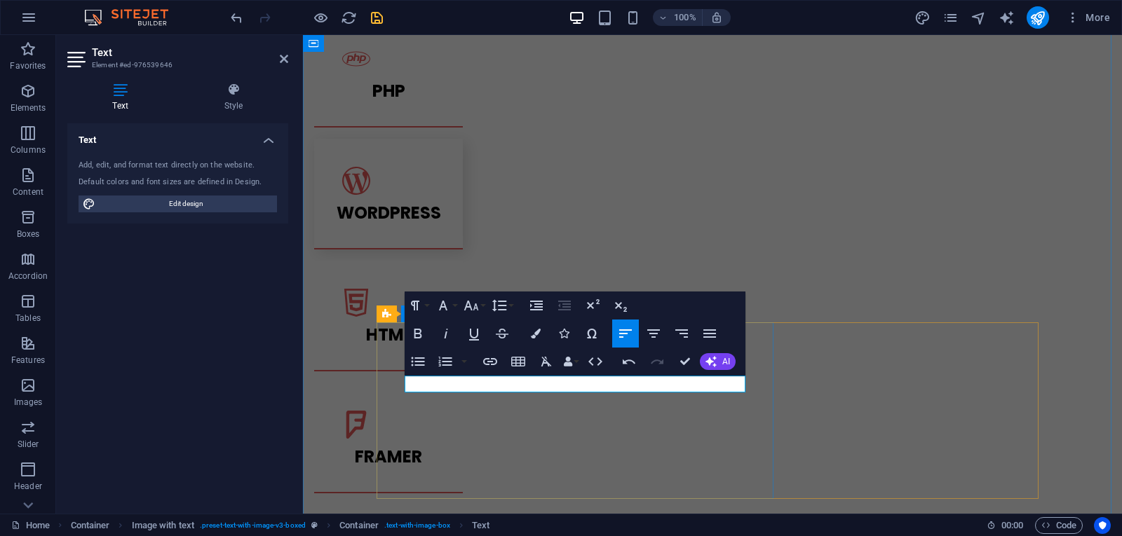
click at [478, 306] on icon "button" at bounding box center [471, 305] width 17 height 17
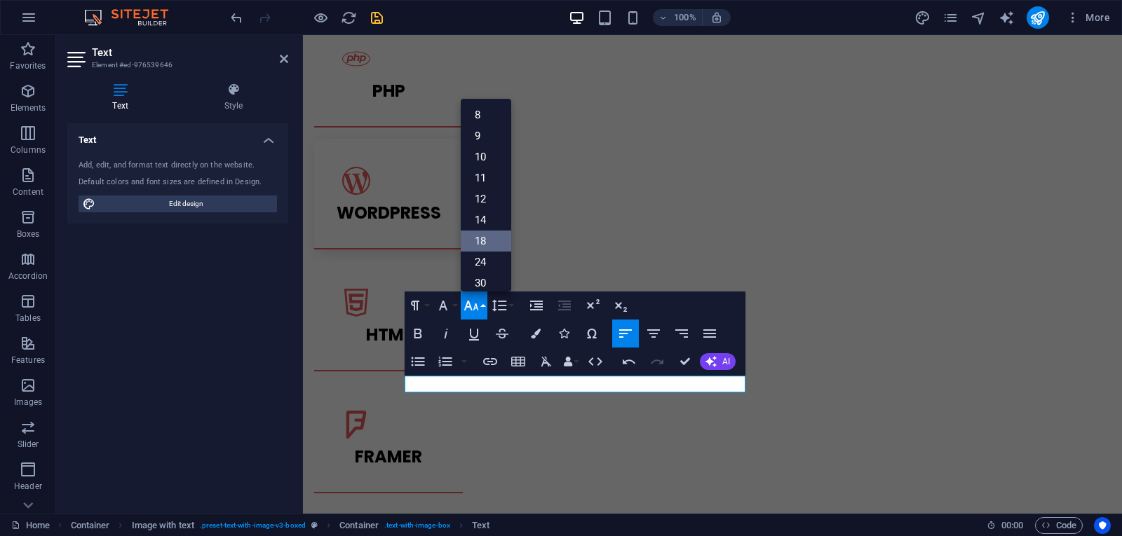
click at [487, 235] on link "18" at bounding box center [486, 241] width 50 height 21
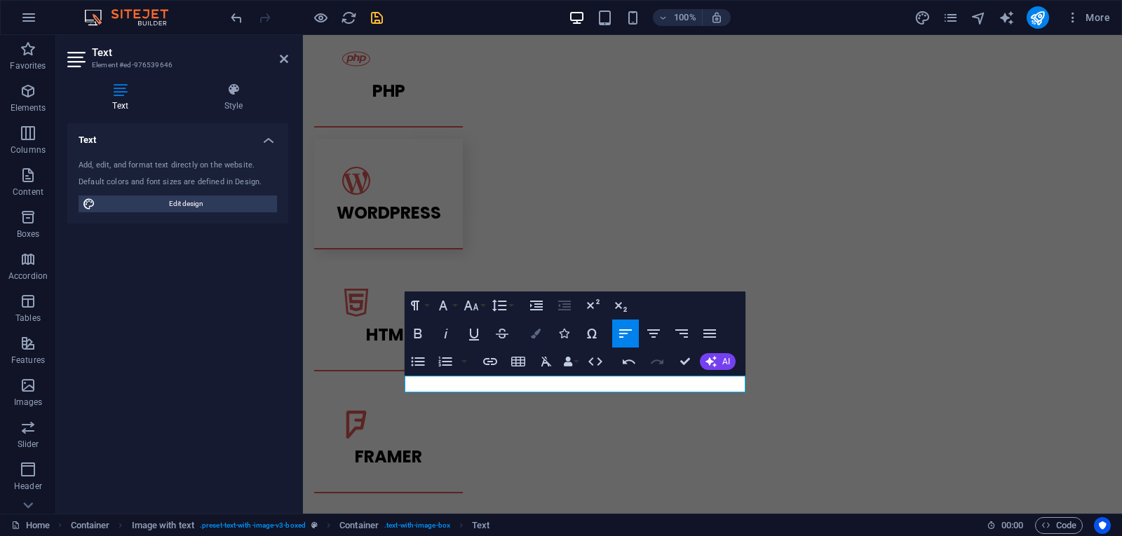
click at [538, 332] on icon "button" at bounding box center [536, 334] width 10 height 10
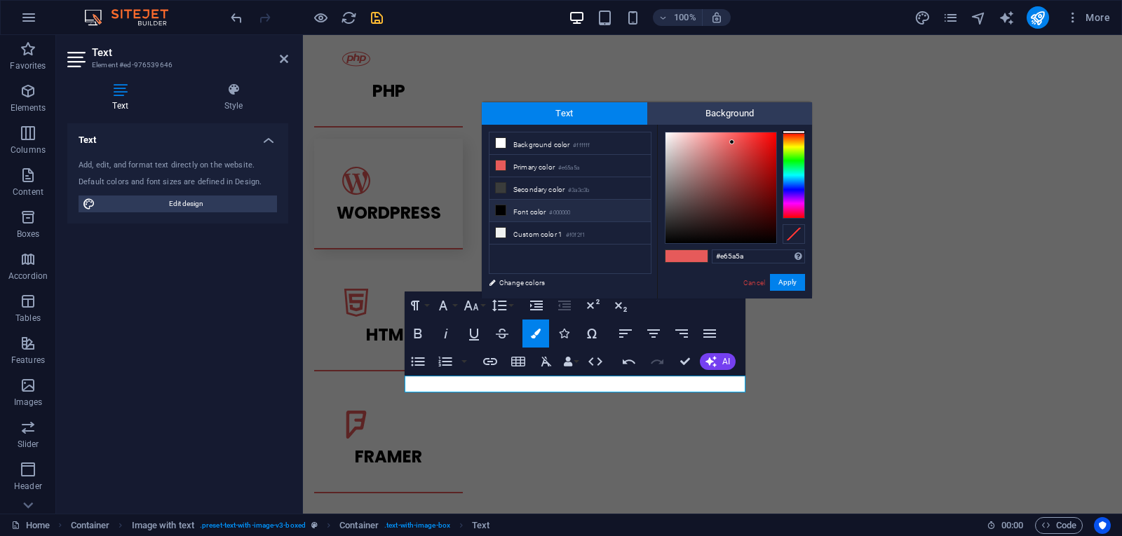
click at [570, 212] on small "#000000" at bounding box center [559, 213] width 21 height 10
type input "#000000"
click at [784, 284] on button "Apply" at bounding box center [787, 282] width 35 height 17
click at [793, 280] on button "Apply" at bounding box center [787, 282] width 35 height 17
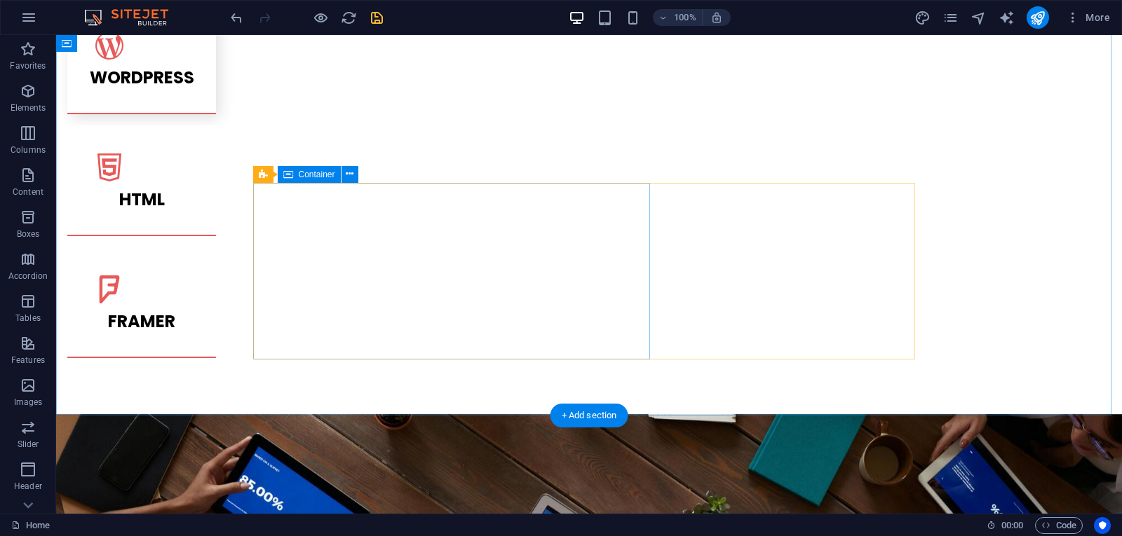
scroll to position [2154, 0]
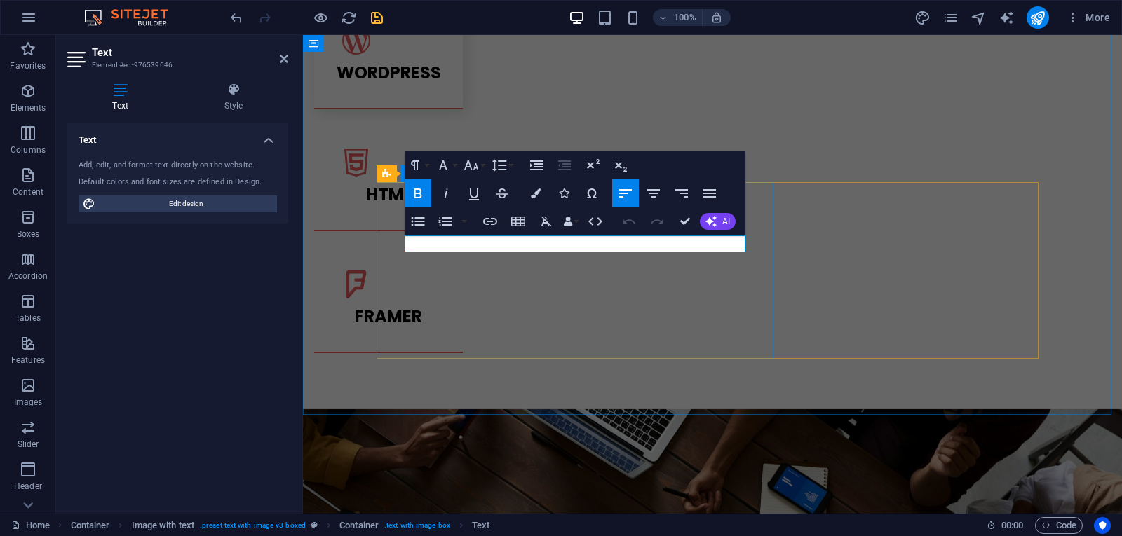
click at [538, 189] on icon "button" at bounding box center [536, 194] width 10 height 10
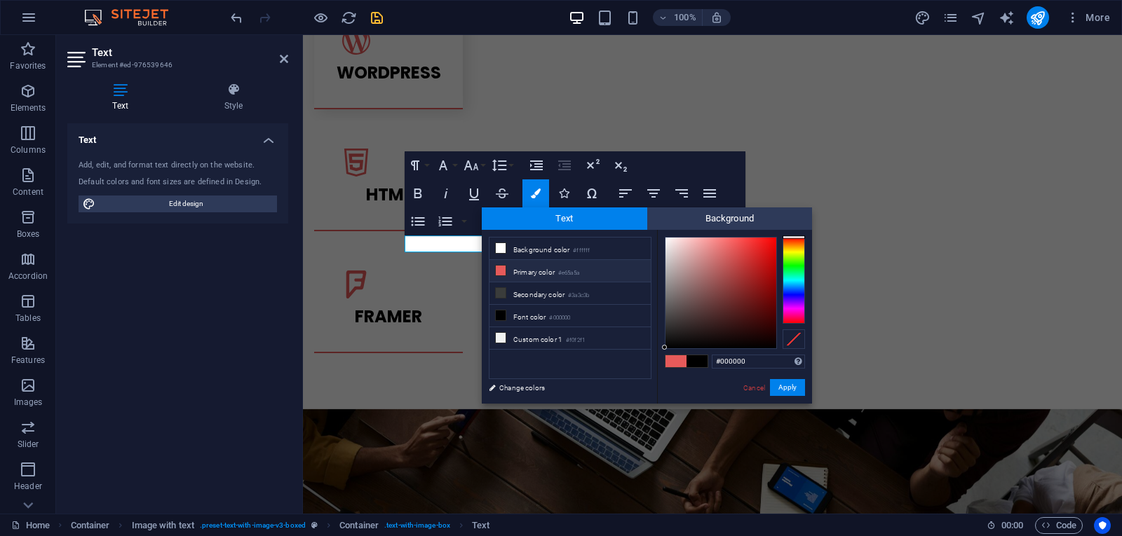
click at [530, 272] on li "Primary color #e65a5a" at bounding box center [569, 271] width 161 height 22
type input "#e65a5a"
drag, startPoint x: 795, startPoint y: 386, endPoint x: 458, endPoint y: 288, distance: 350.8
click at [795, 386] on button "Apply" at bounding box center [787, 387] width 35 height 17
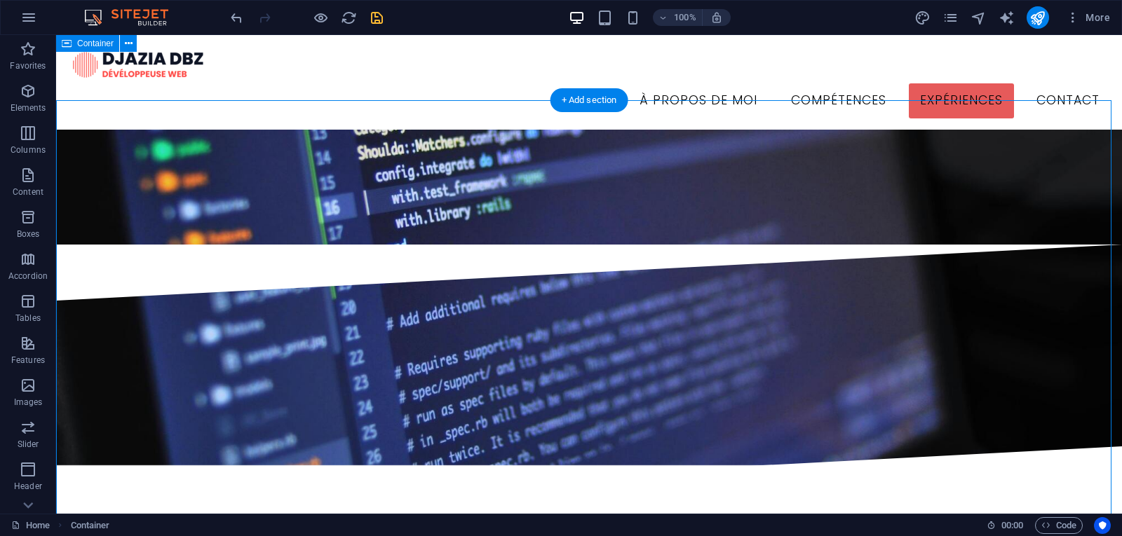
scroll to position [1383, 0]
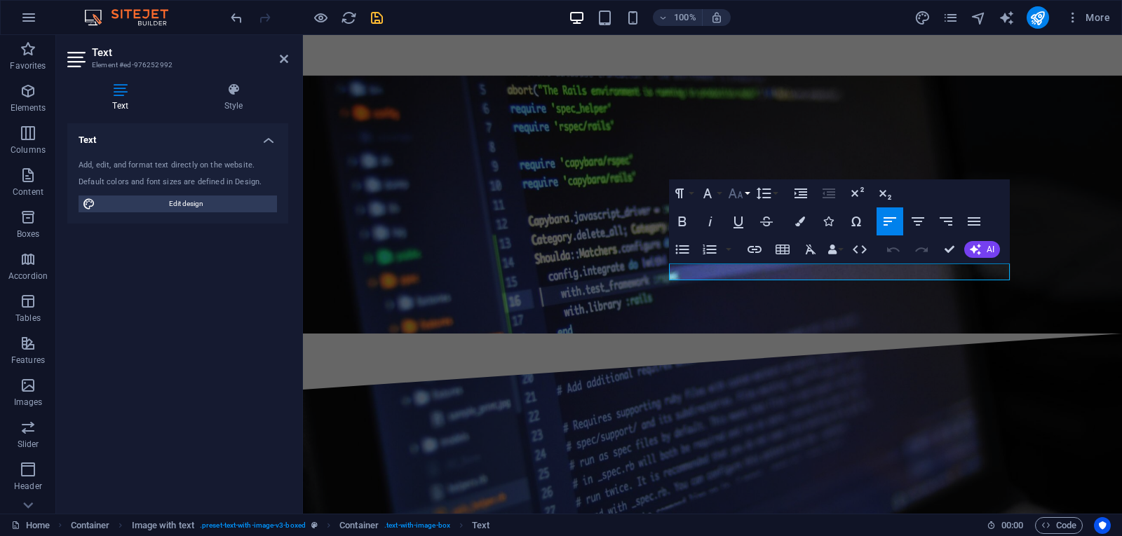
click at [733, 199] on icon "button" at bounding box center [735, 193] width 17 height 17
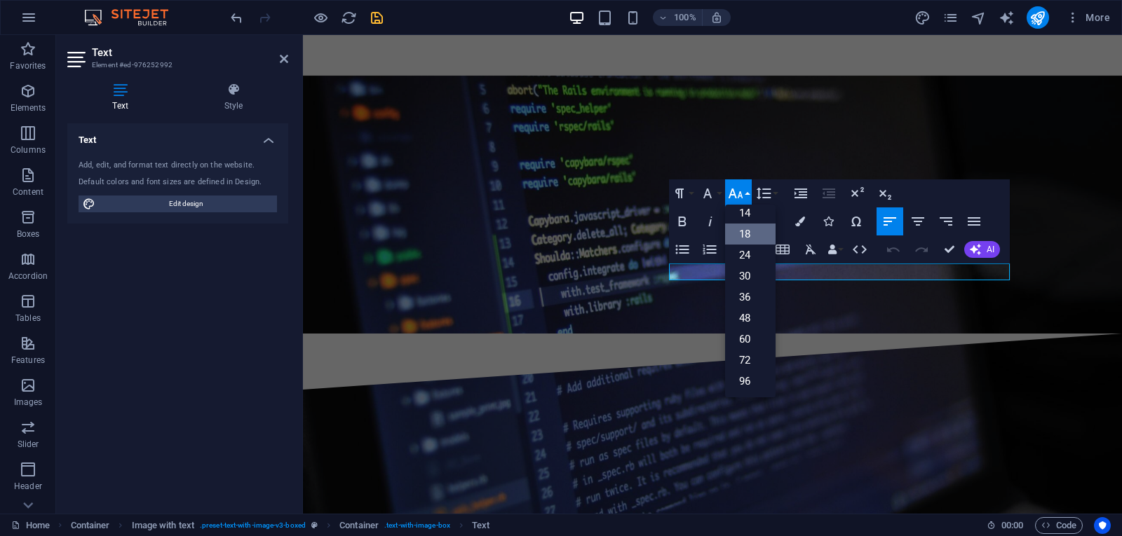
scroll to position [113, 0]
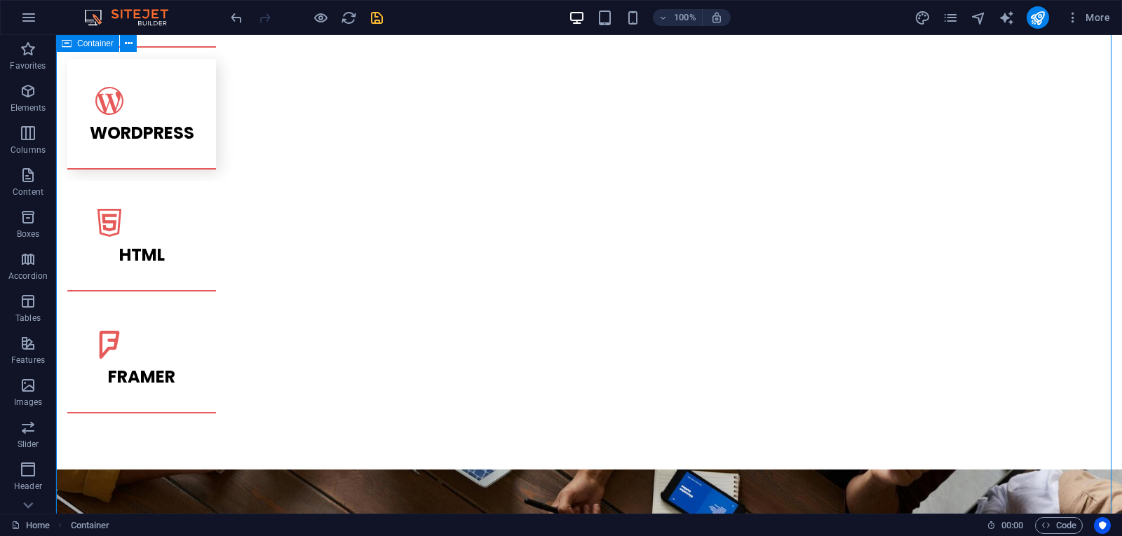
scroll to position [2294, 0]
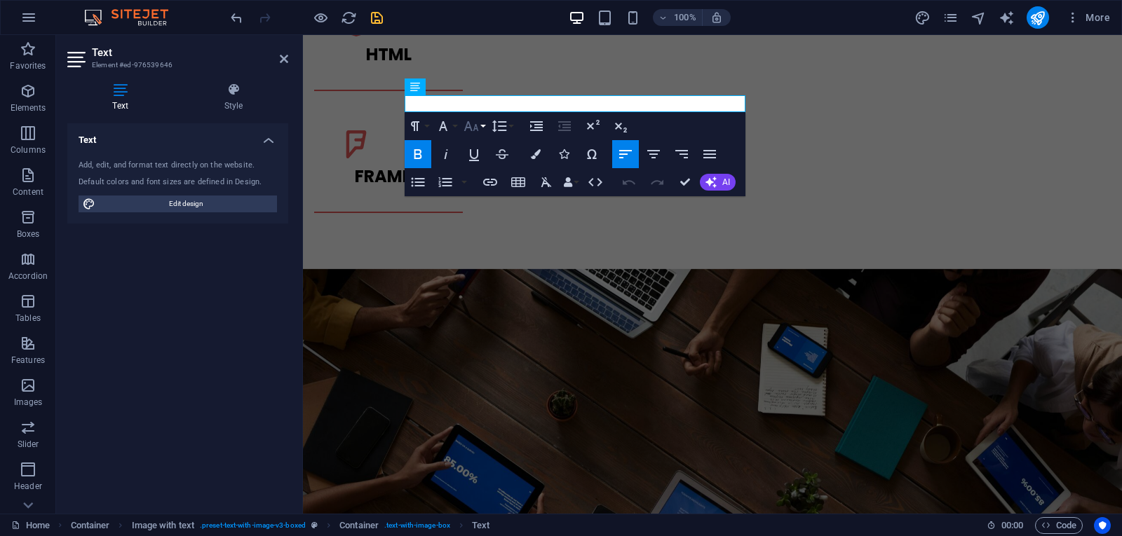
click at [477, 133] on icon "button" at bounding box center [471, 126] width 17 height 17
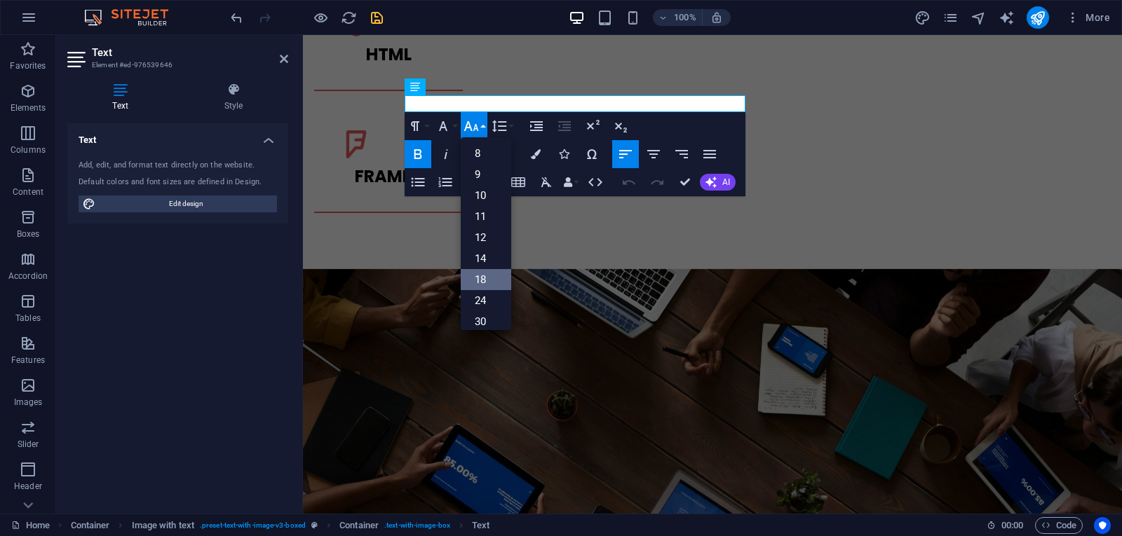
click at [485, 275] on link "18" at bounding box center [486, 279] width 50 height 21
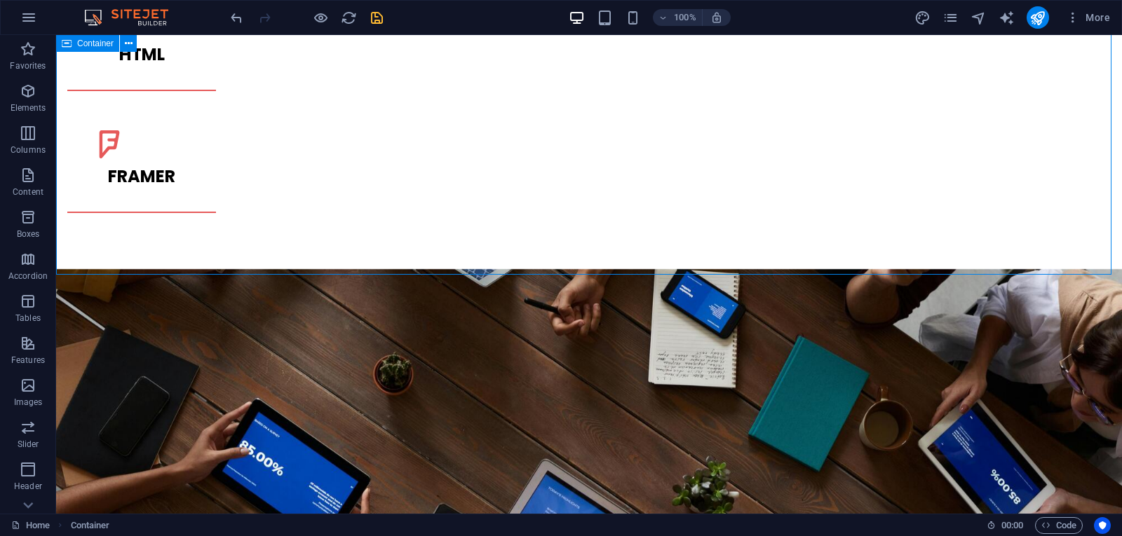
click at [374, 17] on icon "save" at bounding box center [377, 18] width 16 height 16
checkbox input "false"
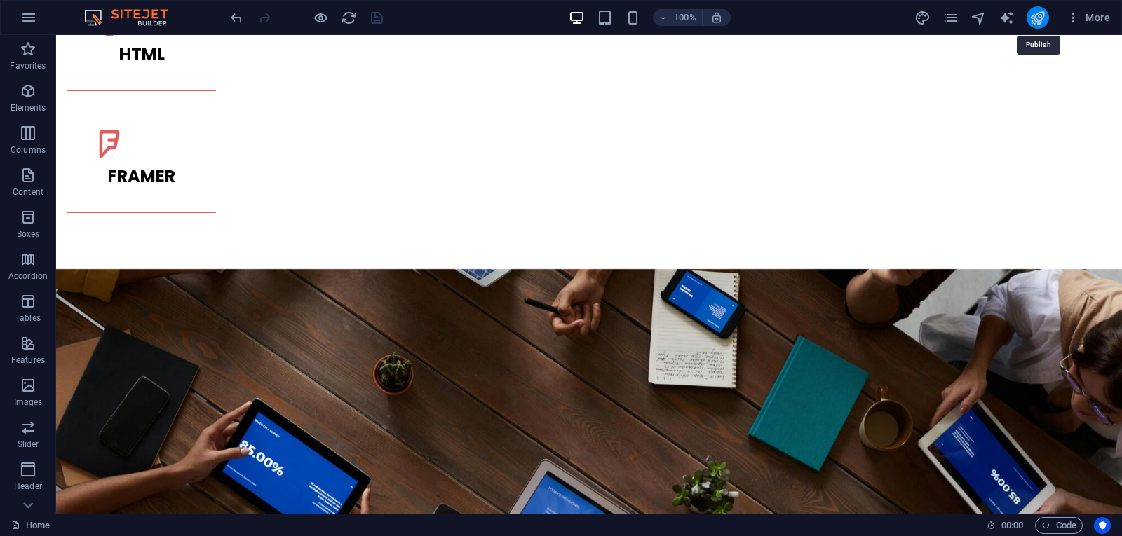
click at [1035, 20] on icon "publish" at bounding box center [1037, 18] width 16 height 16
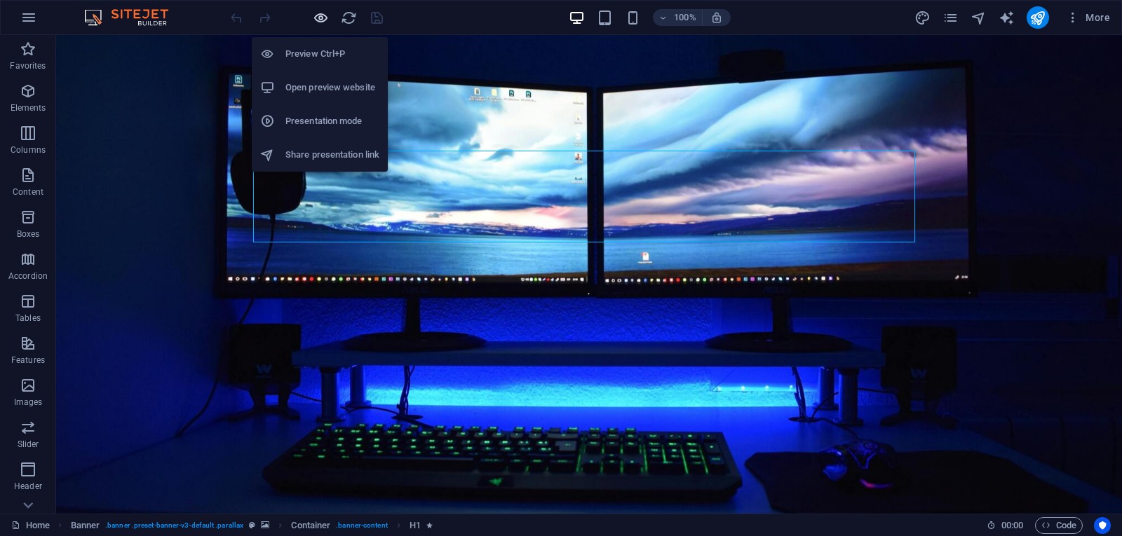
click at [316, 21] on icon "button" at bounding box center [321, 18] width 16 height 16
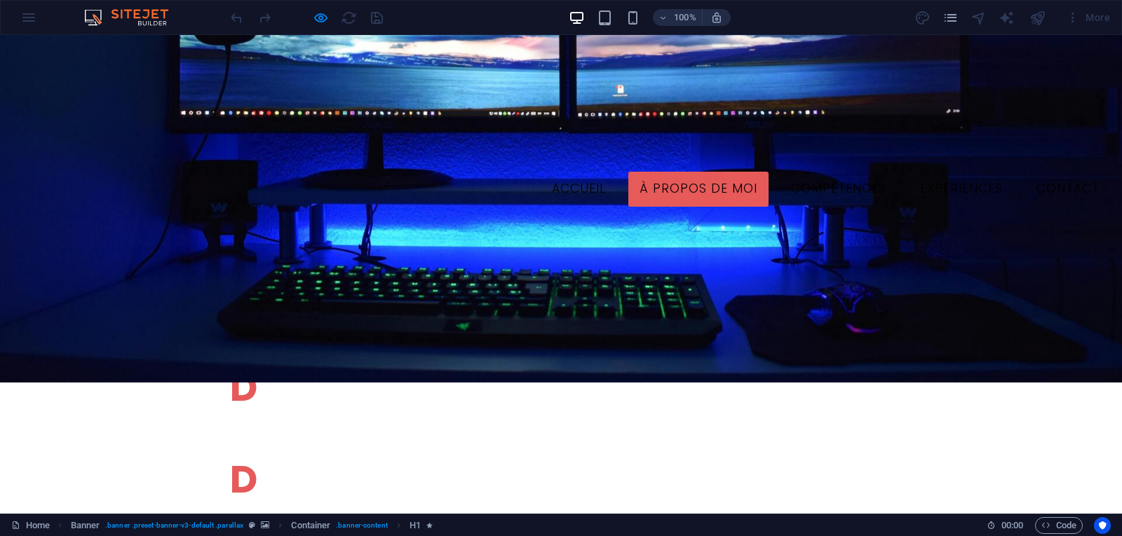
scroll to position [548, 0]
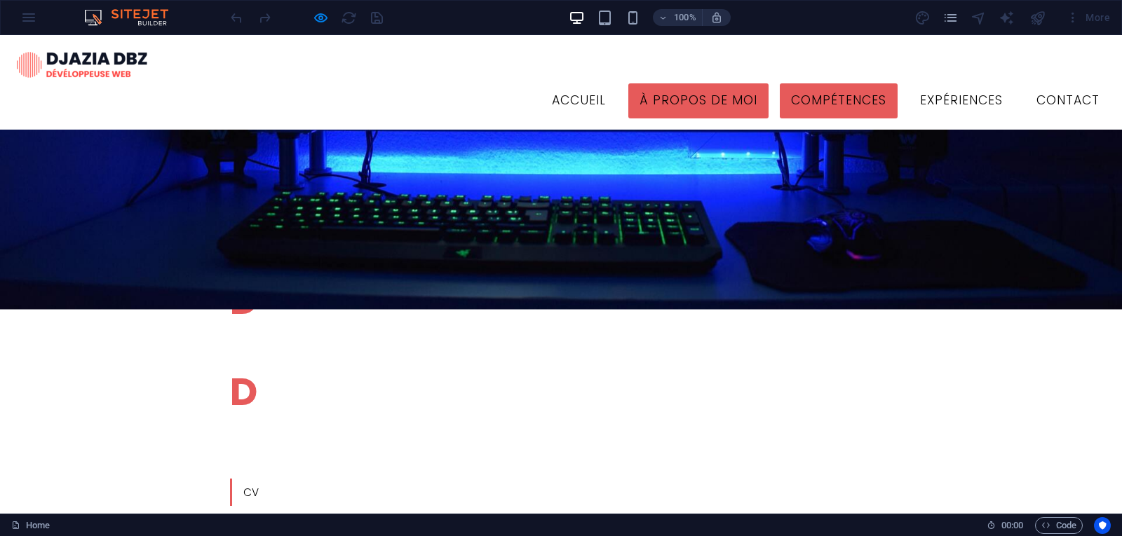
click at [821, 83] on link "Compétences" at bounding box center [839, 100] width 118 height 35
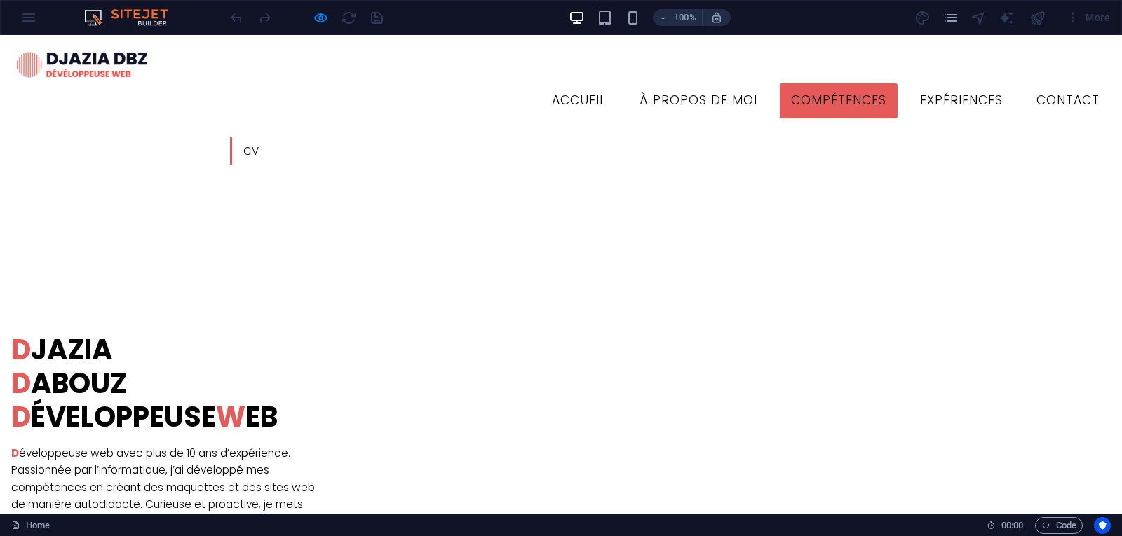
scroll to position [749, 0]
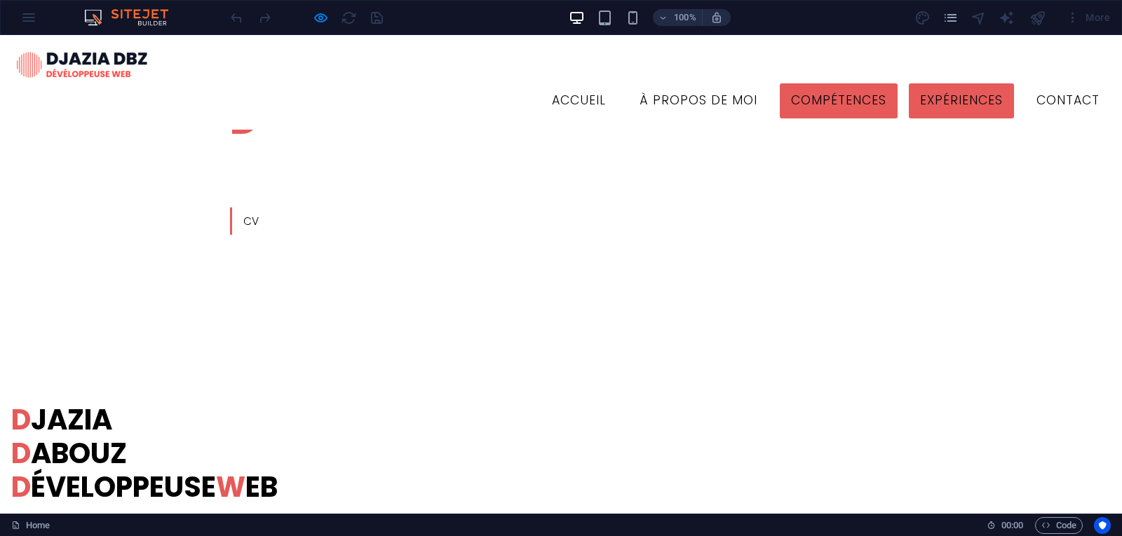
click at [924, 83] on link "Expériences" at bounding box center [961, 100] width 105 height 35
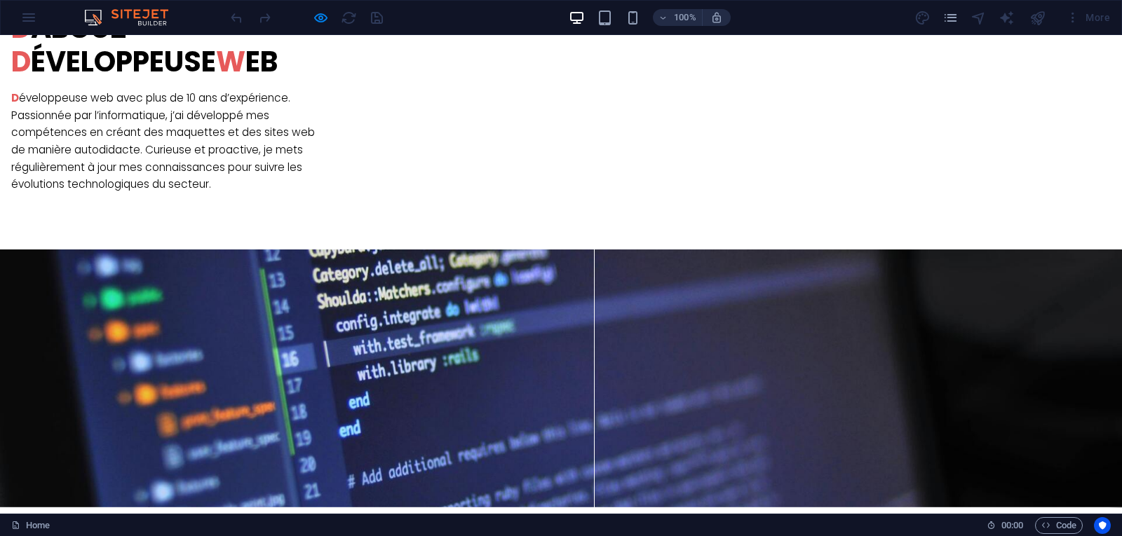
scroll to position [1300, 0]
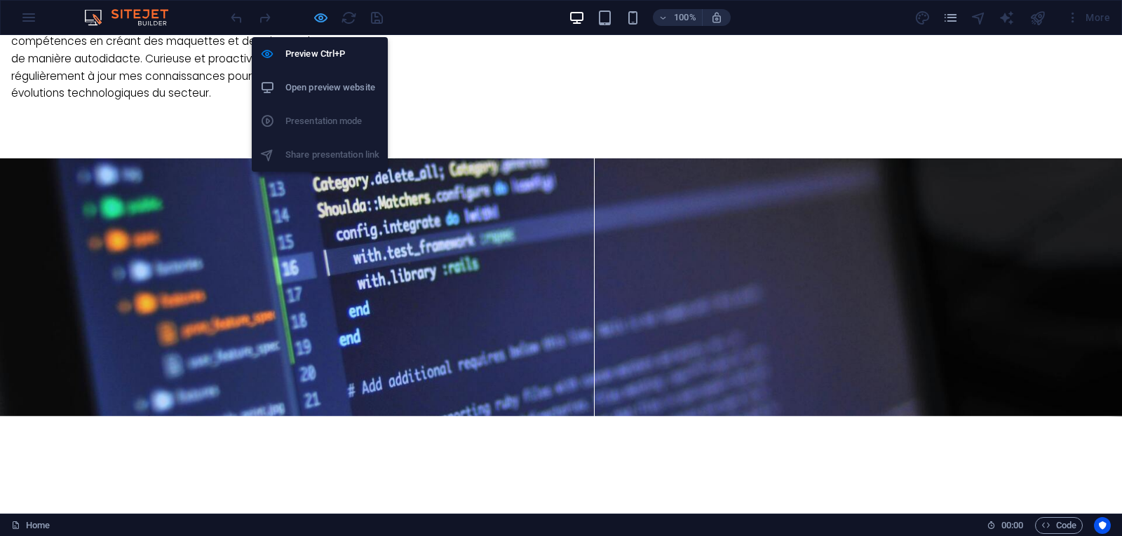
click at [320, 15] on icon "button" at bounding box center [321, 18] width 16 height 16
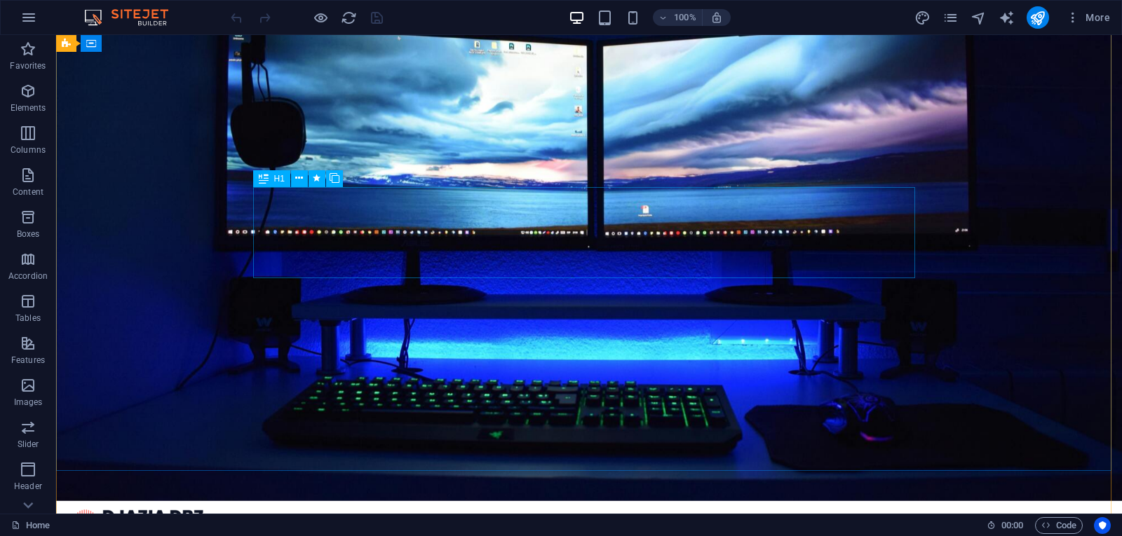
scroll to position [0, 0]
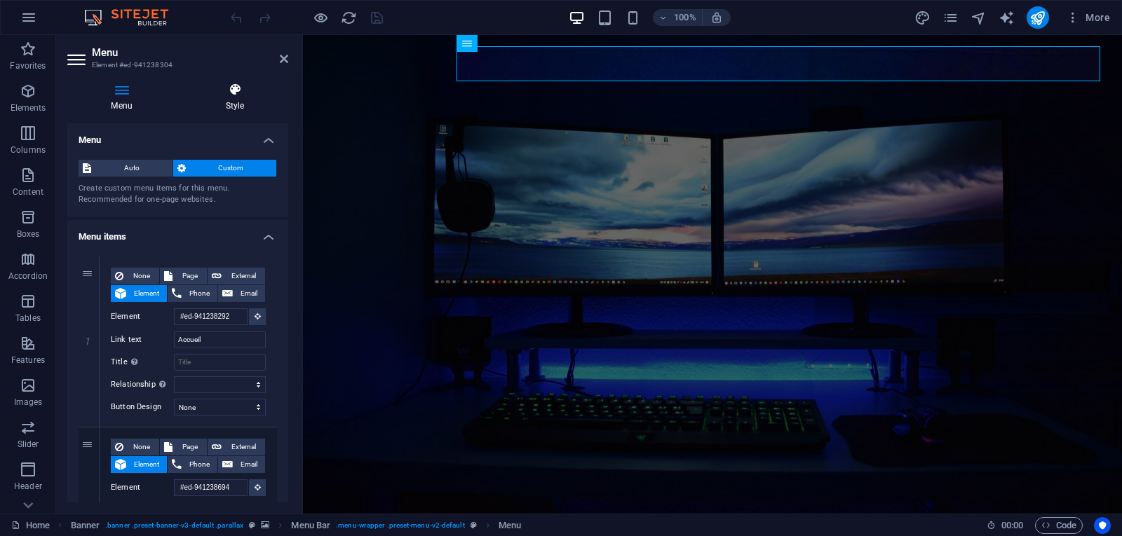
click at [236, 84] on icon at bounding box center [235, 90] width 107 height 14
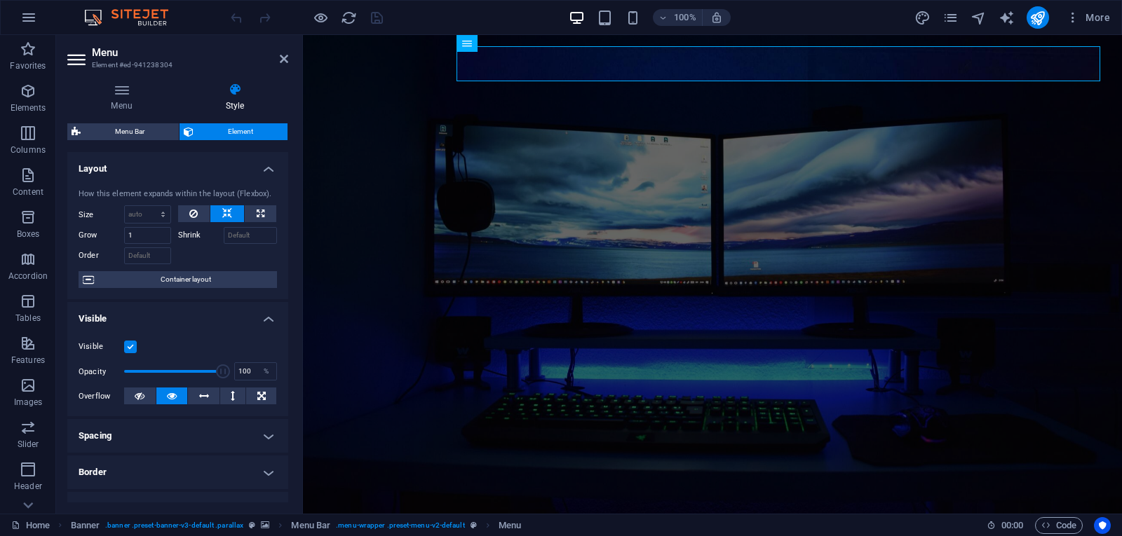
click at [264, 163] on h4 "Layout" at bounding box center [177, 164] width 221 height 25
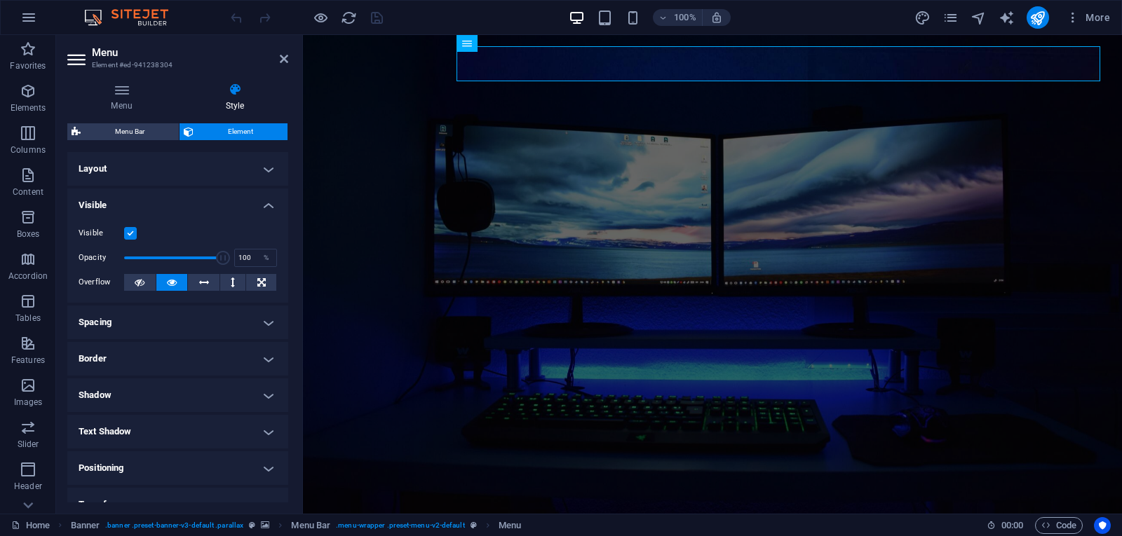
click at [265, 197] on h4 "Visible" at bounding box center [177, 201] width 221 height 25
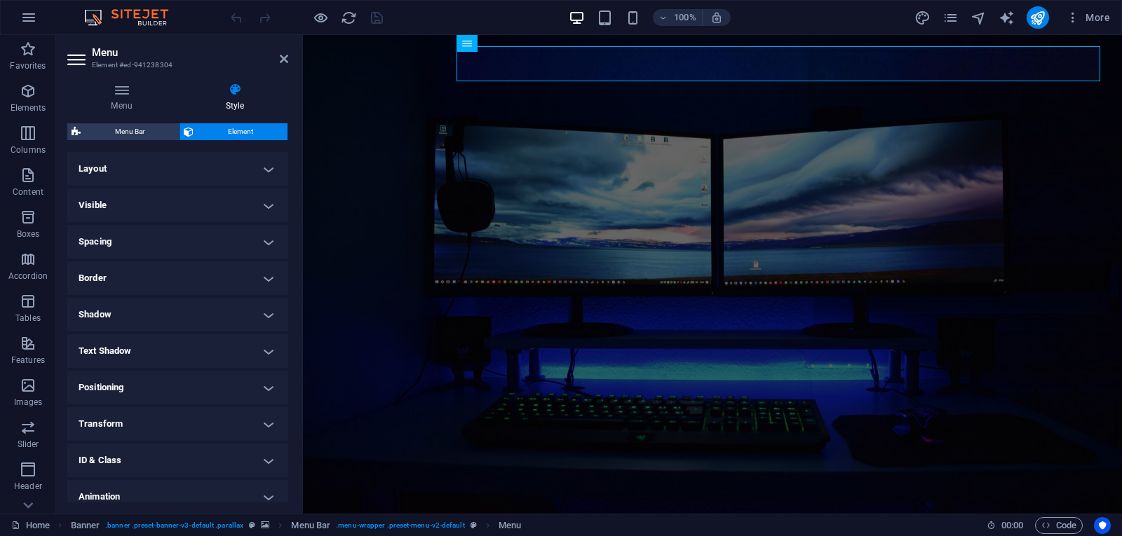
click at [205, 161] on h4 "Layout" at bounding box center [177, 169] width 221 height 34
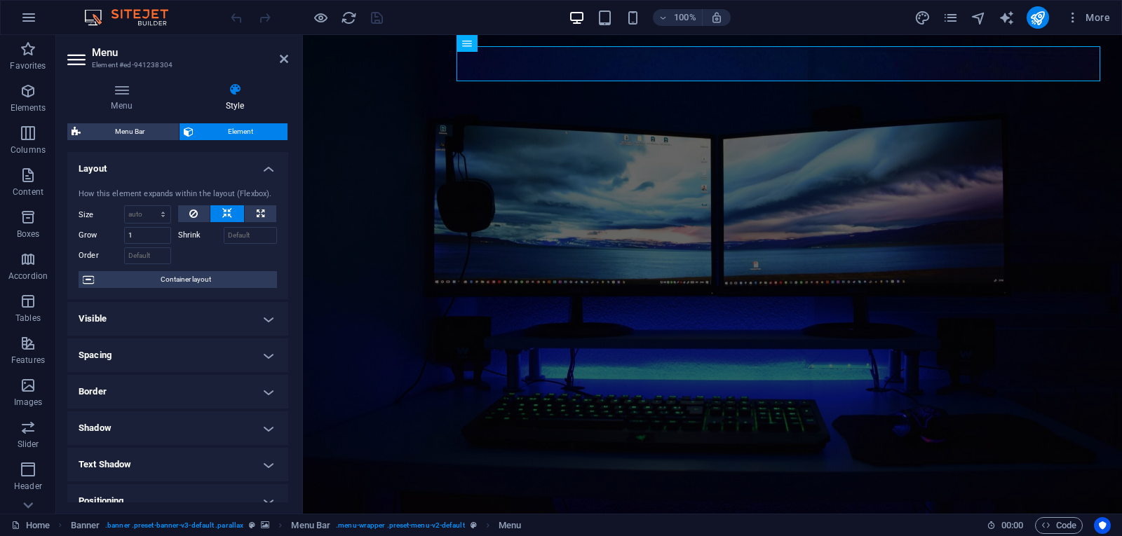
click at [264, 172] on h4 "Layout" at bounding box center [177, 164] width 221 height 25
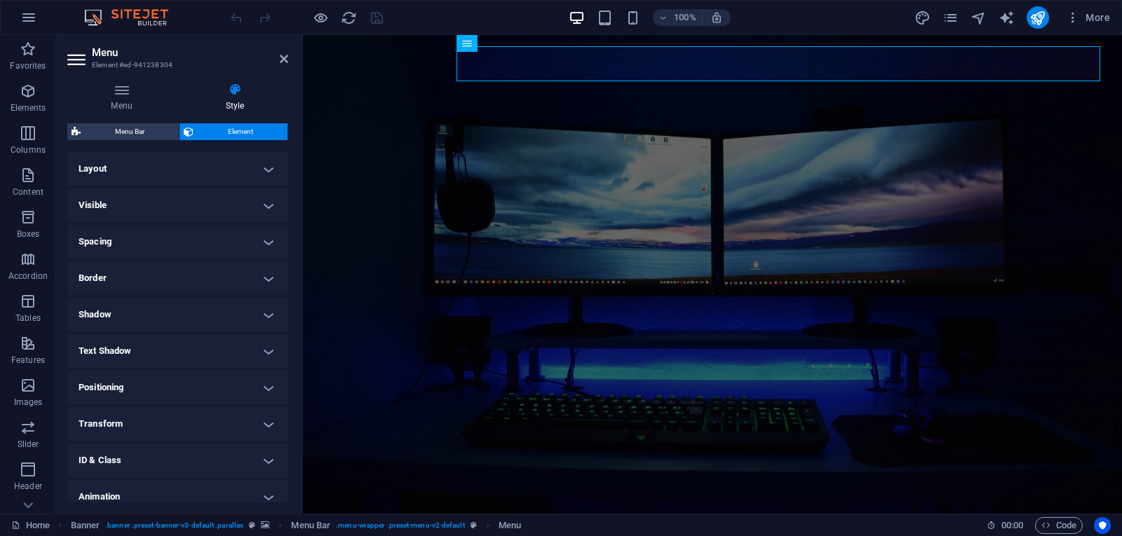
click at [266, 201] on h4 "Visible" at bounding box center [177, 206] width 221 height 34
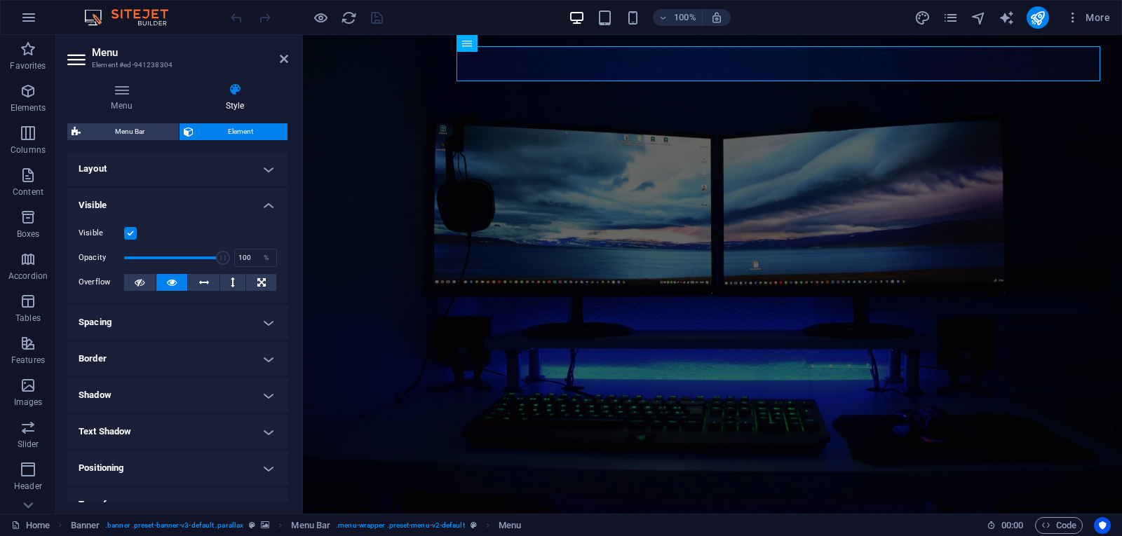
click at [267, 201] on h4 "Visible" at bounding box center [177, 201] width 221 height 25
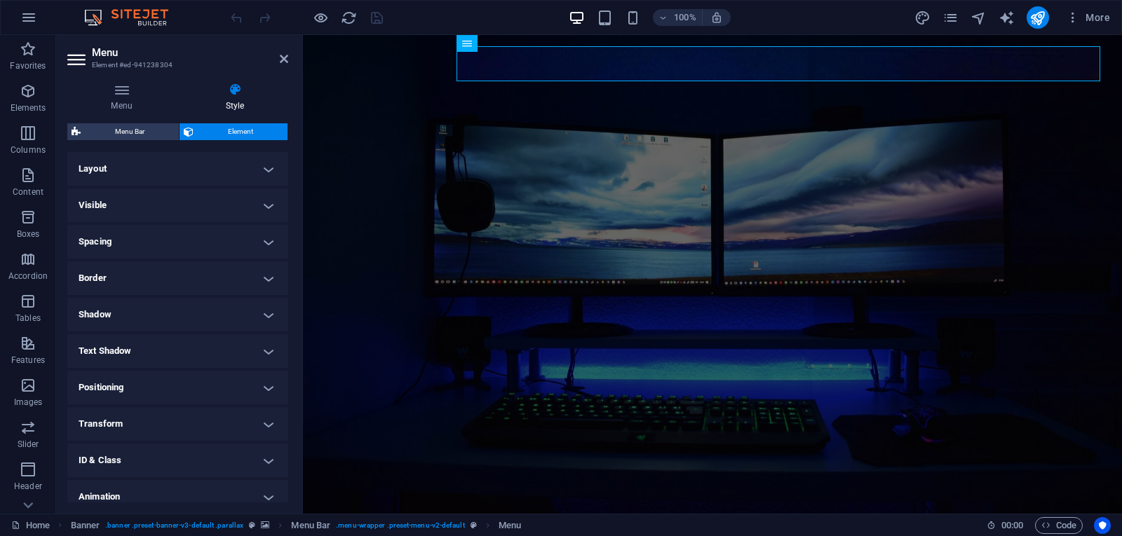
click at [262, 208] on h4 "Visible" at bounding box center [177, 206] width 221 height 34
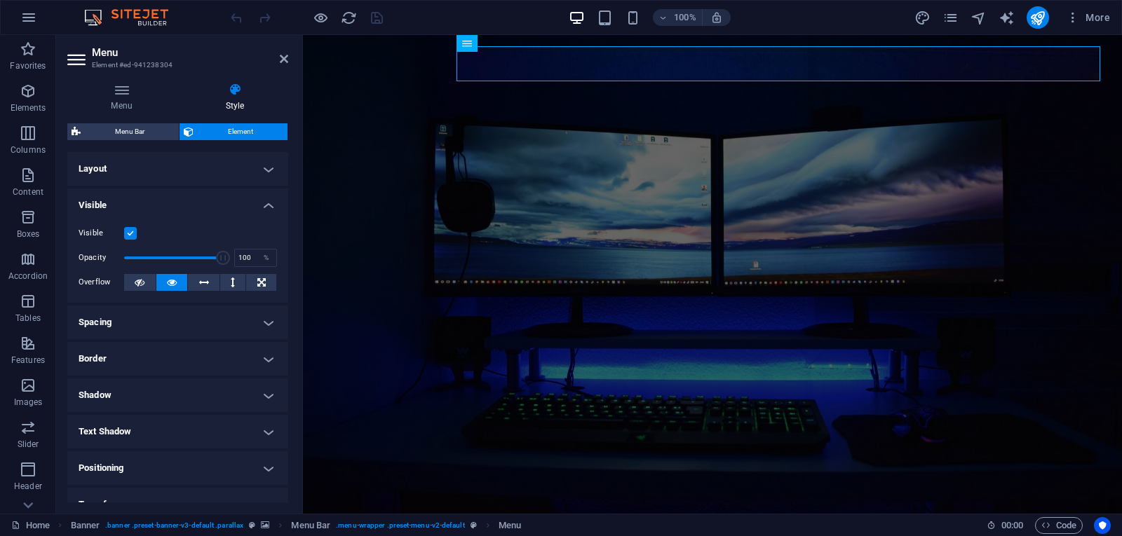
click at [262, 208] on h4 "Visible" at bounding box center [177, 201] width 221 height 25
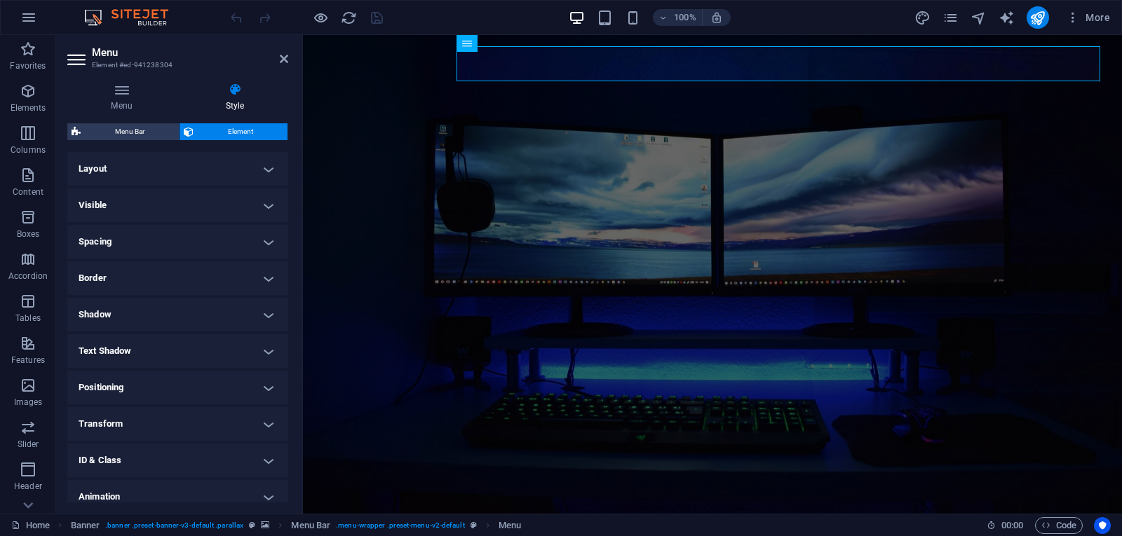
scroll to position [48, 0]
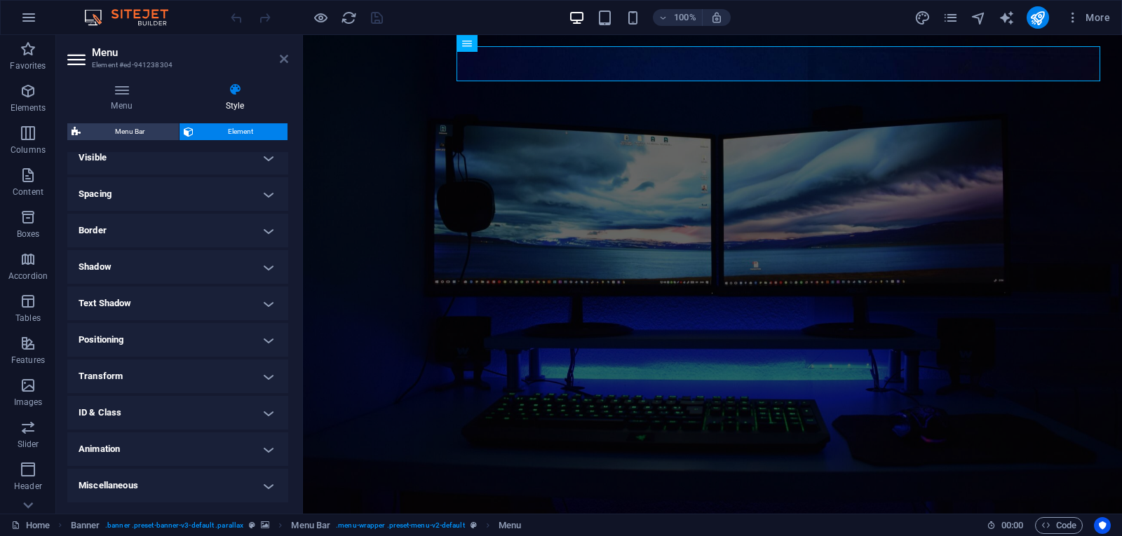
click at [281, 60] on icon at bounding box center [284, 58] width 8 height 11
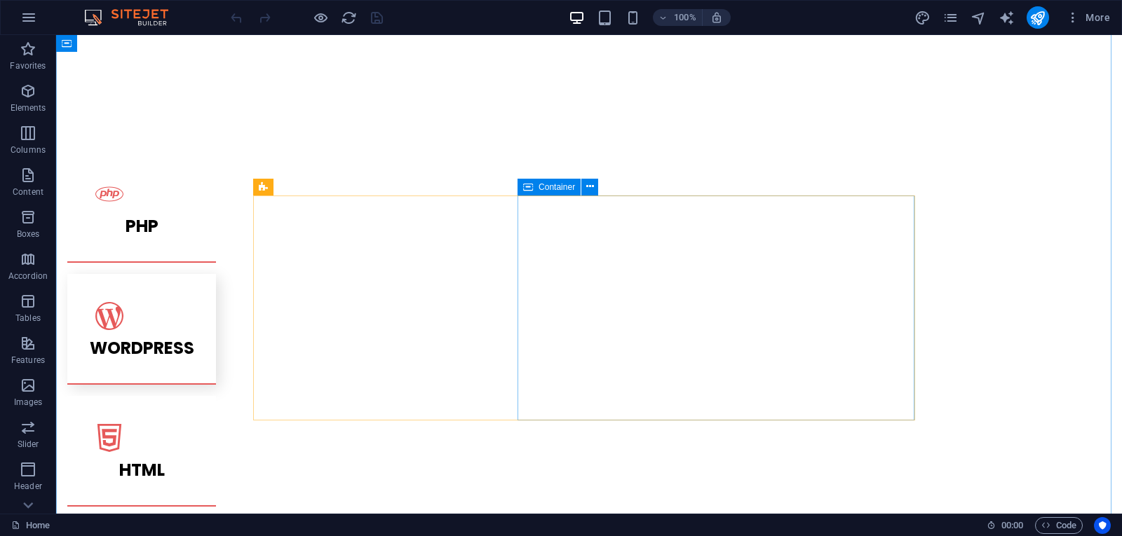
scroll to position [1893, 0]
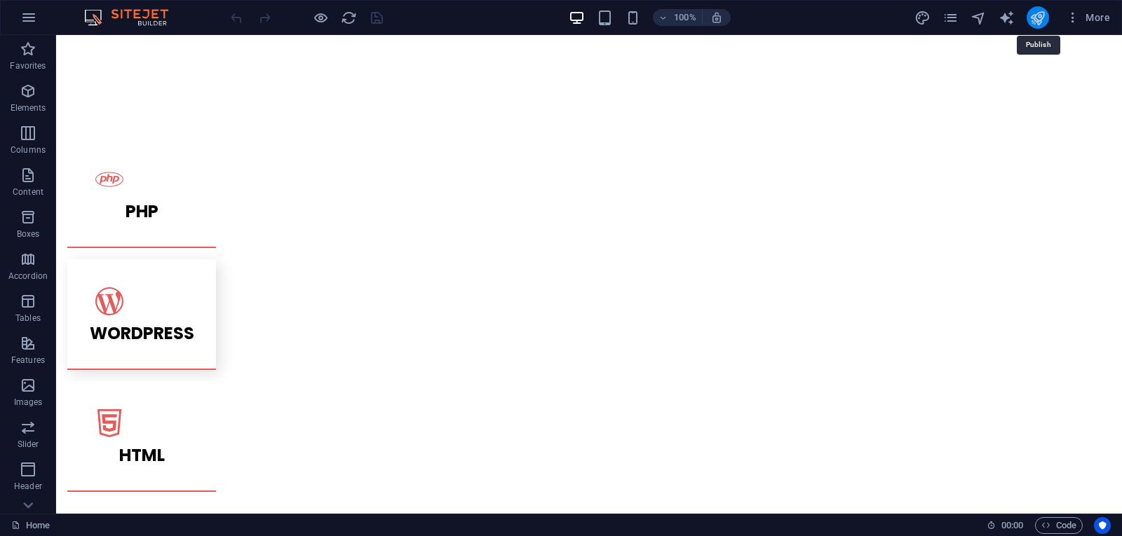
click at [1031, 11] on icon "publish" at bounding box center [1037, 18] width 16 height 16
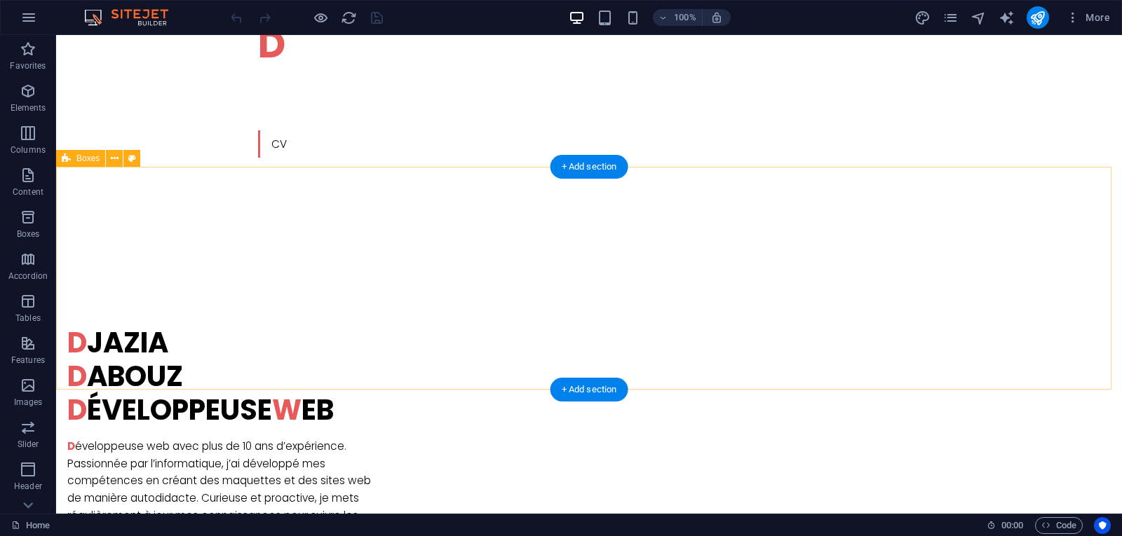
scroll to position [912, 0]
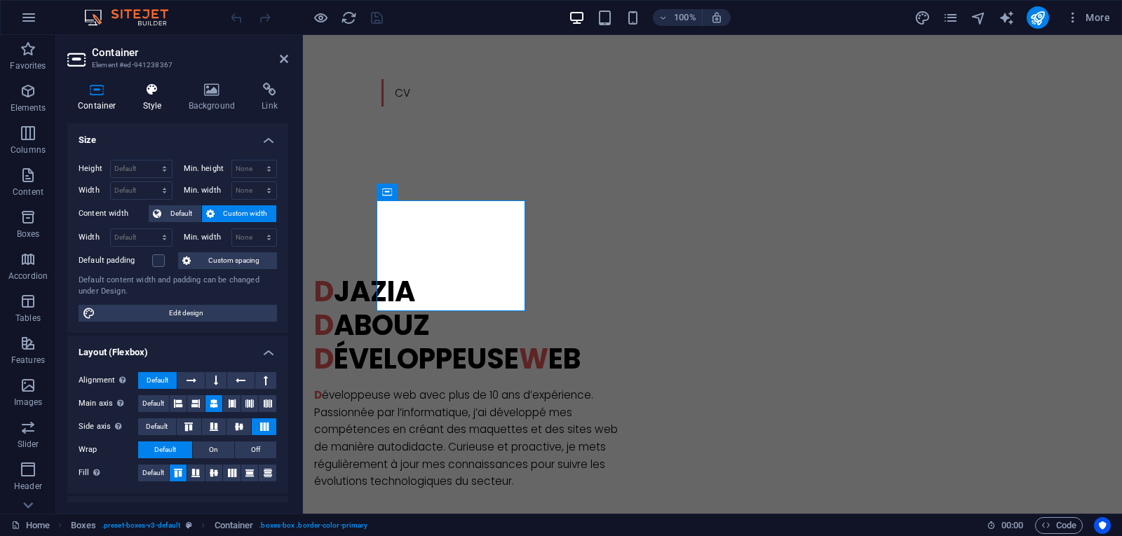
click at [158, 100] on h4 "Style" at bounding box center [156, 97] width 46 height 29
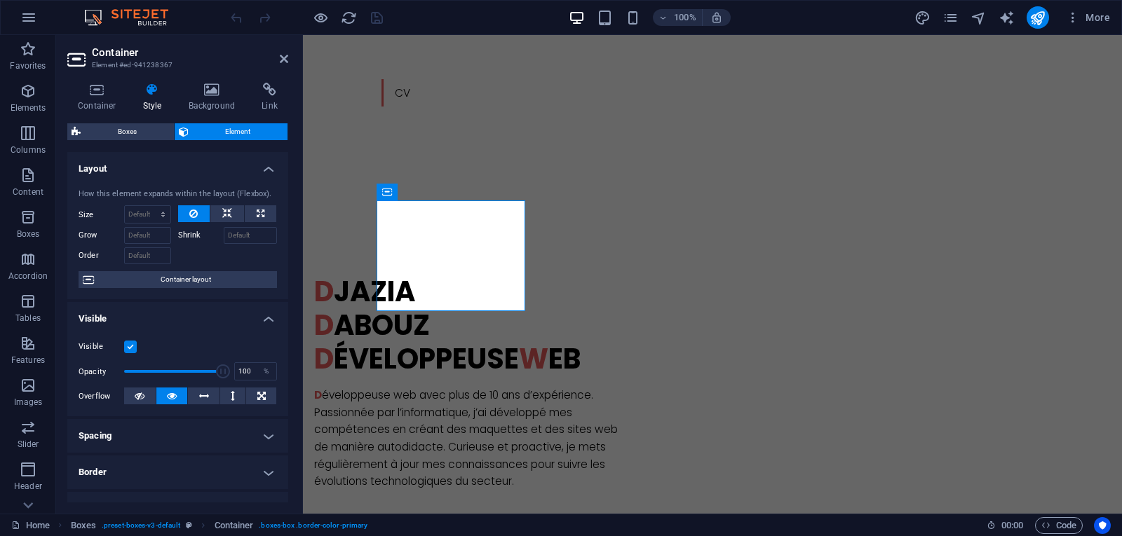
click at [245, 319] on h4 "Visible" at bounding box center [177, 314] width 221 height 25
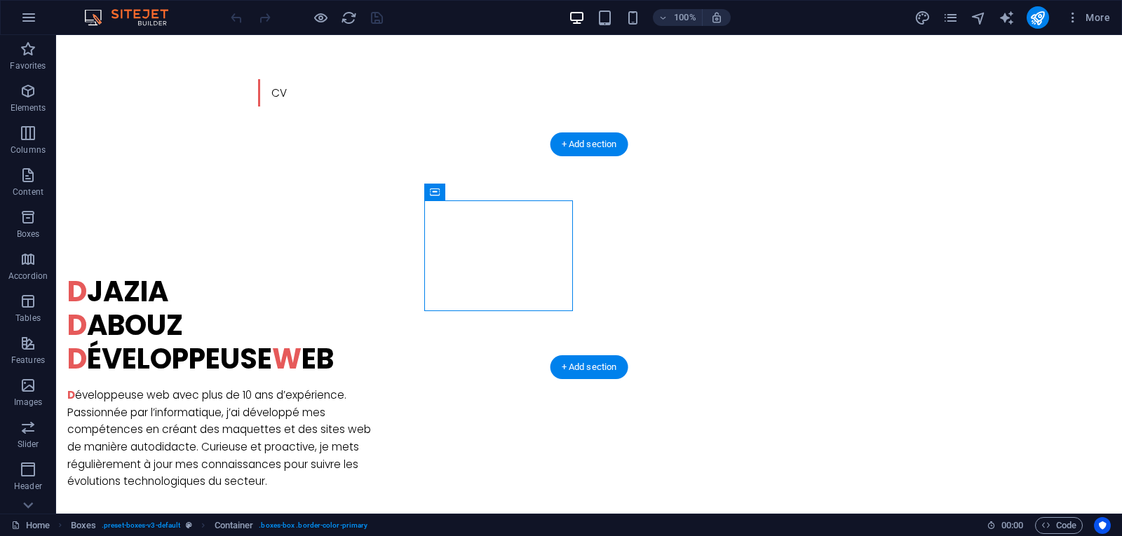
select select "xMidYMid"
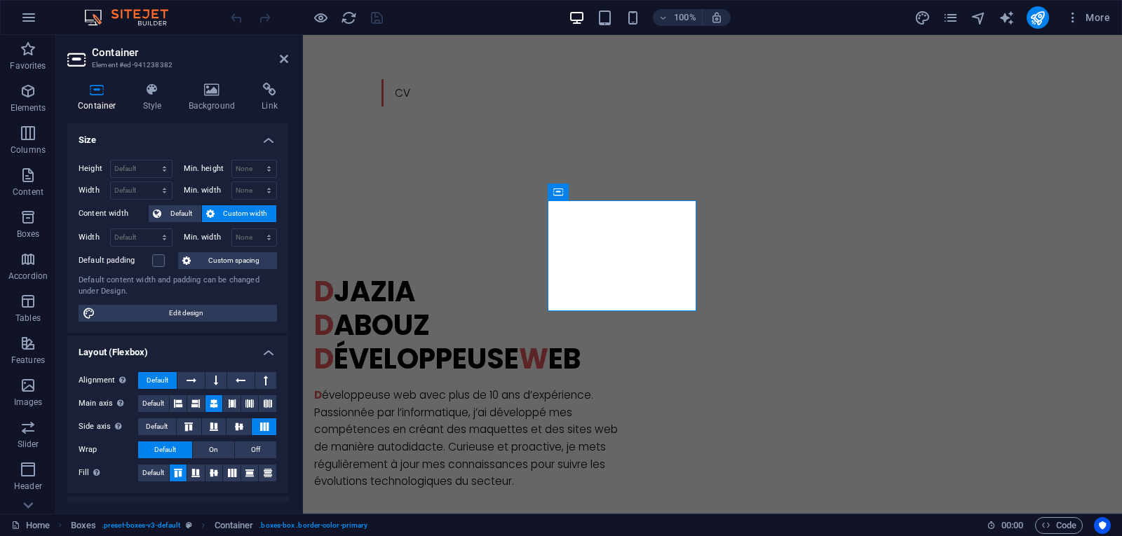
click at [243, 133] on h4 "Size" at bounding box center [177, 135] width 221 height 25
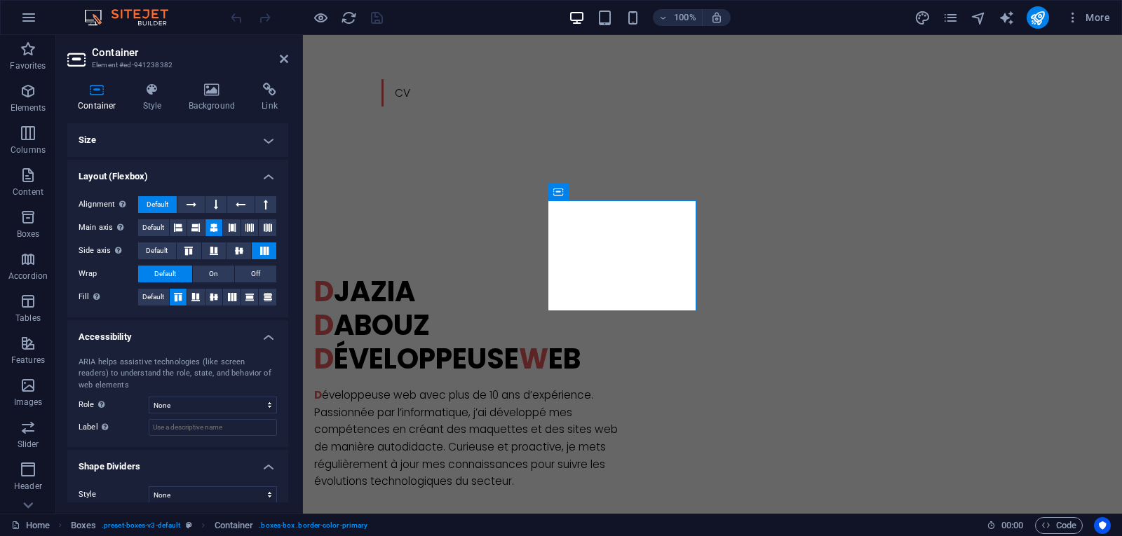
click at [266, 175] on h4 "Layout (Flexbox)" at bounding box center [177, 172] width 221 height 25
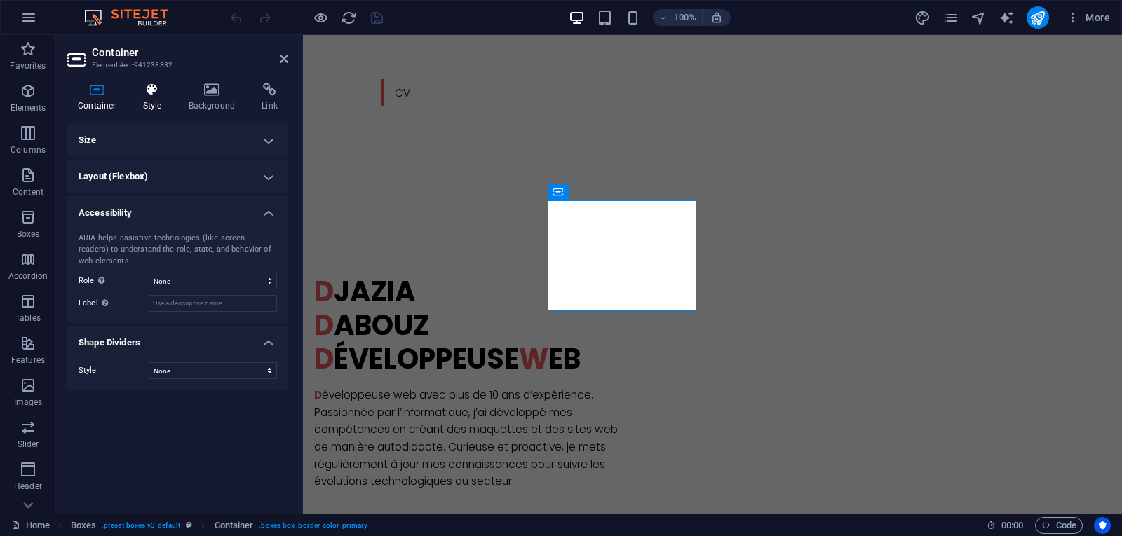
click at [149, 105] on h4 "Style" at bounding box center [156, 97] width 46 height 29
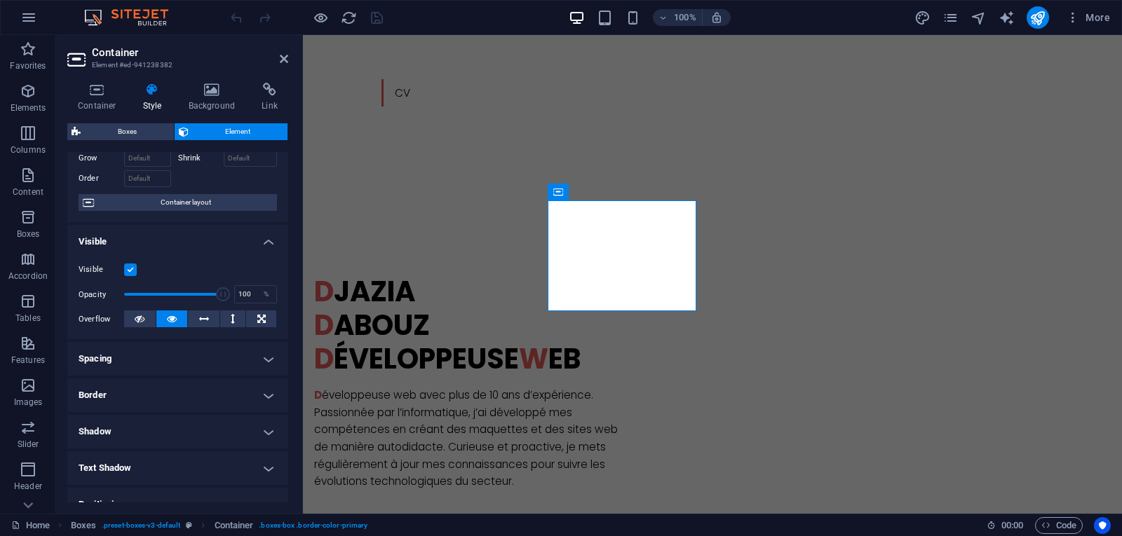
scroll to position [0, 0]
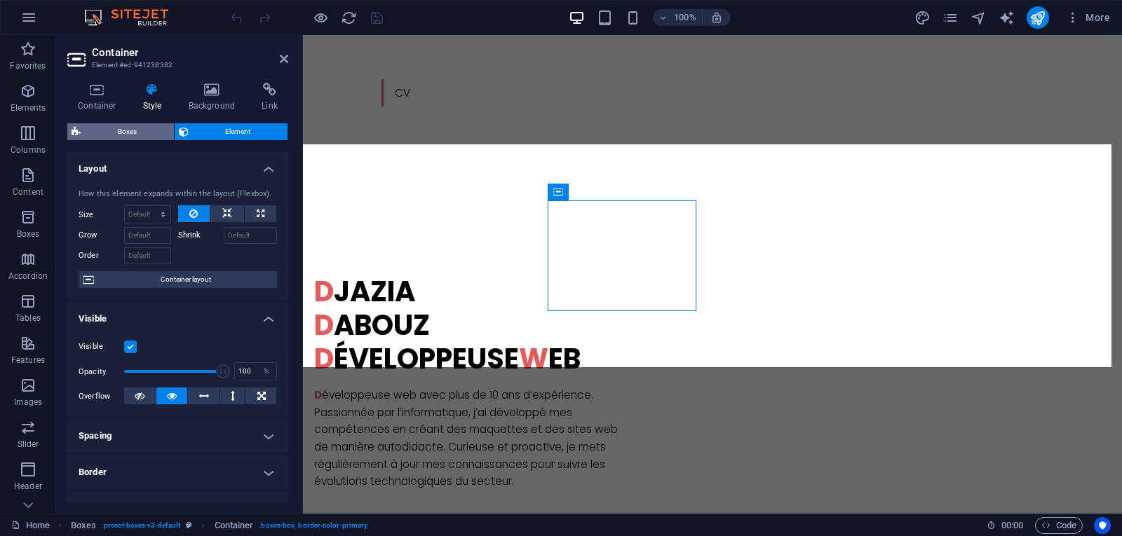
click at [112, 133] on span "Boxes" at bounding box center [127, 131] width 85 height 17
select select "rem"
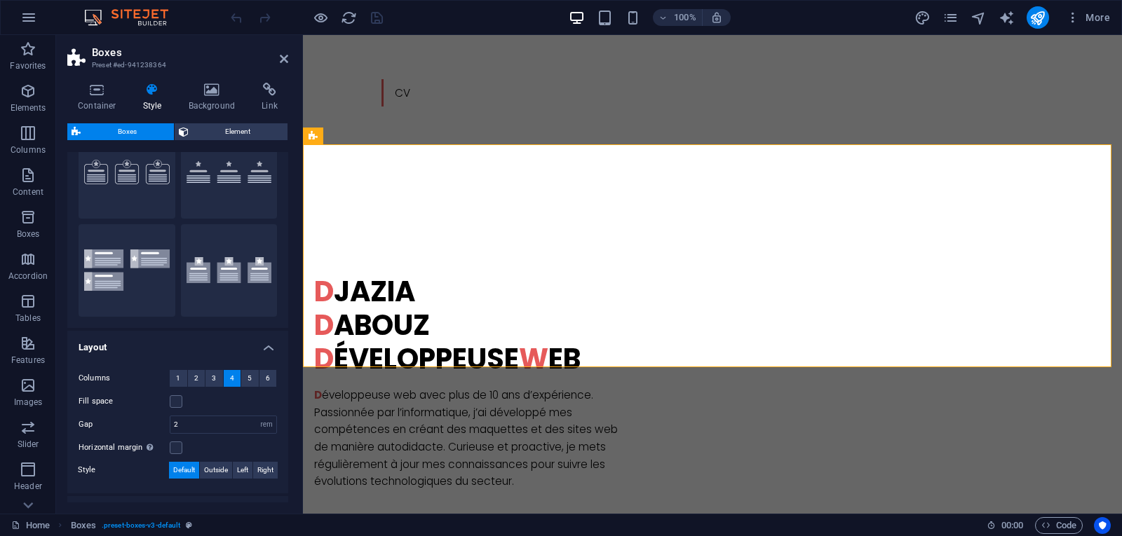
scroll to position [182, 0]
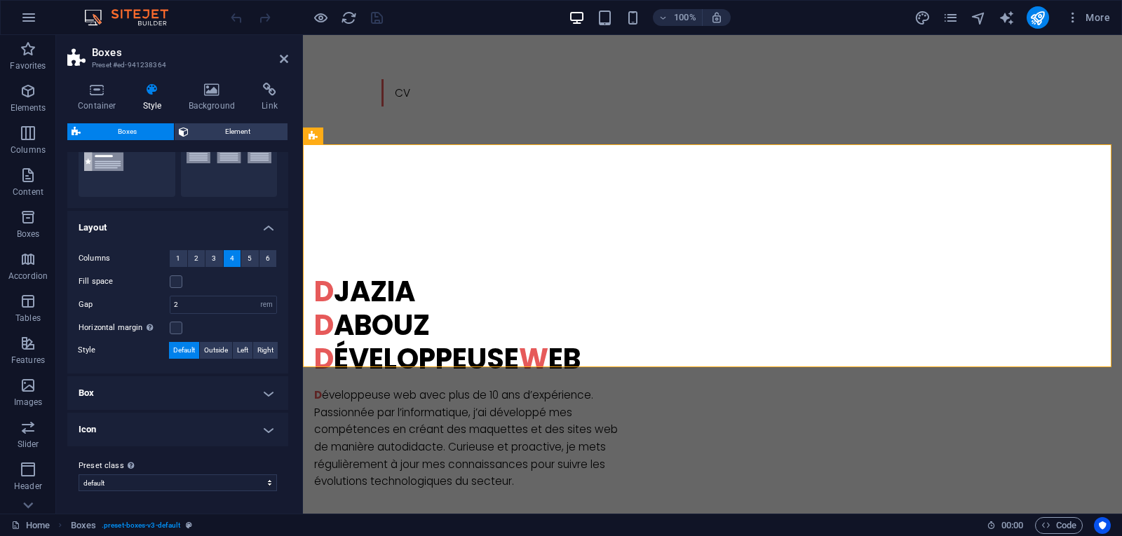
click at [255, 392] on h4 "Box" at bounding box center [177, 394] width 221 height 34
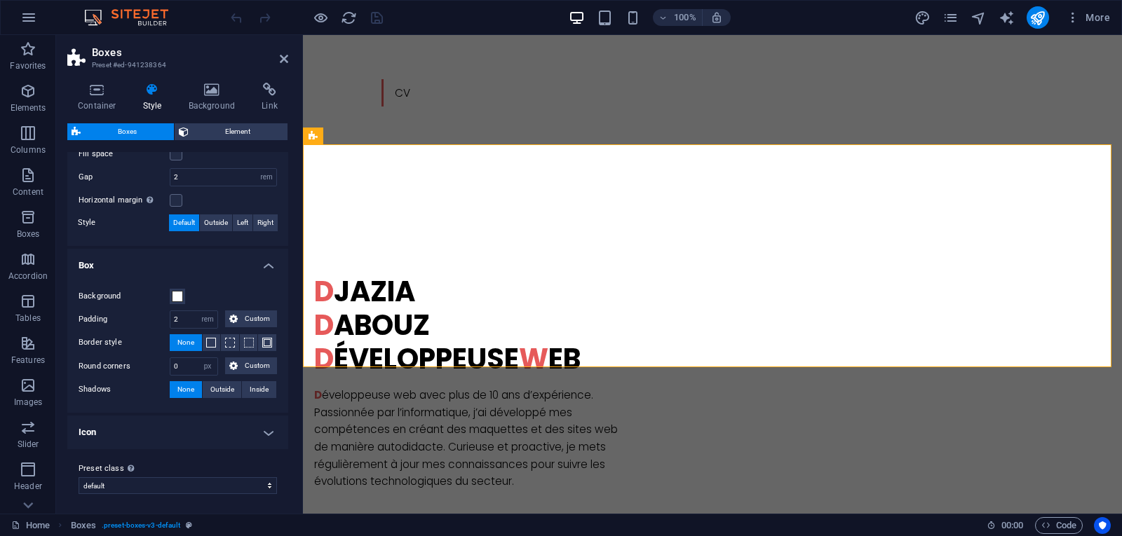
scroll to position [313, 0]
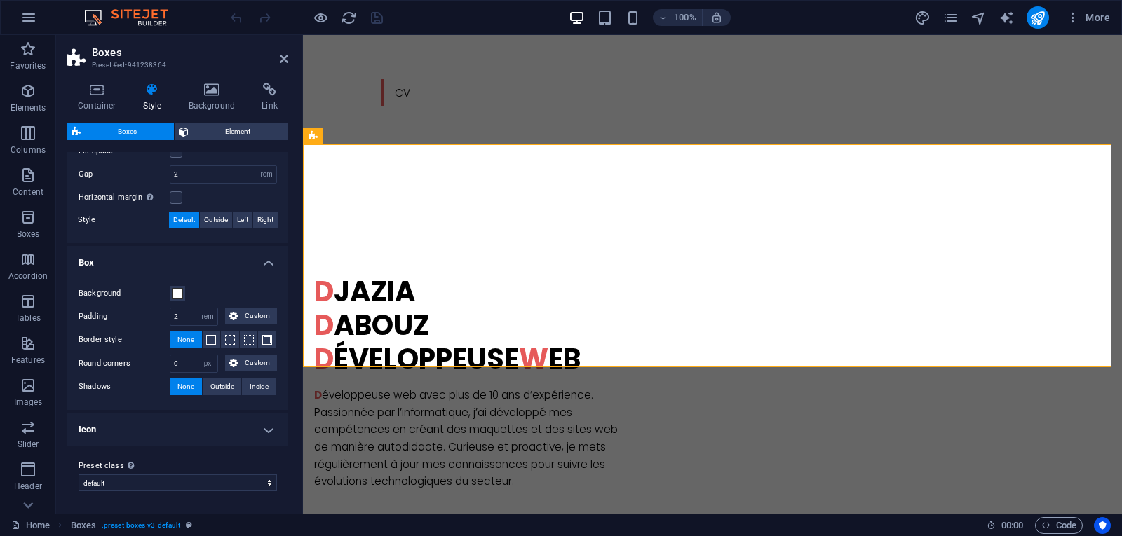
click at [208, 430] on h4 "Icon" at bounding box center [177, 430] width 221 height 34
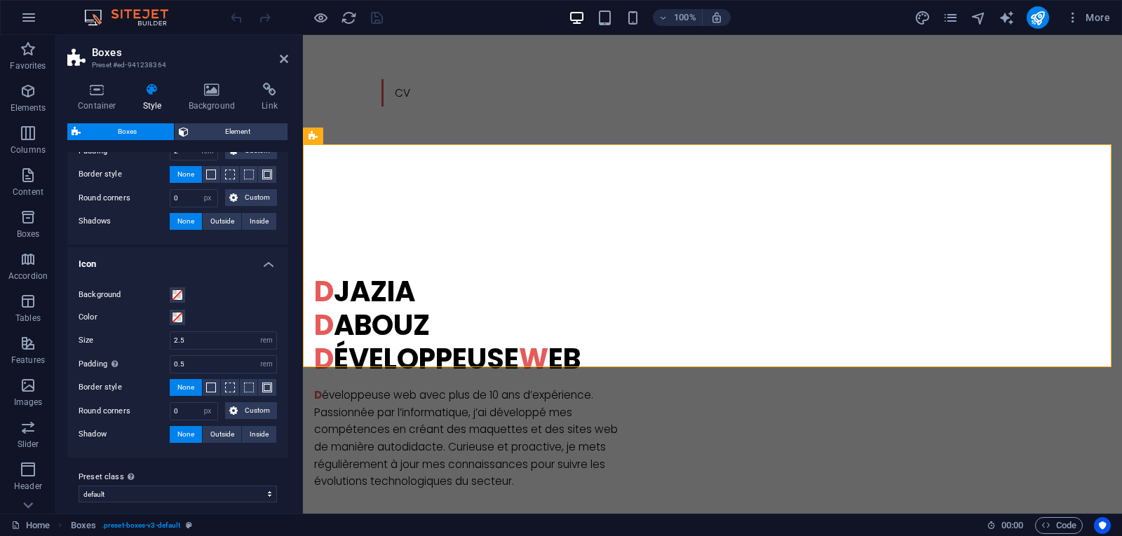
scroll to position [489, 0]
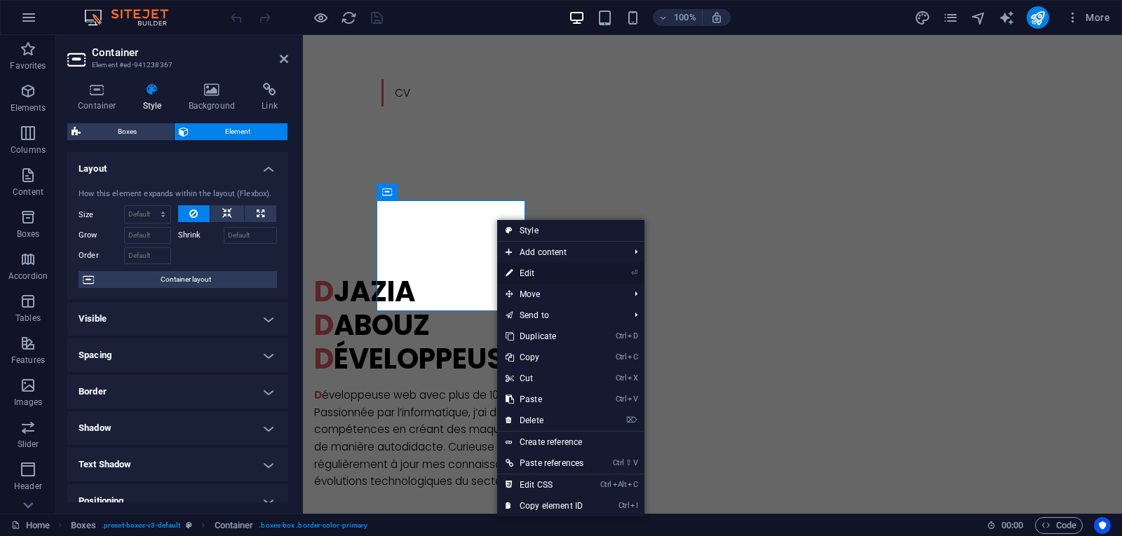
click at [631, 273] on li "⏎ Edit" at bounding box center [570, 273] width 147 height 21
click at [548, 273] on link "⏎ Edit" at bounding box center [544, 273] width 95 height 21
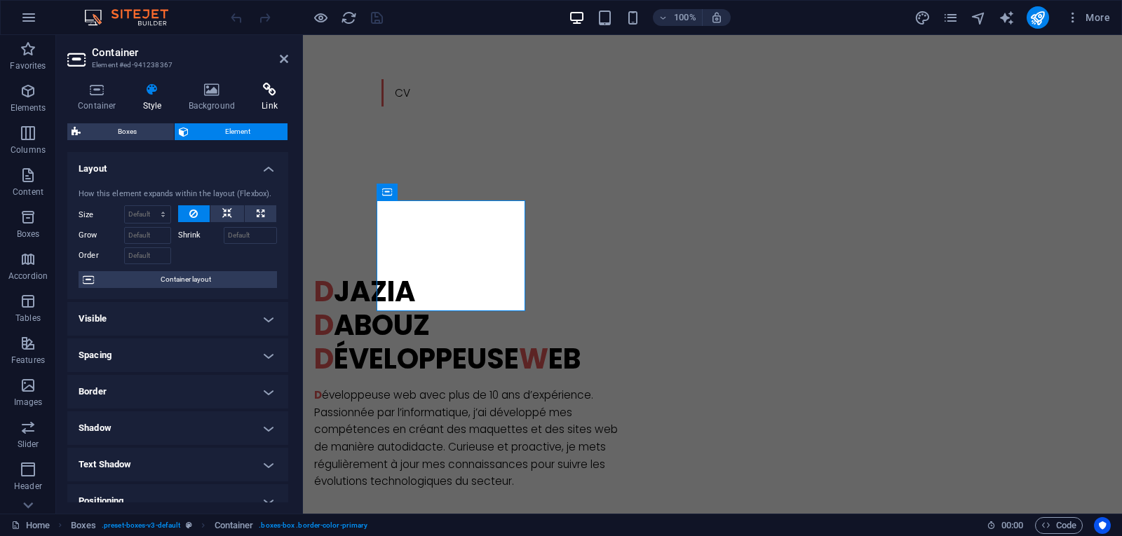
click at [266, 84] on icon at bounding box center [269, 90] width 37 height 14
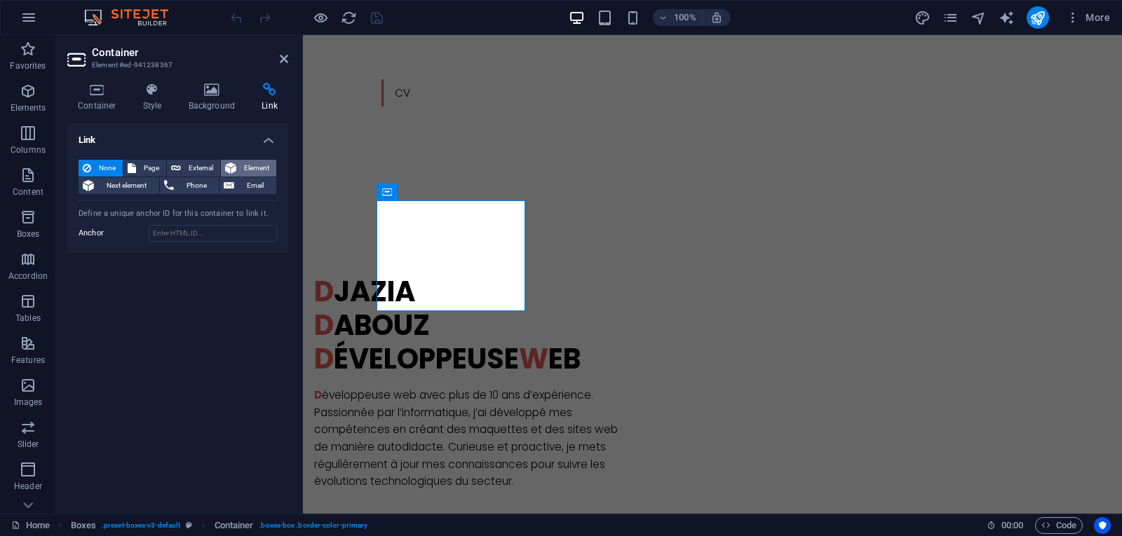
click at [238, 164] on button "Element" at bounding box center [248, 168] width 55 height 17
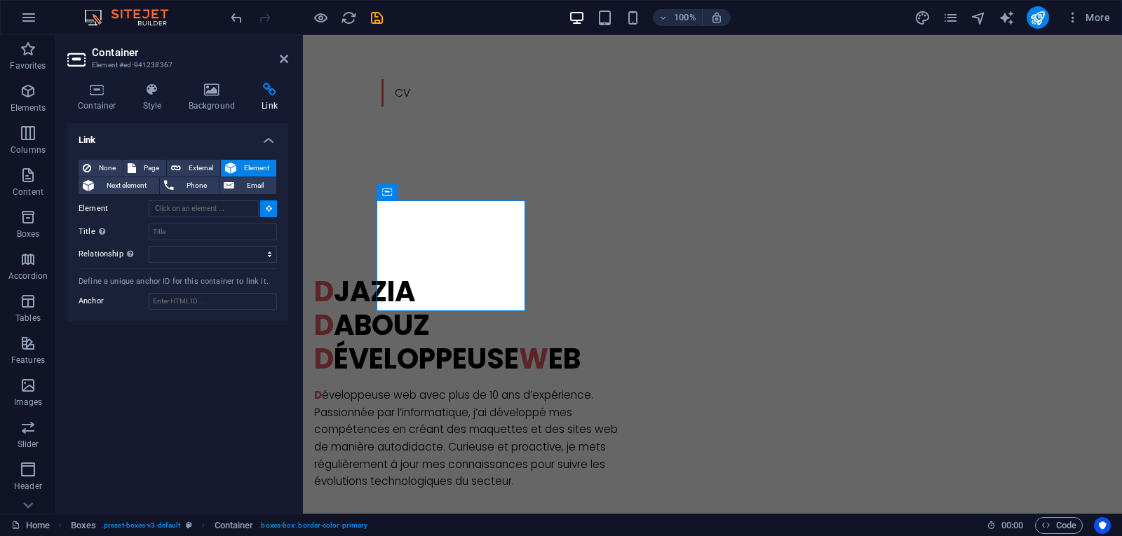
click at [271, 208] on icon at bounding box center [269, 208] width 6 height 7
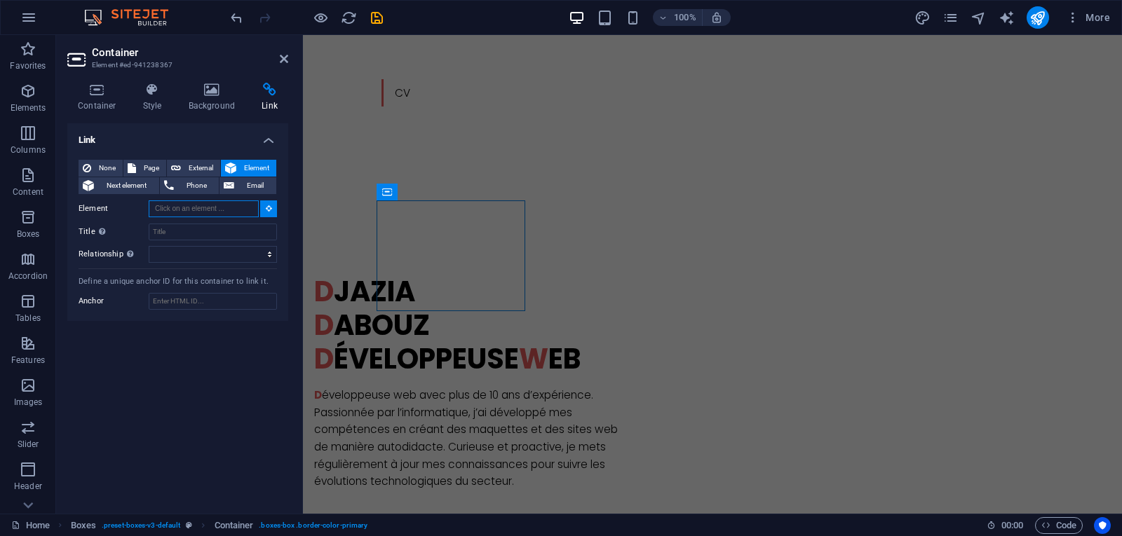
click at [245, 209] on input "Element" at bounding box center [204, 209] width 110 height 17
click at [251, 205] on input "Element" at bounding box center [204, 209] width 110 height 17
click at [264, 205] on button at bounding box center [268, 209] width 17 height 17
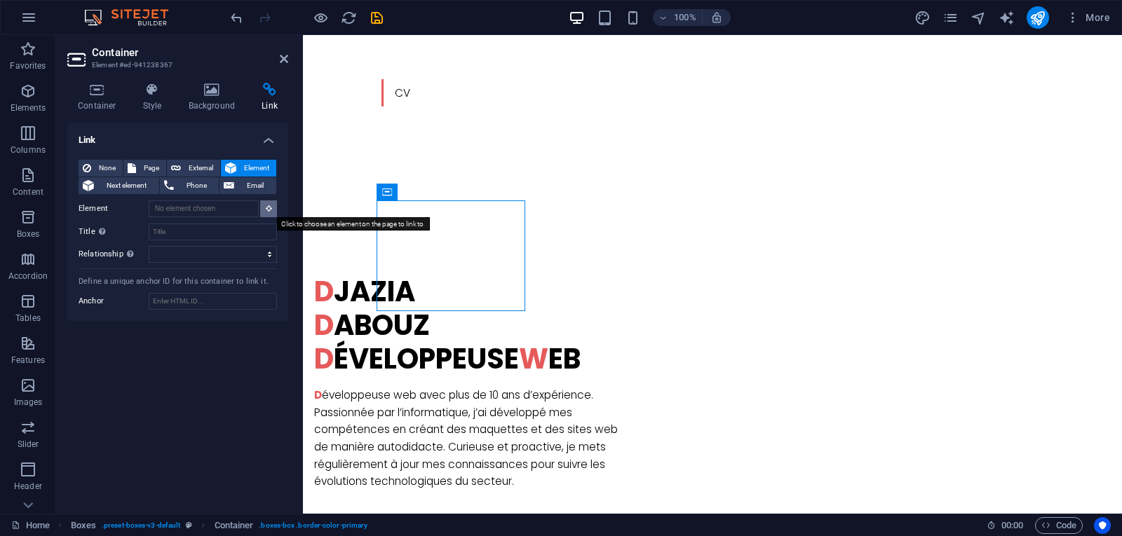
click at [264, 205] on button at bounding box center [268, 209] width 17 height 17
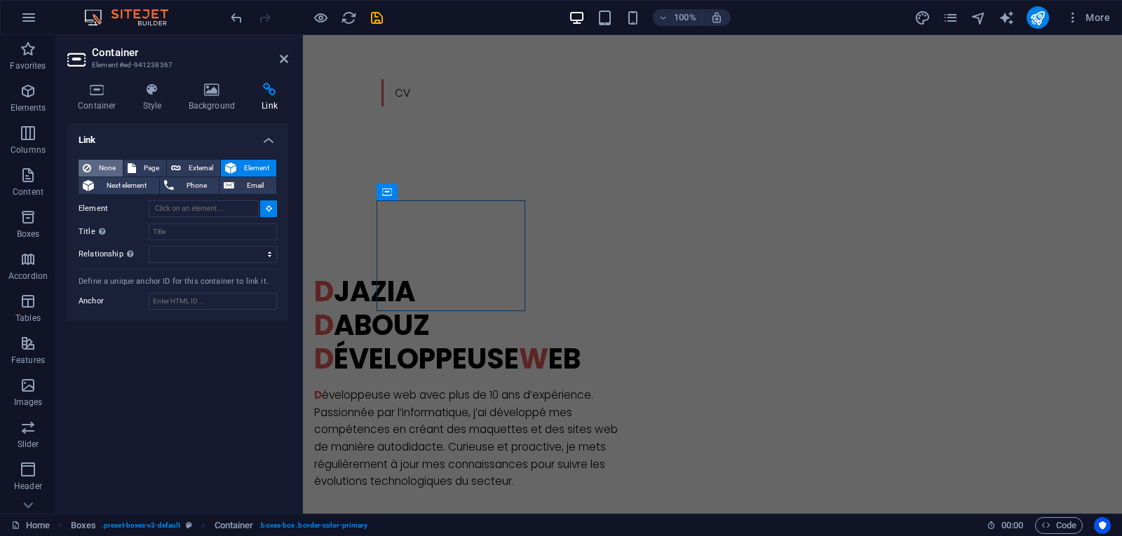
click at [101, 171] on span "None" at bounding box center [106, 168] width 23 height 17
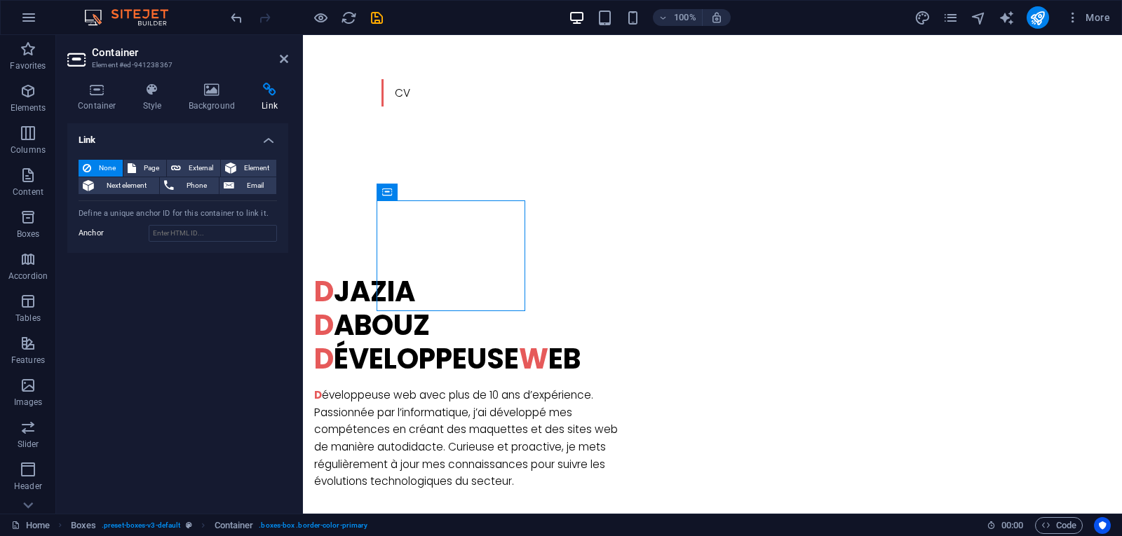
click at [104, 81] on div "Container Style Background Link Size Height Default px rem % vh vw Min. height …" at bounding box center [177, 293] width 243 height 442
click at [104, 89] on icon at bounding box center [97, 90] width 60 height 14
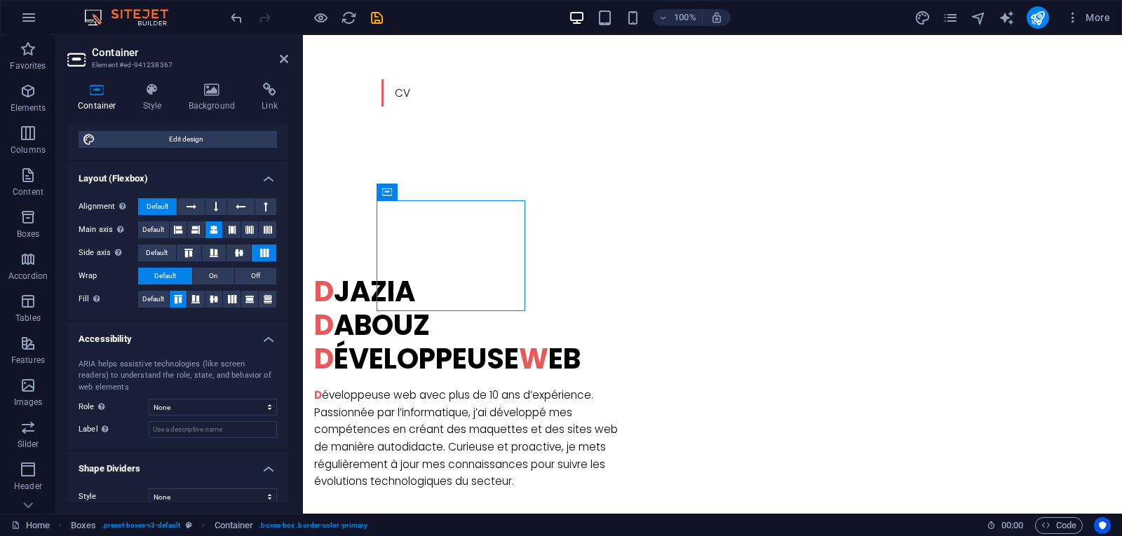
scroll to position [188, 0]
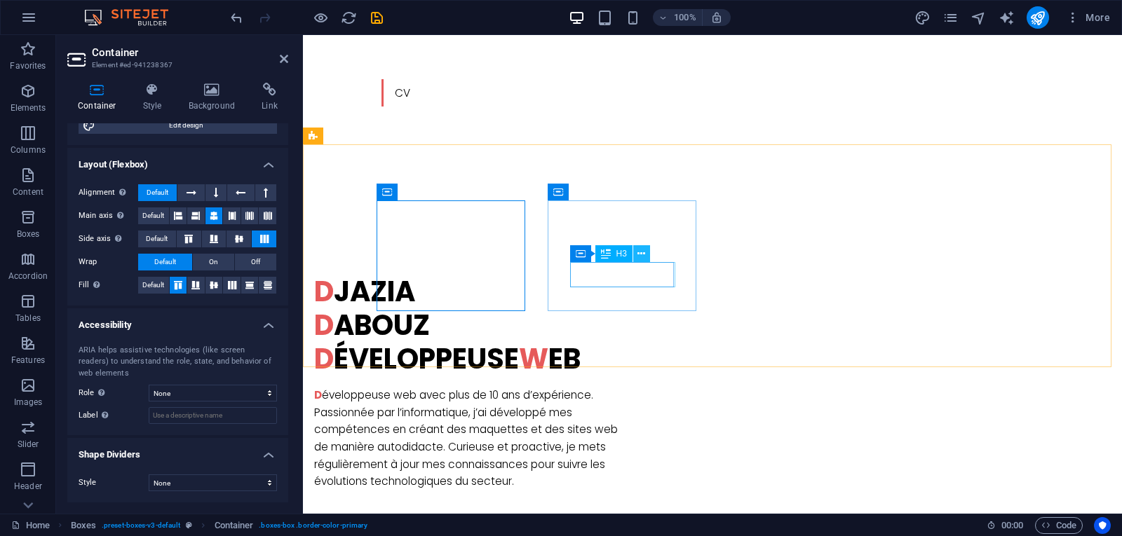
click at [633, 257] on button at bounding box center [641, 253] width 17 height 17
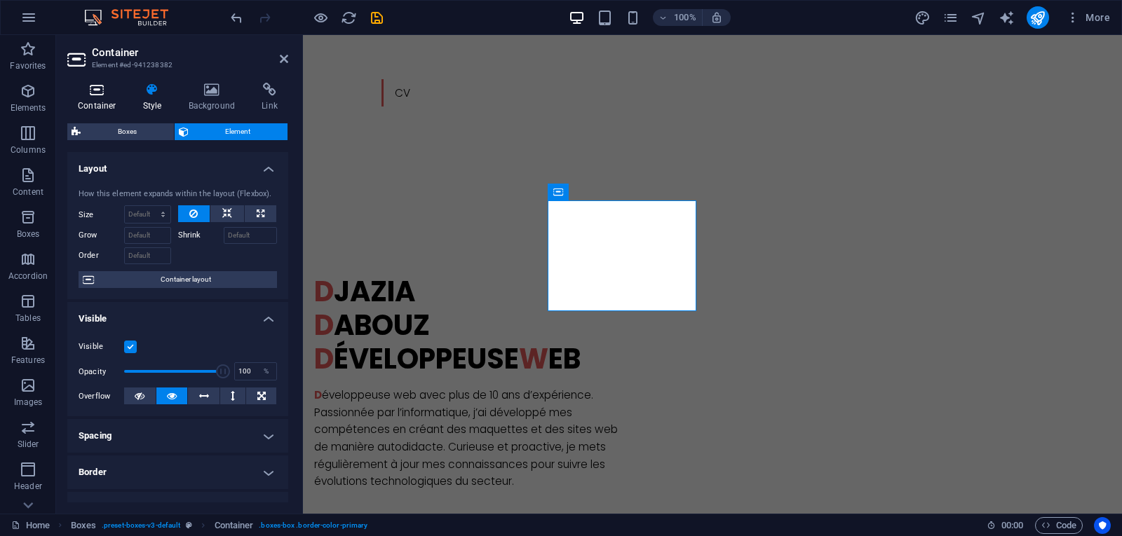
click at [84, 85] on icon at bounding box center [97, 90] width 60 height 14
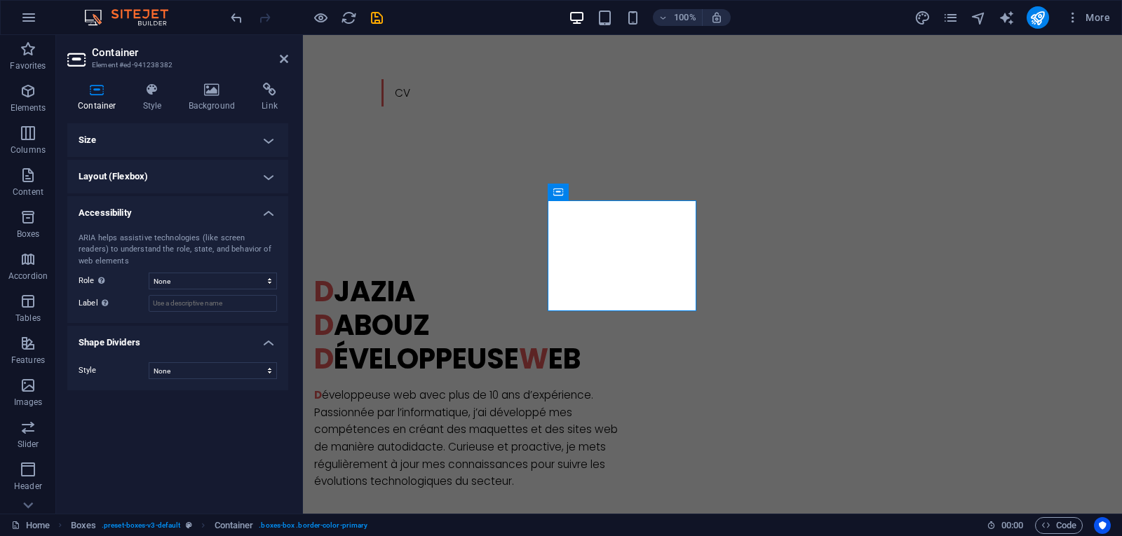
click at [198, 133] on h4 "Size" at bounding box center [177, 140] width 221 height 34
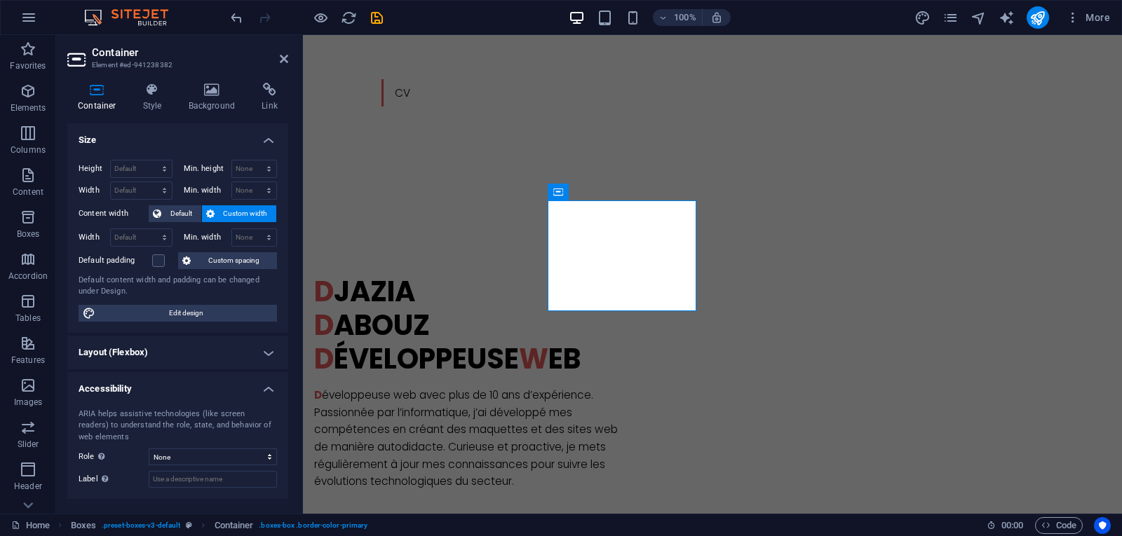
click at [190, 348] on h4 "Layout (Flexbox)" at bounding box center [177, 353] width 221 height 34
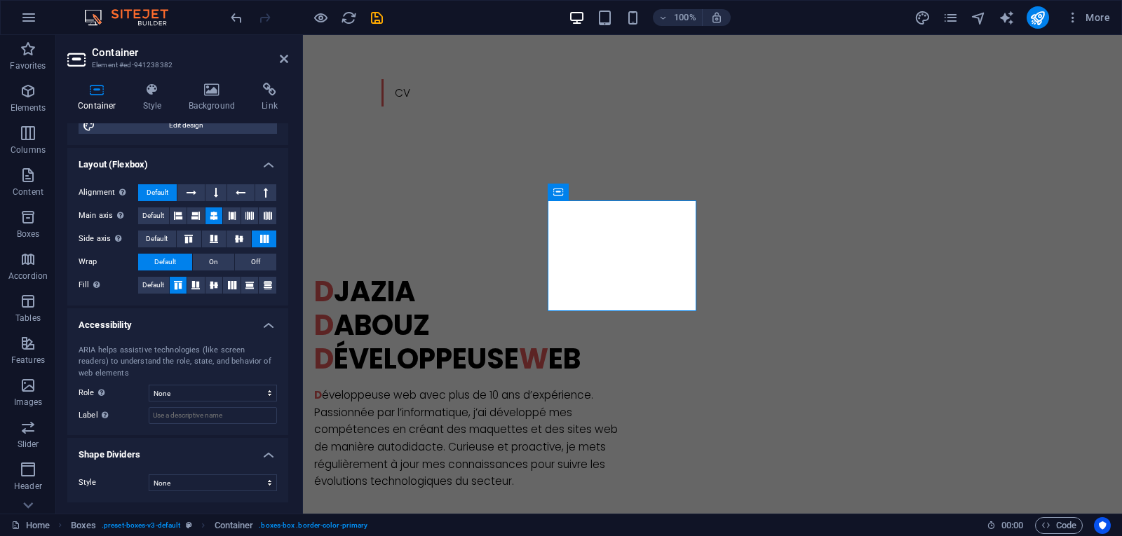
click at [232, 325] on h4 "Accessibility" at bounding box center [177, 321] width 221 height 25
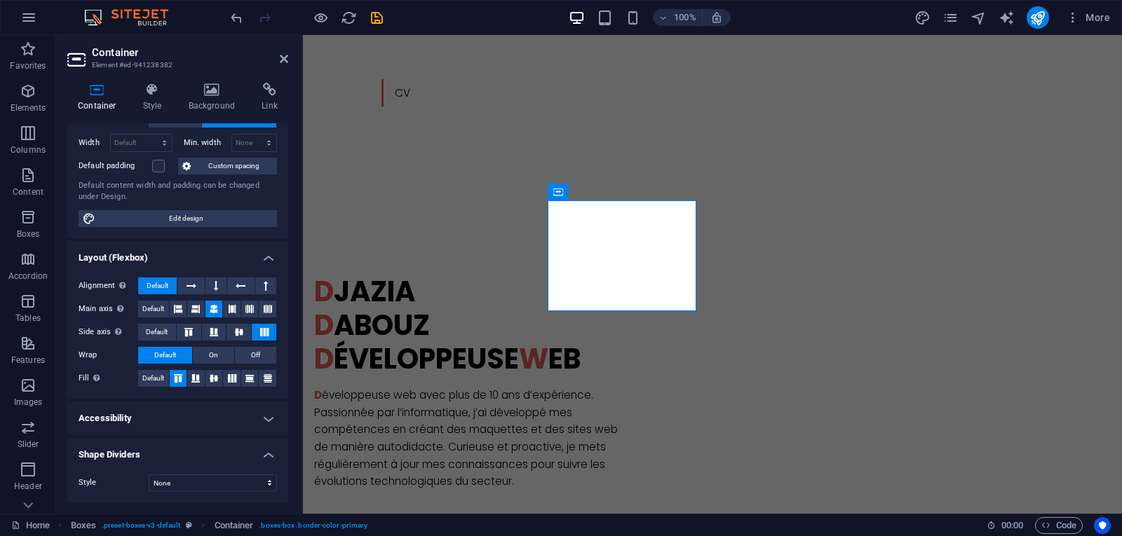
click at [230, 255] on h4 "Layout (Flexbox)" at bounding box center [177, 253] width 221 height 25
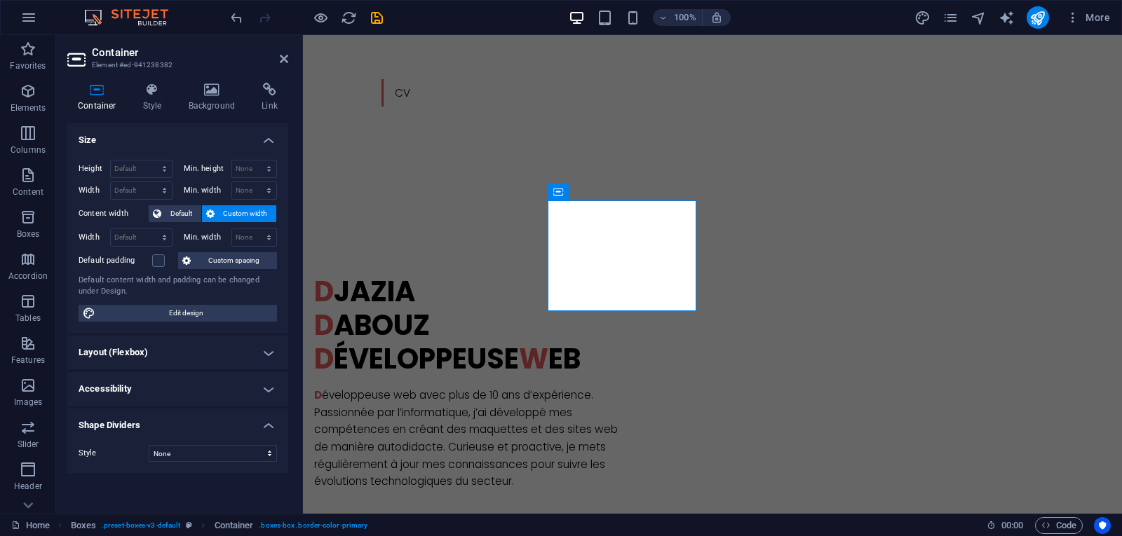
scroll to position [0, 0]
click at [223, 140] on h4 "Size" at bounding box center [177, 135] width 221 height 25
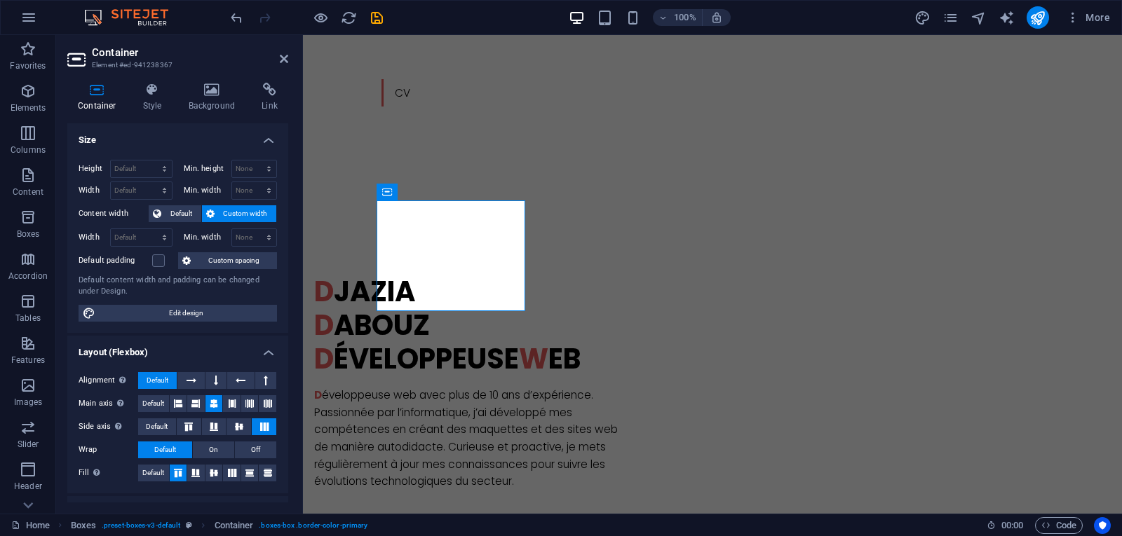
click at [165, 133] on h4 "Size" at bounding box center [177, 135] width 221 height 25
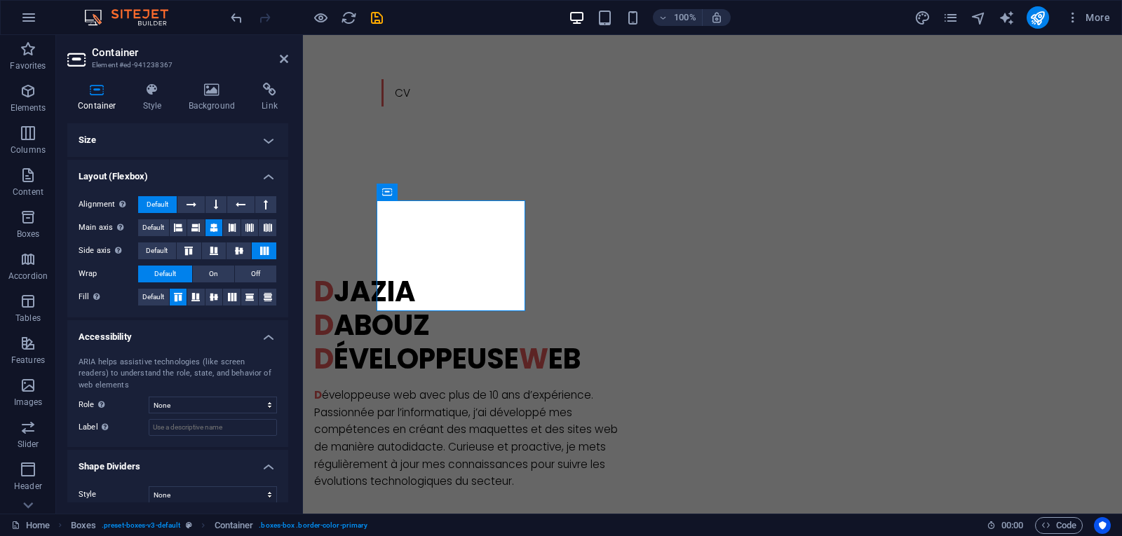
click at [205, 168] on h4 "Layout (Flexbox)" at bounding box center [177, 172] width 221 height 25
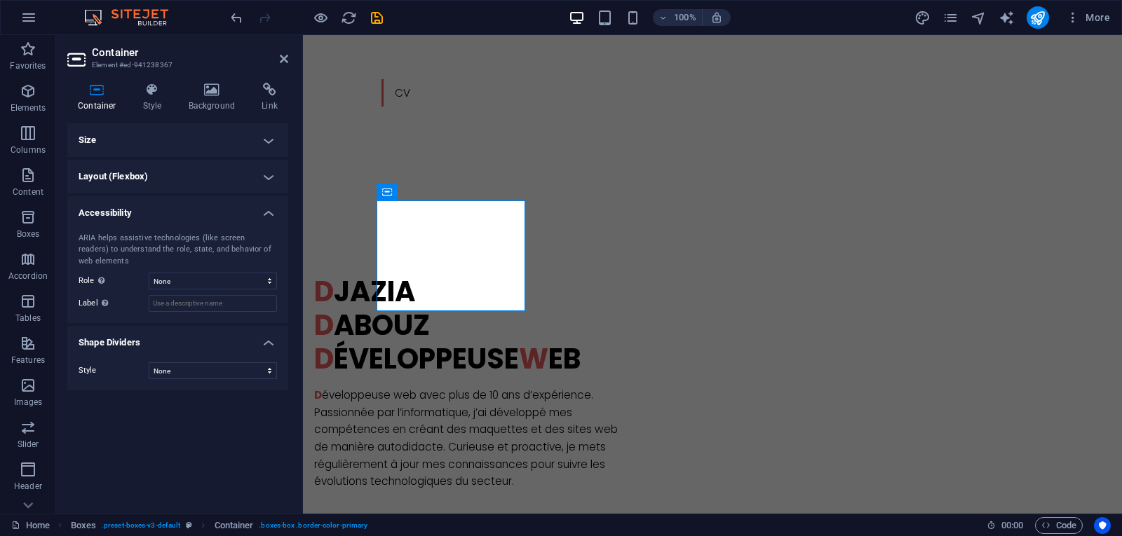
click at [201, 205] on h4 "Accessibility" at bounding box center [177, 208] width 221 height 25
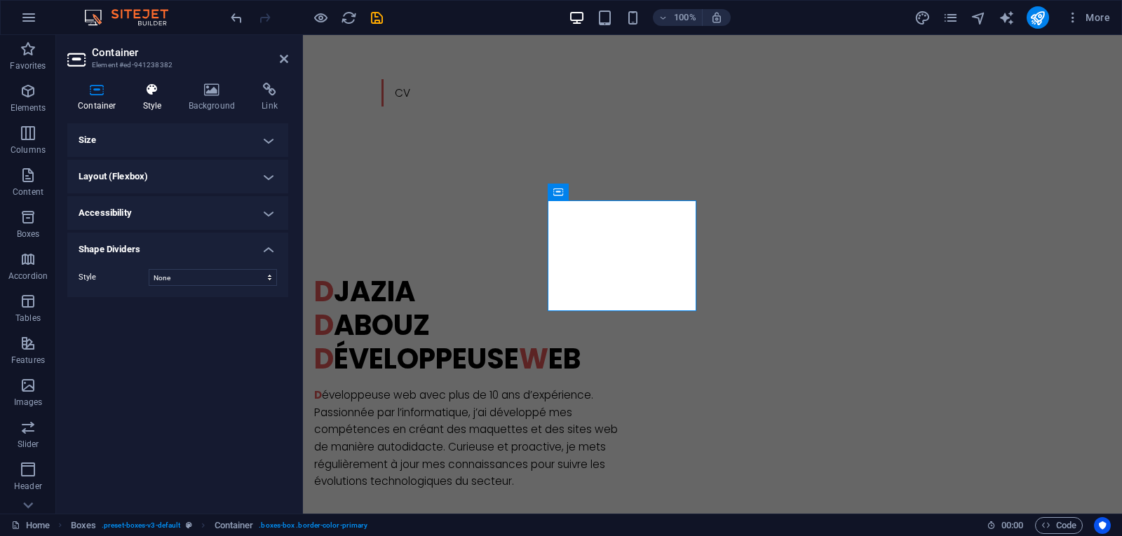
click at [157, 94] on icon at bounding box center [153, 90] width 40 height 14
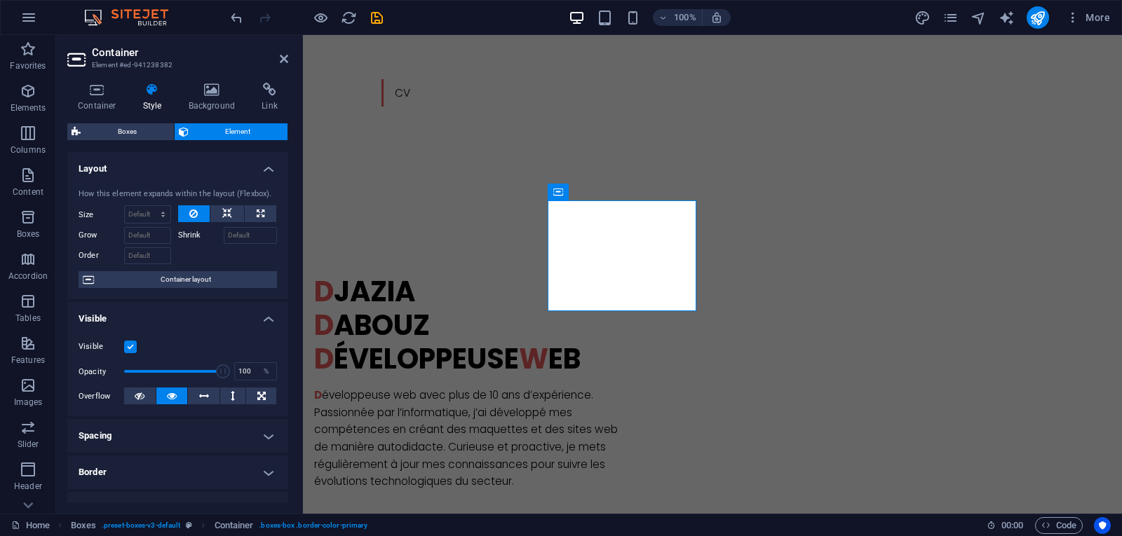
click at [221, 168] on h4 "Layout" at bounding box center [177, 164] width 221 height 25
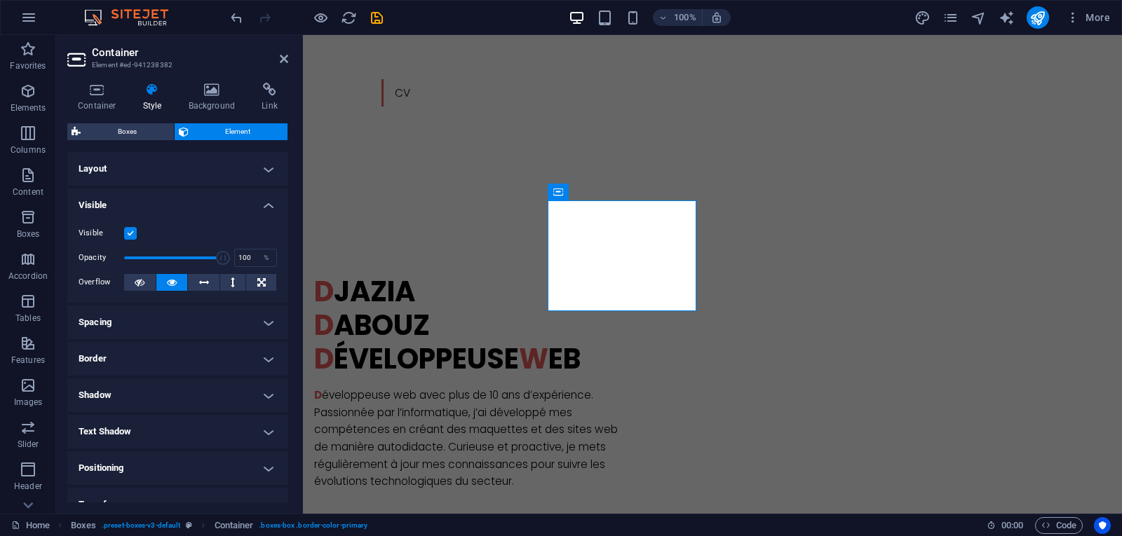
click at [227, 194] on h4 "Visible" at bounding box center [177, 201] width 221 height 25
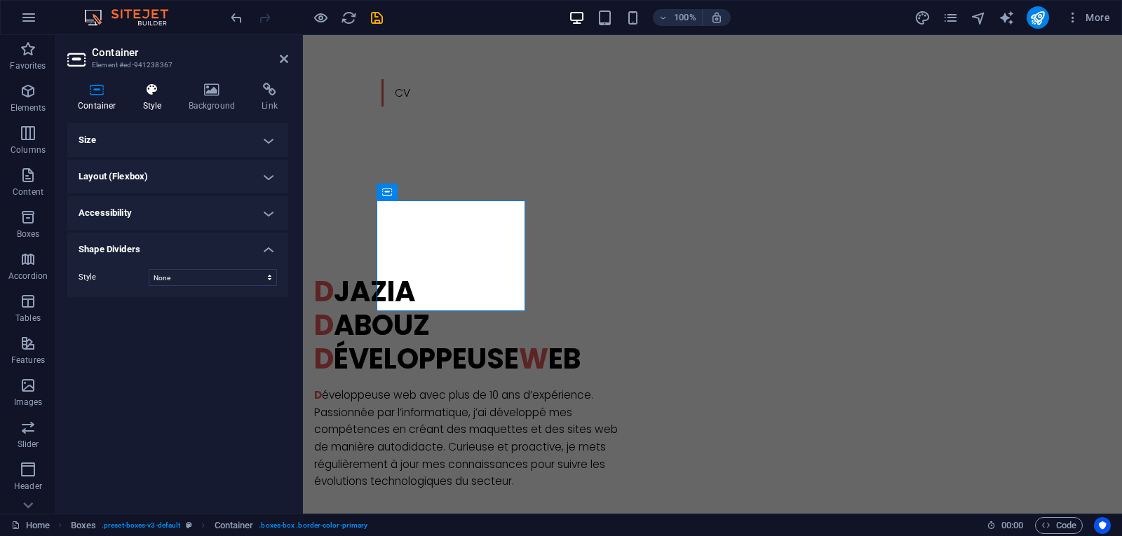
click at [147, 86] on icon at bounding box center [153, 90] width 40 height 14
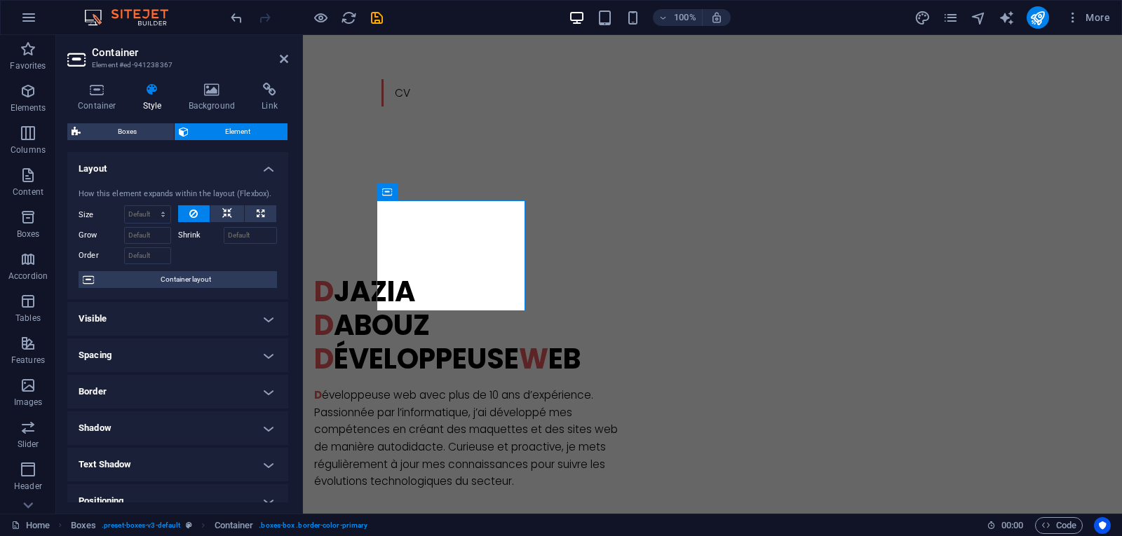
click at [196, 317] on h4 "Visible" at bounding box center [177, 319] width 221 height 34
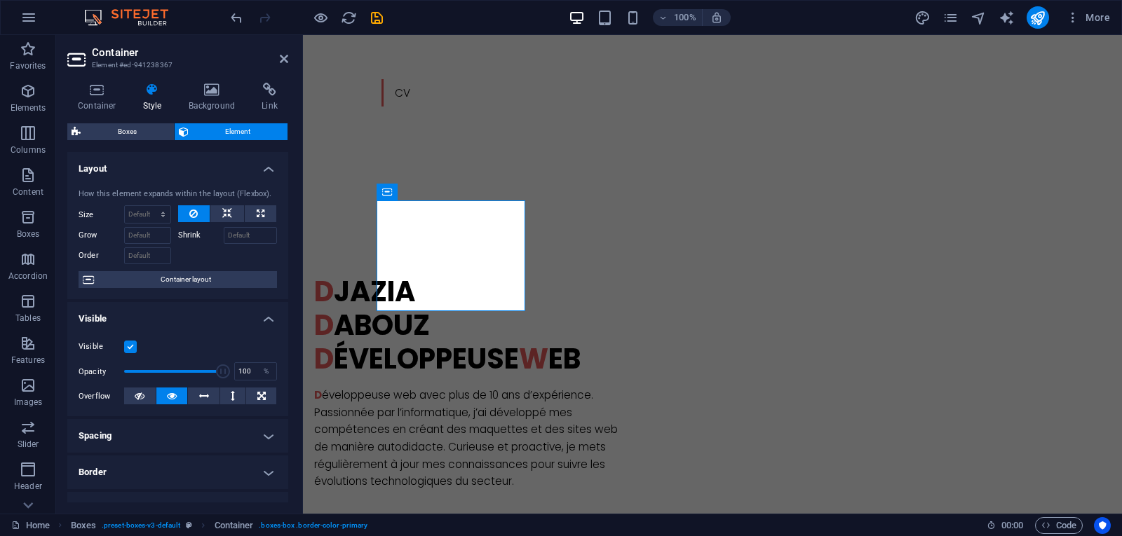
click at [196, 318] on h4 "Visible" at bounding box center [177, 314] width 221 height 25
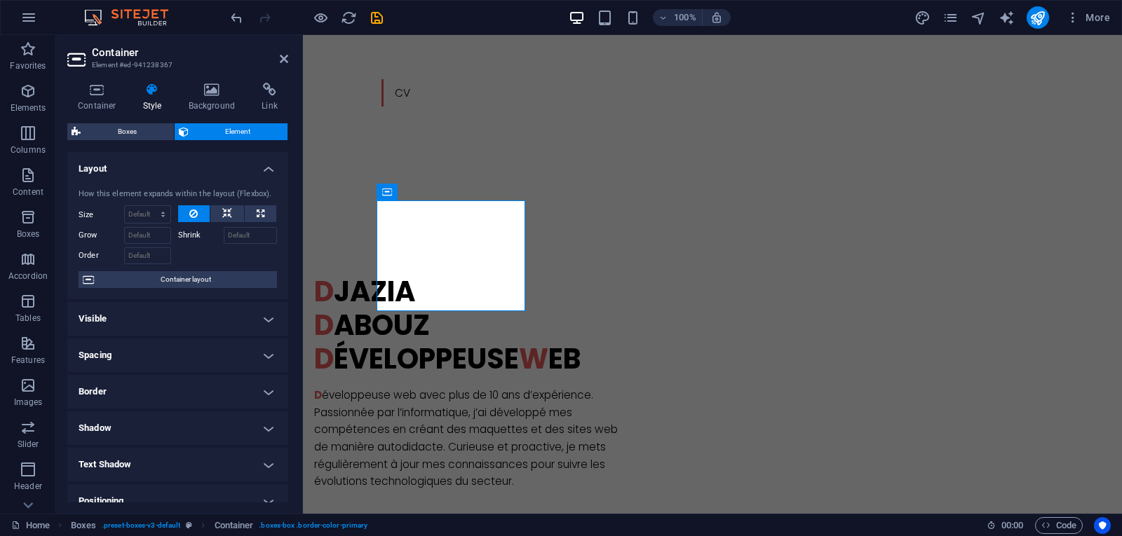
click at [222, 164] on h4 "Layout" at bounding box center [177, 164] width 221 height 25
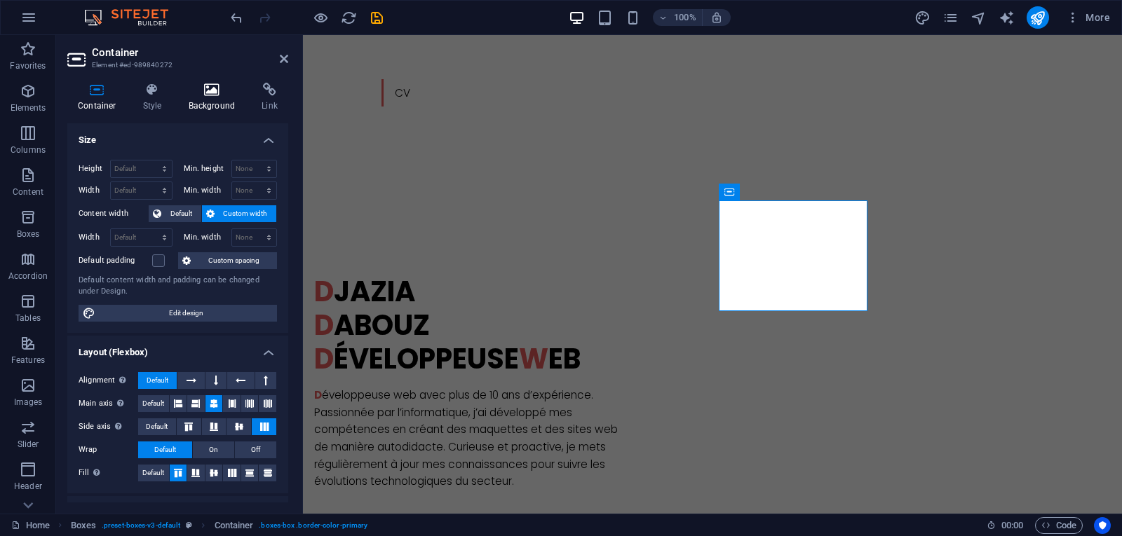
click at [218, 97] on h4 "Background" at bounding box center [215, 97] width 74 height 29
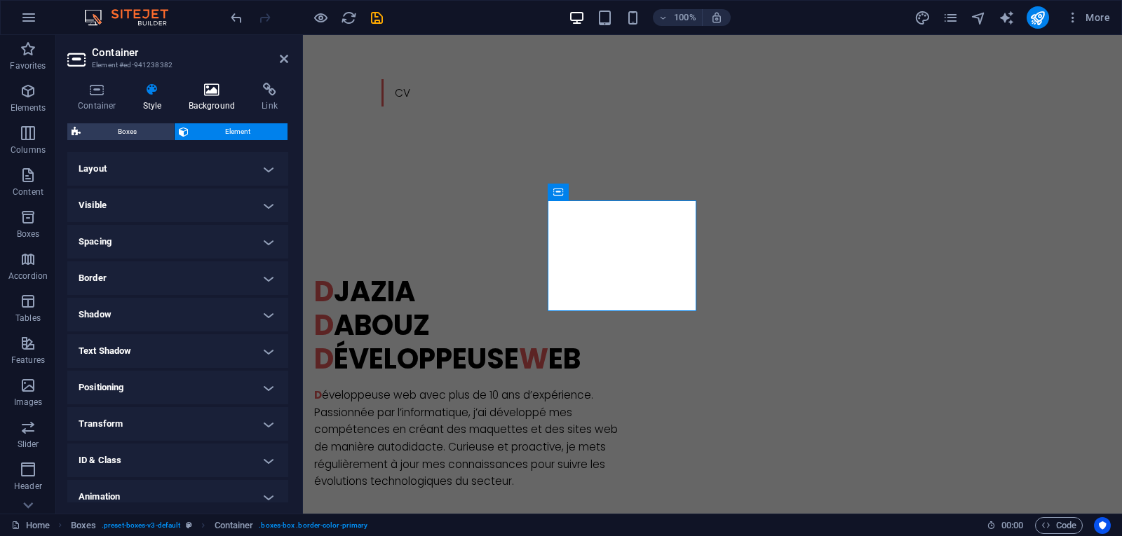
click at [210, 97] on h4 "Background" at bounding box center [215, 97] width 74 height 29
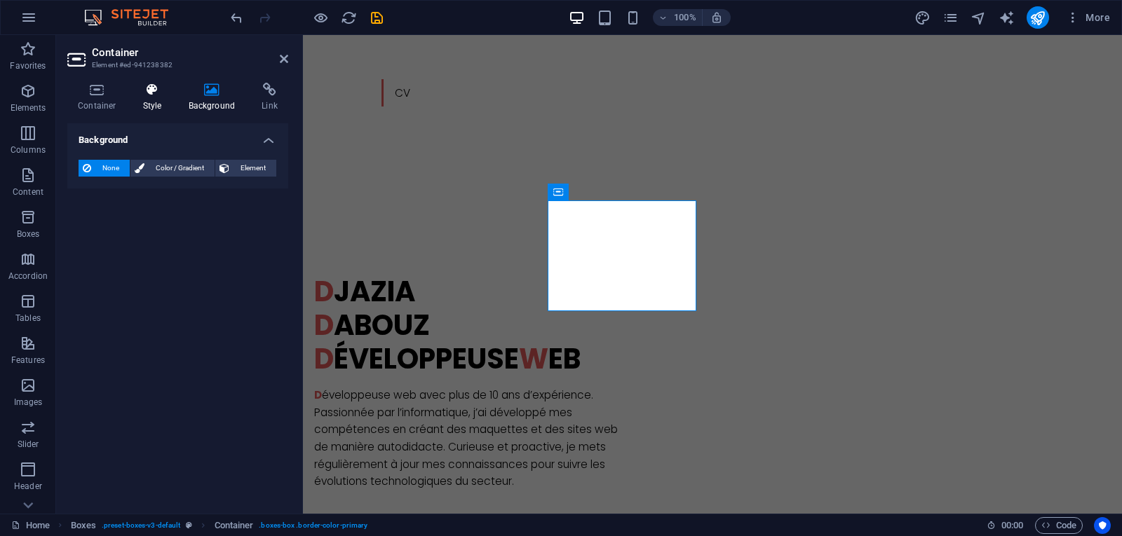
click at [156, 97] on h4 "Style" at bounding box center [156, 97] width 46 height 29
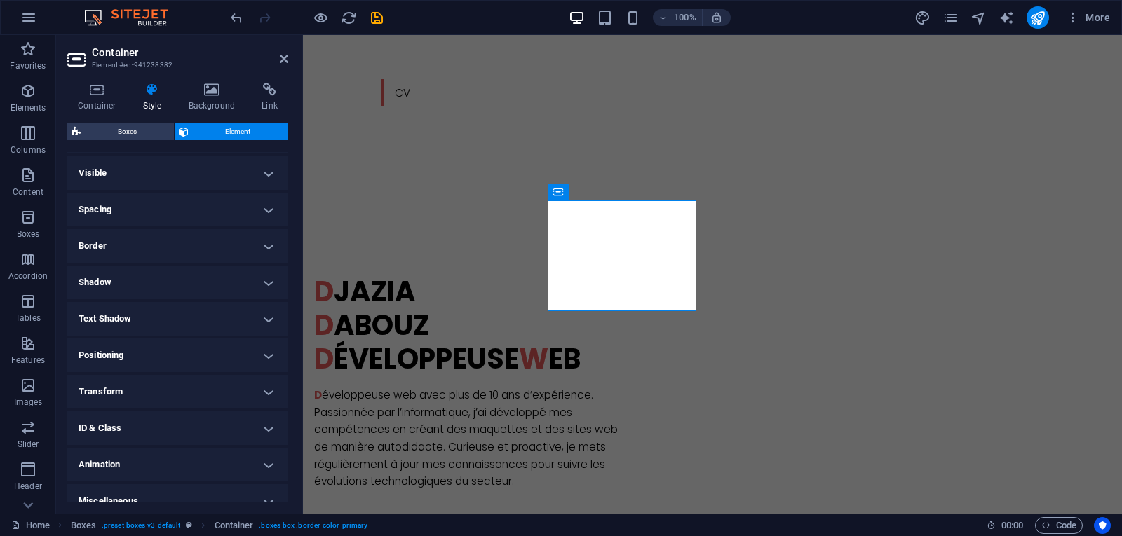
scroll to position [48, 0]
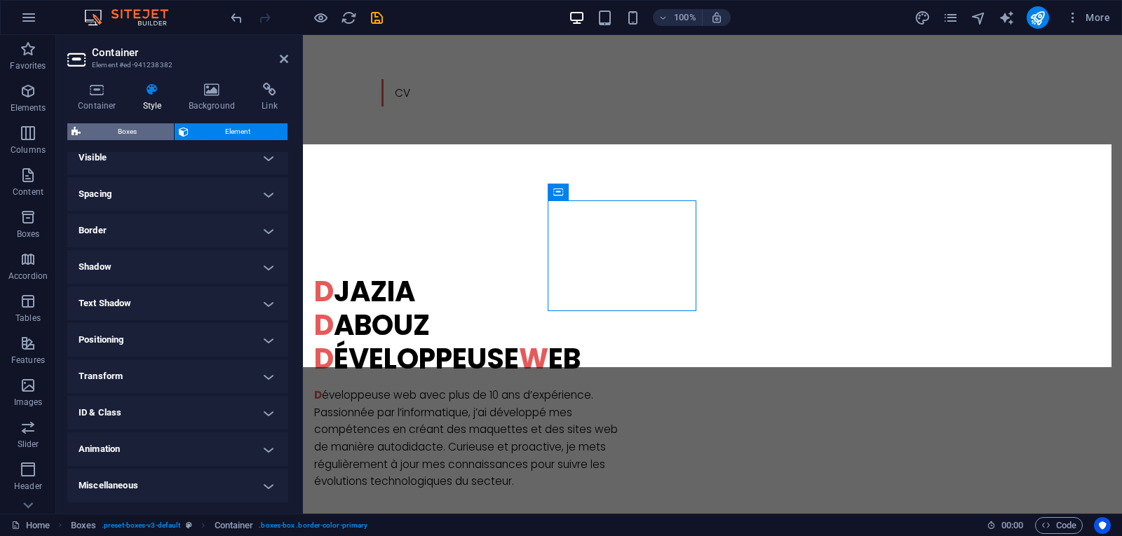
click at [136, 128] on span "Boxes" at bounding box center [127, 131] width 85 height 17
select select "rem"
select select "px"
select select "rem"
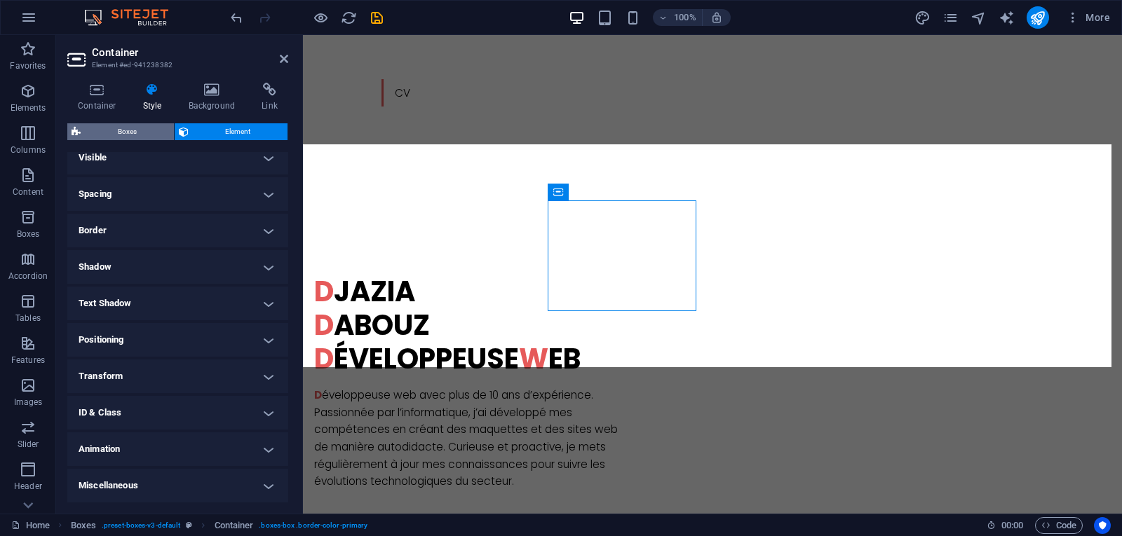
select select "rem"
select select "px"
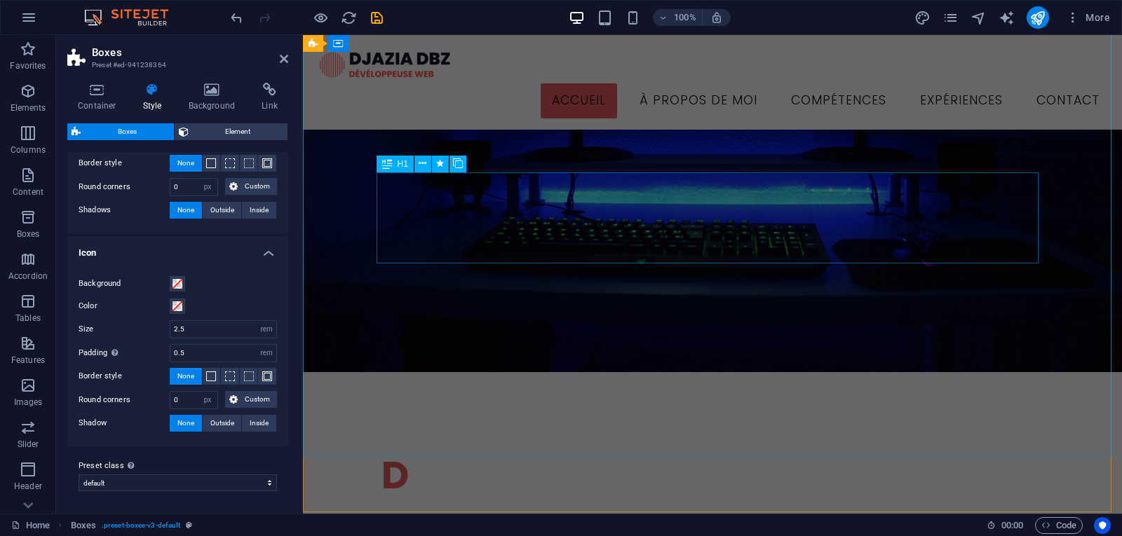
scroll to position [70, 0]
